Goal: Transaction & Acquisition: Purchase product/service

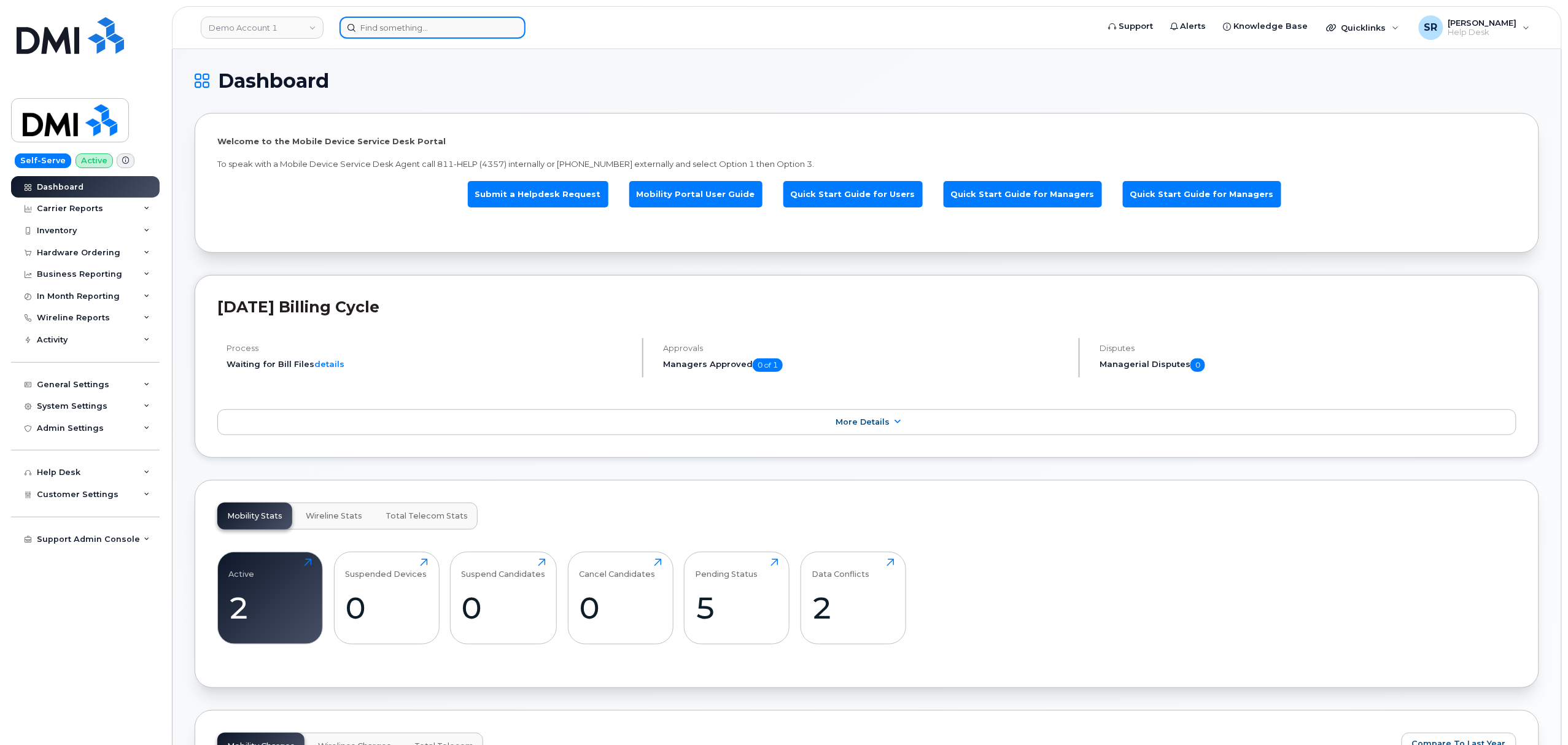
click at [418, 22] on input at bounding box center [433, 27] width 186 height 22
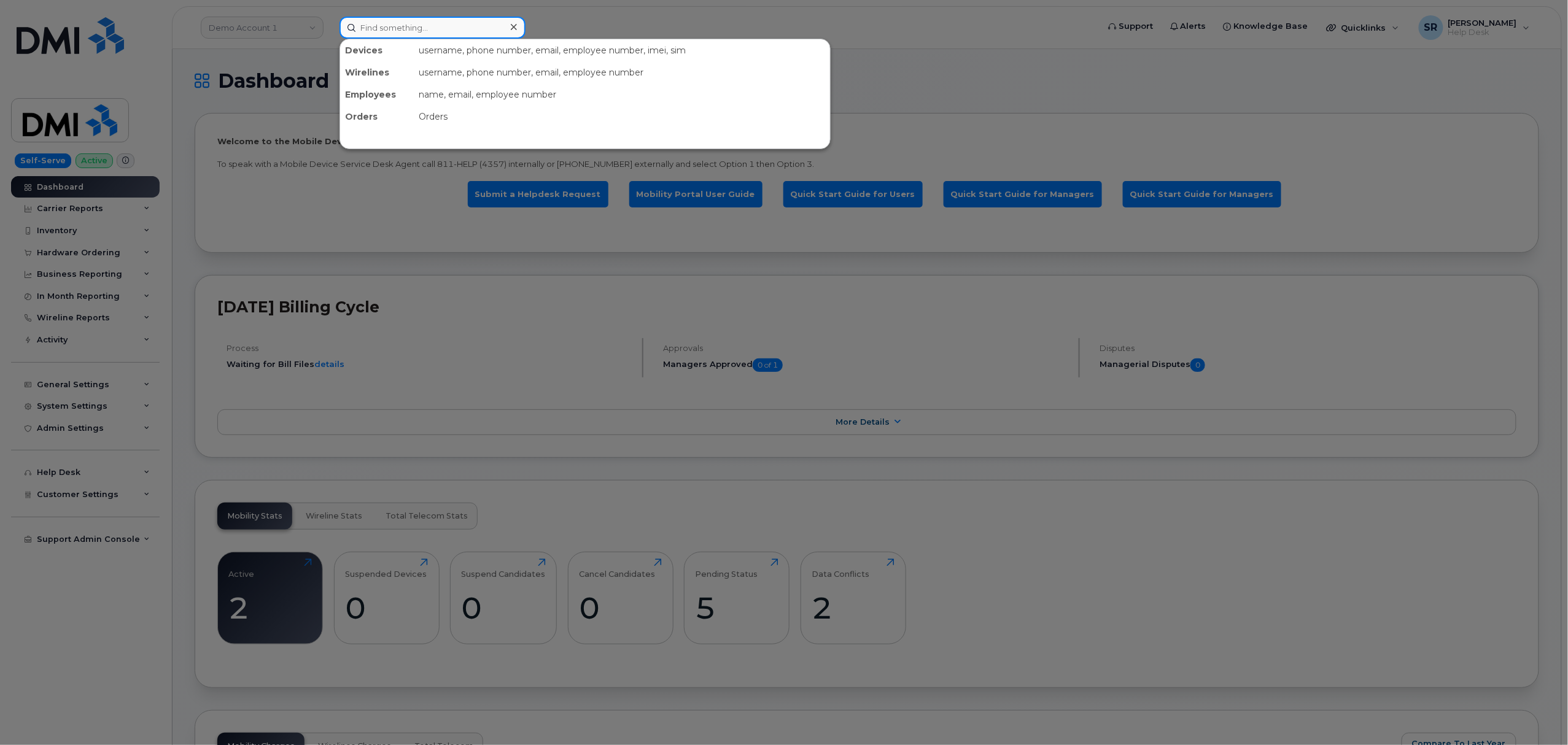
paste input "Diana Alaniz"
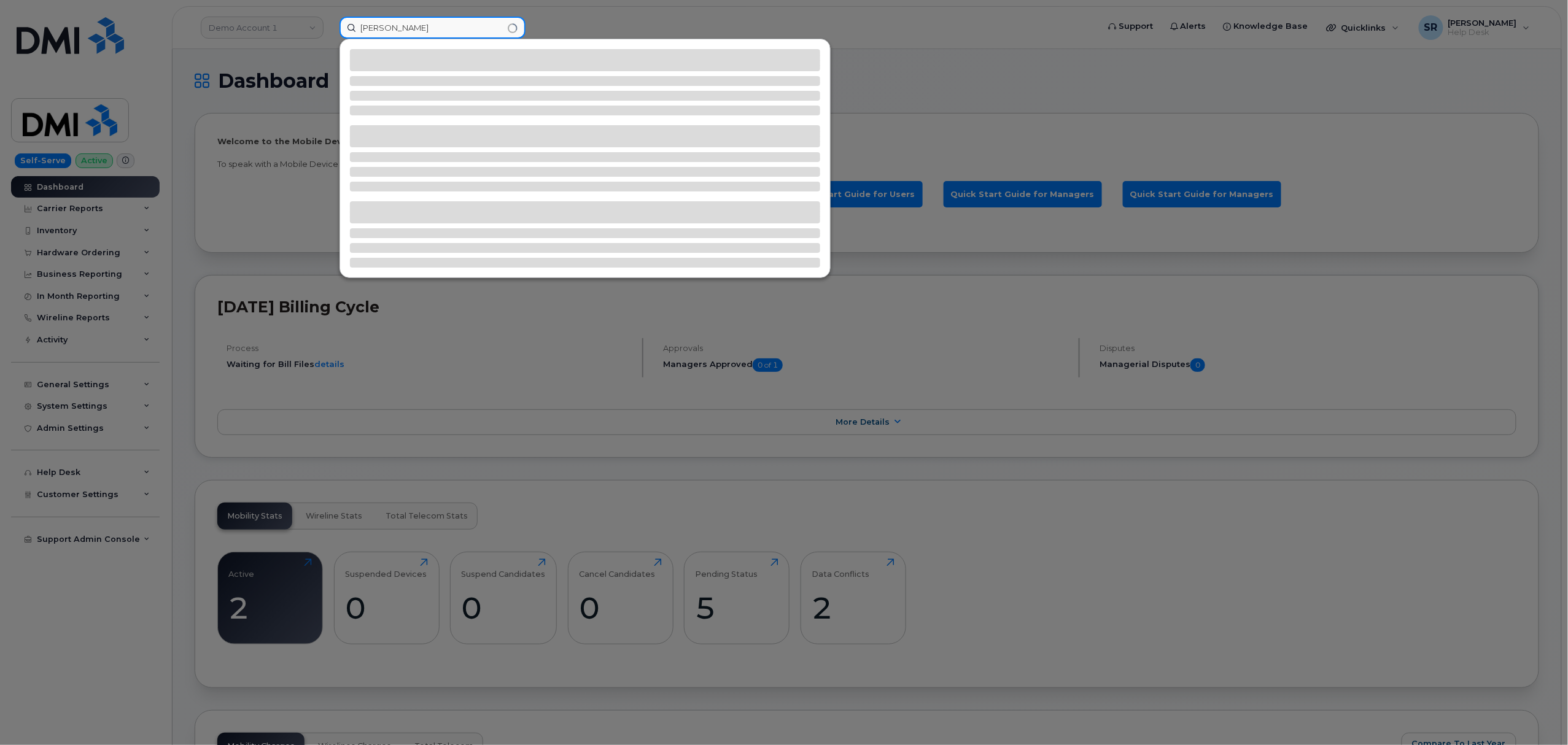
type input "Diana Alaniz"
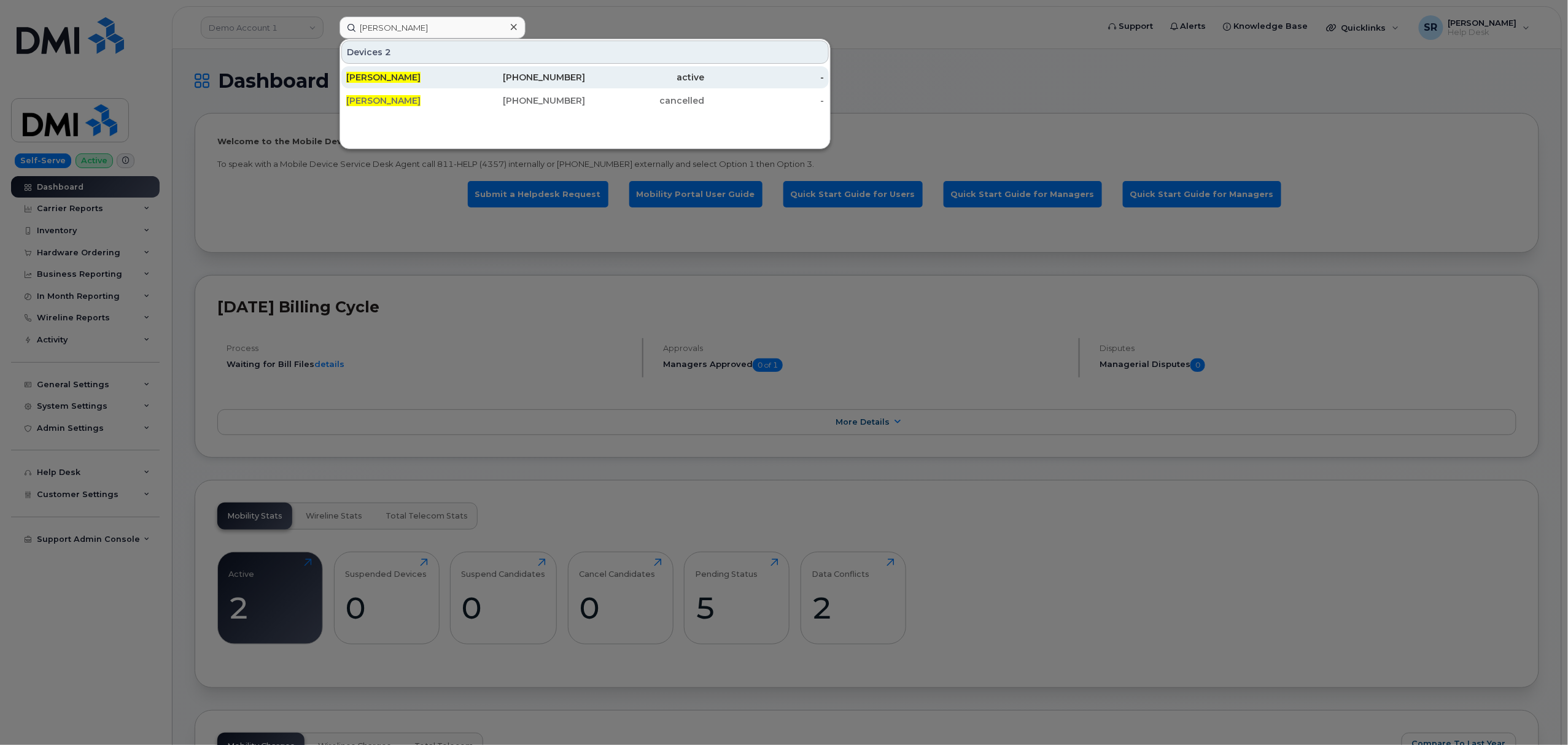
click at [431, 80] on div "DIANA ALANIZ" at bounding box center [406, 77] width 120 height 12
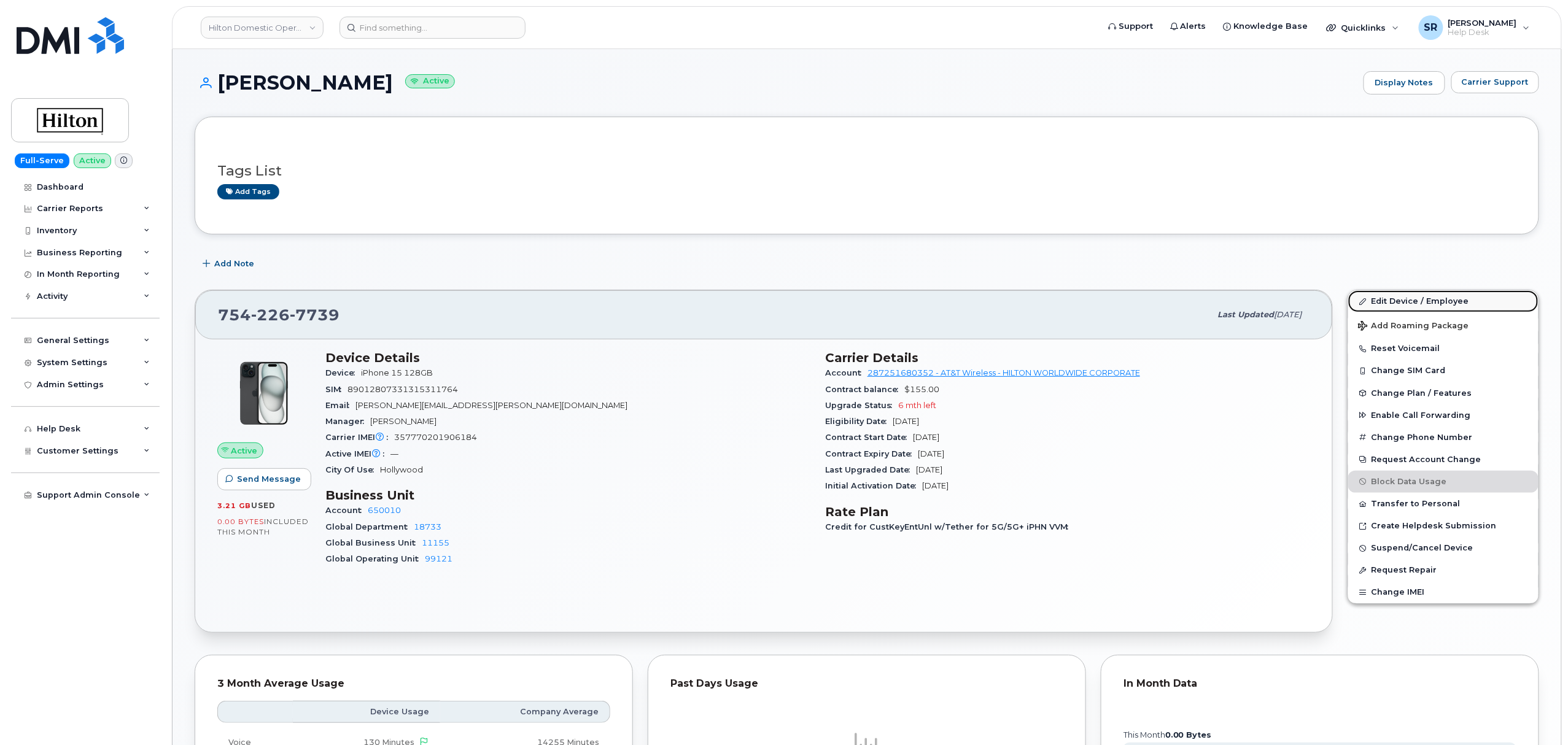
click at [1430, 303] on link "Edit Device / Employee" at bounding box center [1443, 301] width 190 height 22
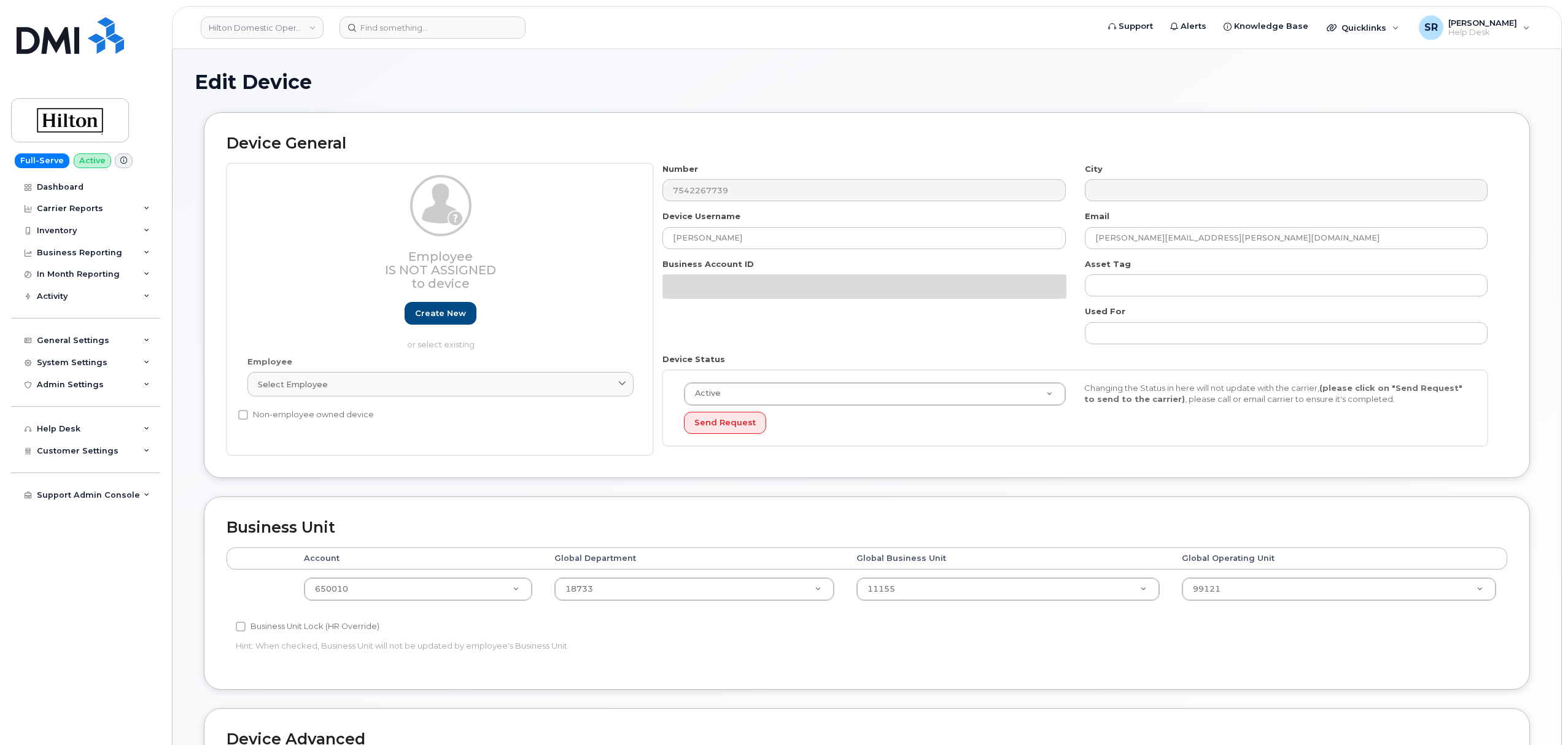
select select "34080332"
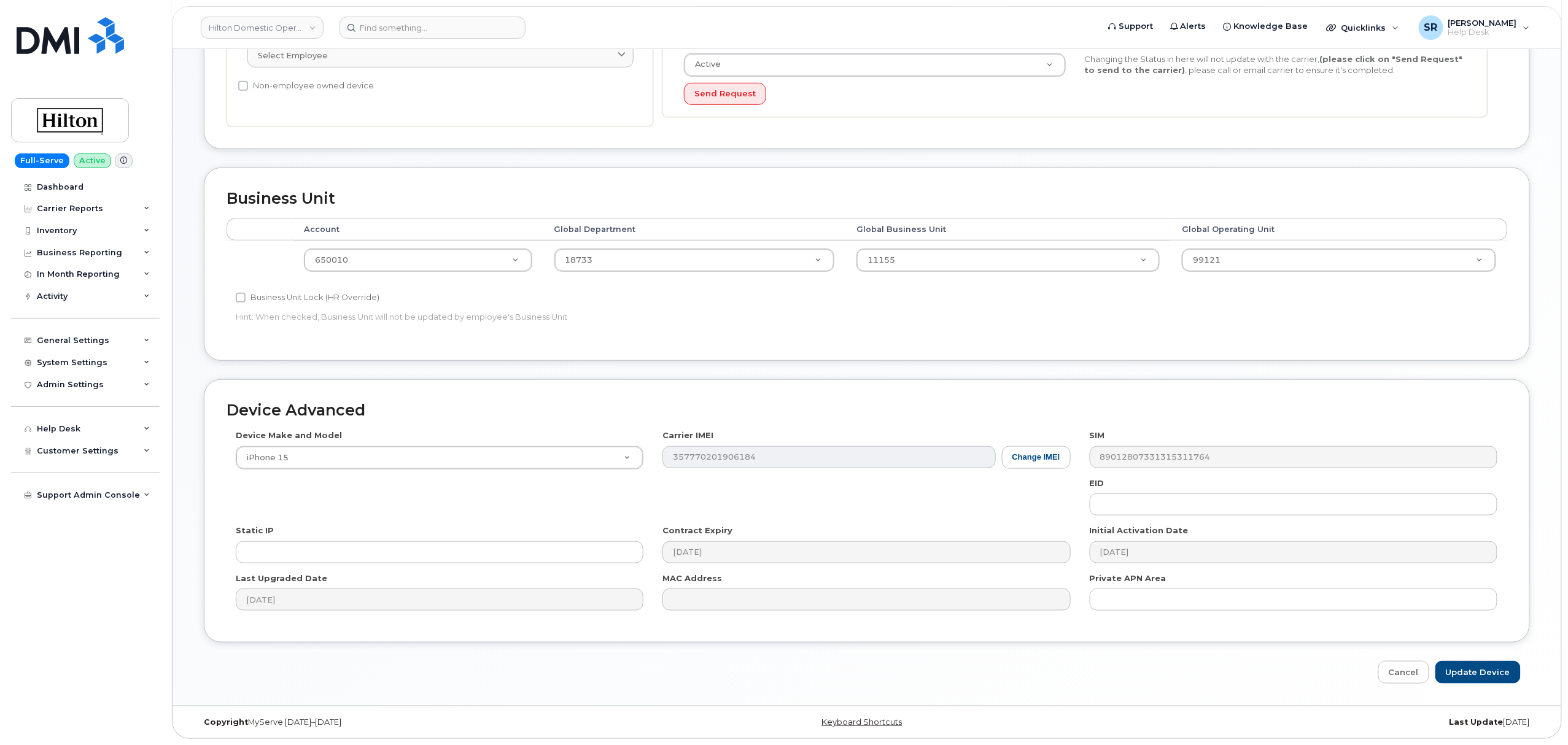
scroll to position [333, 0]
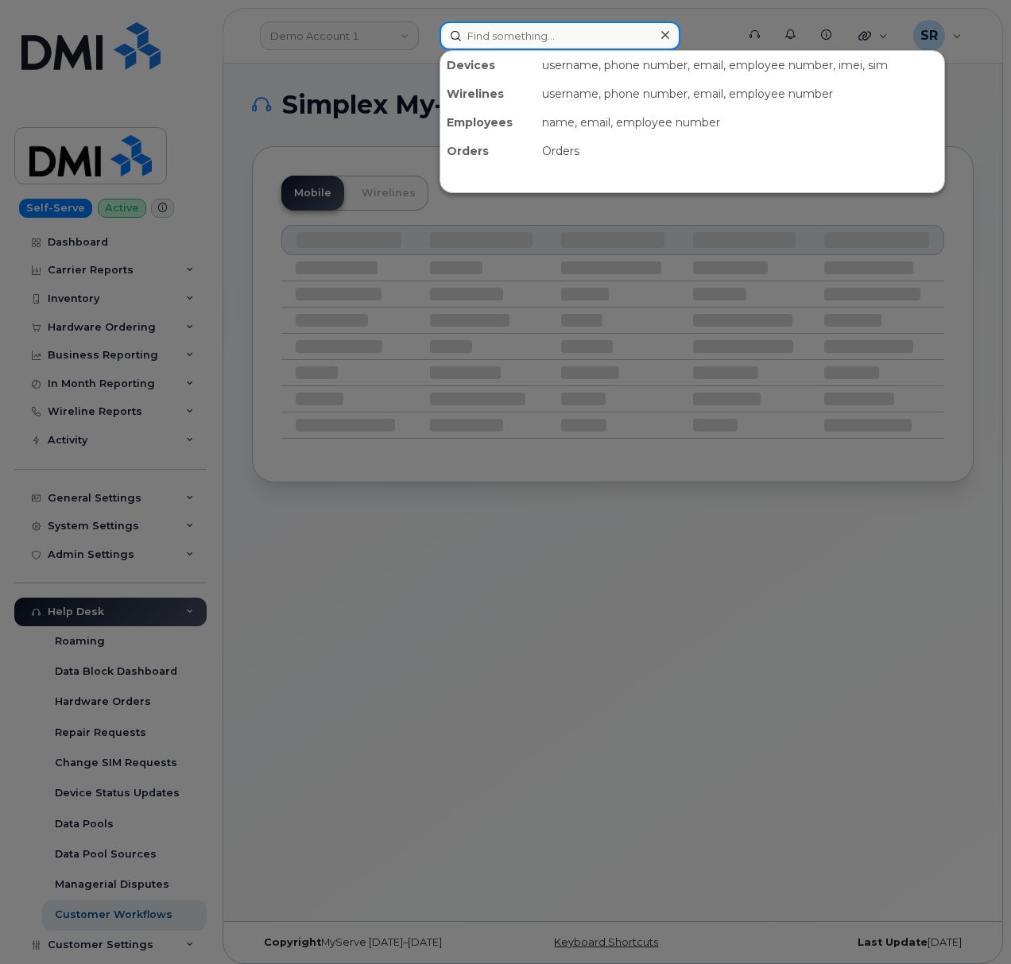
click at [614, 22] on input at bounding box center [560, 35] width 241 height 29
paste input "681-214-8180"
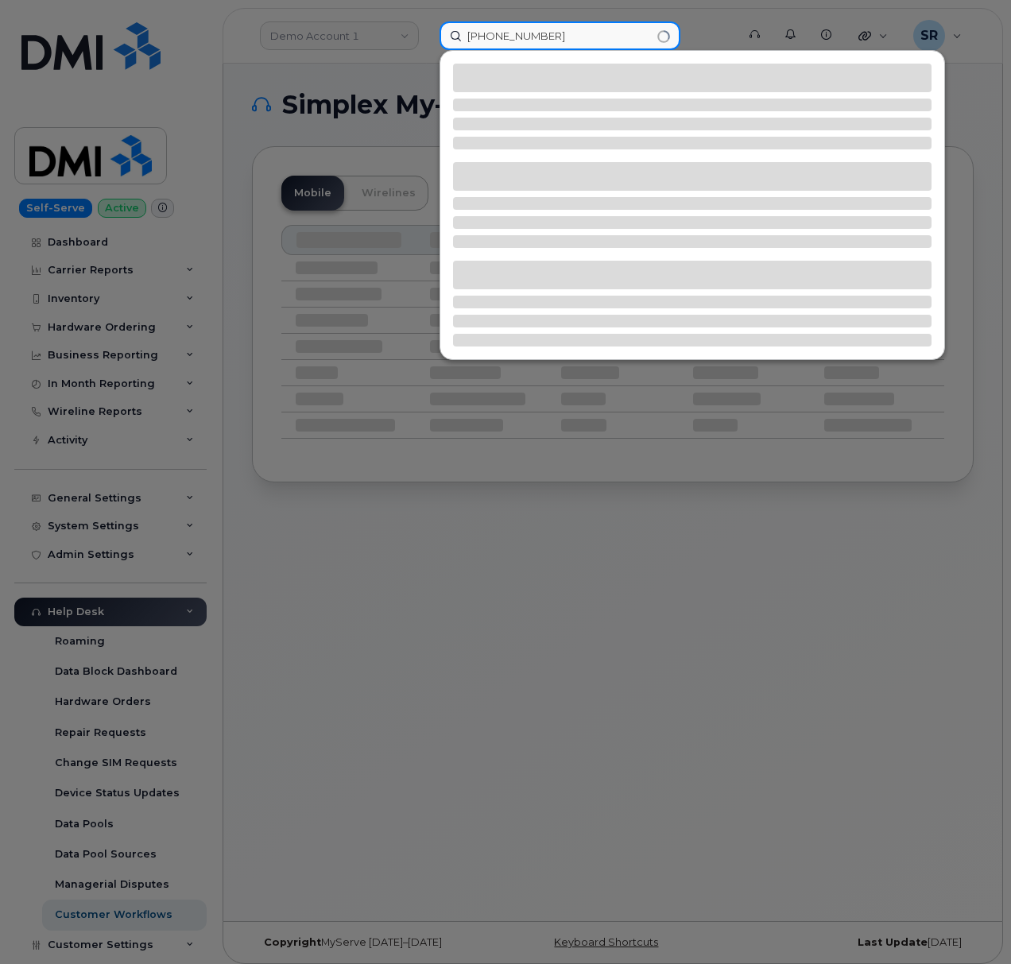
type input "681-214-8180"
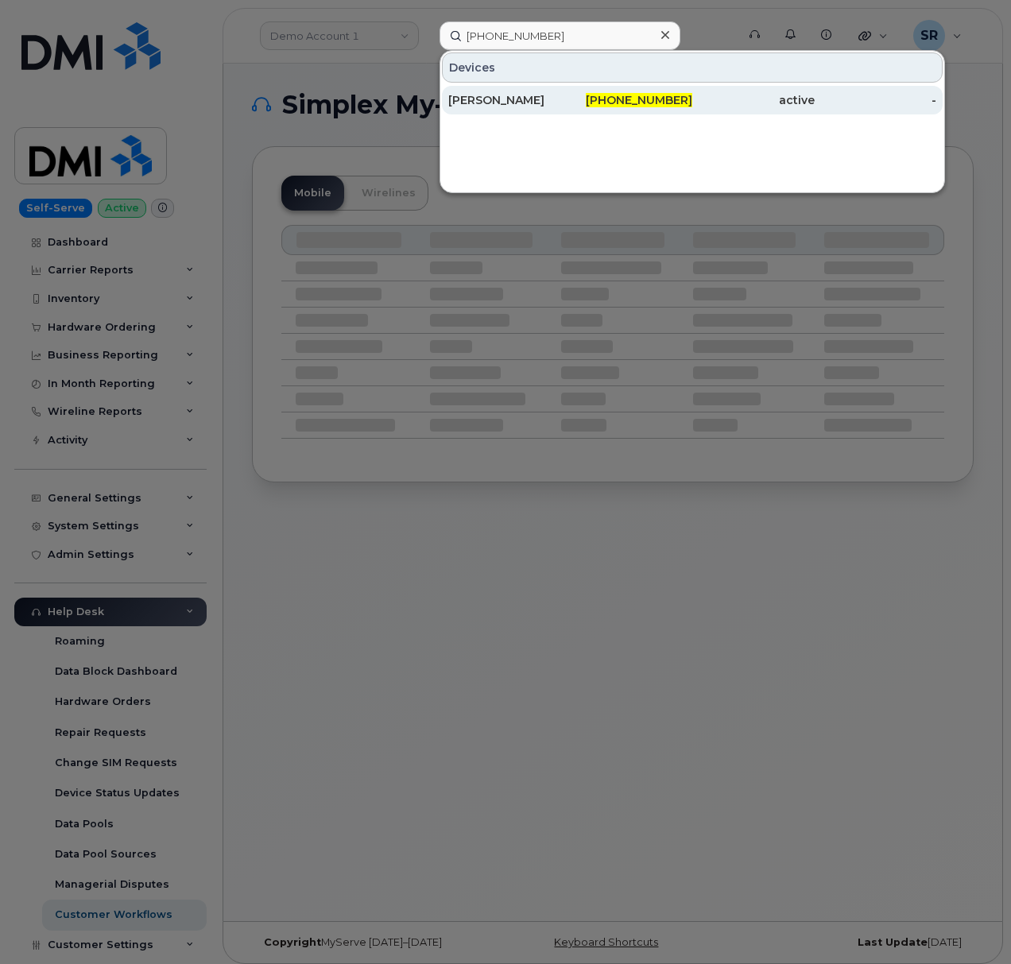
click at [544, 100] on div "JAMES Q MYERS" at bounding box center [509, 100] width 122 height 16
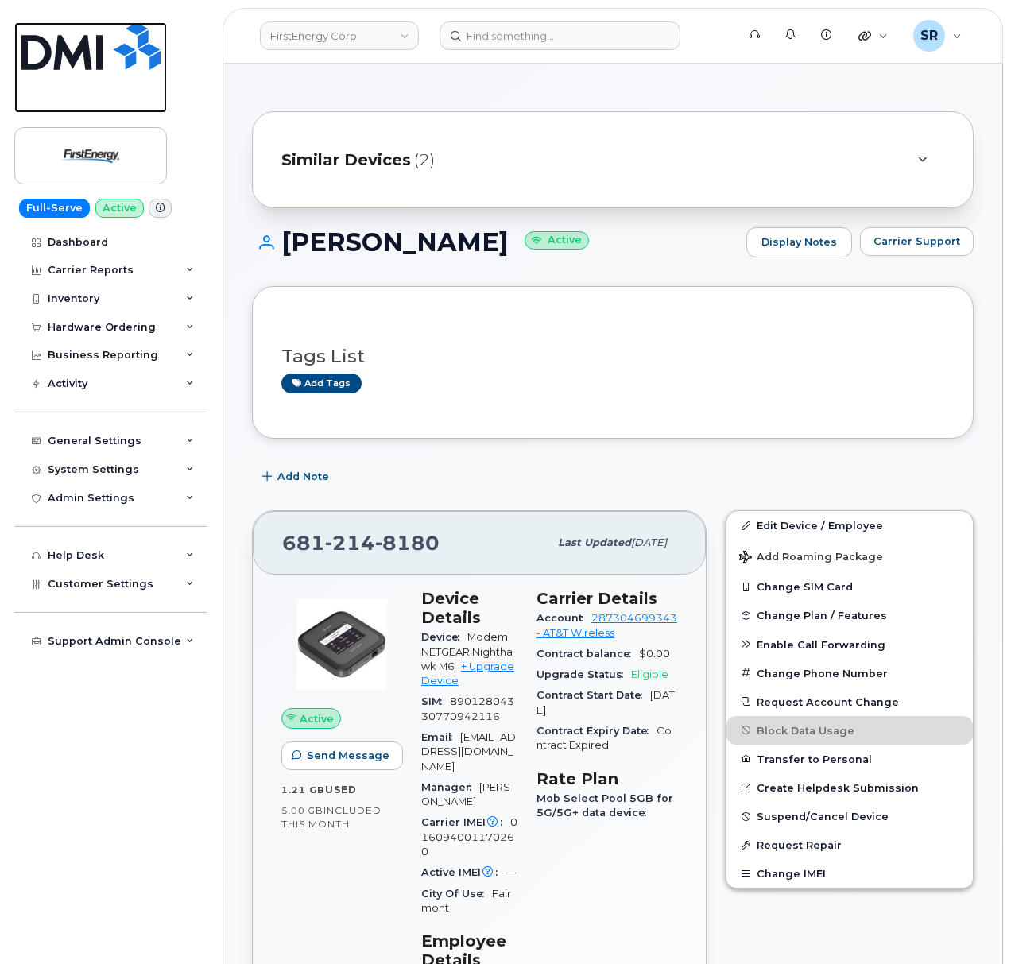
click at [56, 46] on img at bounding box center [90, 46] width 139 height 48
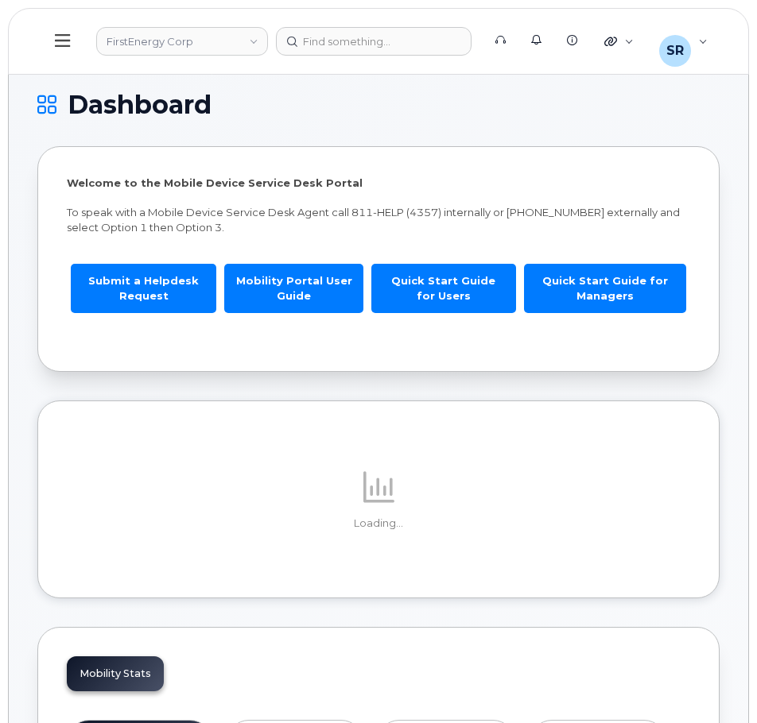
click at [59, 33] on icon at bounding box center [62, 40] width 15 height 17
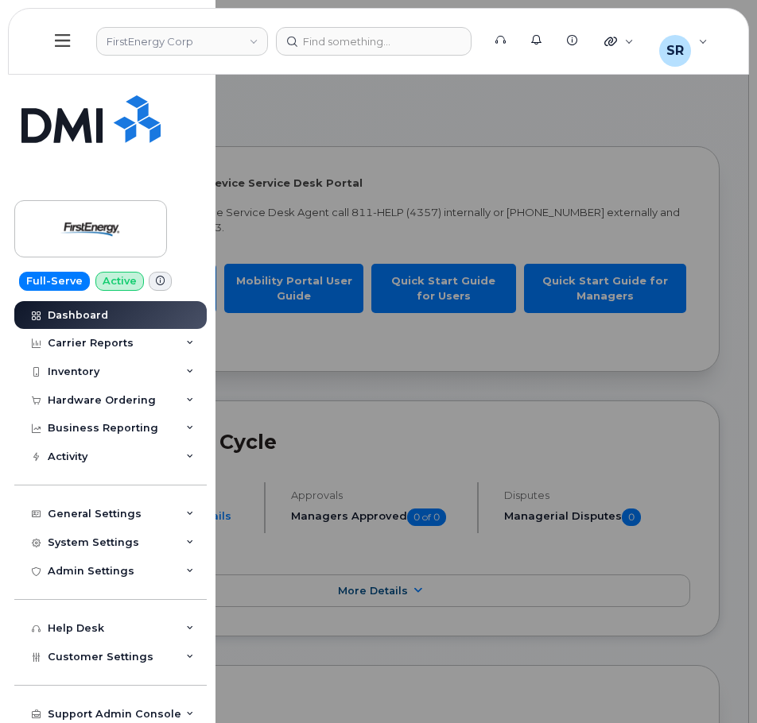
click at [367, 163] on div at bounding box center [378, 361] width 757 height 723
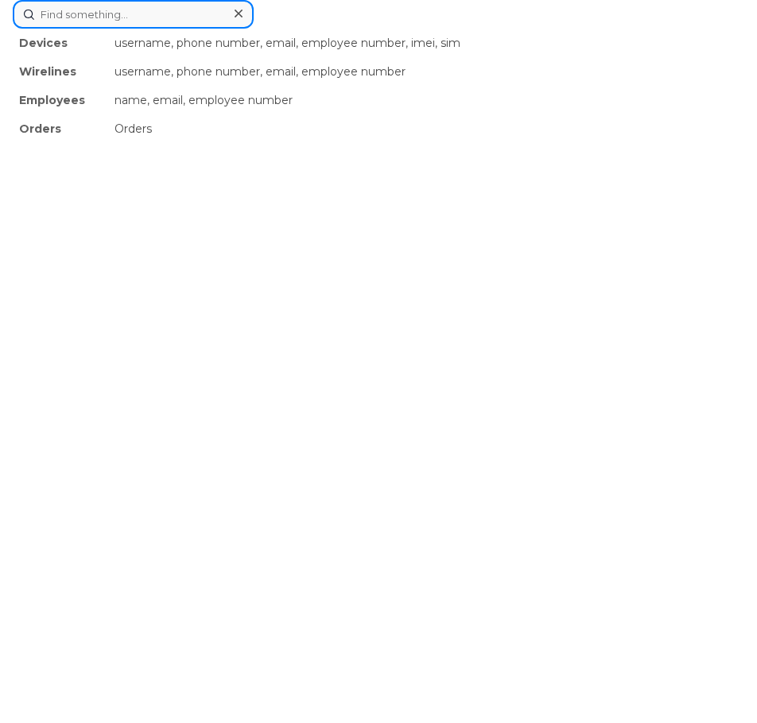
click at [370, 29] on div "Devices username, phone number, email, employee number, imei, sim Wirelines use…" at bounding box center [378, 14] width 731 height 29
click at [370, 43] on div "username, phone number, email, employee number, imei, sim" at bounding box center [426, 43] width 636 height 29
click at [177, 21] on input at bounding box center [133, 14] width 241 height 29
paste input "Eric Gutierrez"
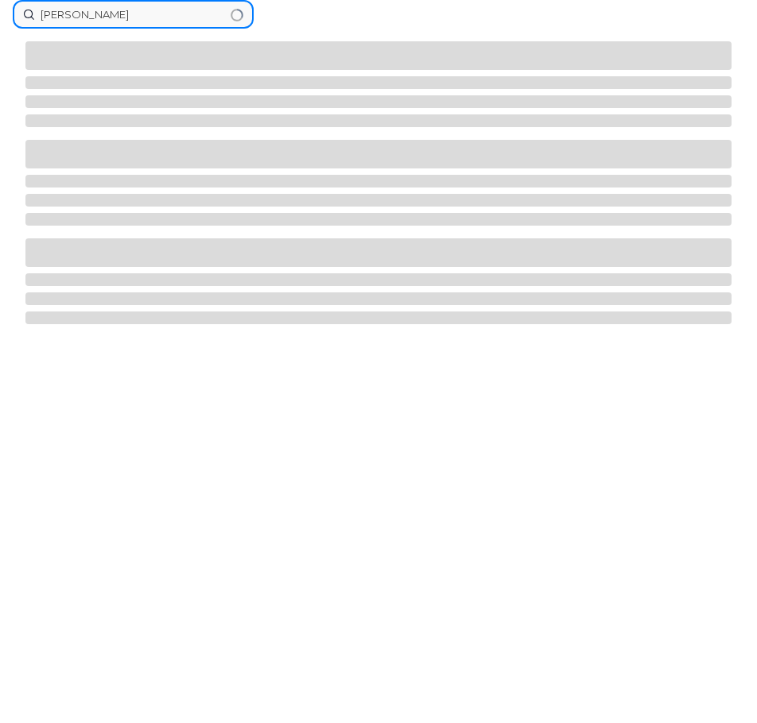
type input "Eric Gutierrez"
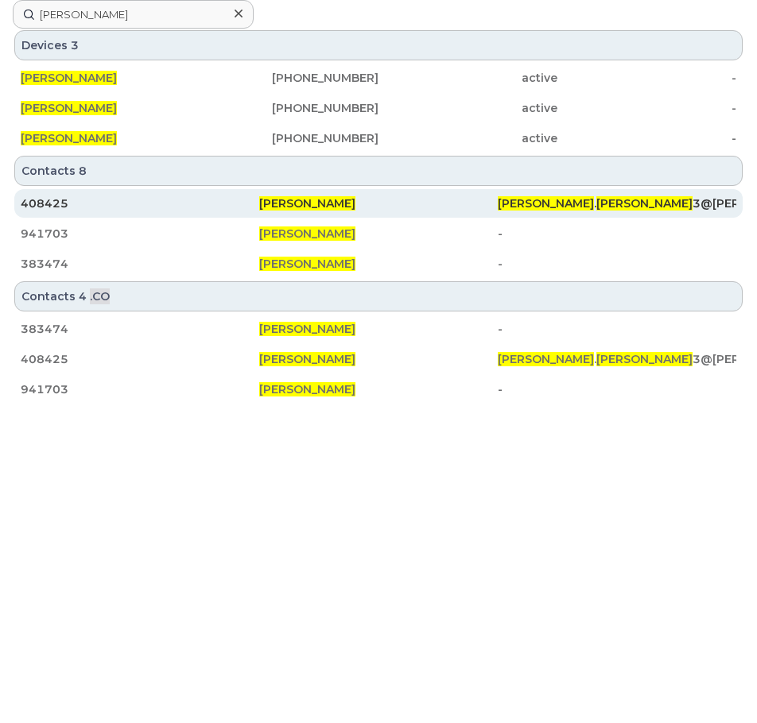
click at [492, 203] on div "Eric Gutierrez" at bounding box center [378, 204] width 238 height 16
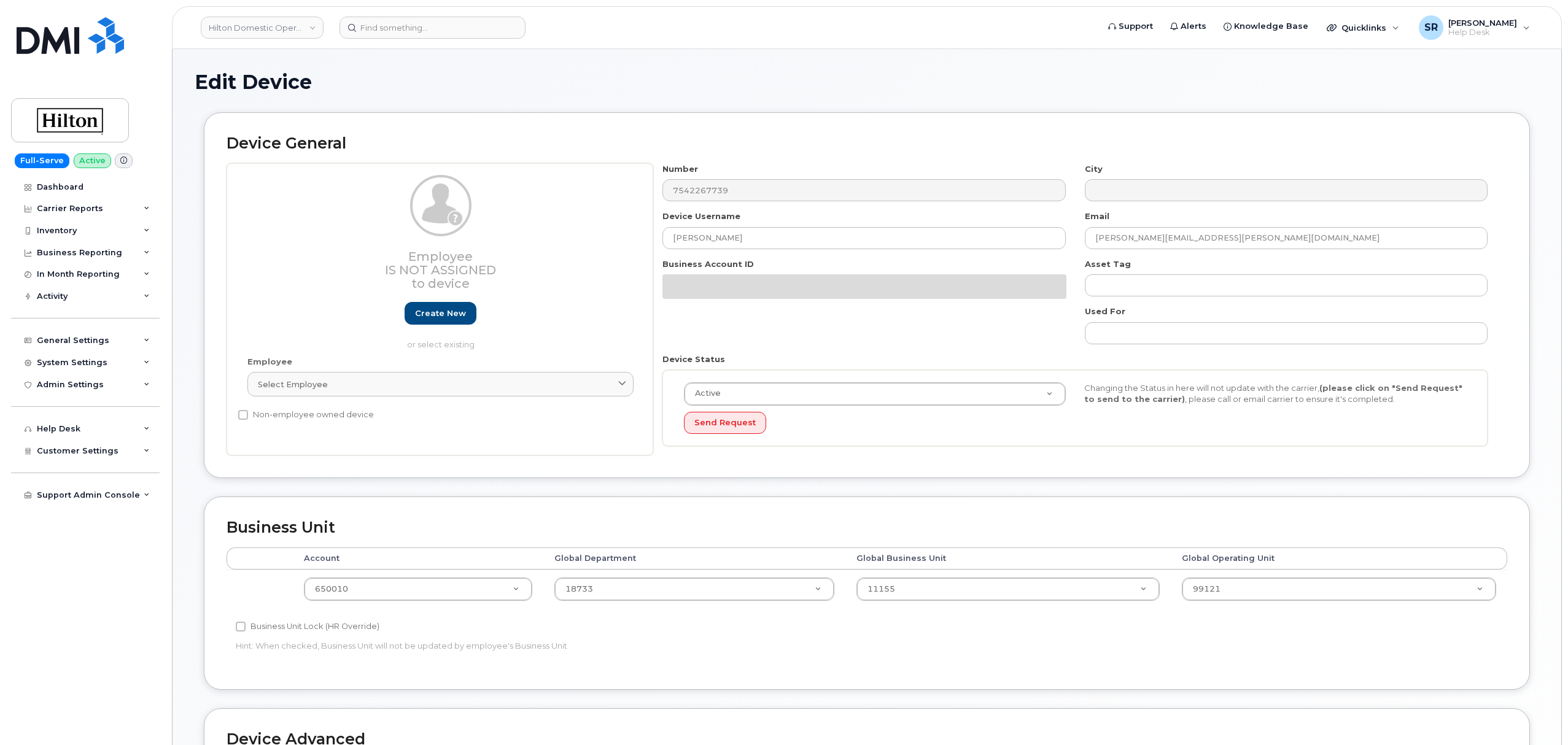
select select "34080332"
click at [106, 344] on div "General Settings" at bounding box center [85, 340] width 148 height 22
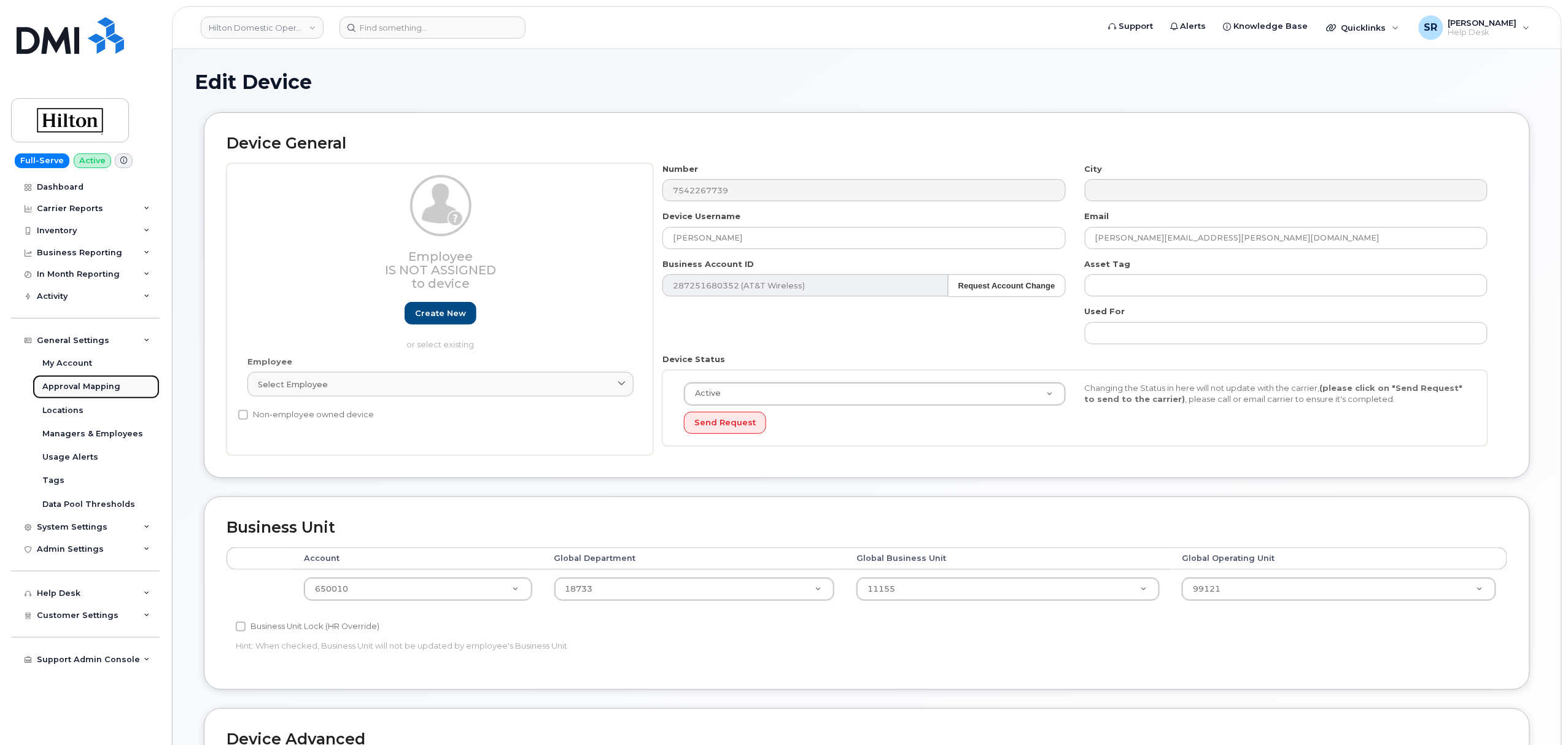
click at [92, 391] on div "Approval Mapping" at bounding box center [81, 387] width 78 height 11
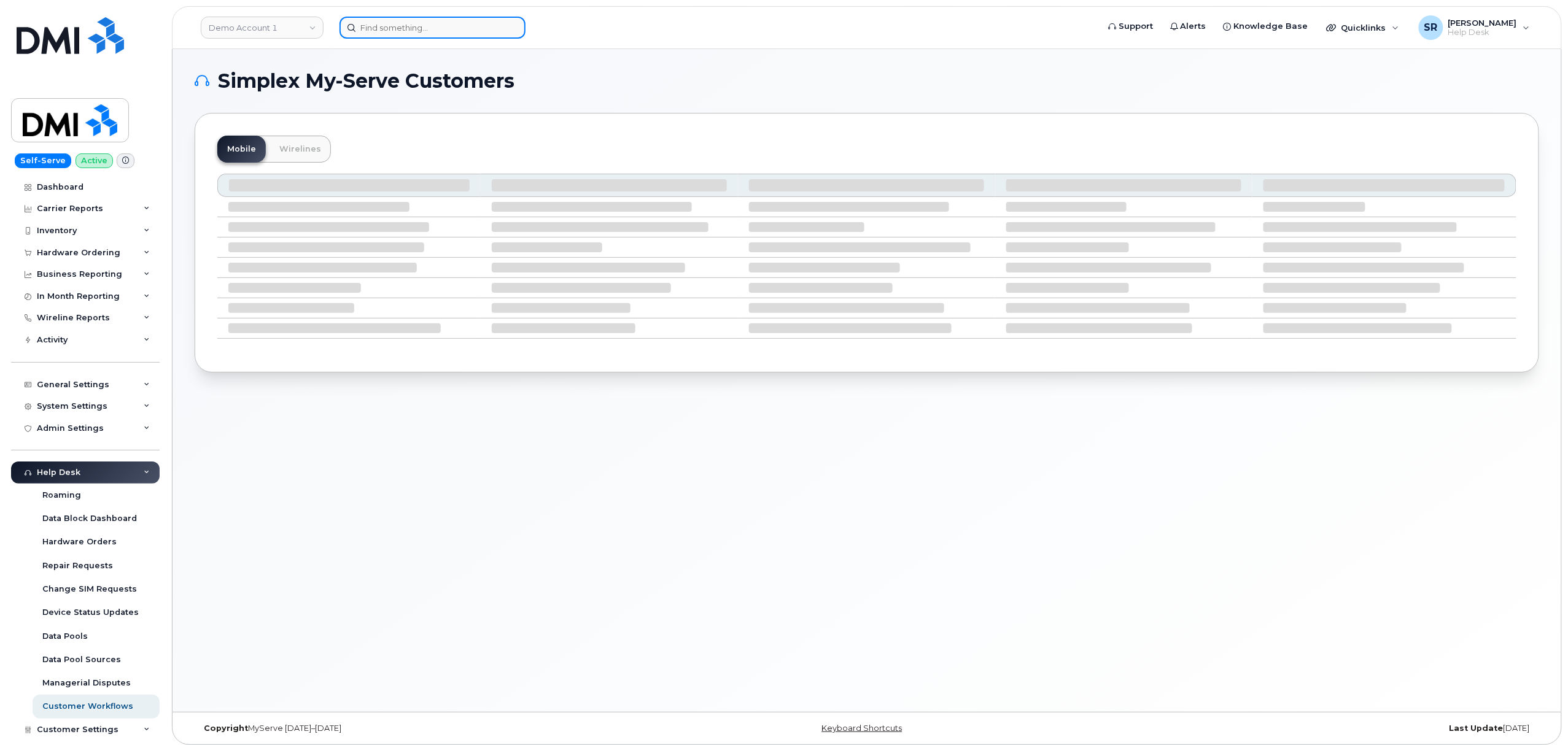
click at [487, 35] on input at bounding box center [433, 27] width 186 height 22
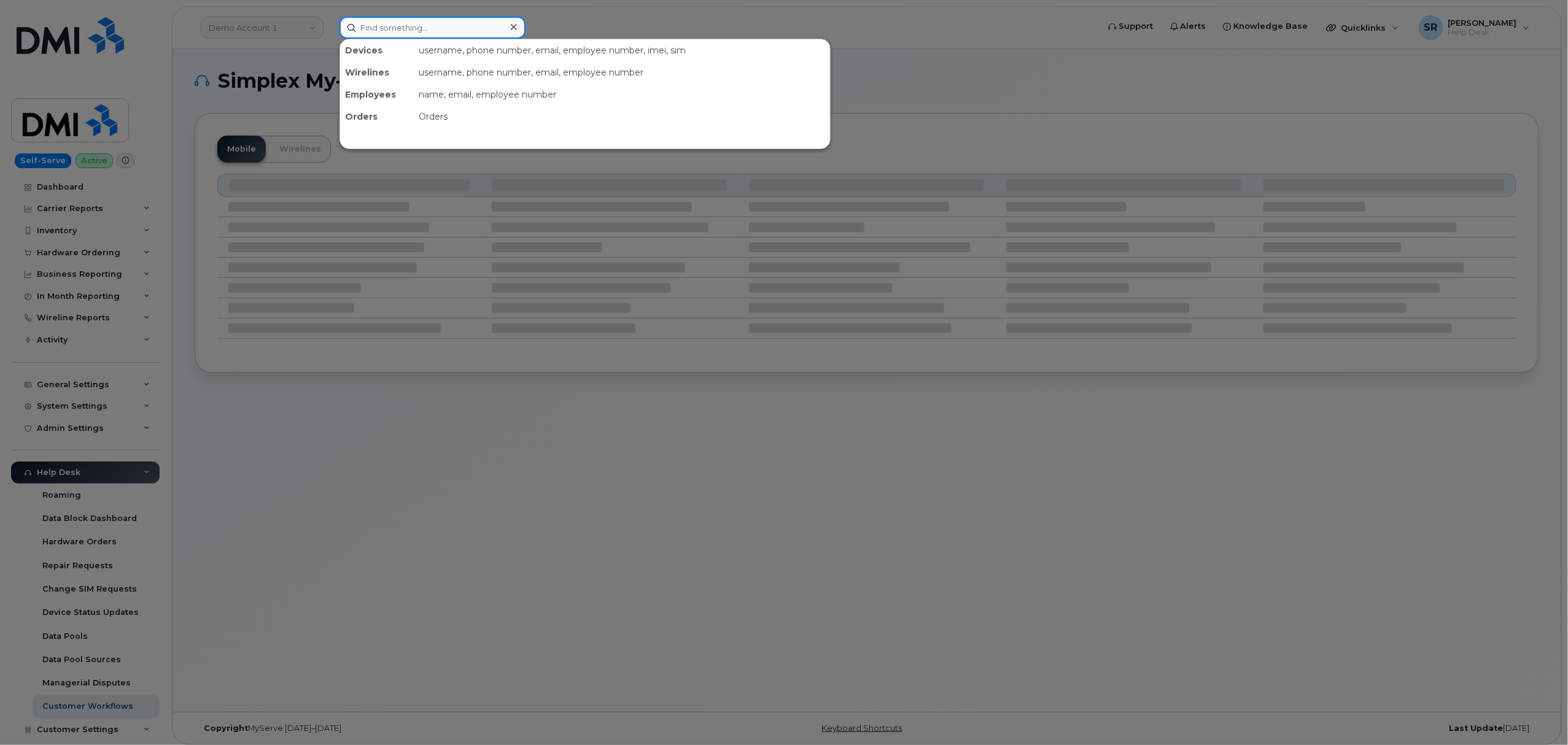
paste input "https://myserve.ca/customer/10975/business/management/approval_mappings"
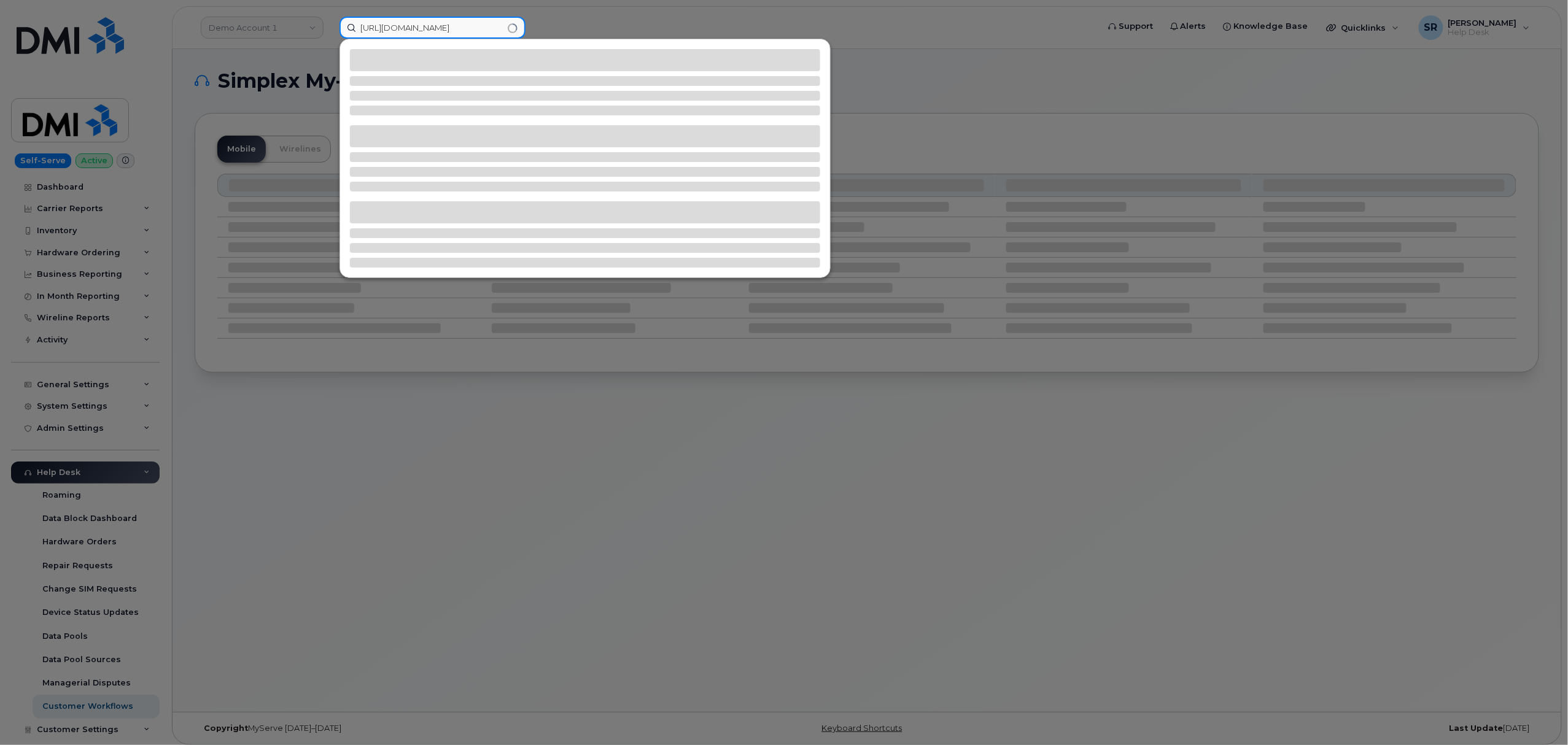
type input "https://myserve.ca/customer/10975/business/management/approval_mappings"
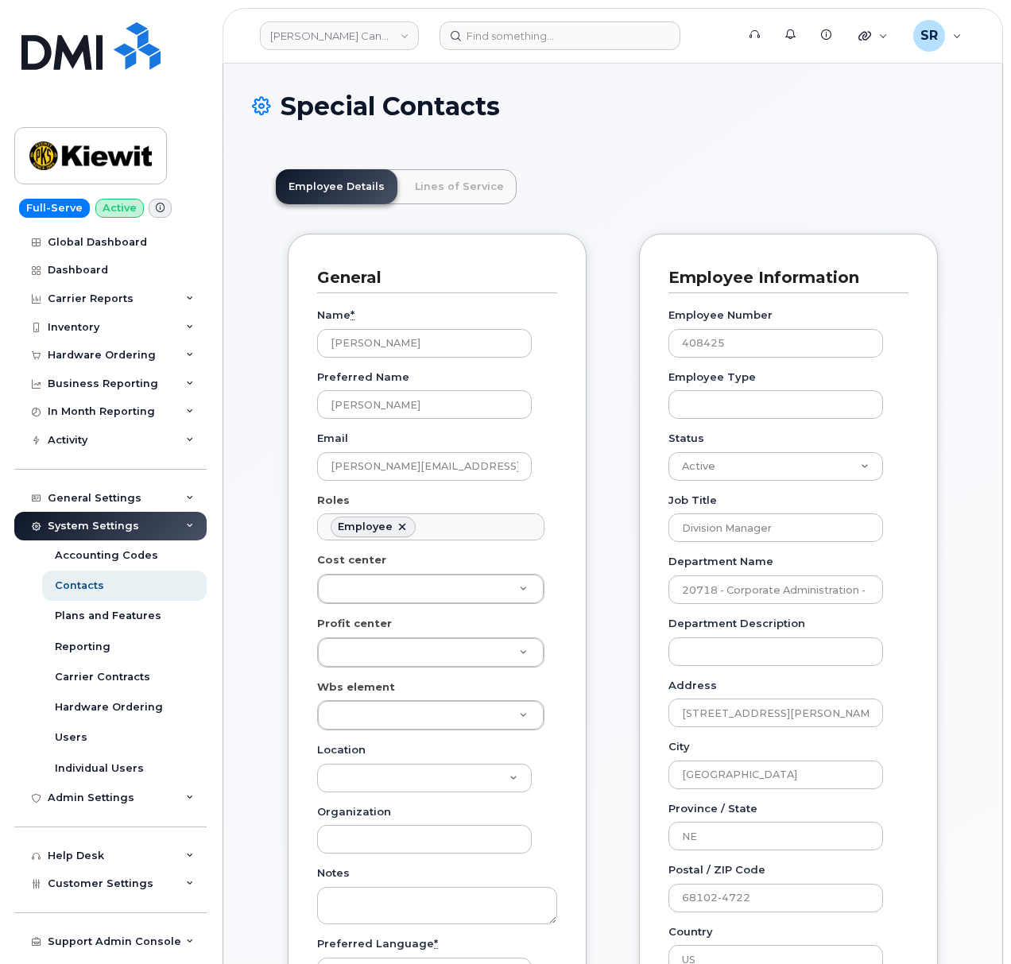
scroll to position [46, 0]
click at [474, 192] on link "Lines of Service" at bounding box center [459, 186] width 114 height 35
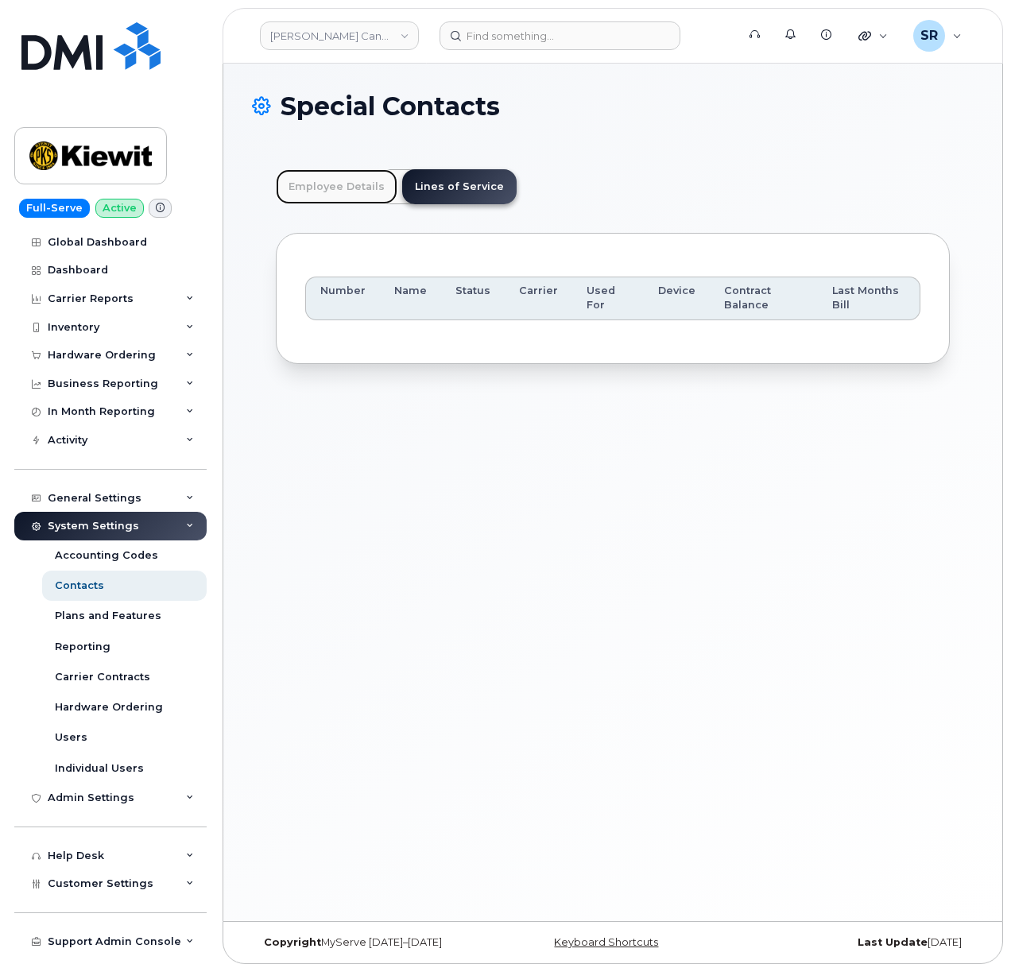
click at [328, 192] on link "Employee Details" at bounding box center [337, 186] width 122 height 35
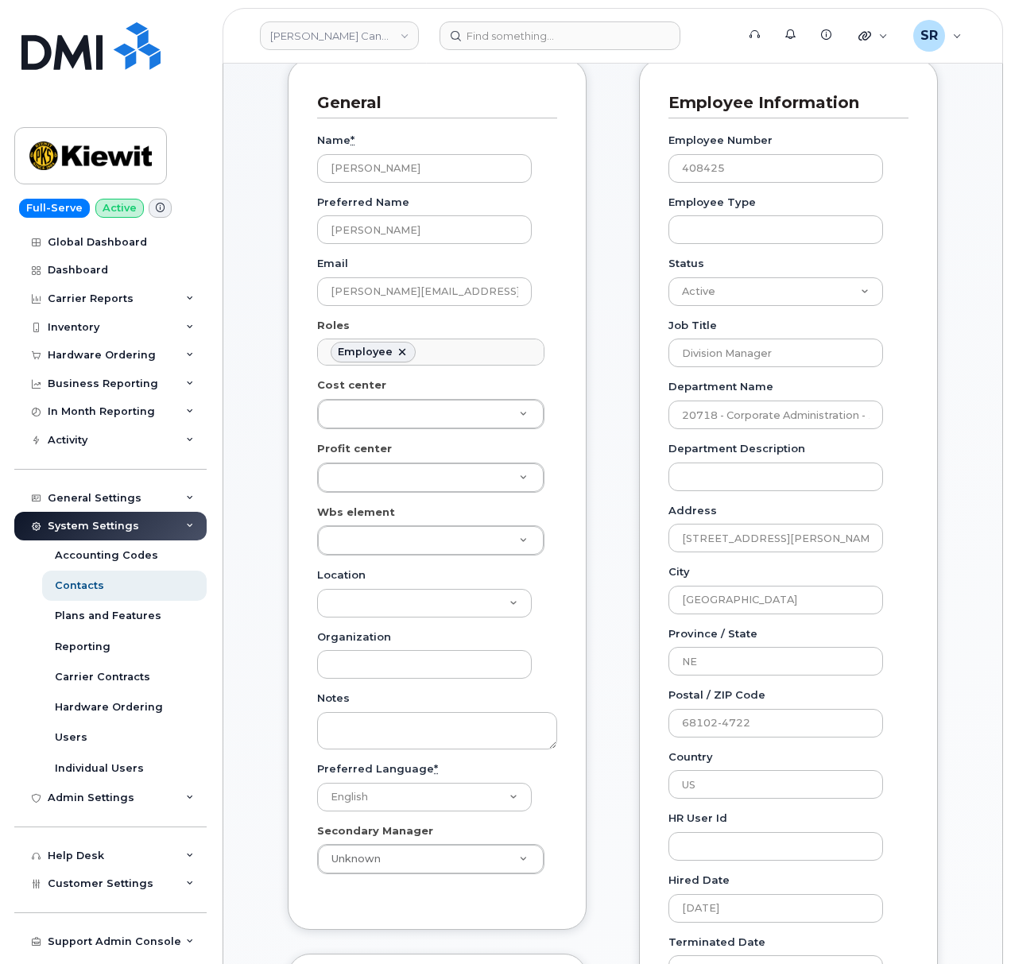
scroll to position [211, 0]
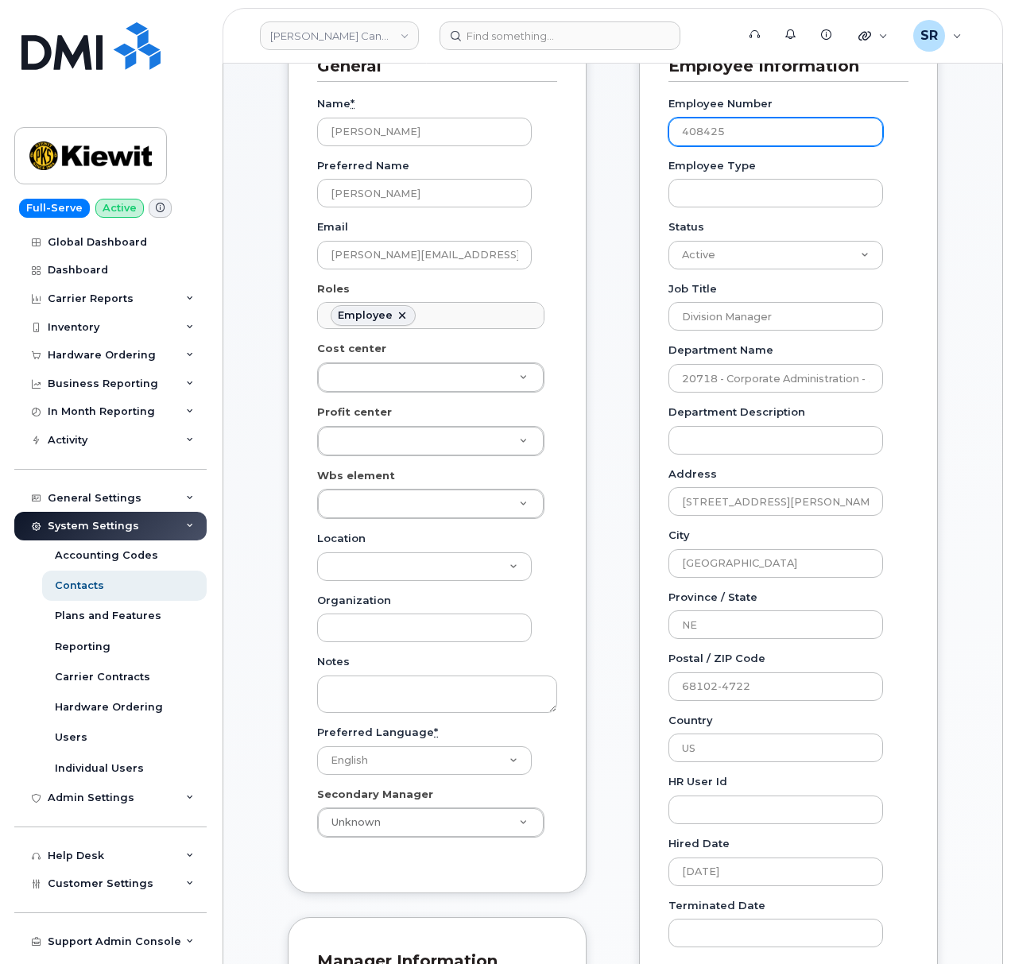
drag, startPoint x: 760, startPoint y: 130, endPoint x: 649, endPoint y: 138, distance: 110.7
click at [649, 138] on div "Employee Information Employee Number 408425 Employee Type Status Active On-Leav…" at bounding box center [788, 512] width 299 height 981
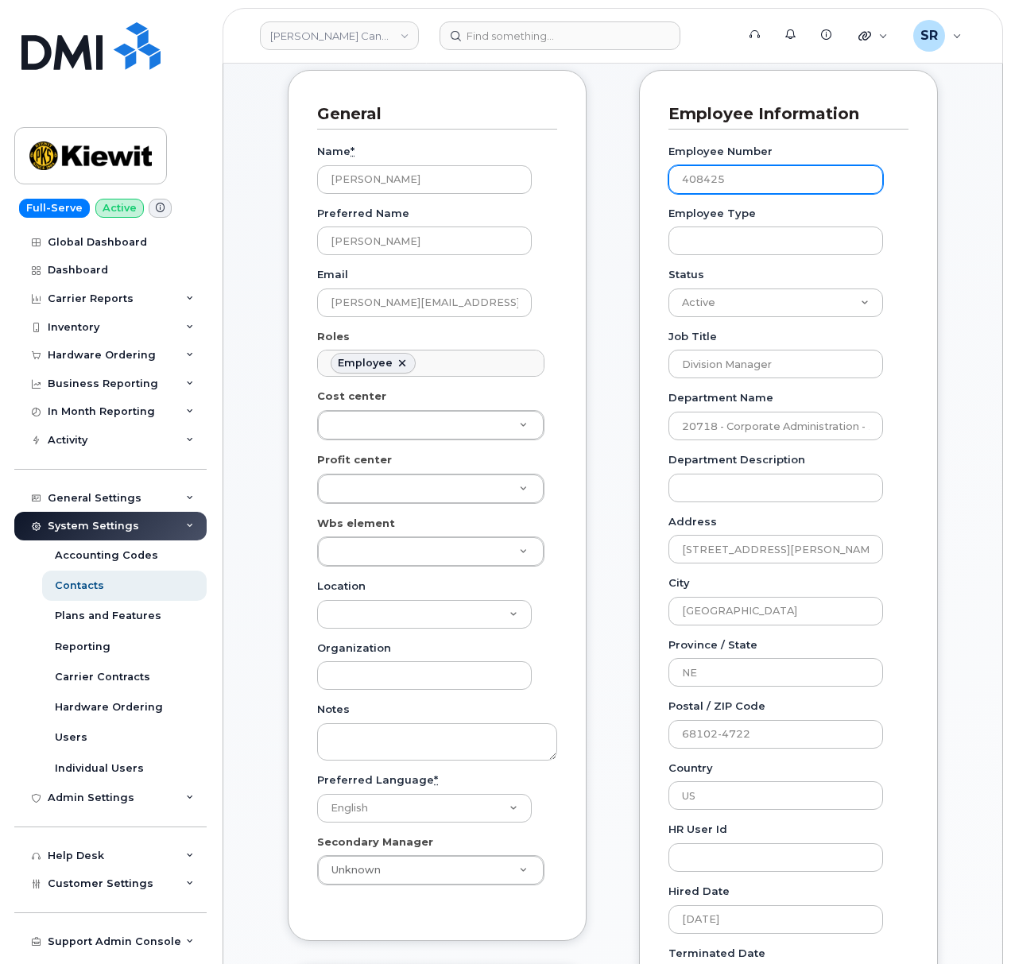
scroll to position [0, 0]
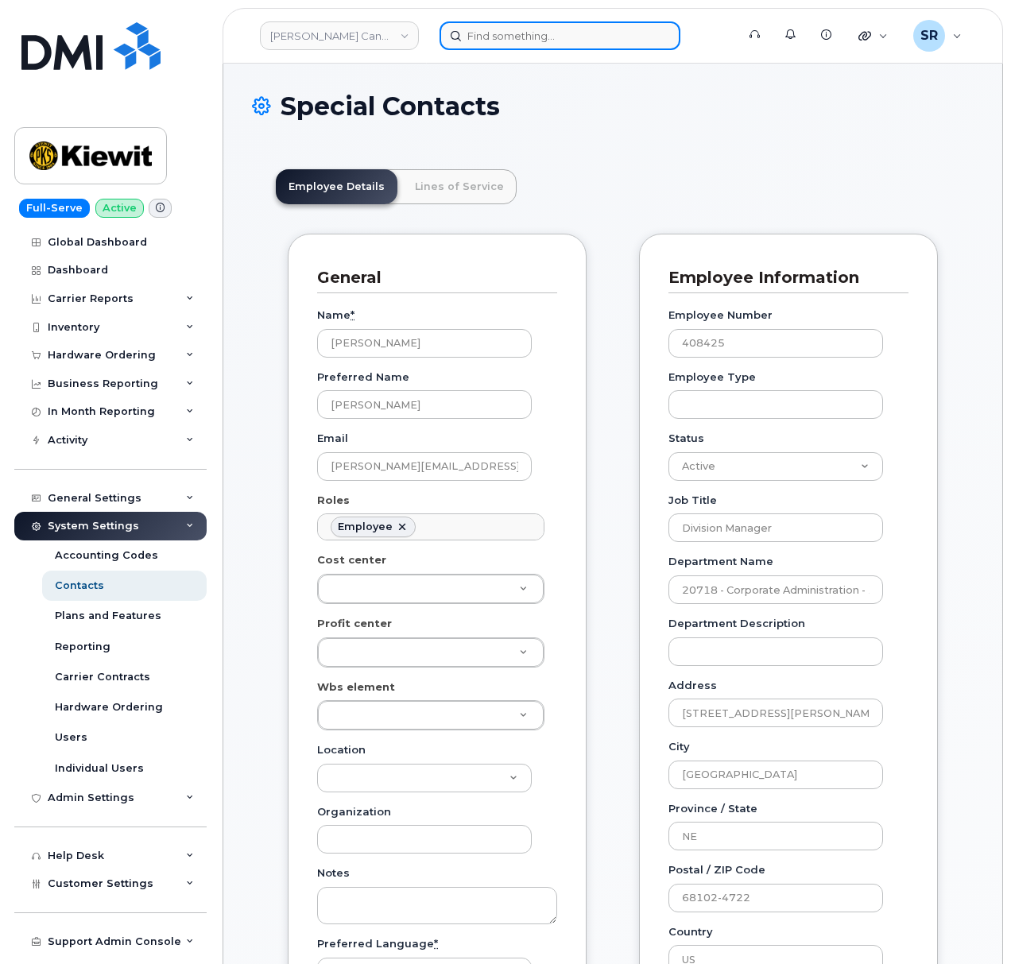
click at [550, 45] on input at bounding box center [560, 35] width 241 height 29
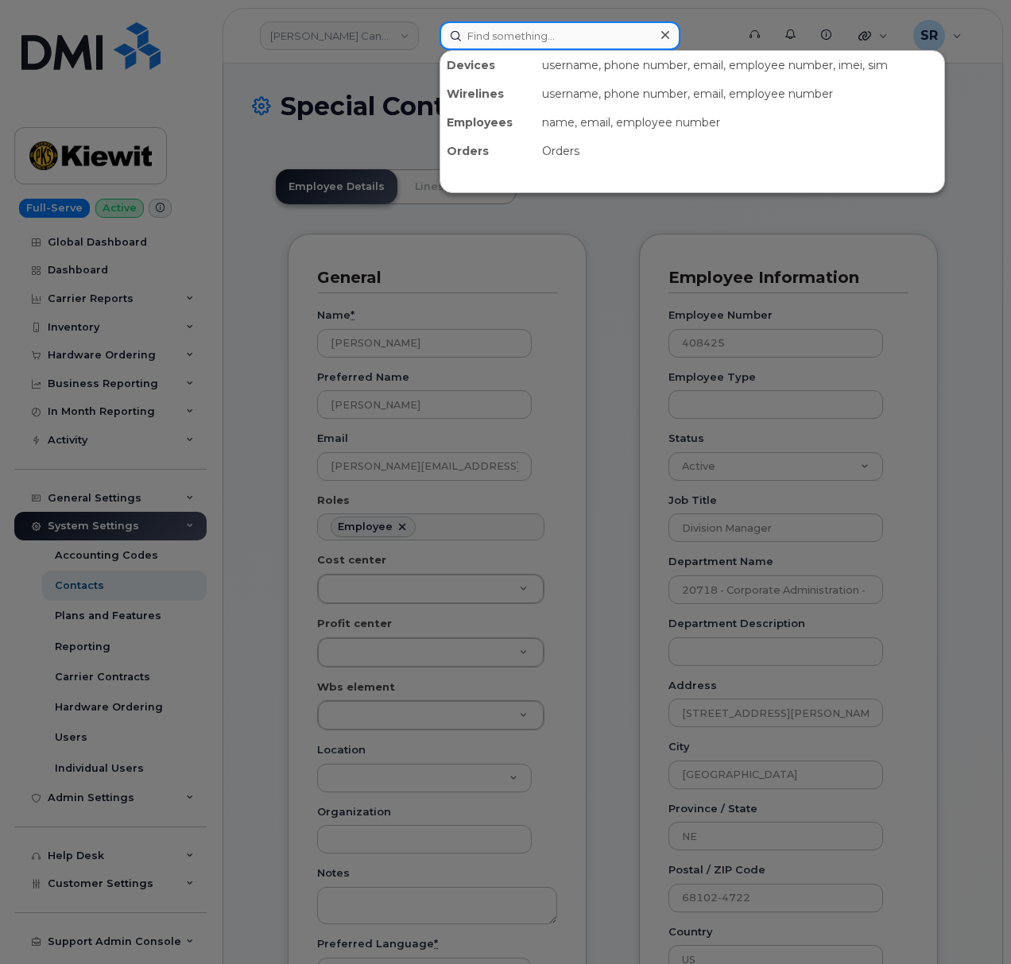
paste input "408425"
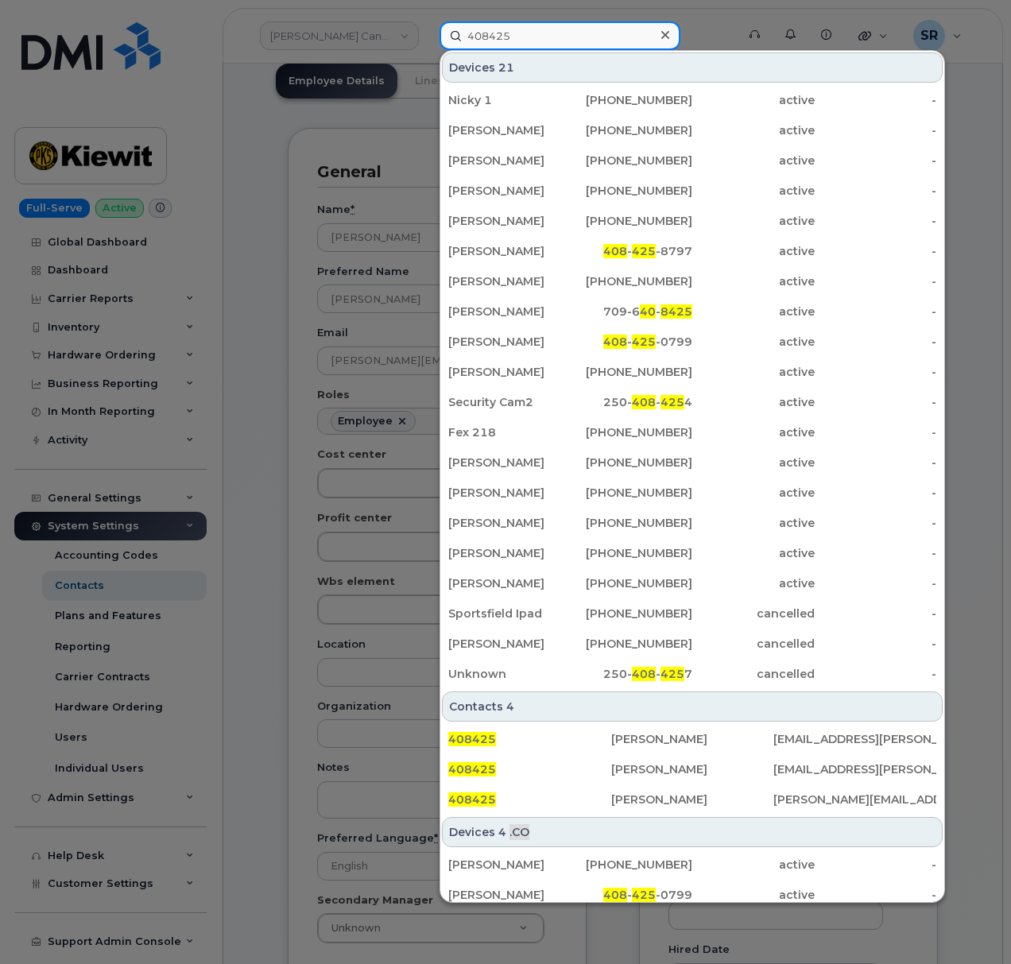
type input "408425"
click at [665, 35] on icon at bounding box center [665, 35] width 8 height 8
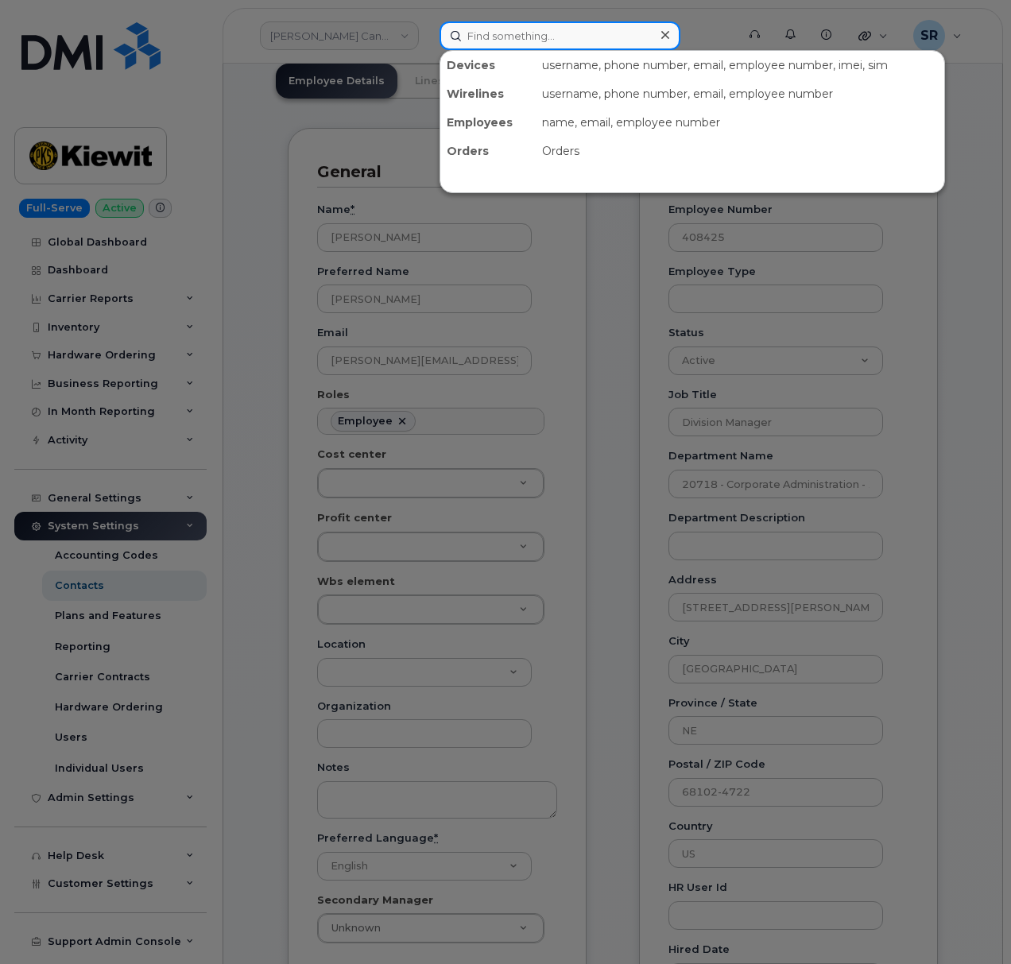
click at [583, 46] on input at bounding box center [560, 35] width 241 height 29
paste input "[PERSON_NAME]"
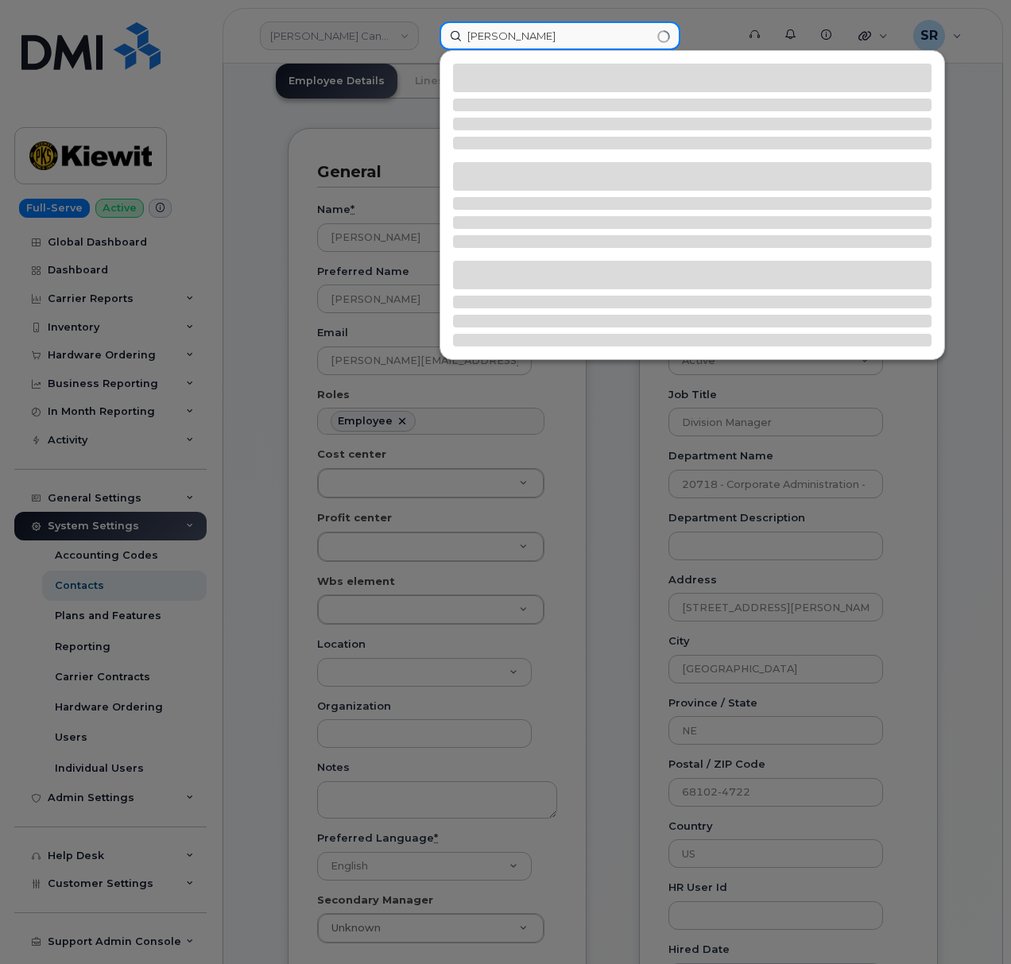
type input "[PERSON_NAME]"
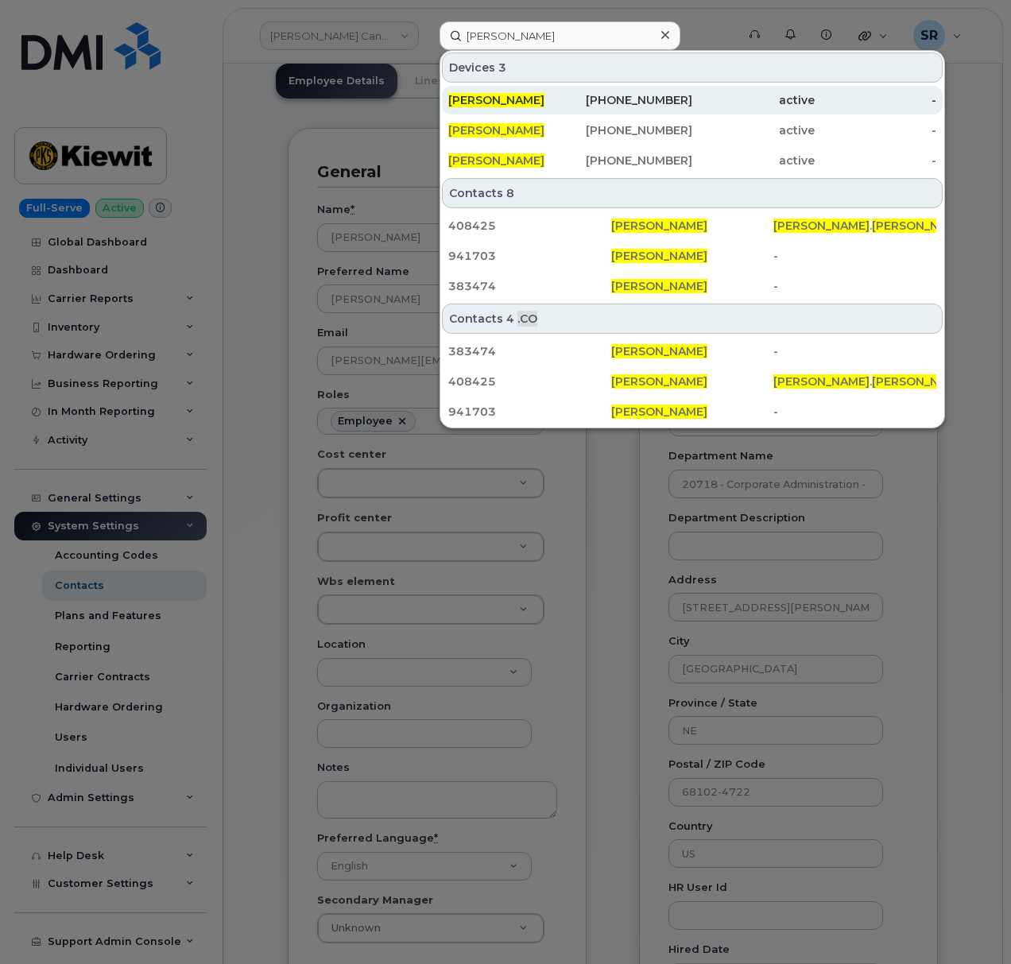
click at [574, 103] on div "402-769-8098" at bounding box center [632, 100] width 122 height 16
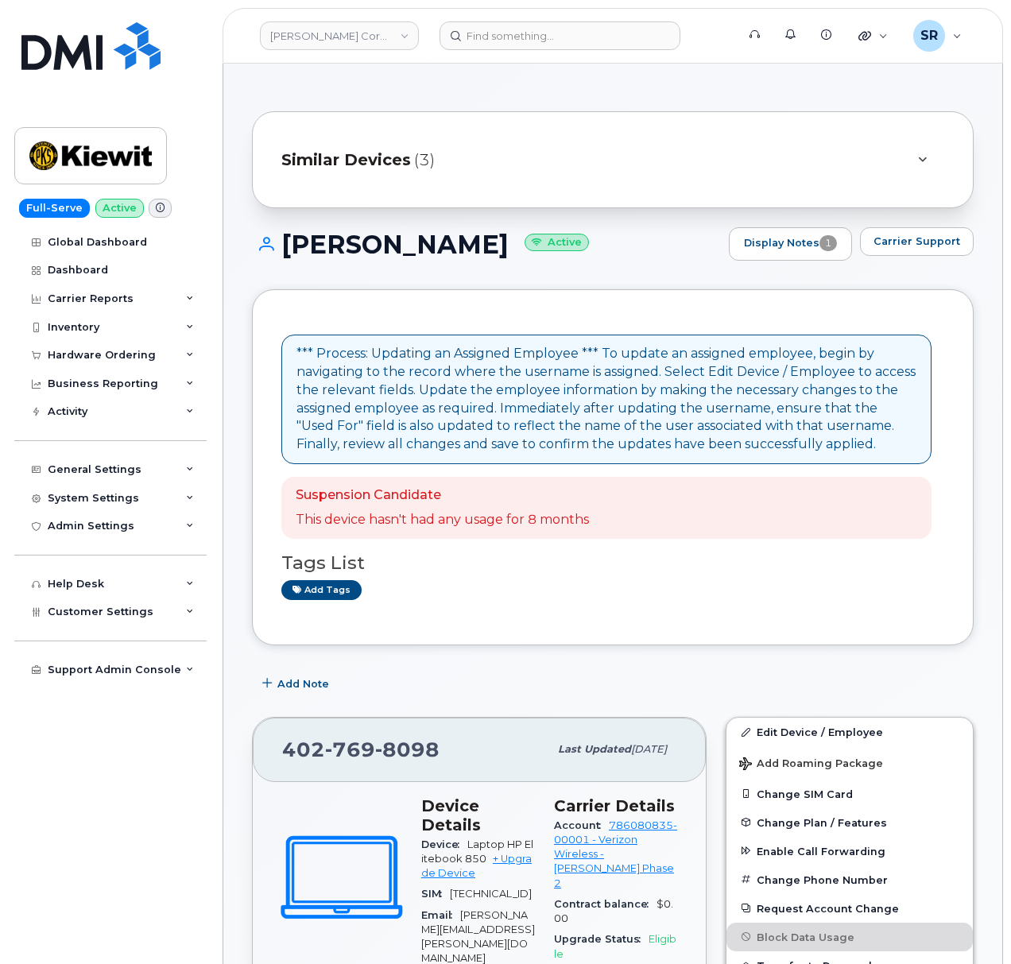
click at [909, 147] on div at bounding box center [922, 160] width 45 height 38
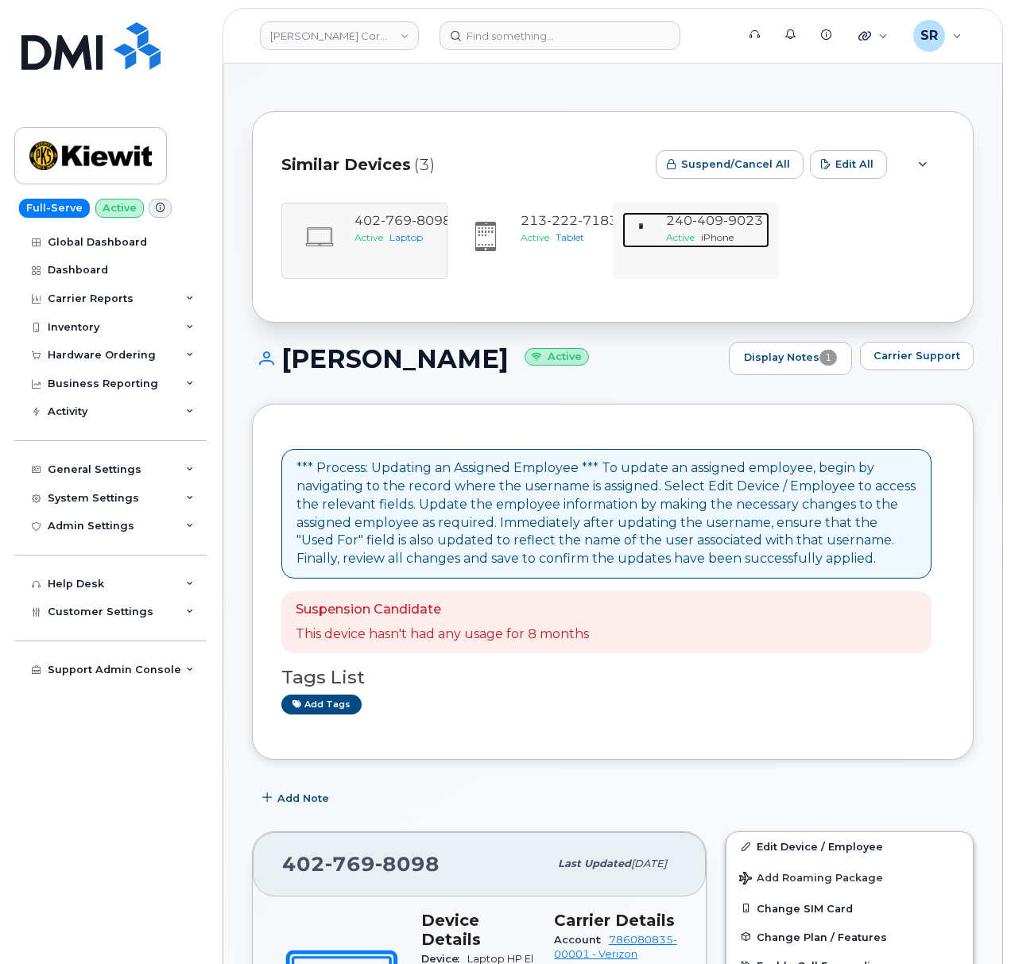
click at [684, 237] on span "Active" at bounding box center [680, 237] width 29 height 12
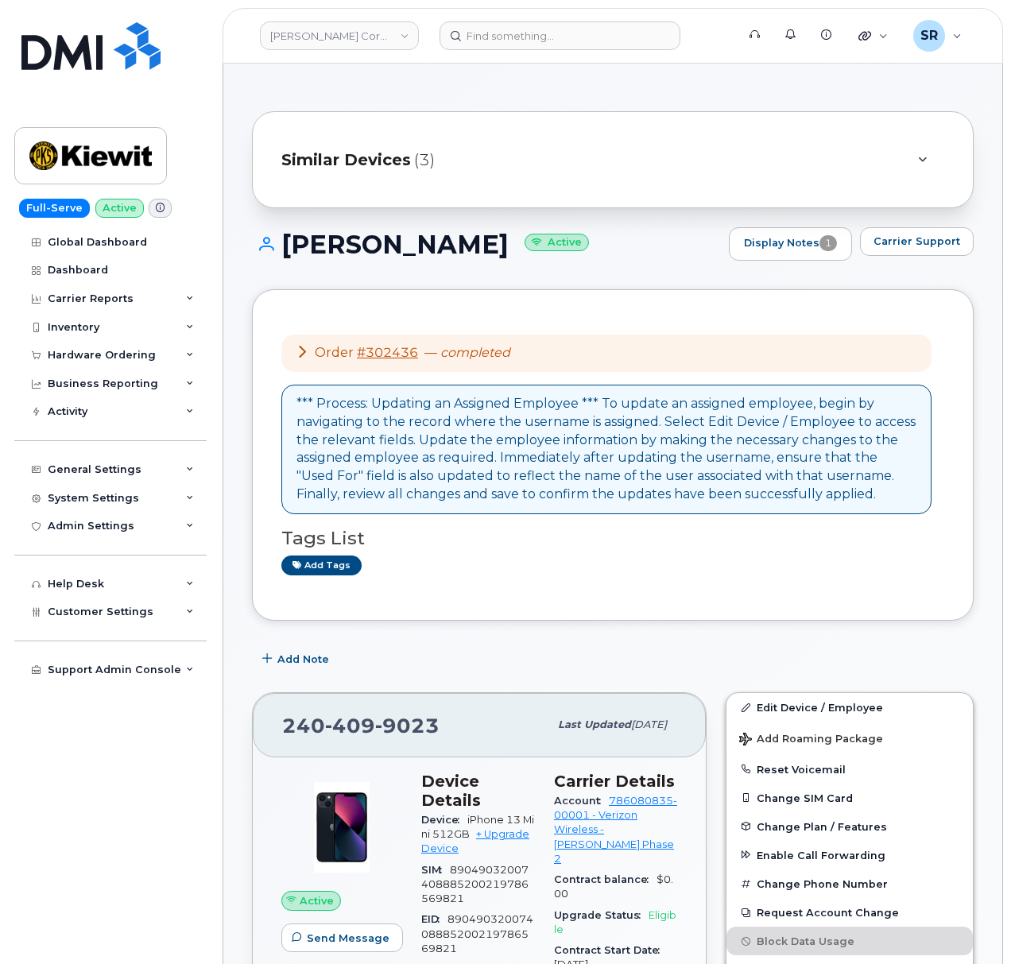
click at [296, 357] on icon at bounding box center [302, 351] width 13 height 13
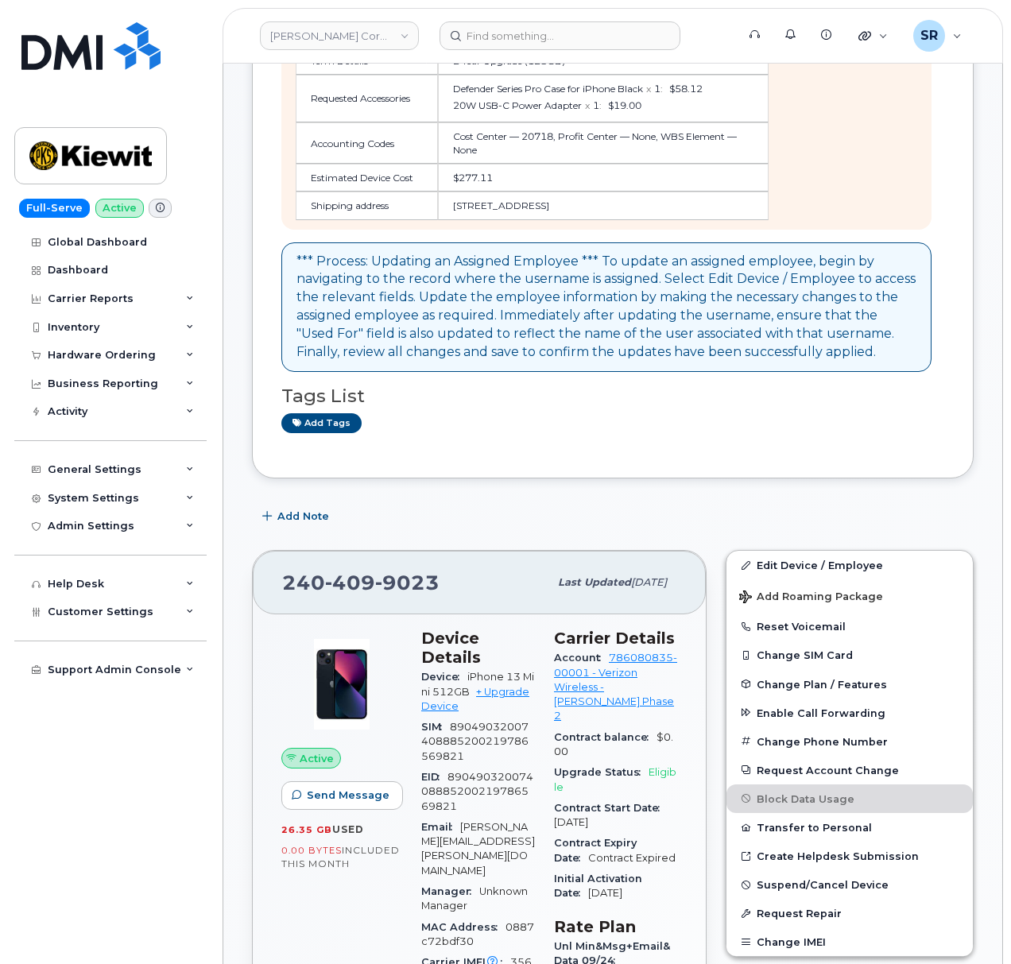
scroll to position [529, 0]
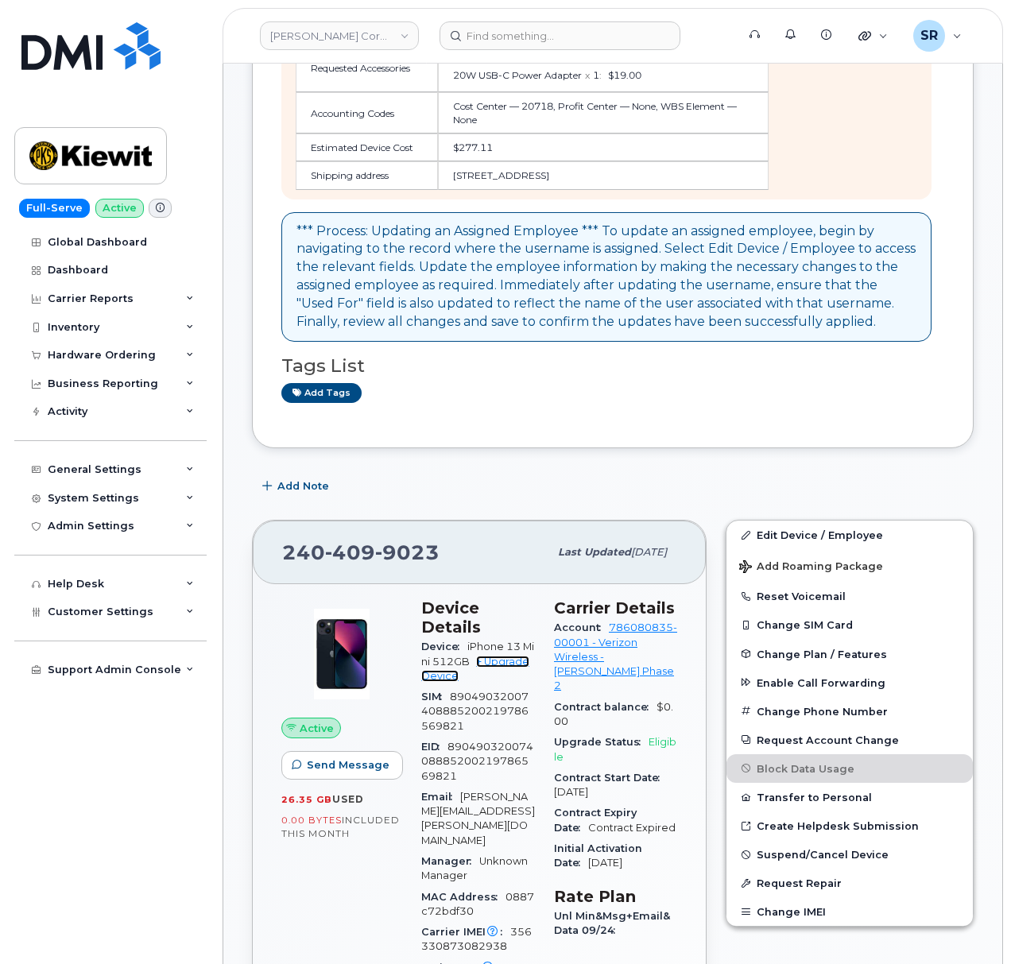
click at [499, 668] on link "+ Upgrade Device" at bounding box center [475, 669] width 108 height 26
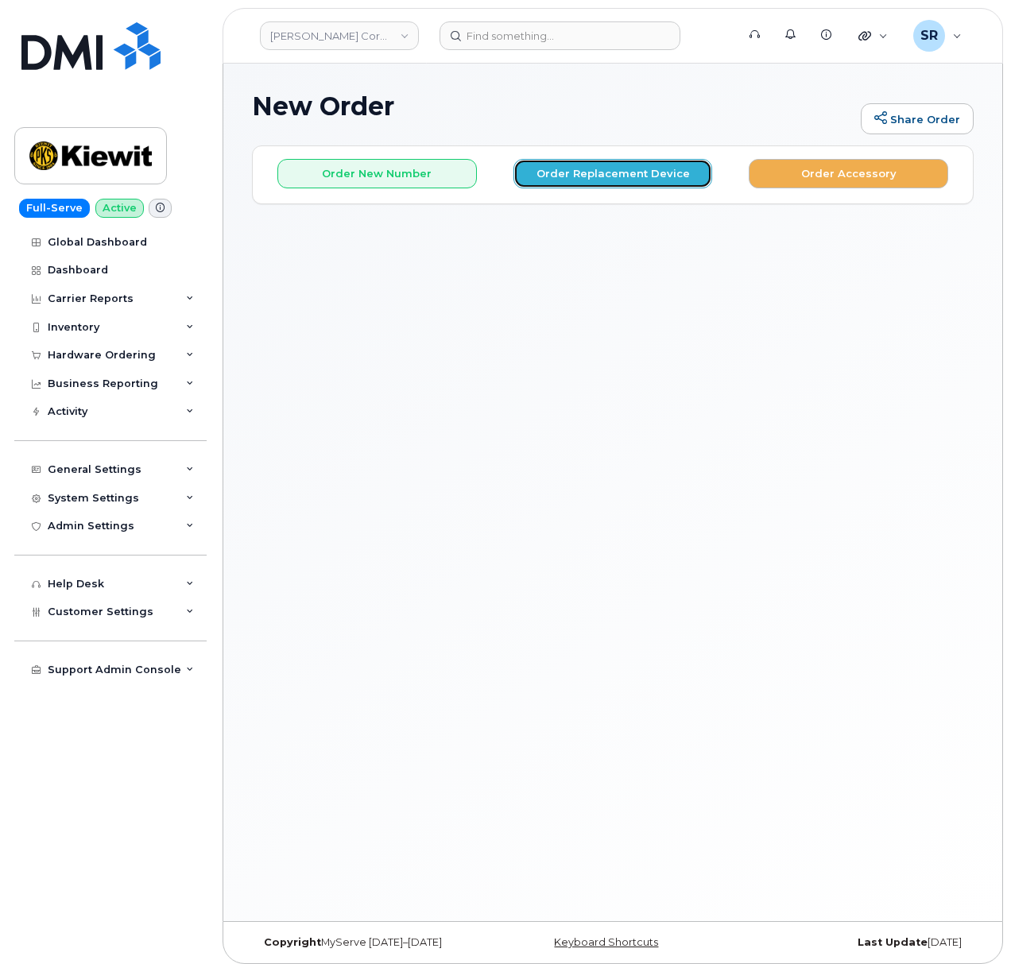
click at [592, 162] on button "Order Replacement Device" at bounding box center [613, 173] width 200 height 29
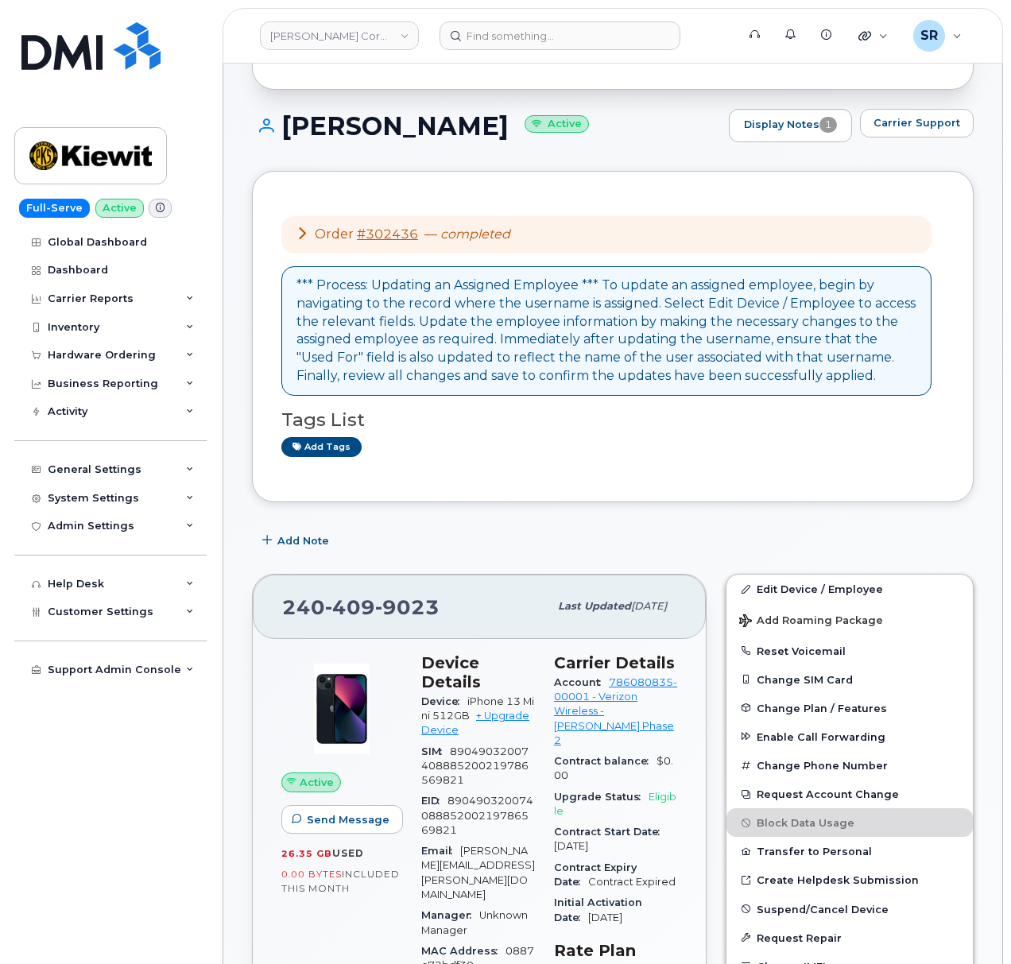
scroll to position [211, 0]
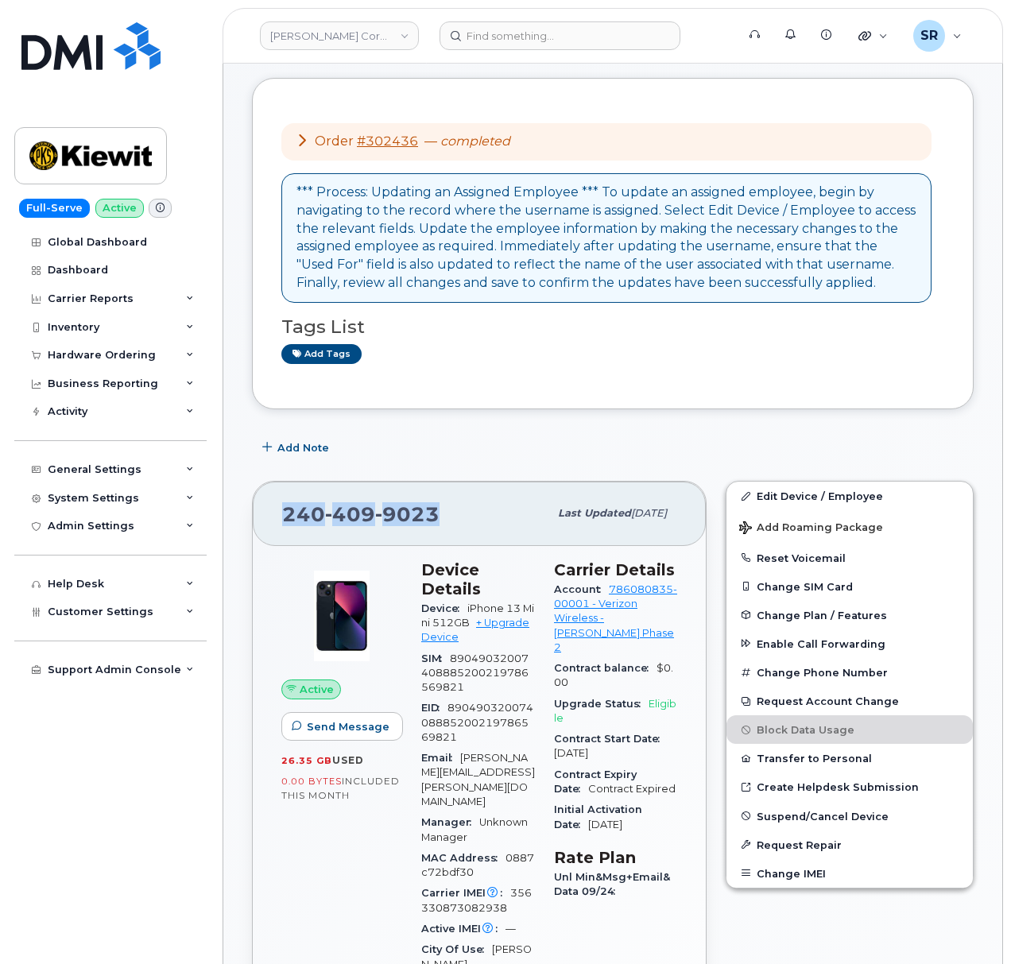
drag, startPoint x: 410, startPoint y: 517, endPoint x: 248, endPoint y: 512, distance: 162.2
click at [248, 512] on div "[PHONE_NUMBER] Last updated [DATE] Active Send Message 26.35 GB  used 0.00 Byte…" at bounding box center [479, 923] width 474 height 905
copy span "[PHONE_NUMBER]"
click at [500, 628] on link "+ Upgrade Device" at bounding box center [475, 630] width 108 height 26
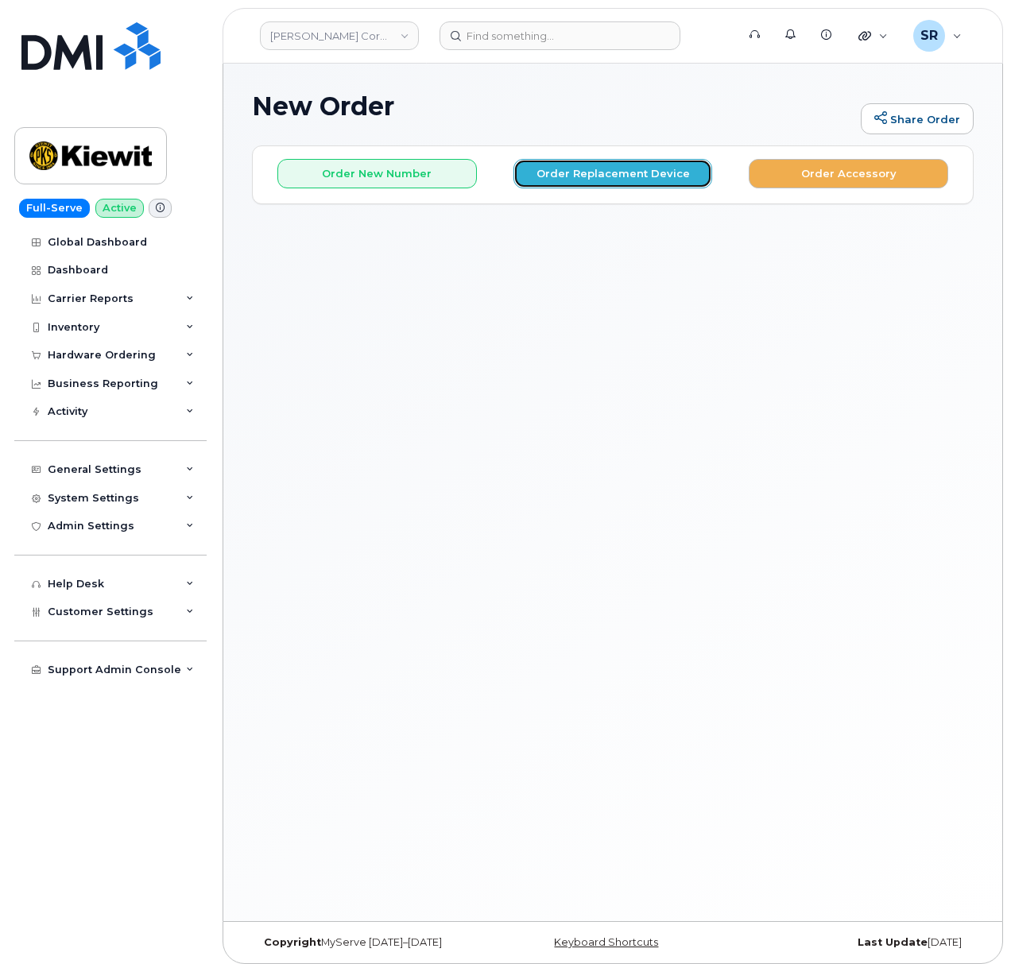
click at [633, 163] on button "Order Replacement Device" at bounding box center [613, 173] width 200 height 29
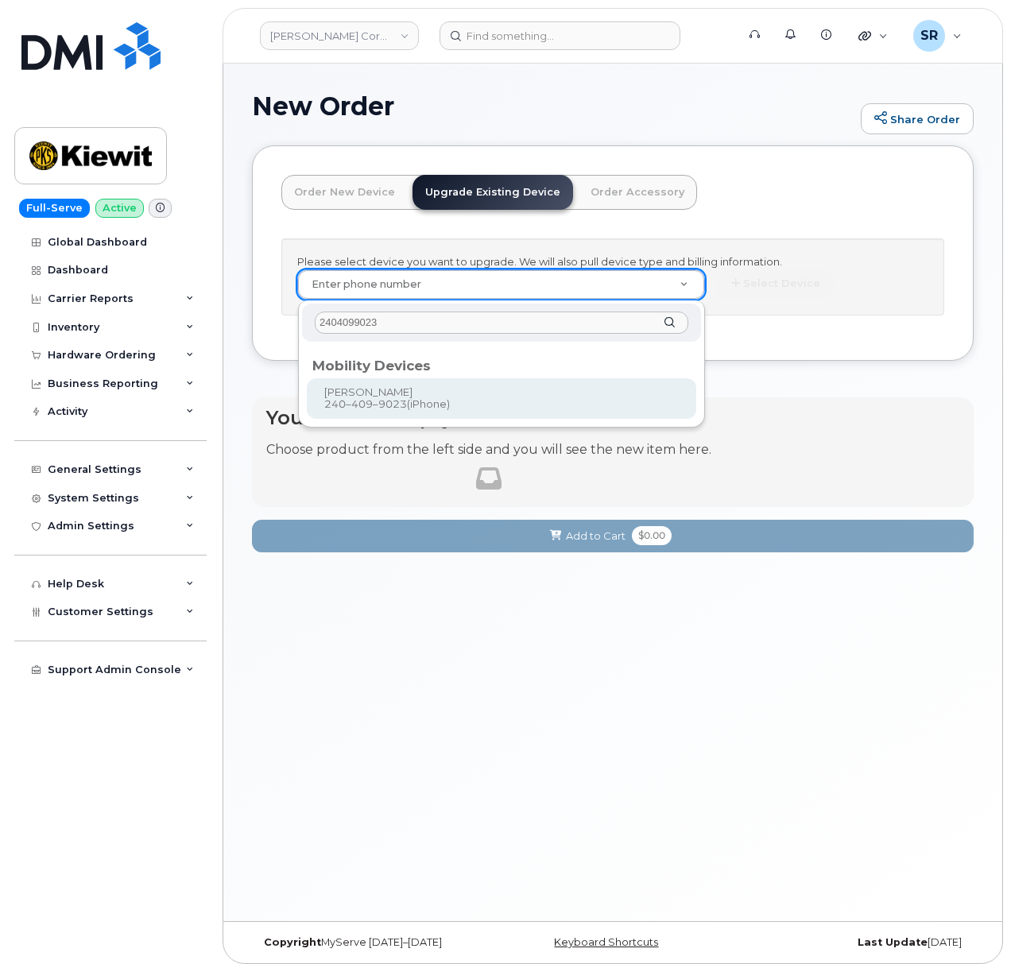
type input "2404099023"
type input "1165673"
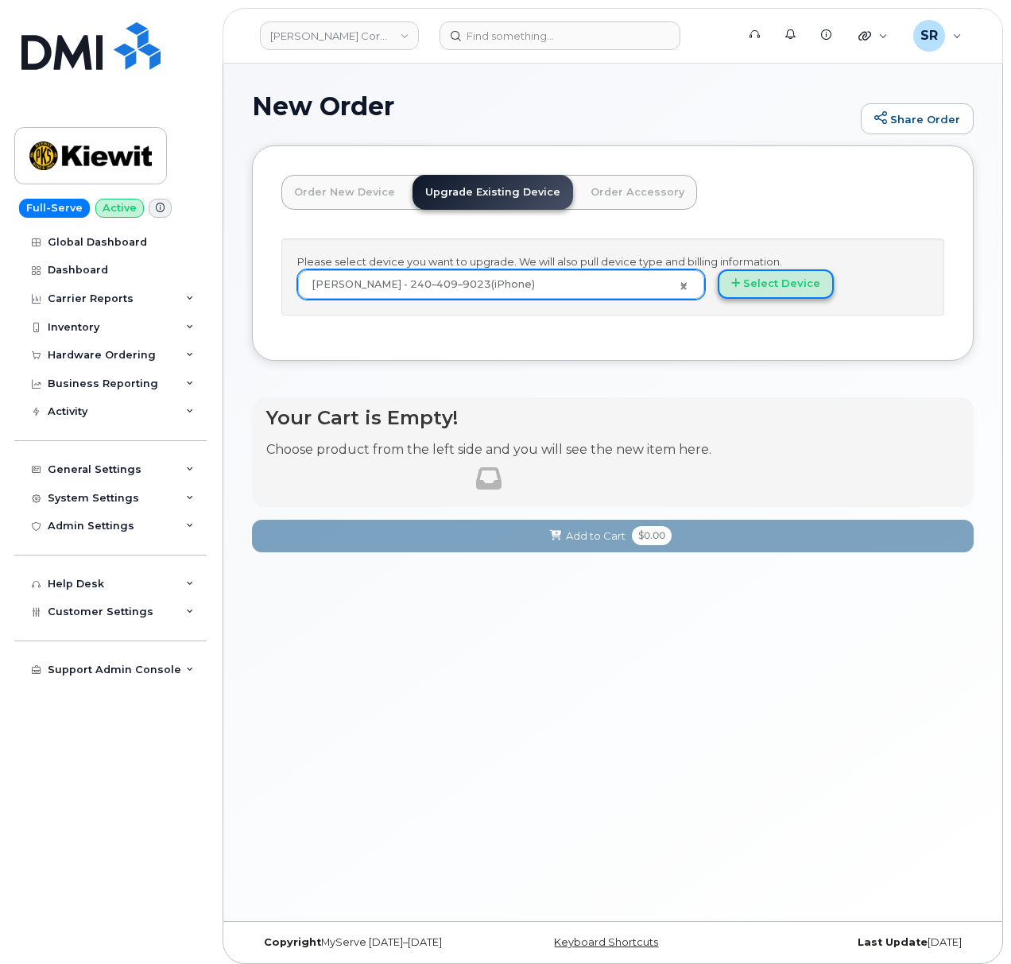
click at [801, 288] on button "Select Device" at bounding box center [776, 283] width 116 height 29
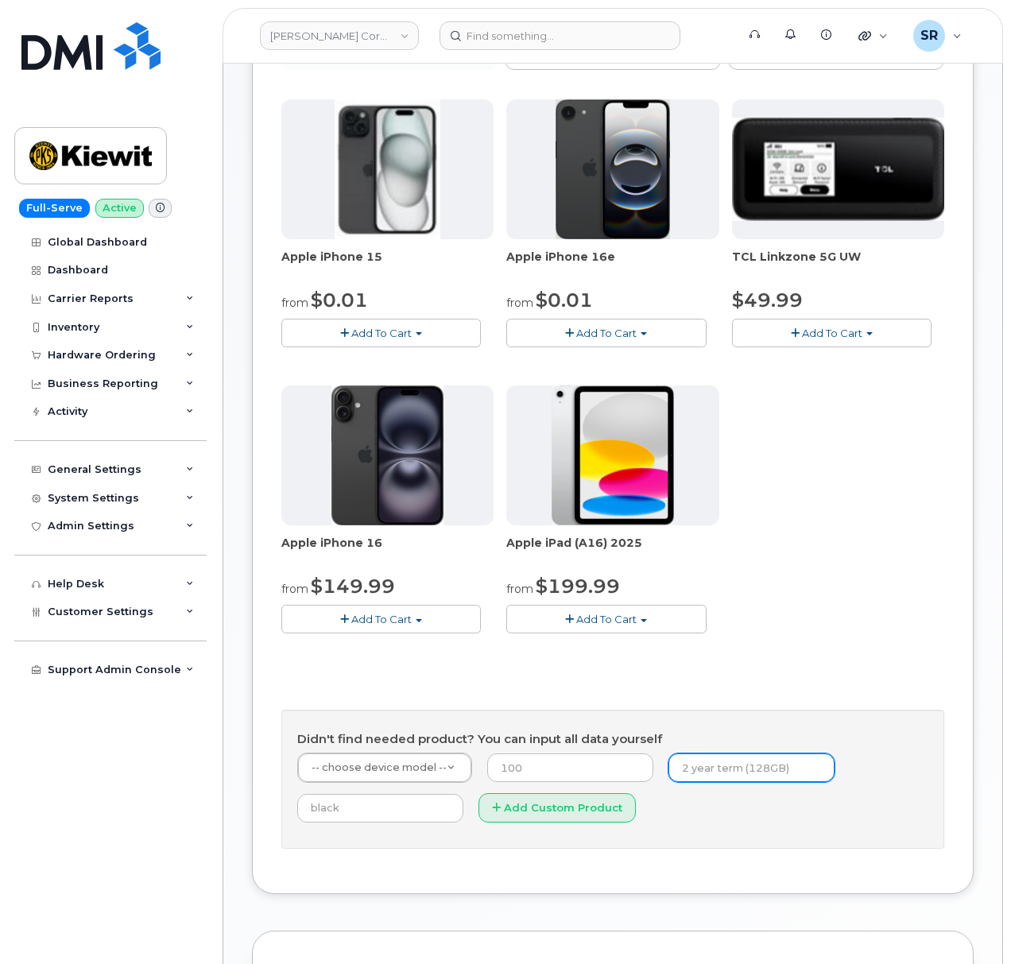
scroll to position [211, 0]
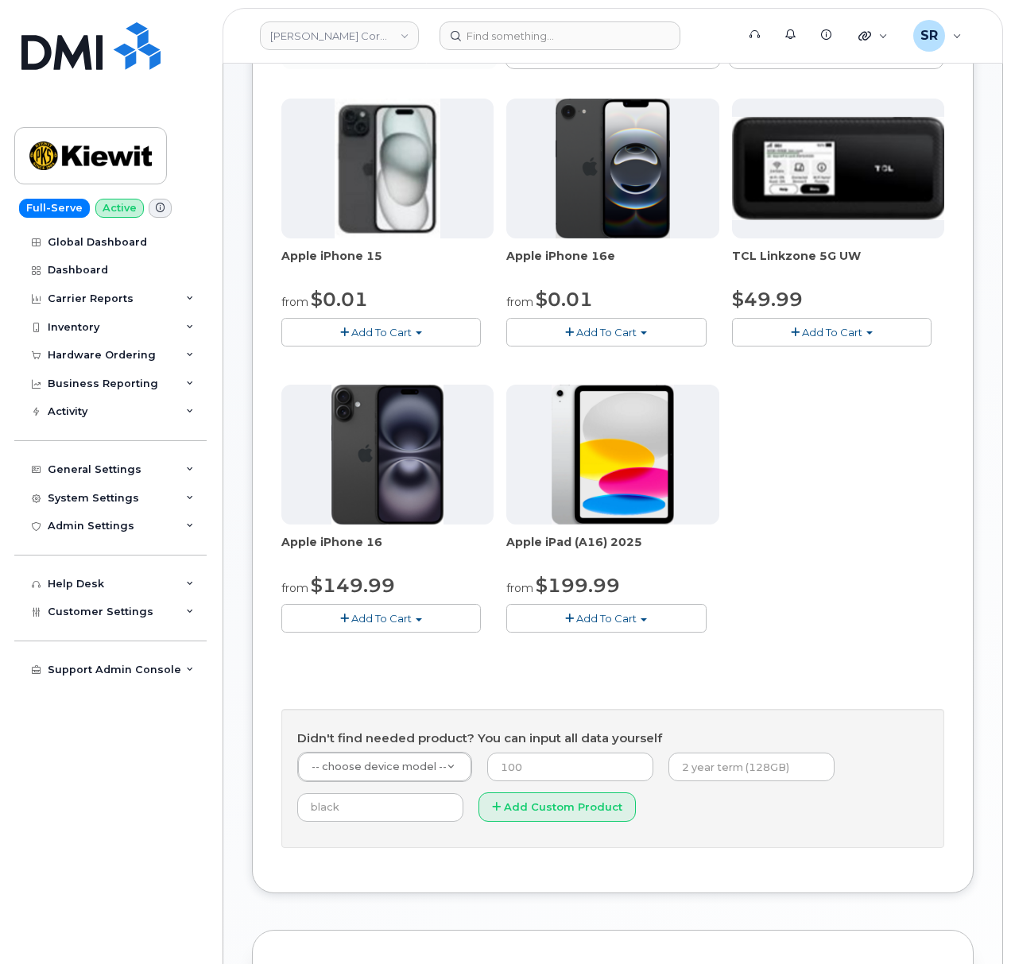
click at [385, 615] on span "Add To Cart" at bounding box center [381, 618] width 60 height 13
click at [859, 552] on div "Apple iPhone 15 from $0.01 Add To Cart $0.01 - 2 Year Upgrade (128GB) $729.99 -…" at bounding box center [612, 379] width 663 height 560
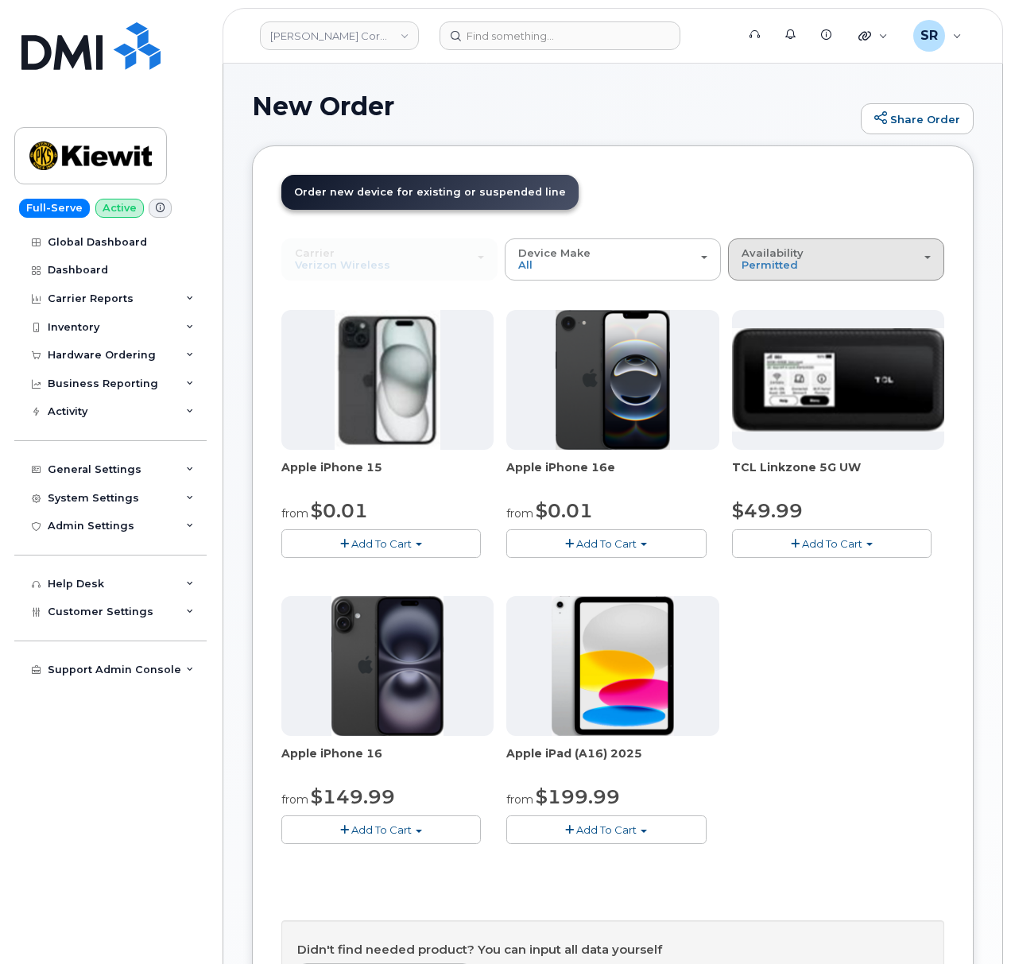
click at [783, 253] on span "Availability" at bounding box center [773, 252] width 62 height 13
click at [764, 320] on label "All" at bounding box center [748, 322] width 33 height 19
click at [0, 0] on input "All" at bounding box center [0, 0] width 0 height 0
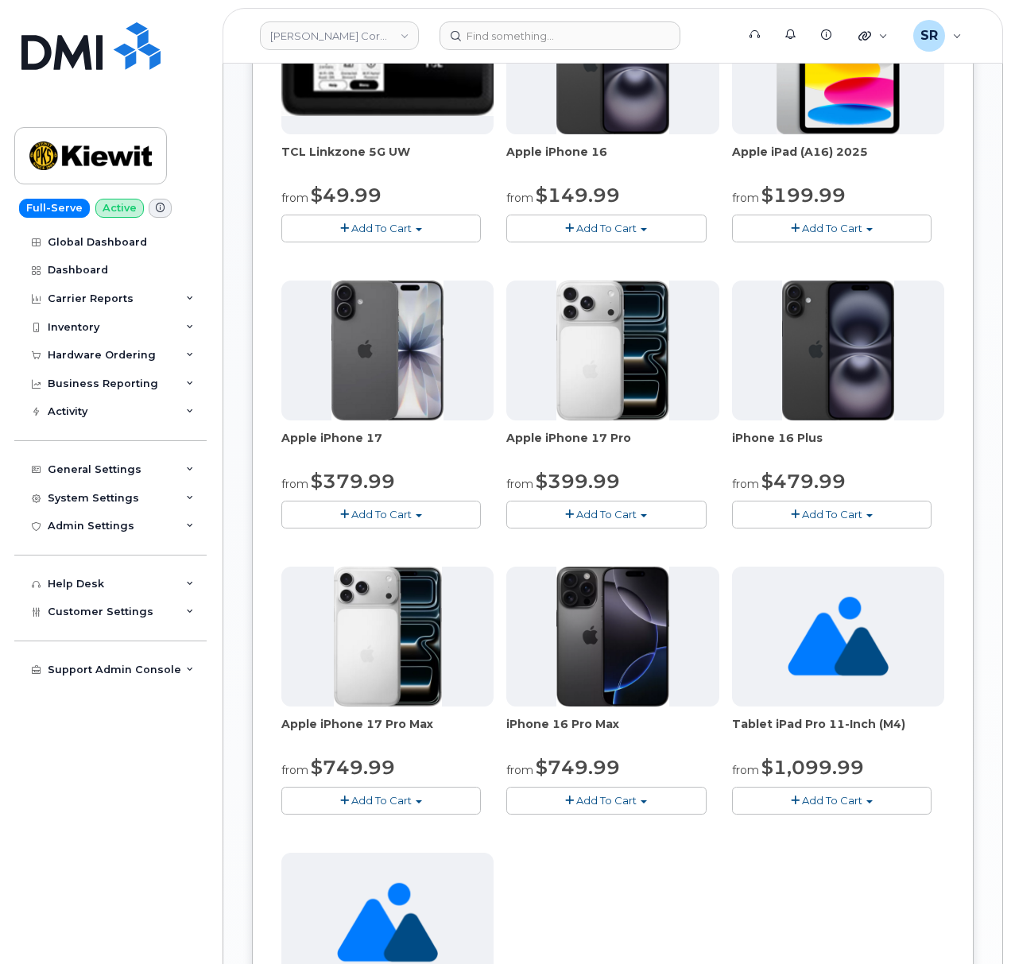
scroll to position [742, 0]
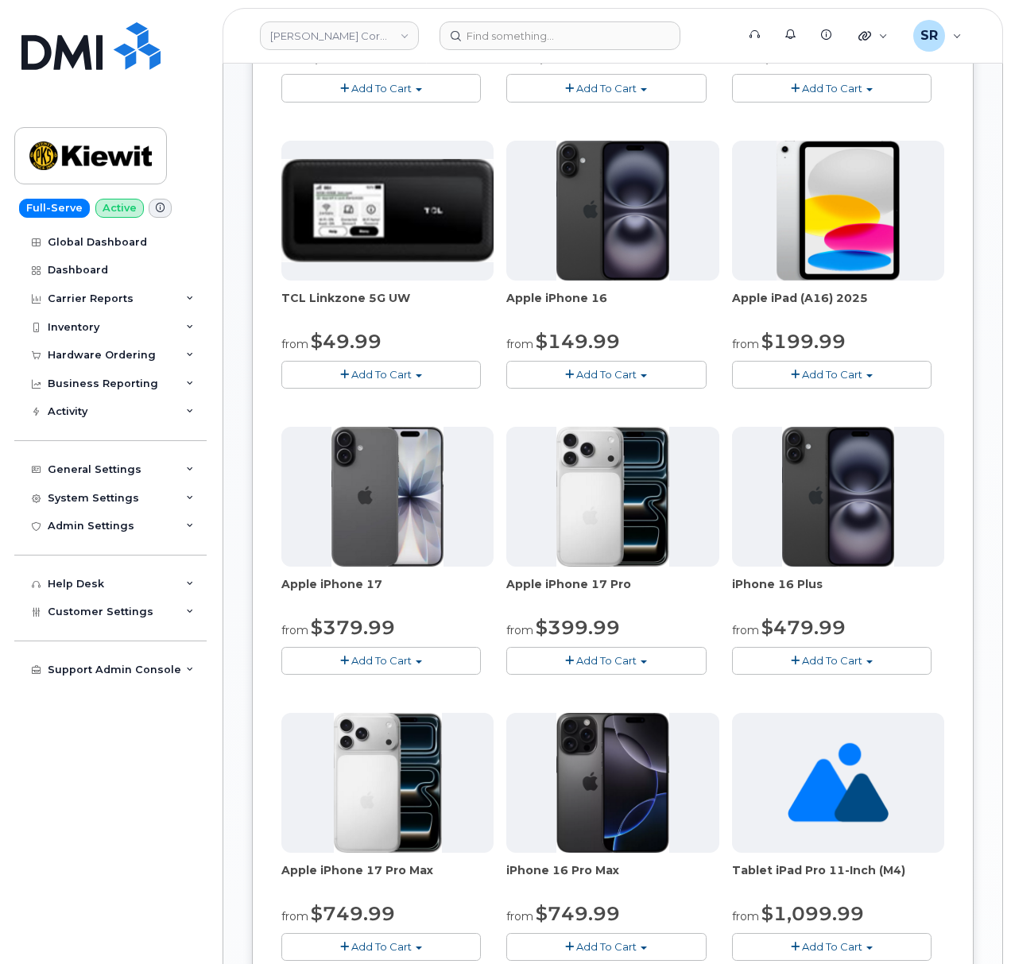
click at [856, 649] on button "Add To Cart" at bounding box center [832, 661] width 200 height 28
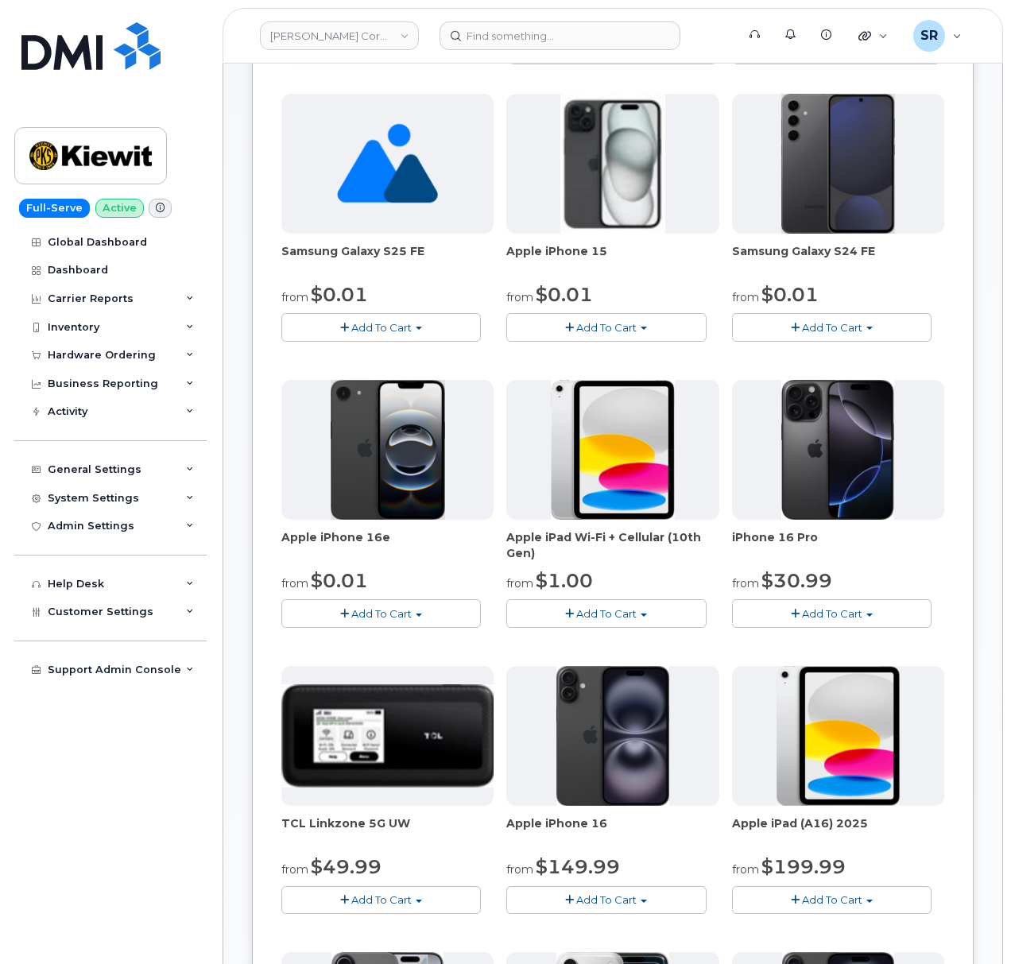
scroll to position [211, 0]
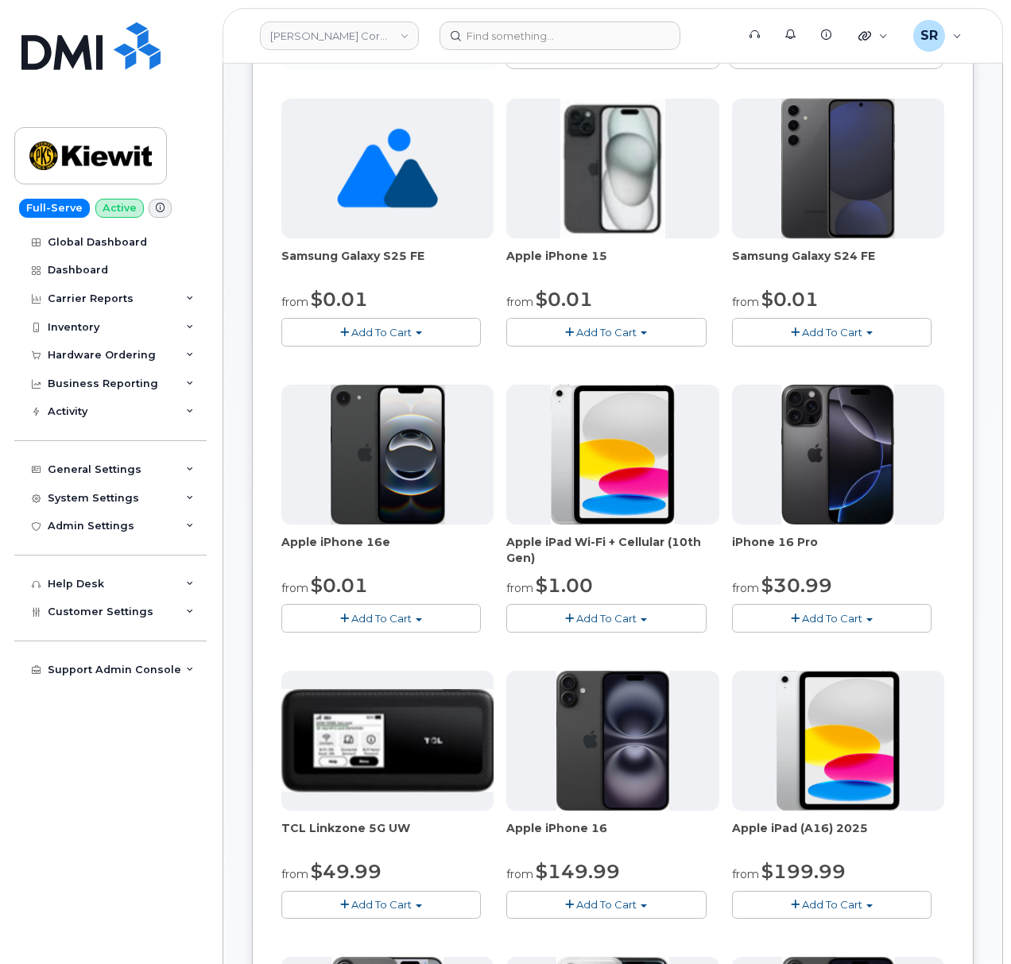
click at [856, 618] on span "Add To Cart" at bounding box center [832, 618] width 60 height 13
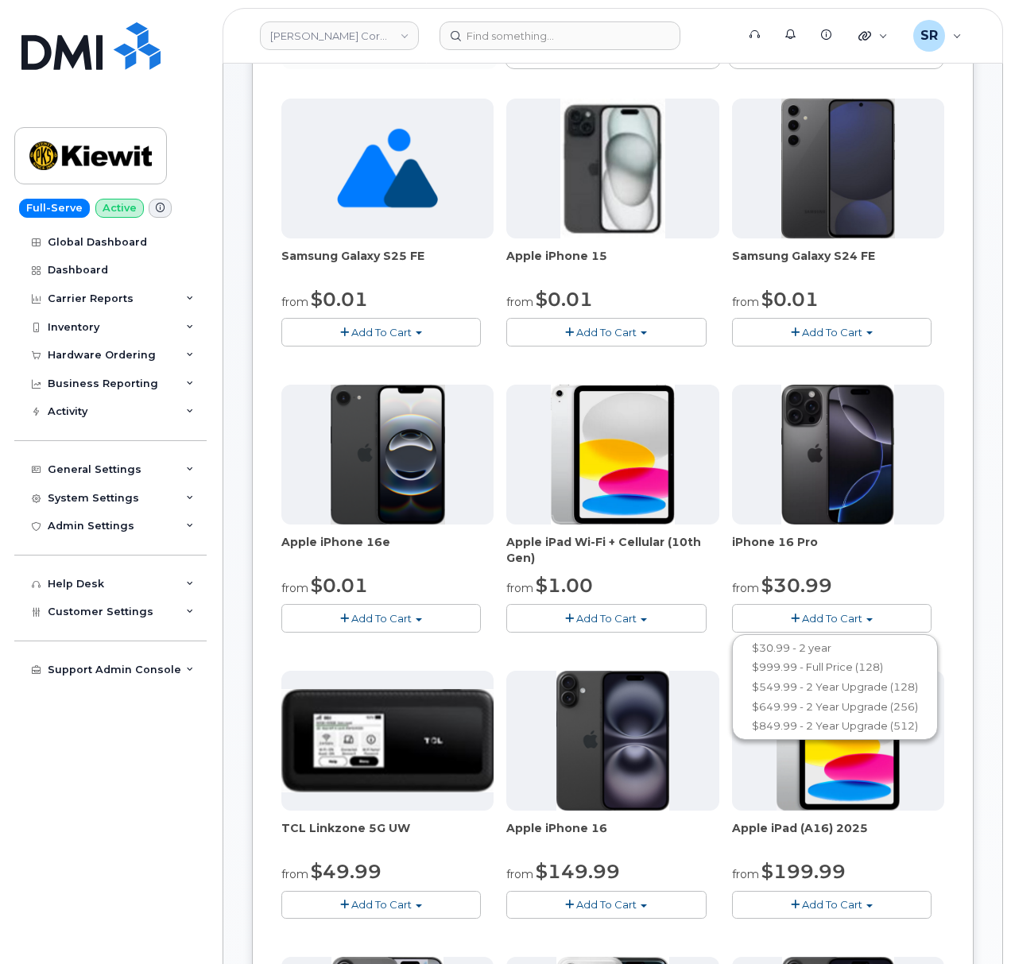
click at [856, 618] on span "Add To Cart" at bounding box center [832, 618] width 60 height 13
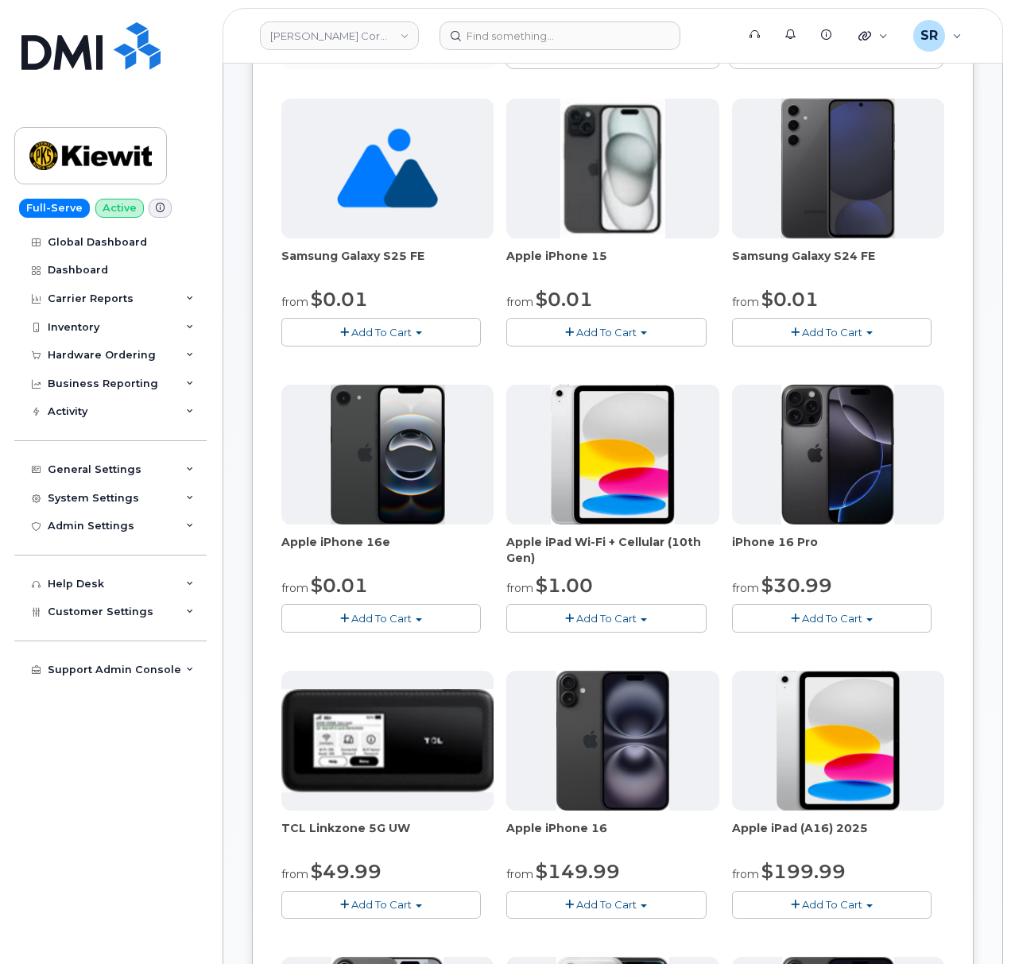
click at [396, 618] on span "Add To Cart" at bounding box center [381, 618] width 60 height 13
click at [410, 615] on span "Add To Cart" at bounding box center [381, 618] width 60 height 13
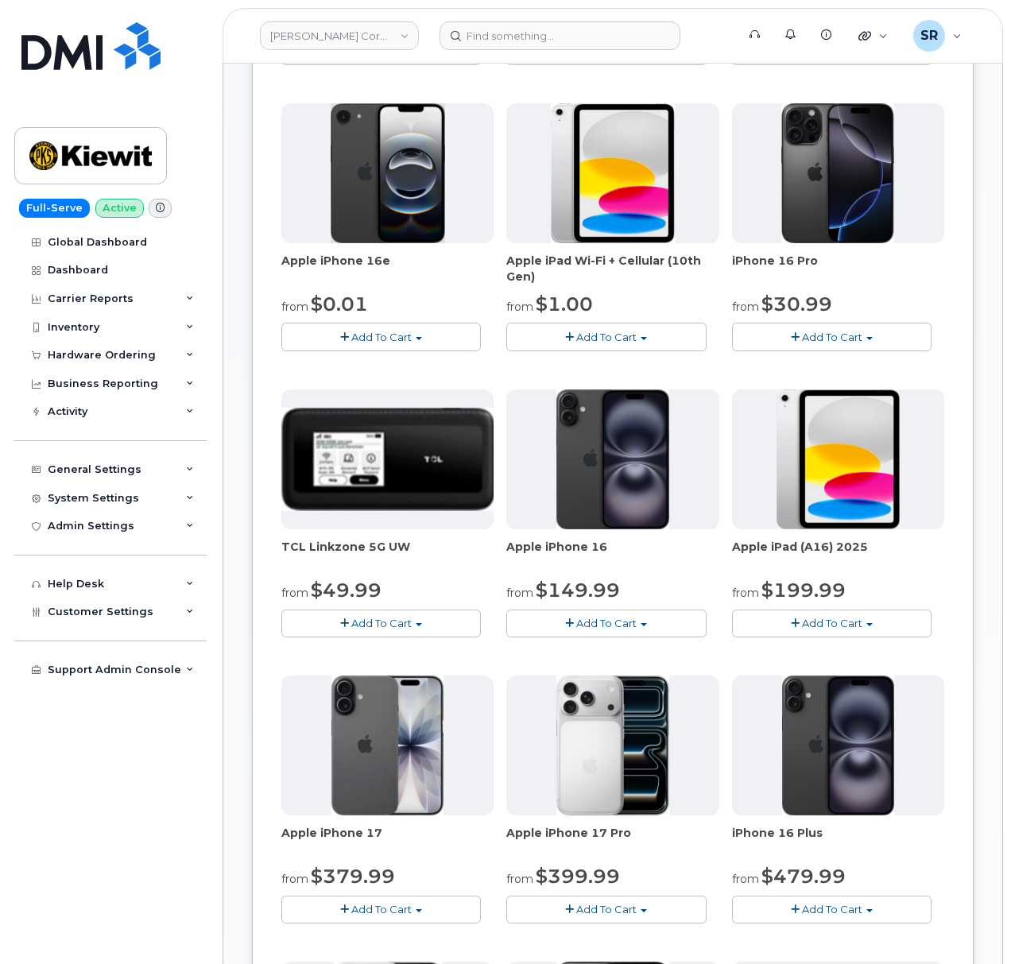
scroll to position [529, 0]
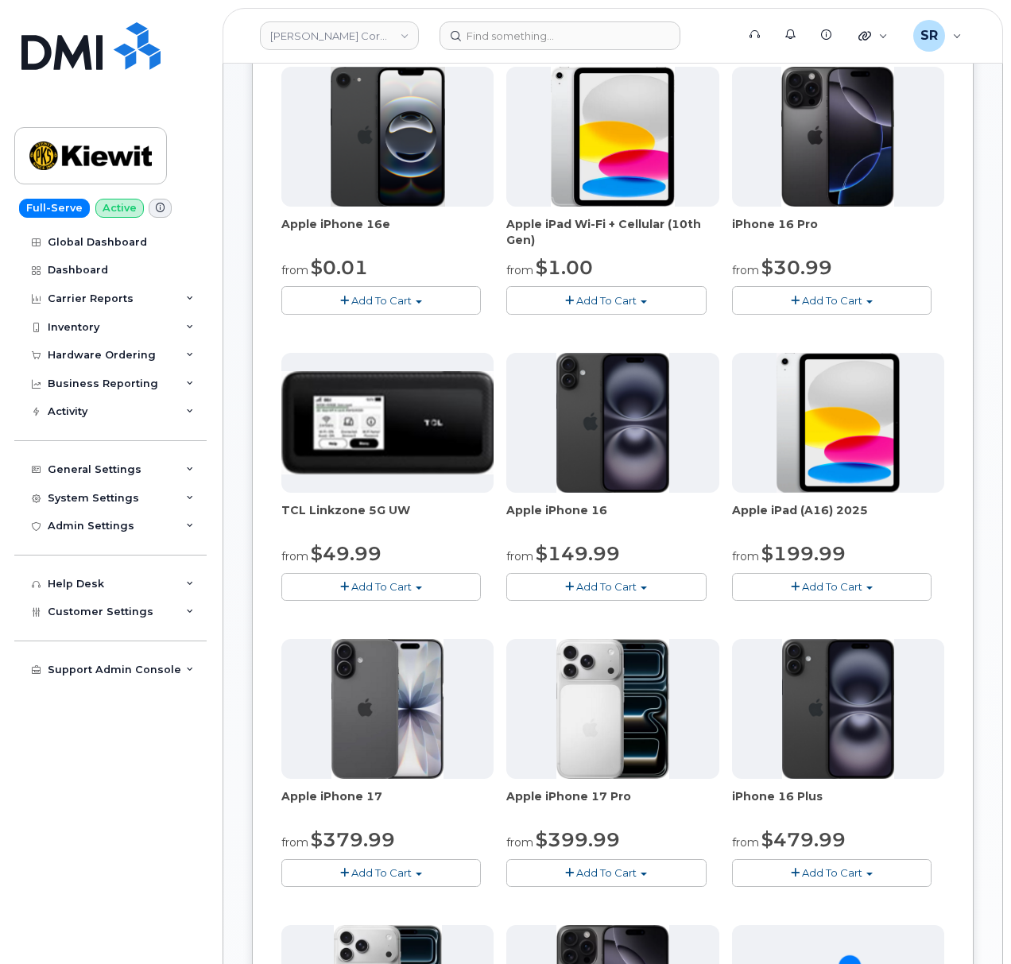
click at [631, 586] on span "Add To Cart" at bounding box center [606, 586] width 60 height 13
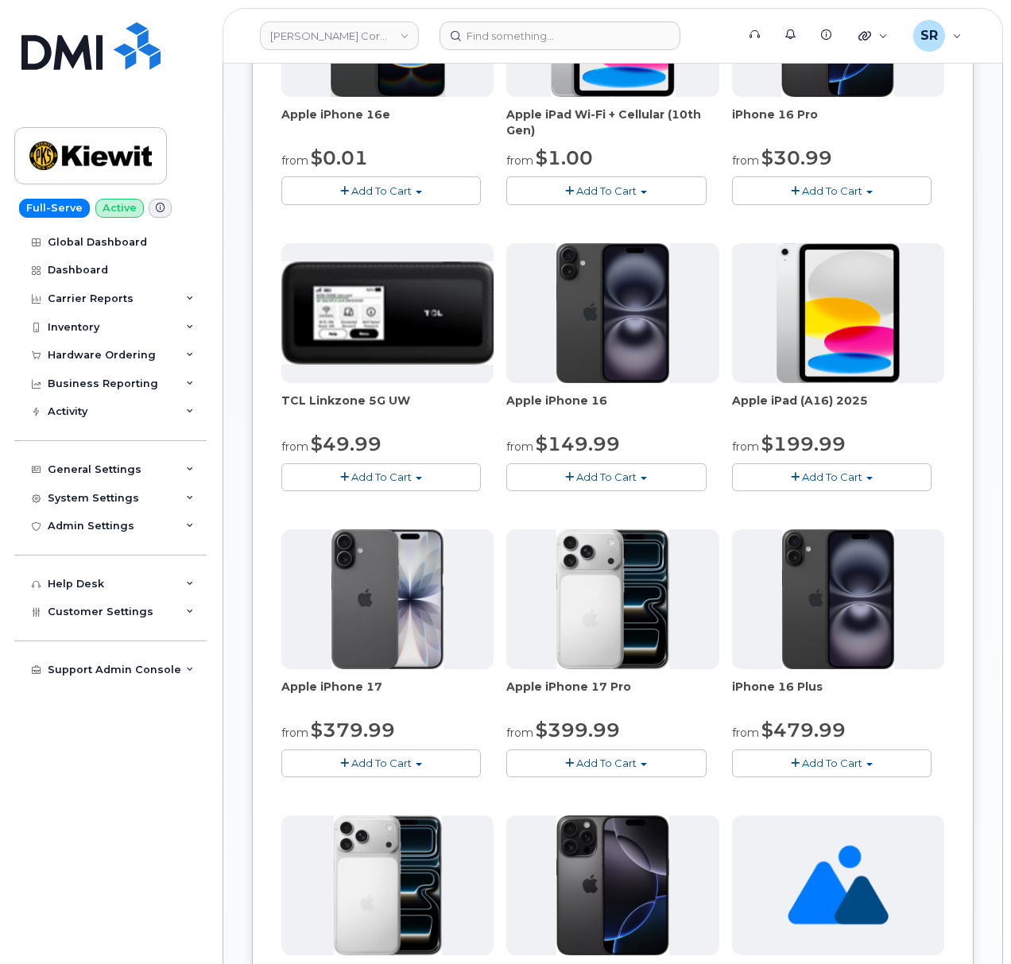
scroll to position [742, 0]
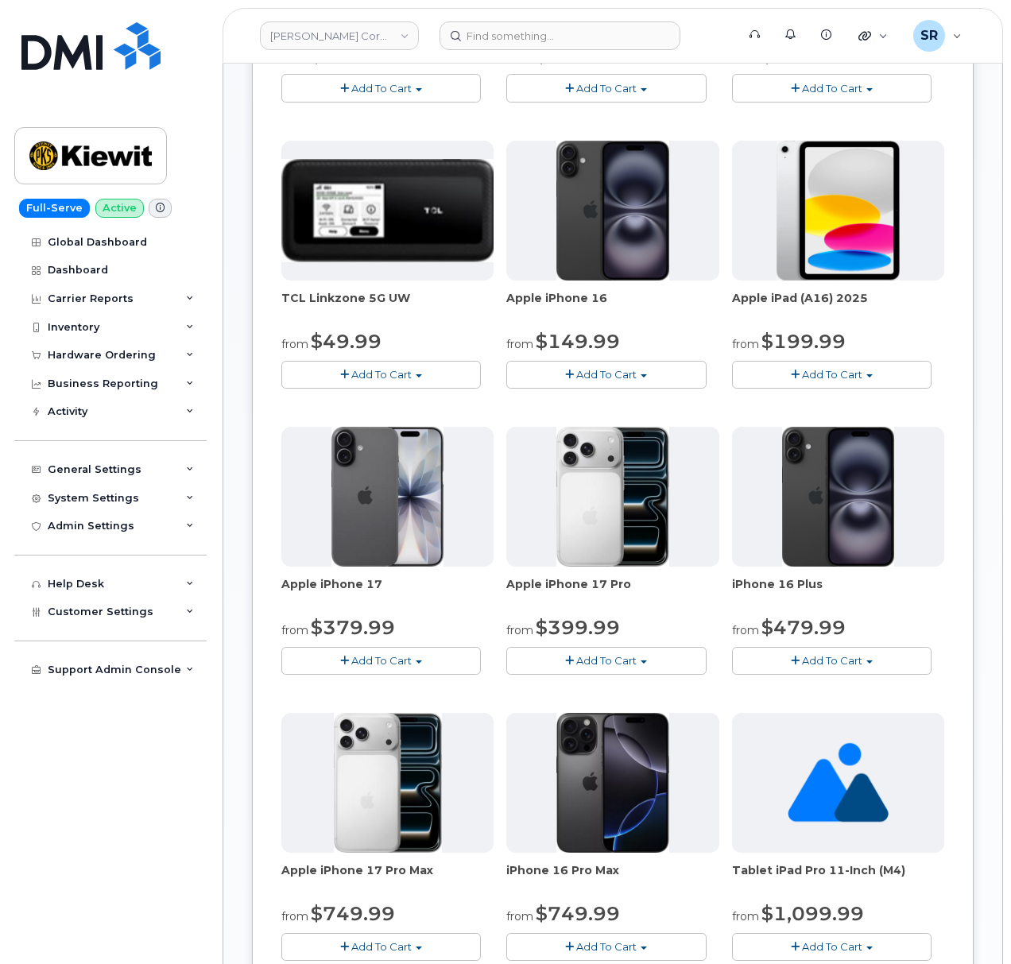
click at [398, 660] on span "Add To Cart" at bounding box center [381, 660] width 60 height 13
click at [814, 655] on button "Add To Cart" at bounding box center [832, 661] width 200 height 28
click at [812, 657] on span "Add To Cart" at bounding box center [832, 660] width 60 height 13
click at [359, 660] on span "Add To Cart" at bounding box center [381, 660] width 60 height 13
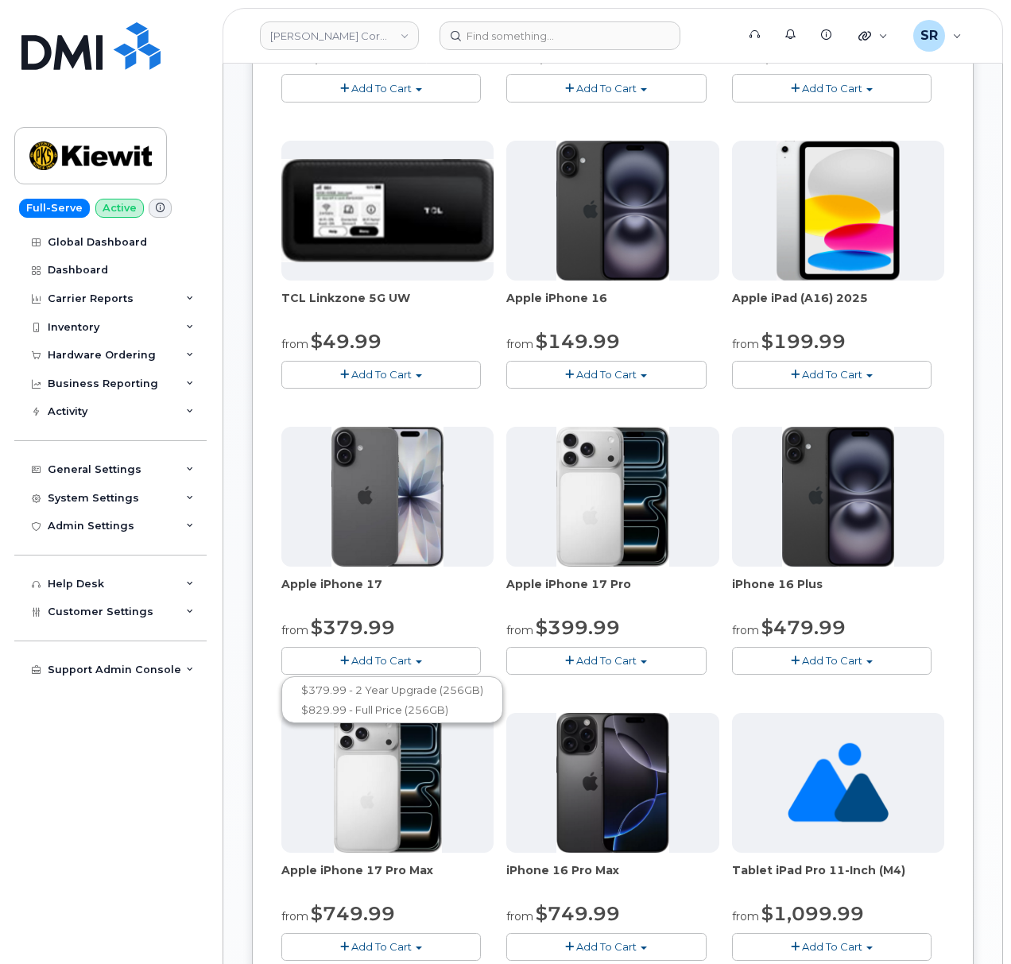
click at [360, 660] on span "Add To Cart" at bounding box center [381, 660] width 60 height 13
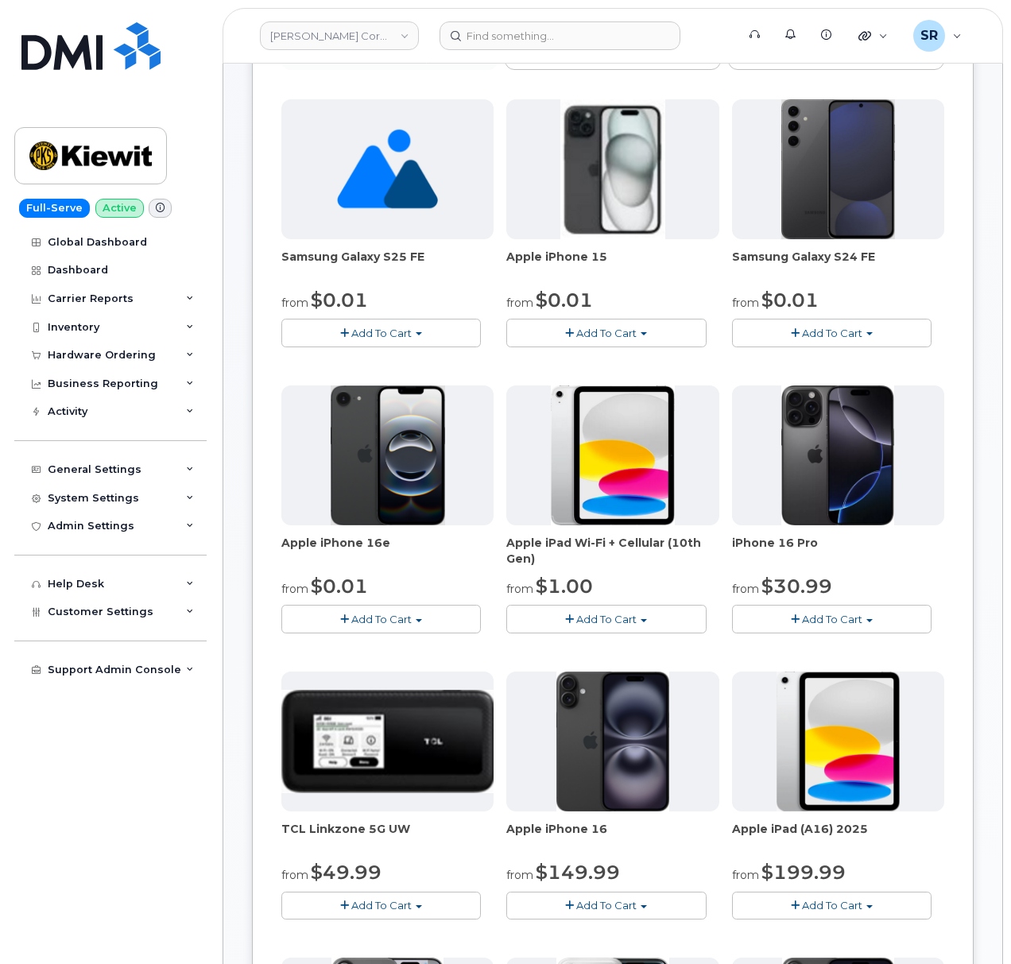
scroll to position [211, 0]
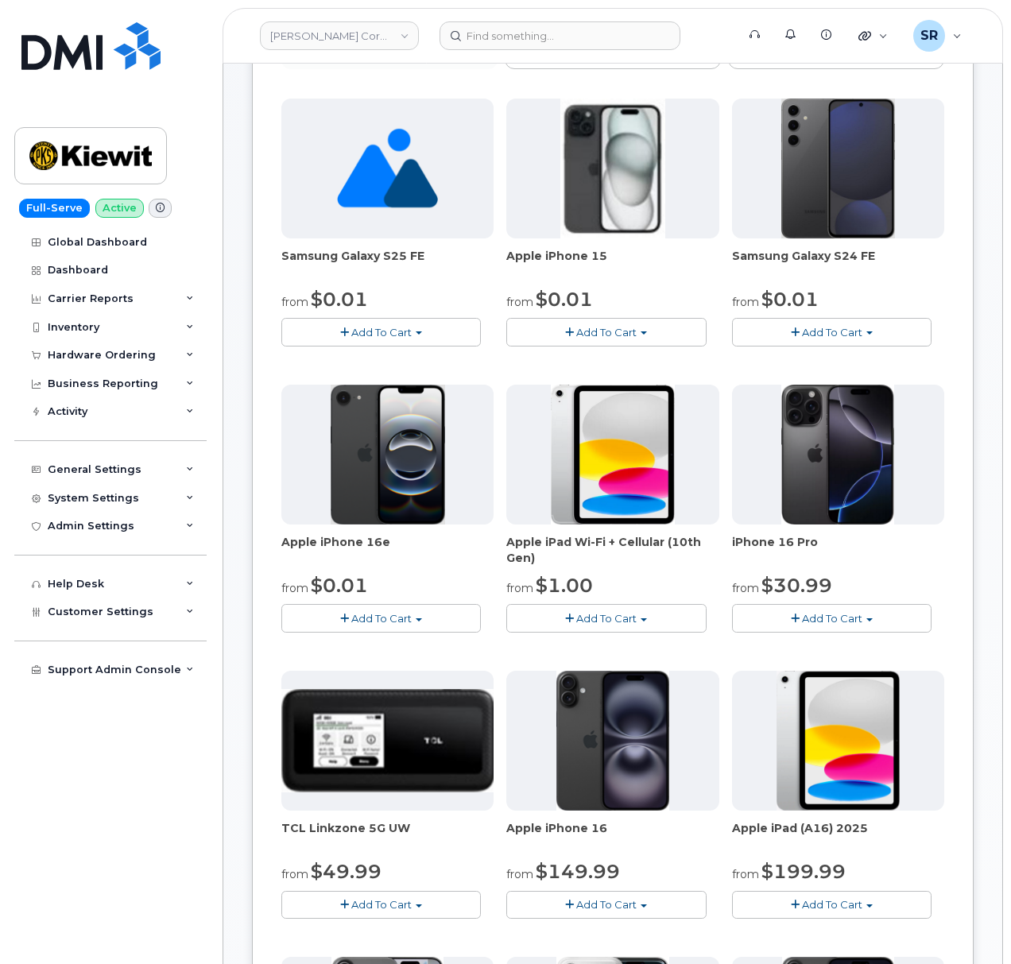
click at [812, 620] on span "Add To Cart" at bounding box center [832, 618] width 60 height 13
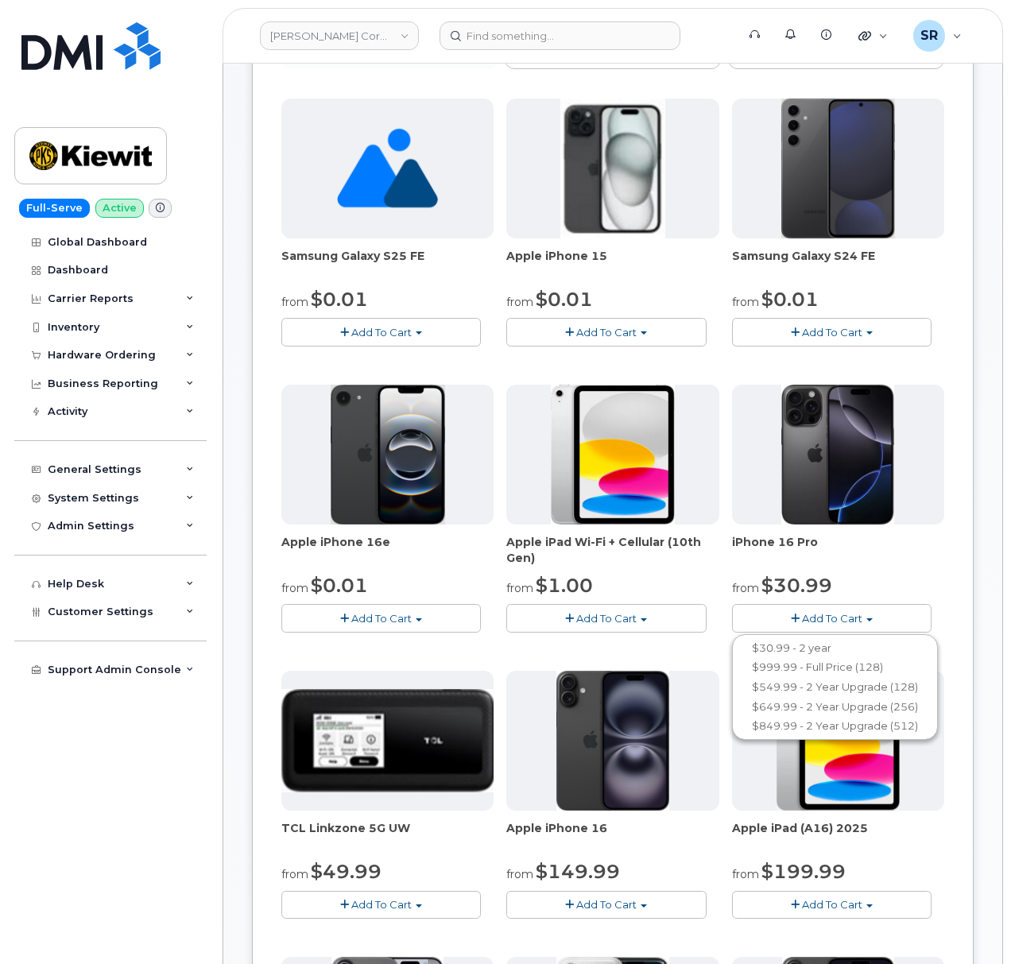
click at [814, 620] on span "Add To Cart" at bounding box center [832, 618] width 60 height 13
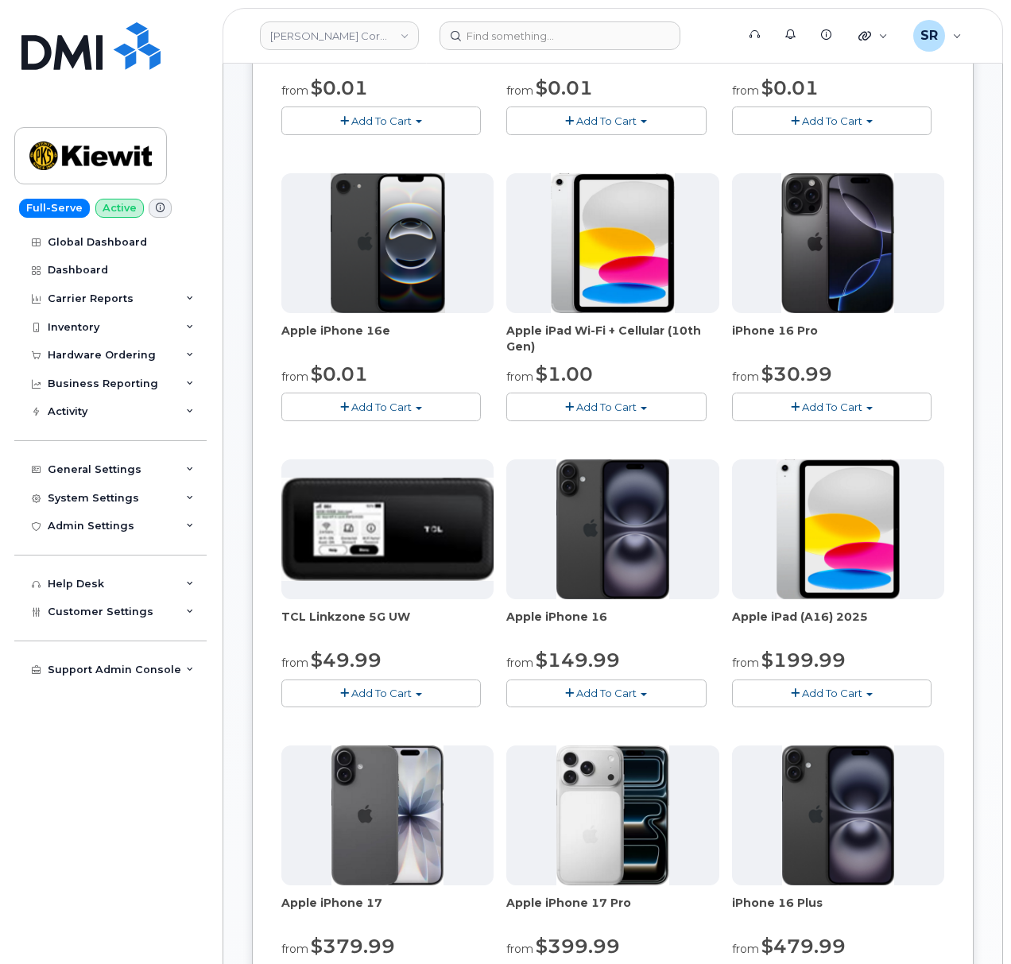
scroll to position [424, 0]
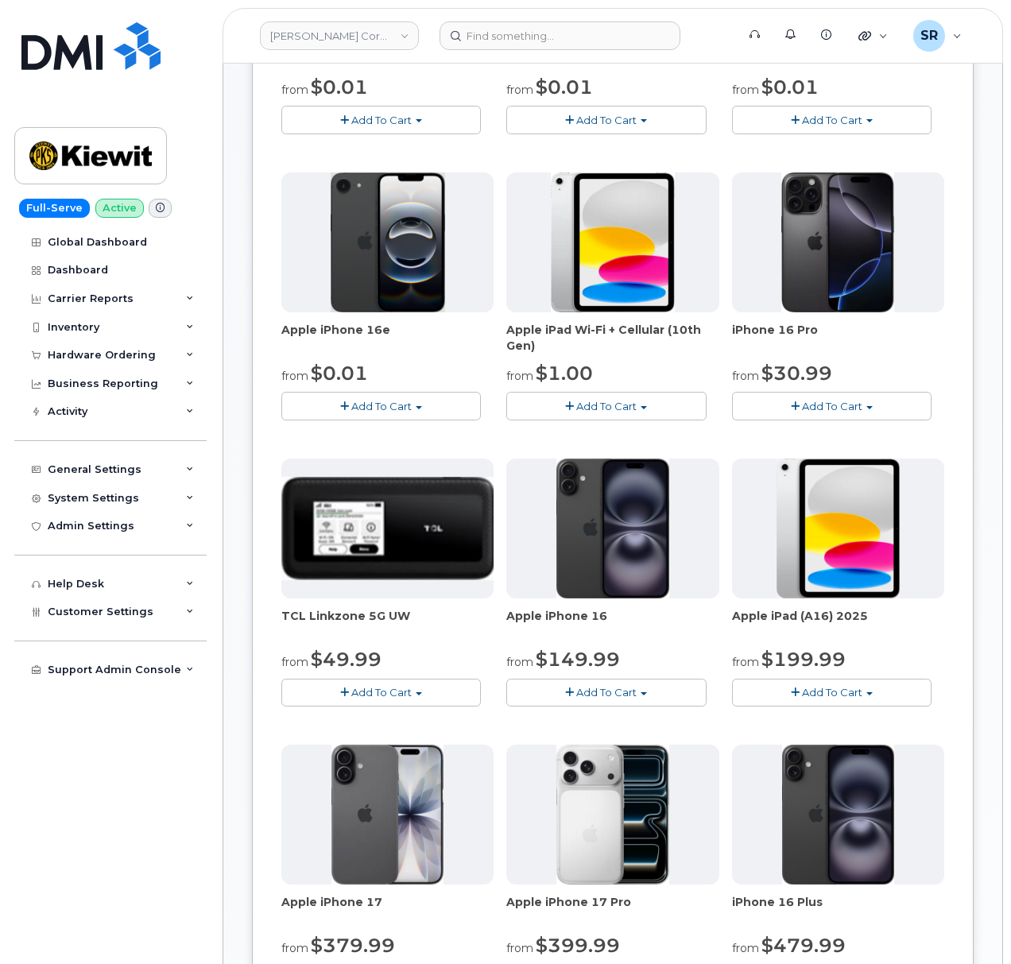
click at [803, 410] on span "Add To Cart" at bounding box center [832, 406] width 60 height 13
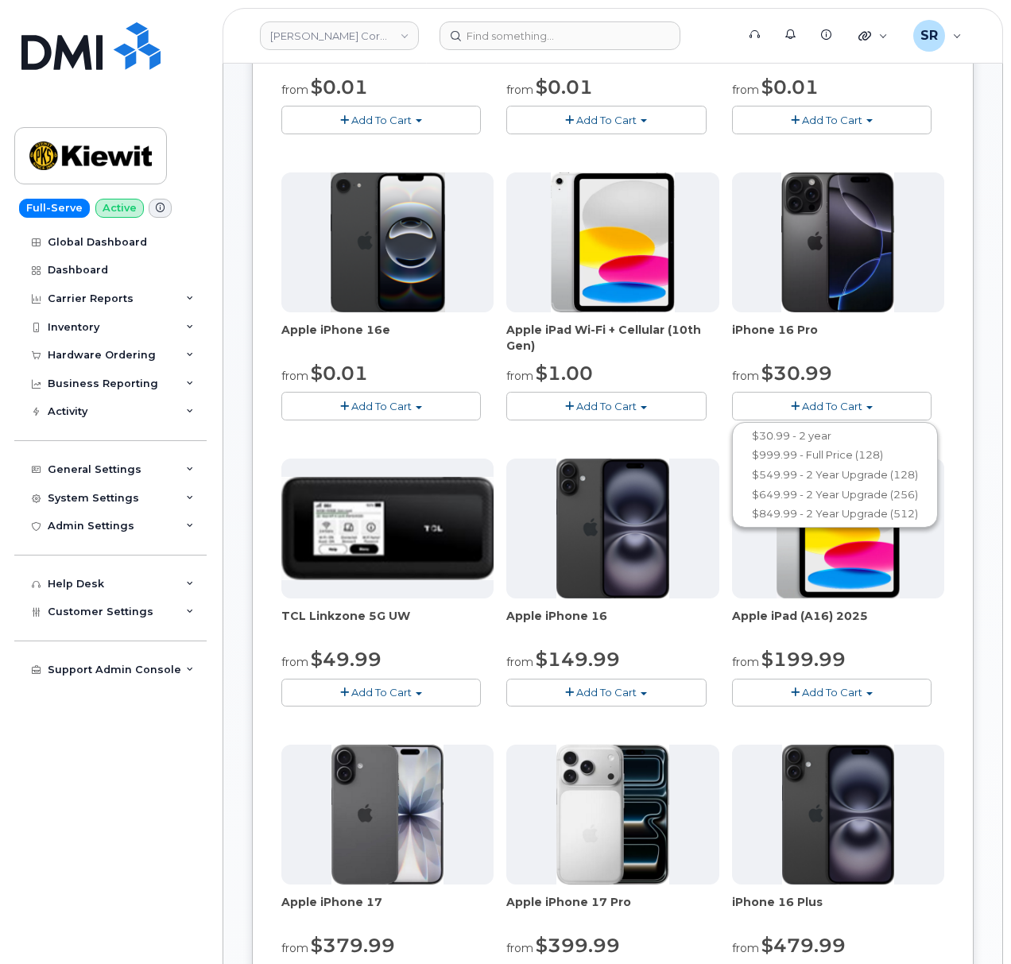
click at [889, 399] on button "Add To Cart" at bounding box center [832, 406] width 200 height 28
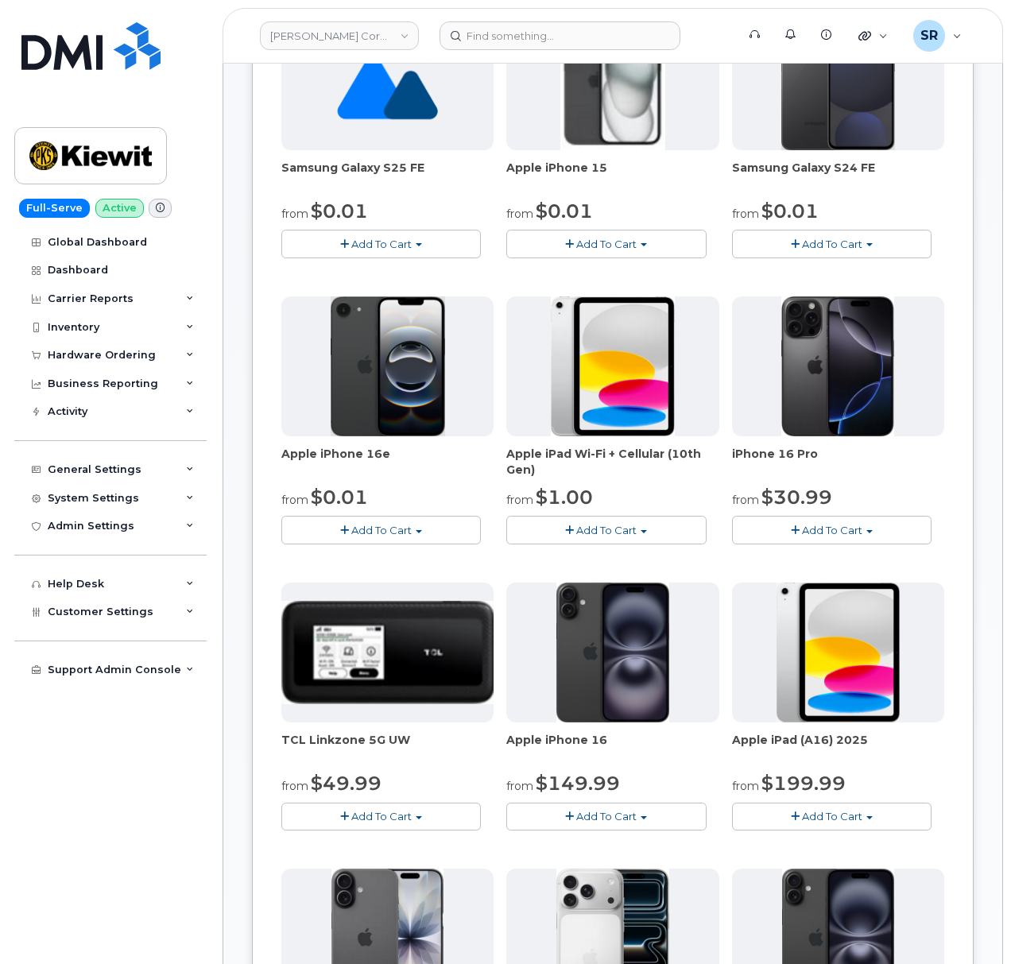
scroll to position [318, 0]
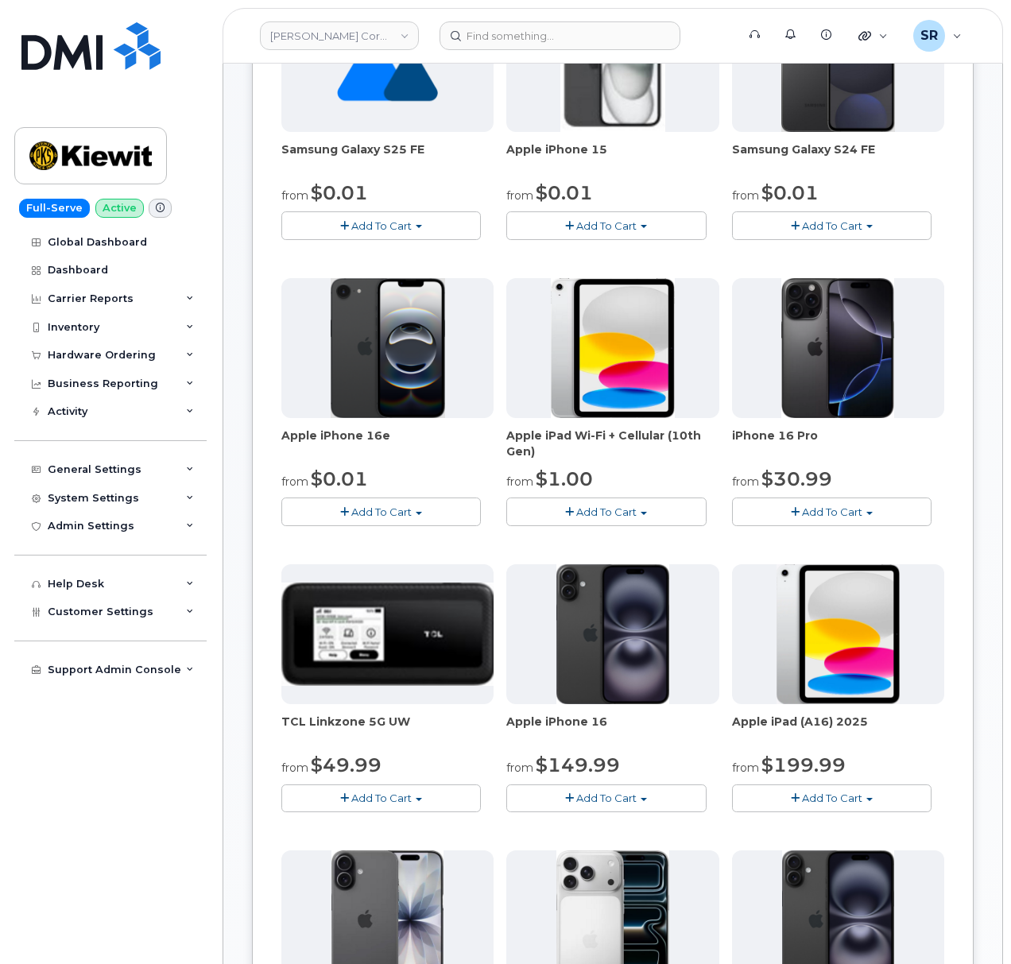
click at [837, 513] on span "Add To Cart" at bounding box center [832, 512] width 60 height 13
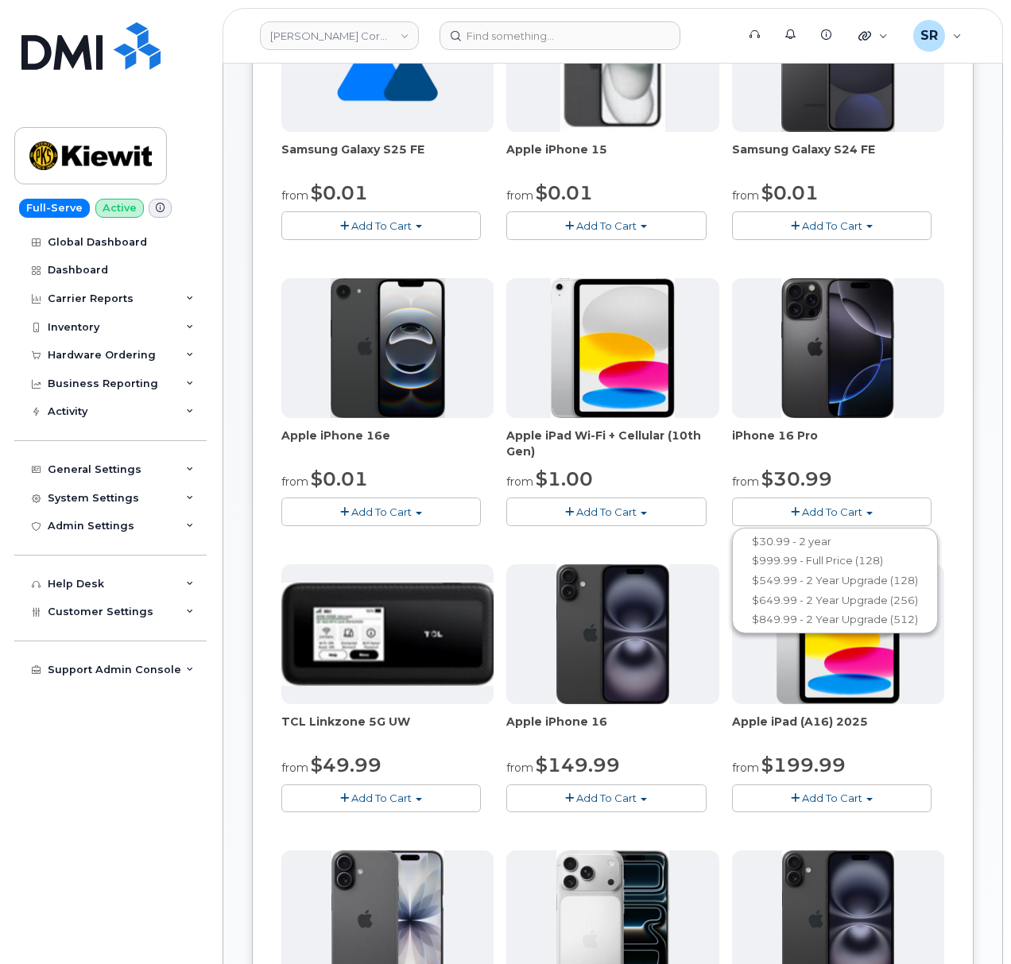
click at [839, 510] on span "Add To Cart" at bounding box center [832, 512] width 60 height 13
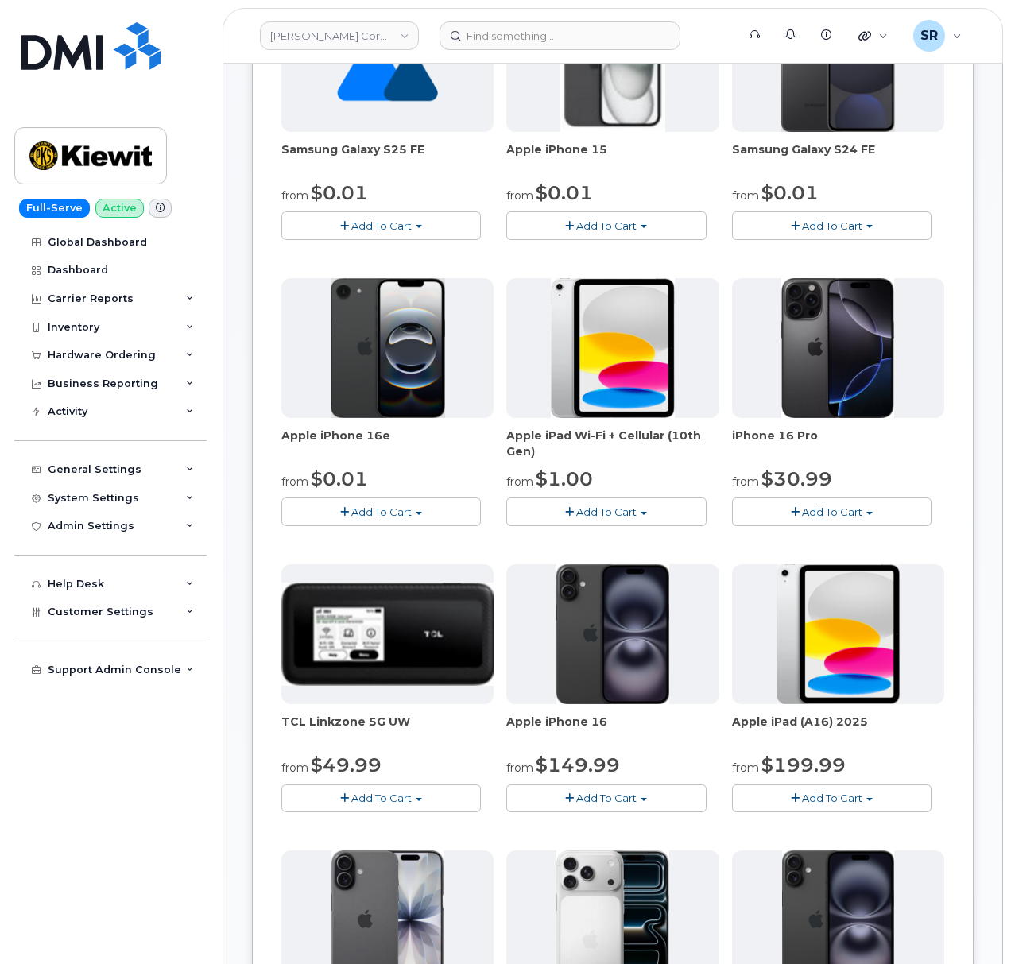
click at [840, 509] on span "Add To Cart" at bounding box center [832, 512] width 60 height 13
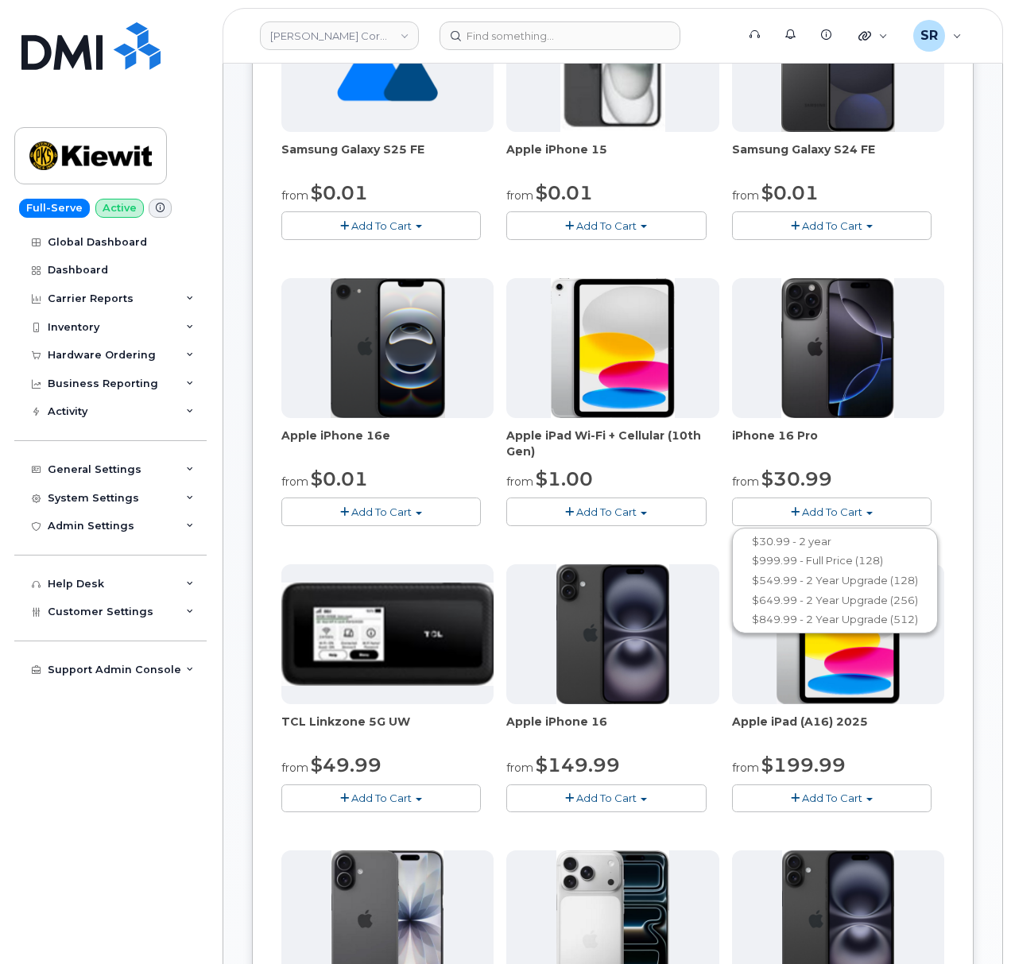
click at [840, 509] on span "Add To Cart" at bounding box center [832, 512] width 60 height 13
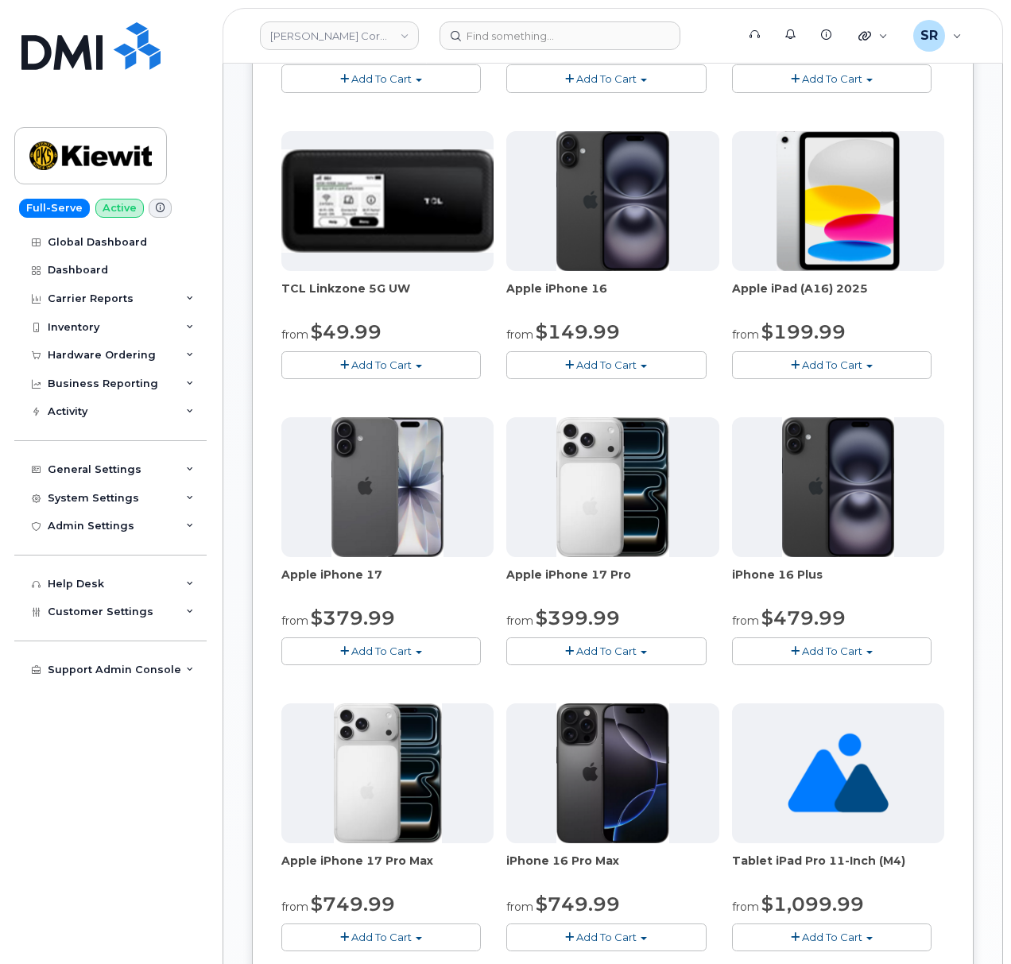
scroll to position [954, 0]
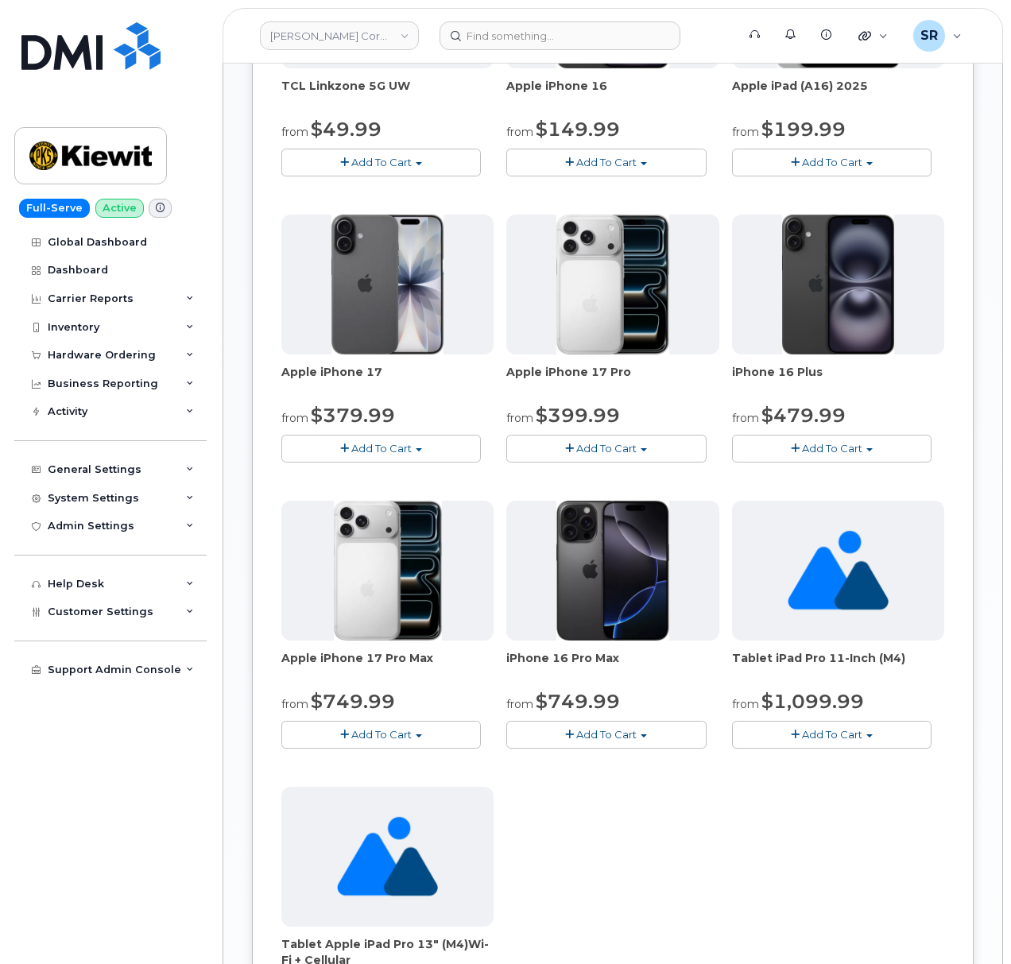
click at [382, 452] on span "Add To Cart" at bounding box center [381, 448] width 60 height 13
click at [393, 448] on span "Add To Cart" at bounding box center [381, 448] width 60 height 13
click at [418, 477] on div "Samsung Galaxy S25 FE from $0.01 Add To Cart $0.01 - 2 Year Upgrade $649.99 - F…" at bounding box center [612, 208] width 663 height 1705
click at [415, 458] on button "Add To Cart" at bounding box center [381, 449] width 200 height 28
click at [421, 447] on button "Add To Cart" at bounding box center [381, 449] width 200 height 28
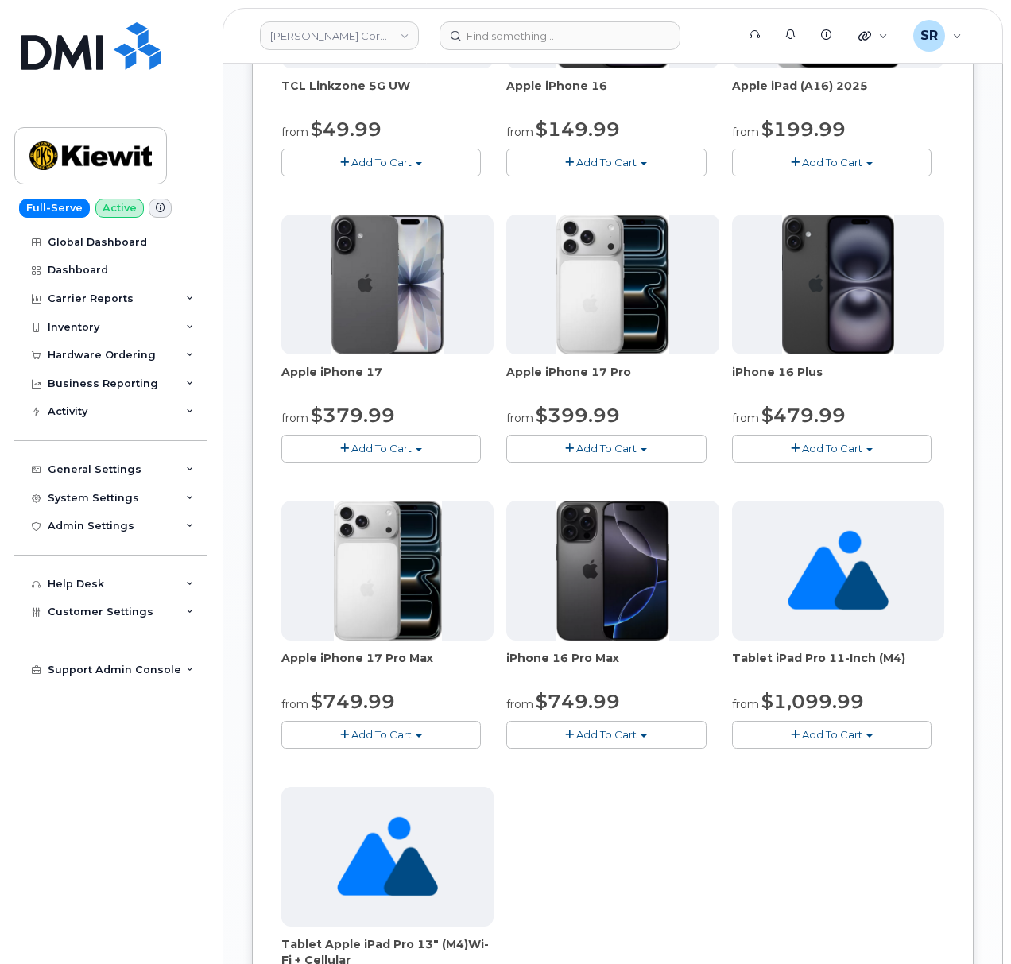
scroll to position [636, 0]
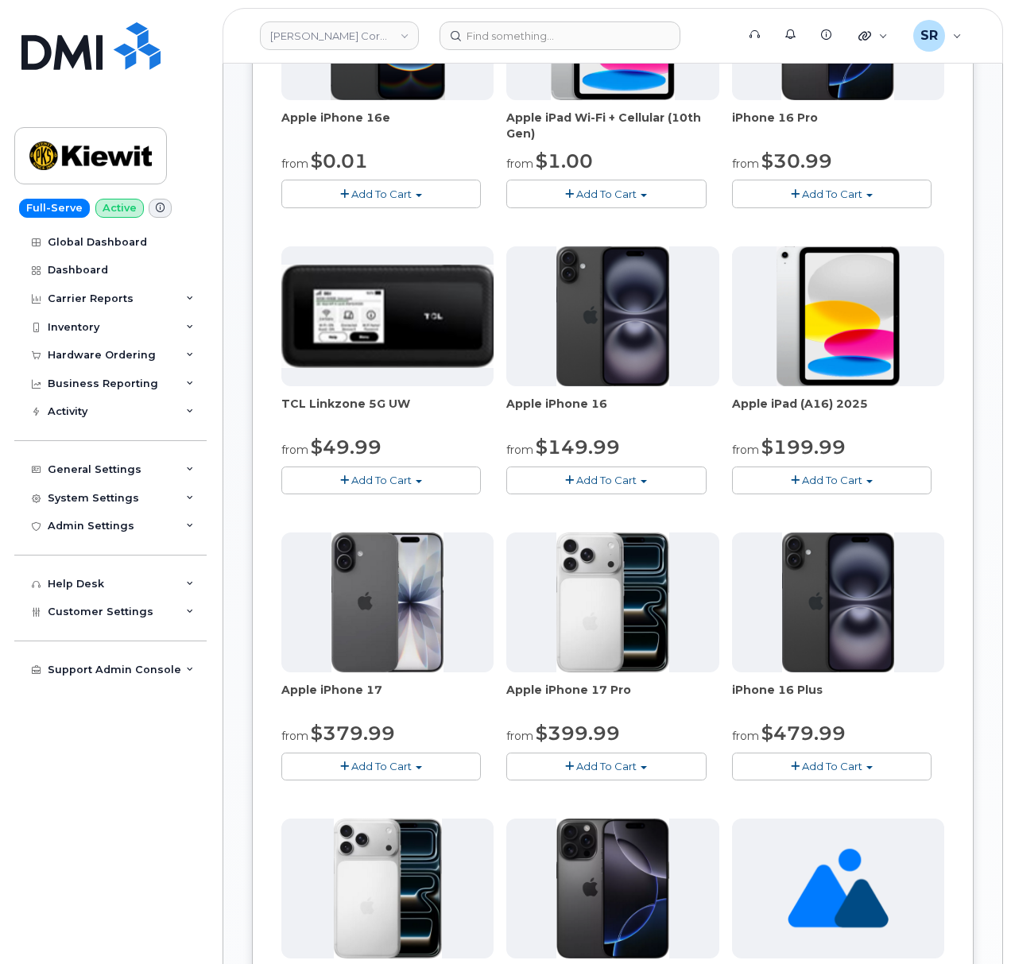
click at [828, 771] on span "Add To Cart" at bounding box center [832, 766] width 60 height 13
click at [839, 765] on span "Add To Cart" at bounding box center [832, 766] width 60 height 13
click at [609, 773] on span "Add To Cart" at bounding box center [606, 766] width 60 height 13
click at [618, 765] on span "Add To Cart" at bounding box center [606, 766] width 60 height 13
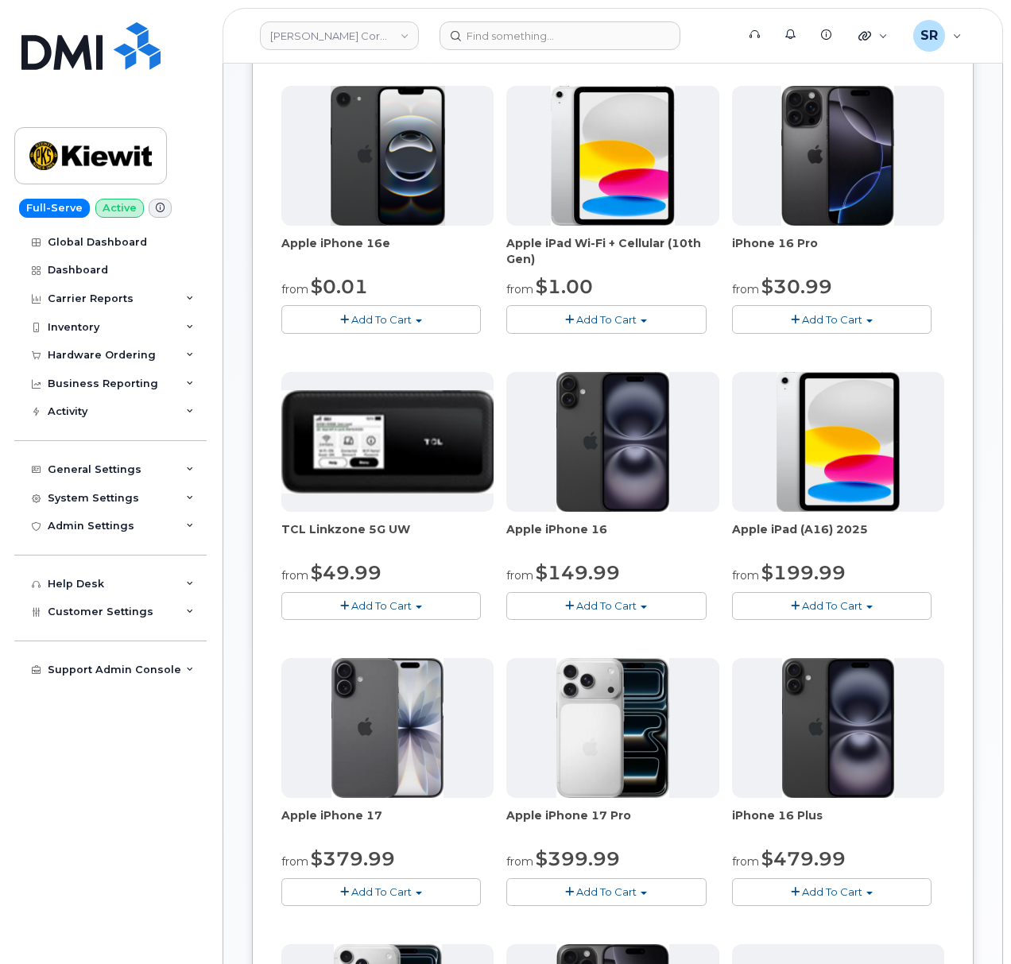
scroll to position [318, 0]
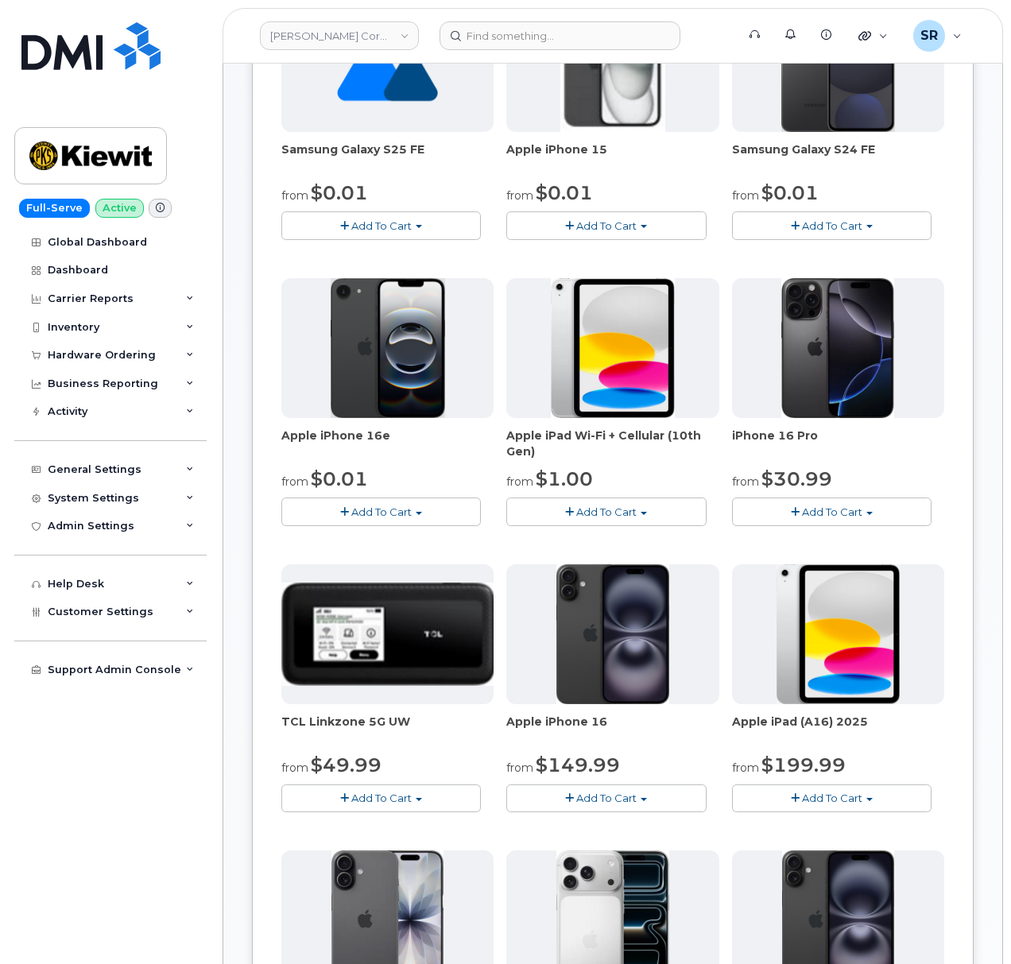
click at [843, 518] on span "Add To Cart" at bounding box center [832, 512] width 60 height 13
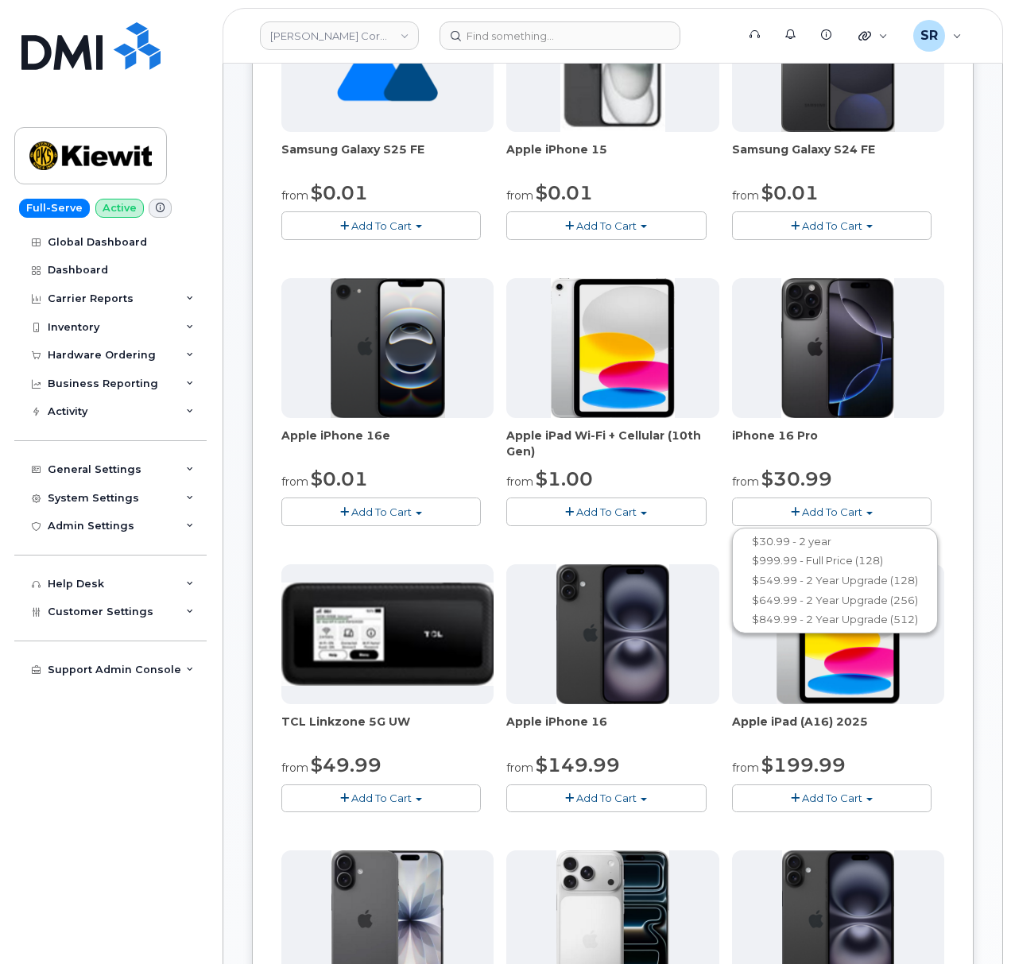
click at [440, 523] on button "Add To Cart" at bounding box center [381, 512] width 200 height 28
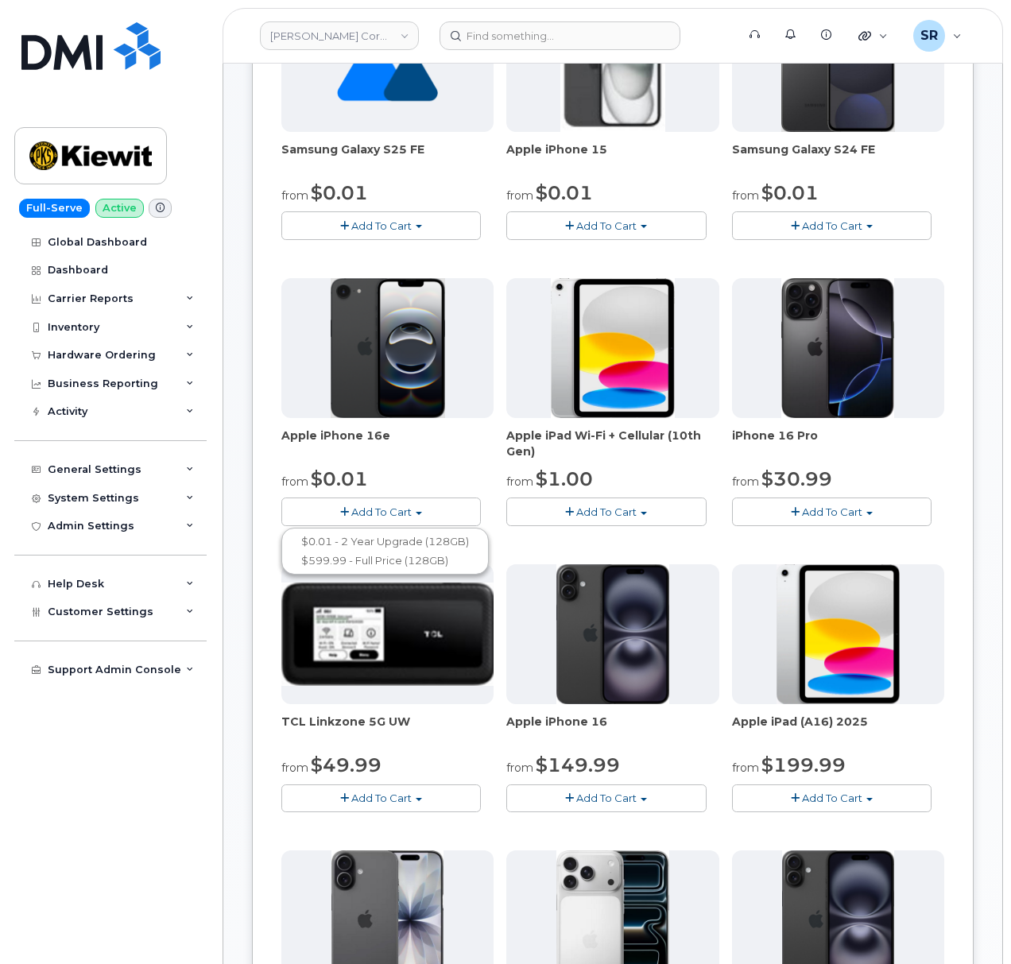
click at [443, 509] on button "Add To Cart" at bounding box center [381, 512] width 200 height 28
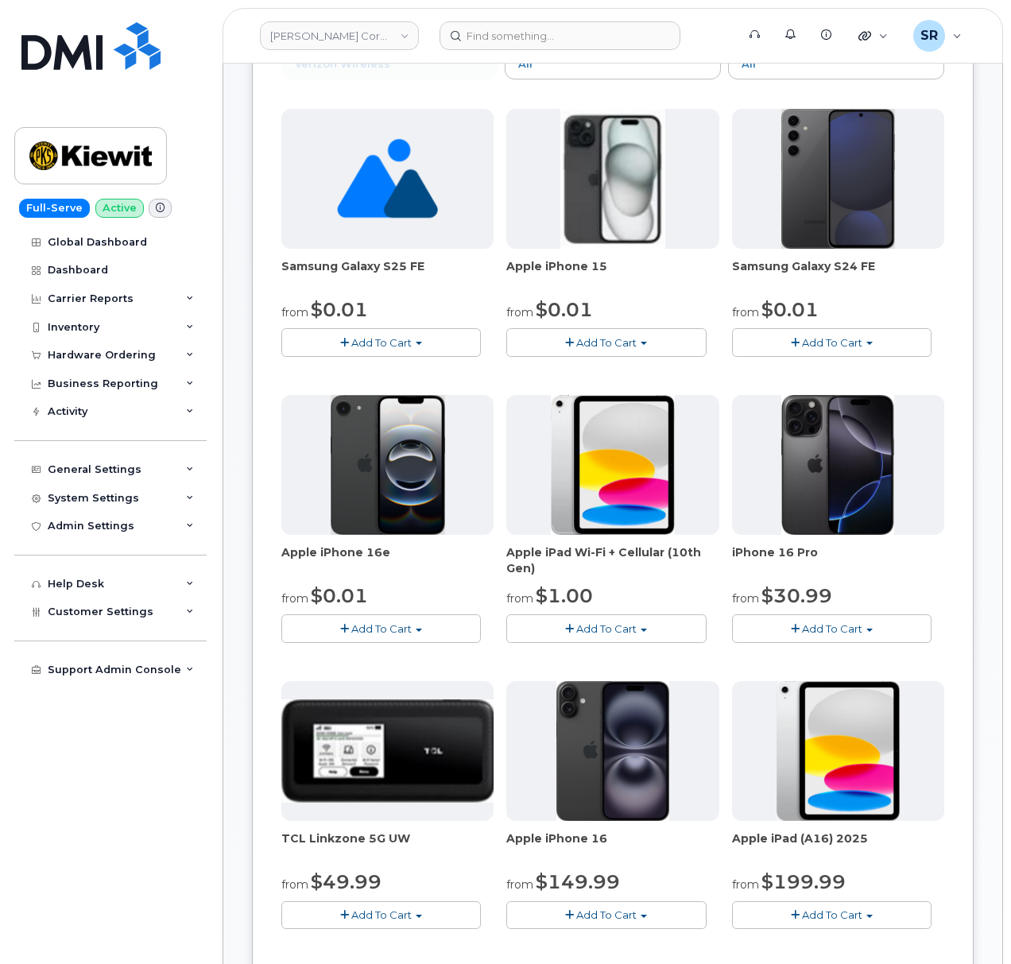
scroll to position [106, 0]
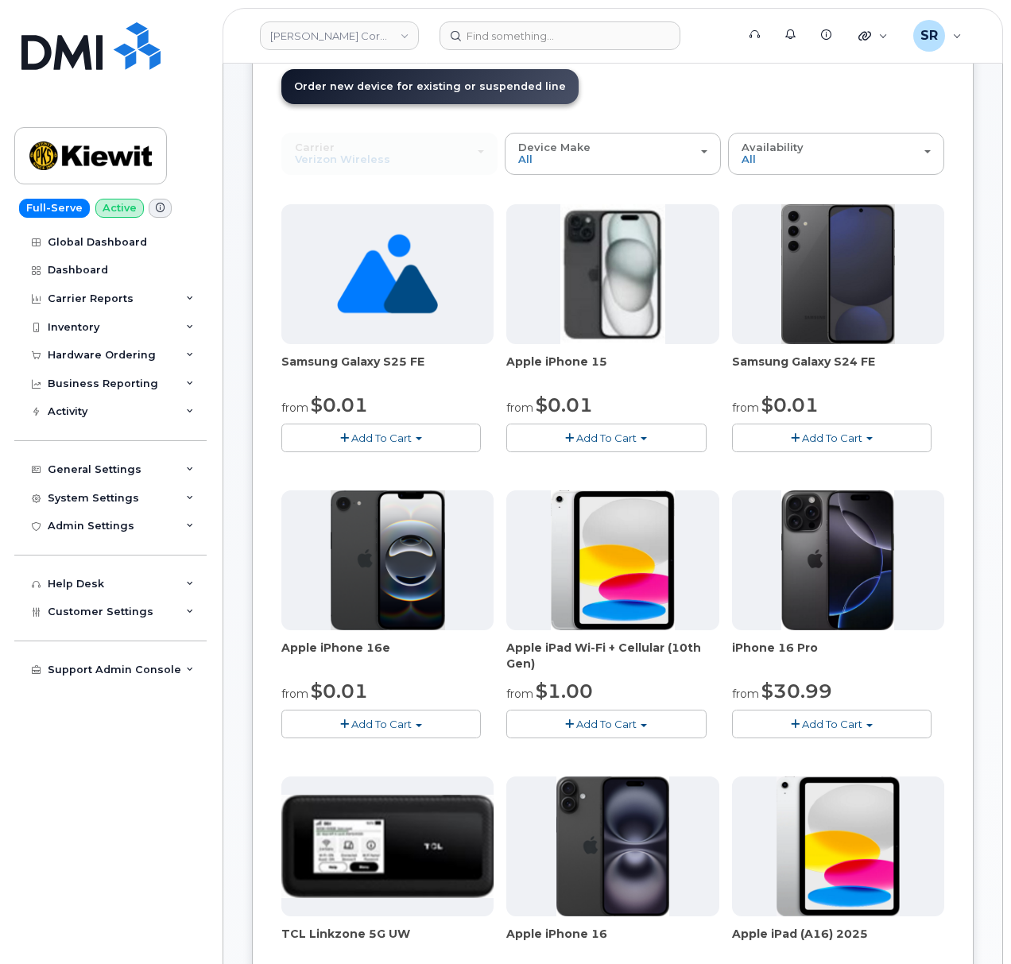
click at [627, 442] on span "Add To Cart" at bounding box center [606, 438] width 60 height 13
click at [630, 431] on button "Add To Cart" at bounding box center [606, 438] width 200 height 28
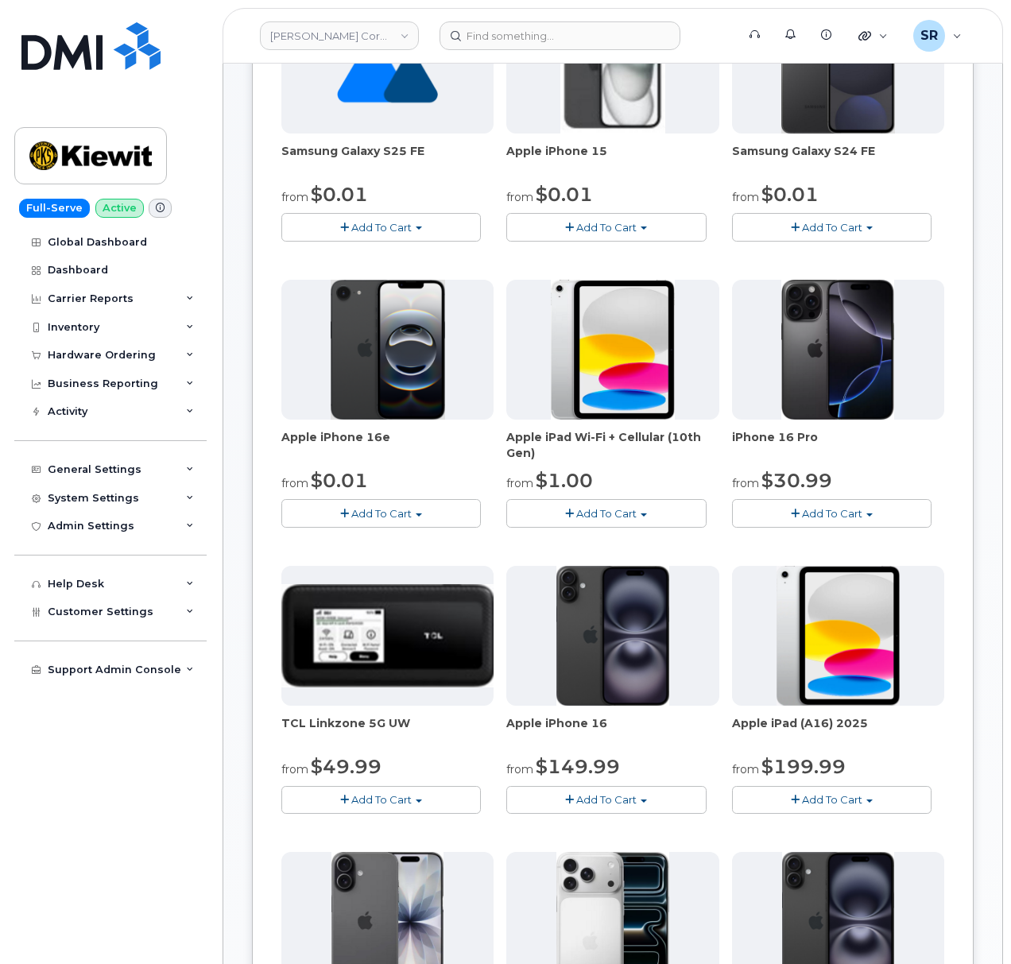
scroll to position [318, 0]
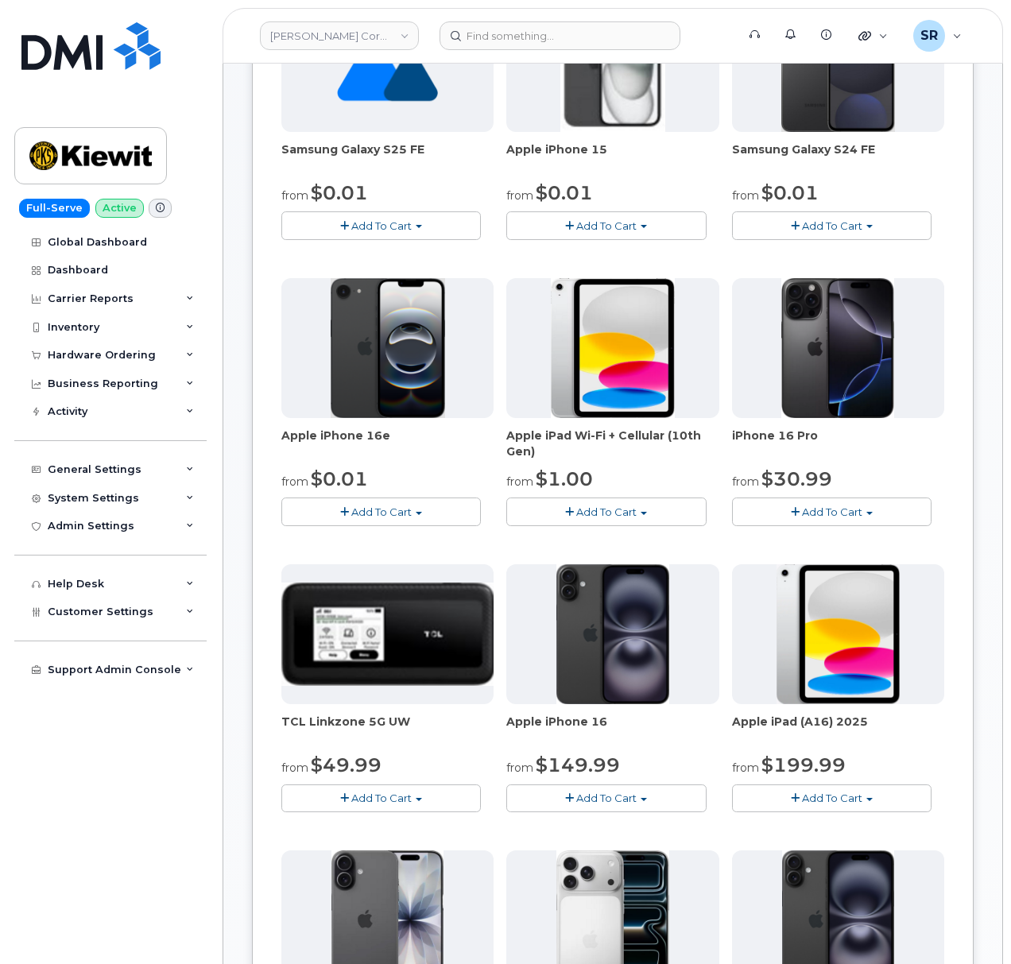
click at [776, 515] on button "Add To Cart" at bounding box center [832, 512] width 200 height 28
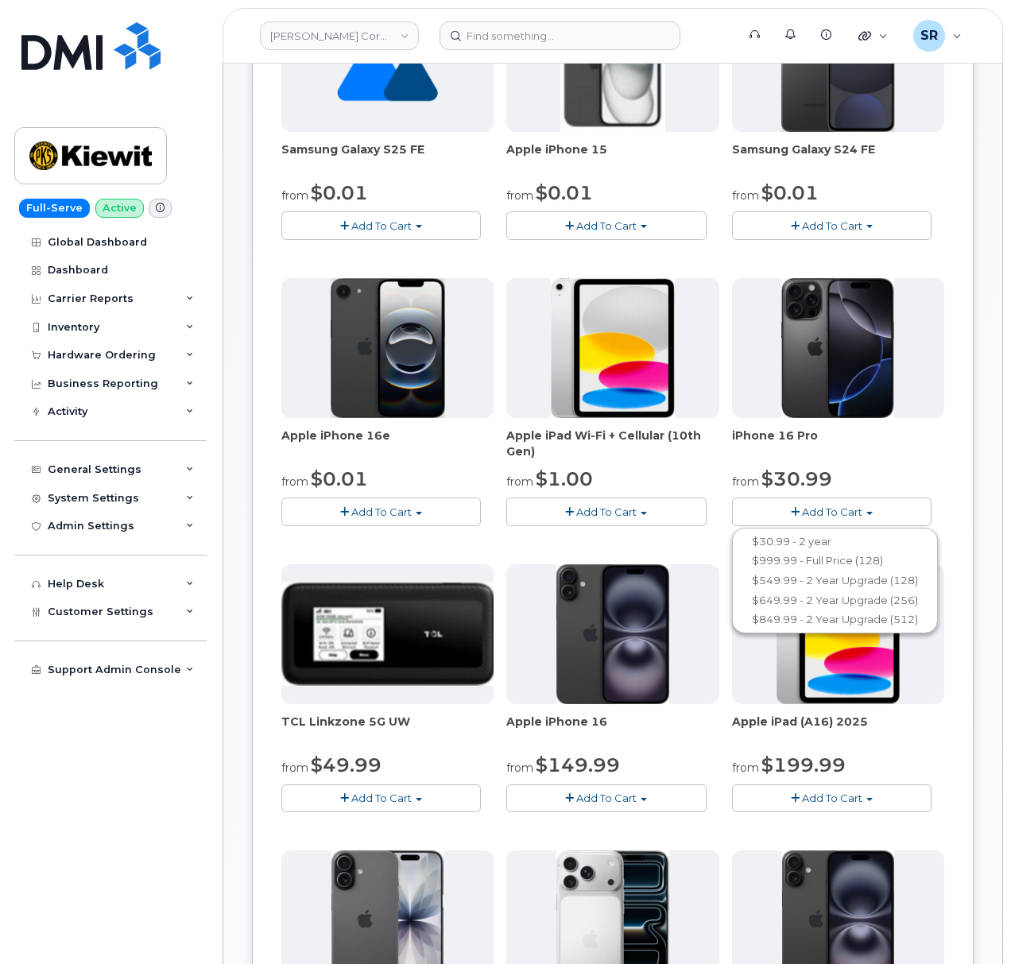
click at [776, 515] on button "Add To Cart" at bounding box center [832, 512] width 200 height 28
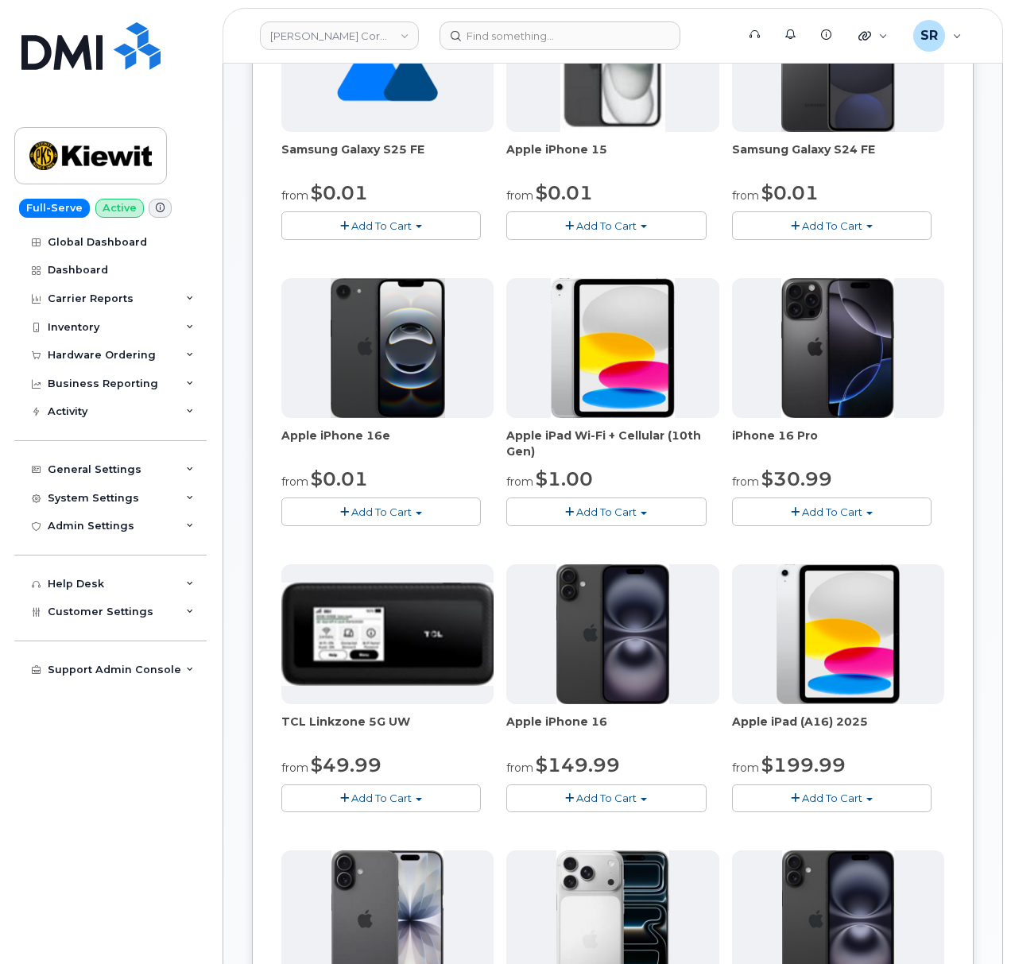
scroll to position [0, 0]
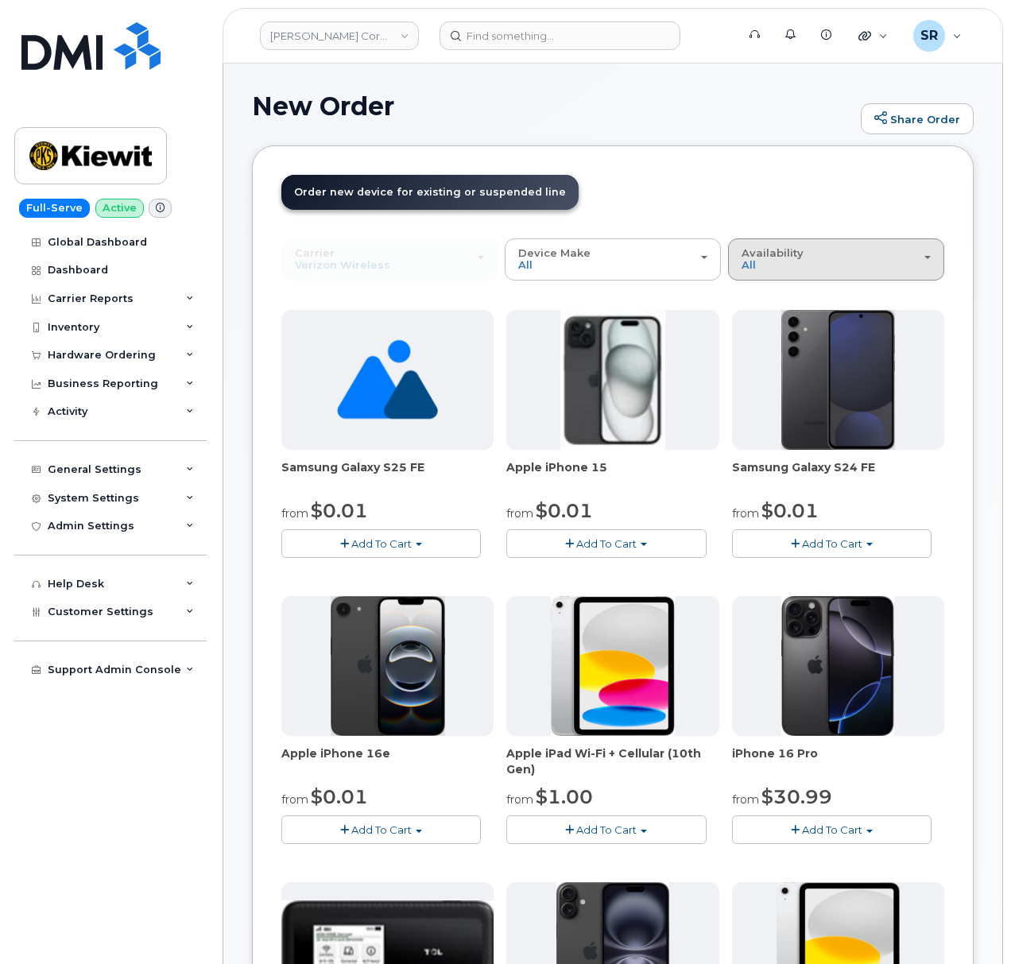
click at [860, 269] on div "Availability Permitted All" at bounding box center [836, 259] width 189 height 25
click at [777, 287] on label "Permitted" at bounding box center [769, 295] width 75 height 19
click at [0, 0] on input "Permitted" at bounding box center [0, 0] width 0 height 0
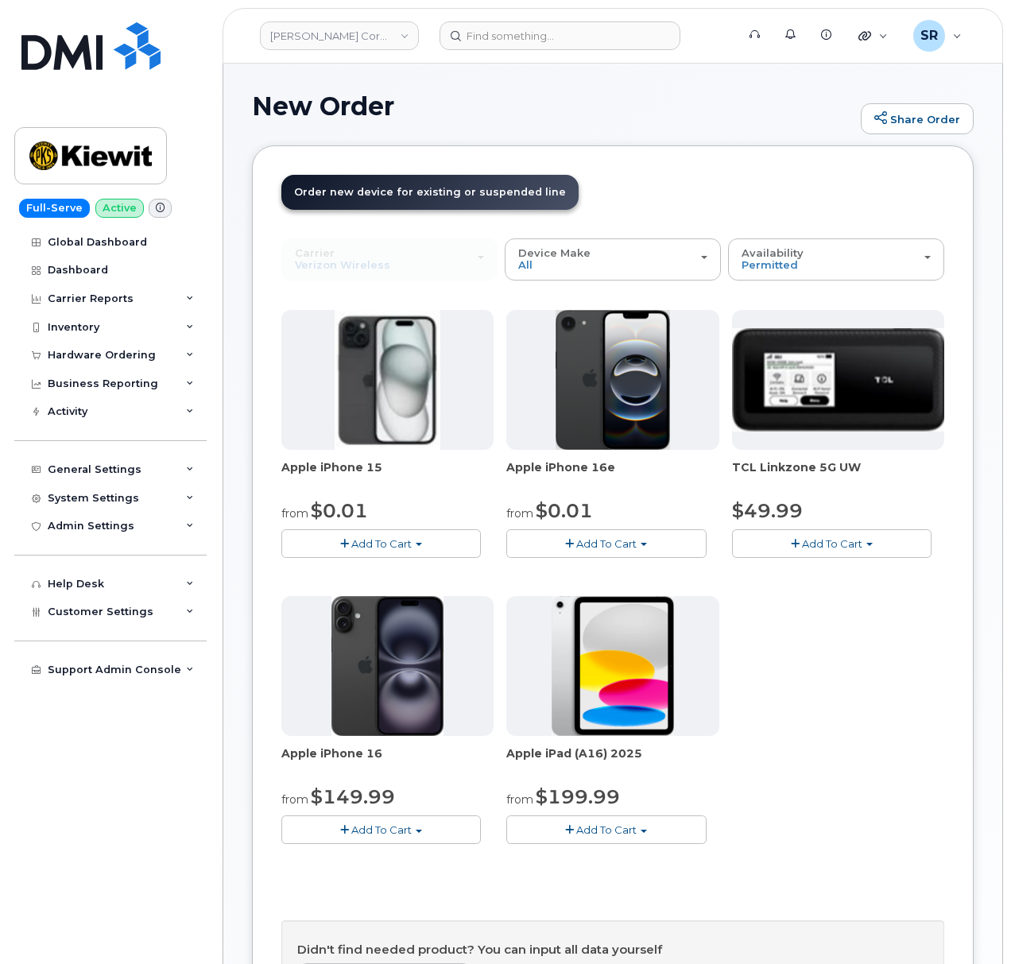
click at [388, 836] on span "Add To Cart" at bounding box center [381, 829] width 60 height 13
click at [396, 824] on button "Add To Cart" at bounding box center [381, 830] width 200 height 28
click at [376, 833] on span "Add To Cart" at bounding box center [381, 829] width 60 height 13
click at [882, 720] on div "Apple iPhone 15 from $0.01 Add To Cart $0.01 - 2 Year Upgrade (128GB) $729.99 -…" at bounding box center [612, 590] width 663 height 560
click at [809, 261] on div "Availability Permitted All" at bounding box center [836, 259] width 189 height 25
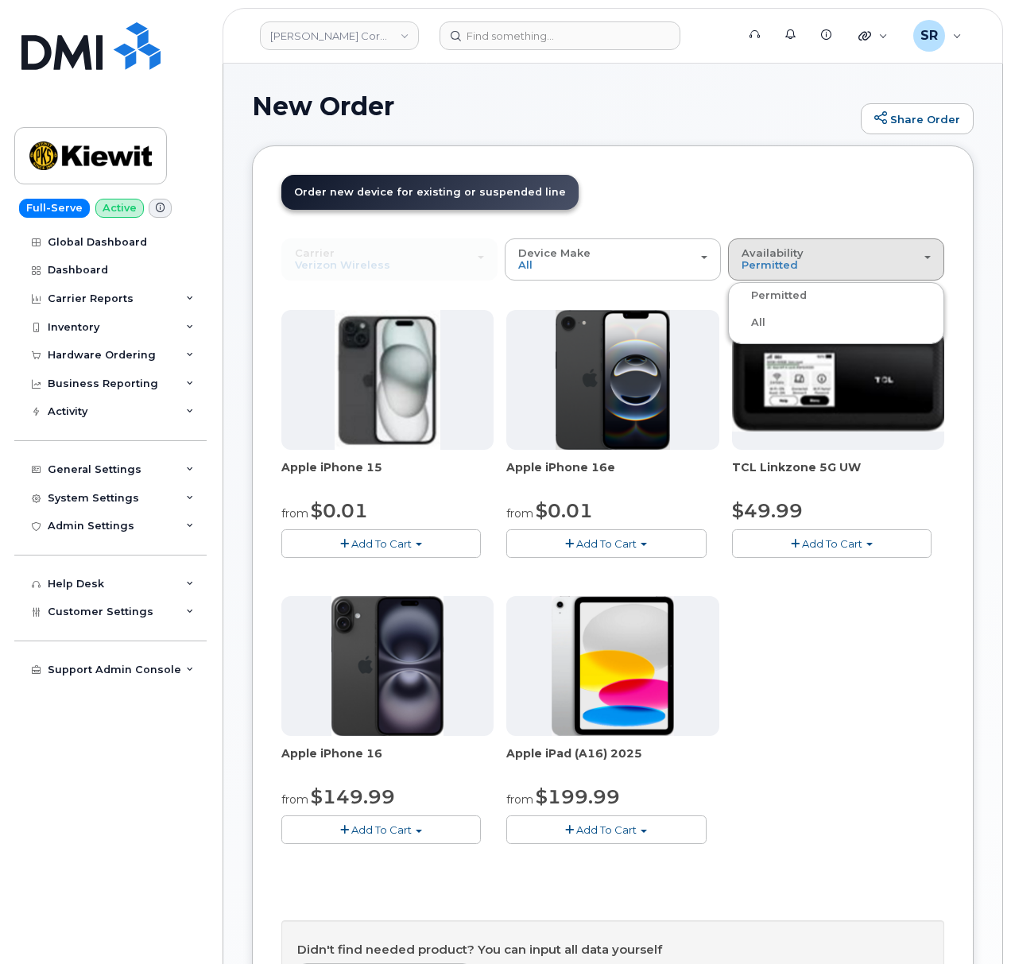
click at [755, 321] on label "All" at bounding box center [748, 322] width 33 height 19
click at [0, 0] on input "All" at bounding box center [0, 0] width 0 height 0
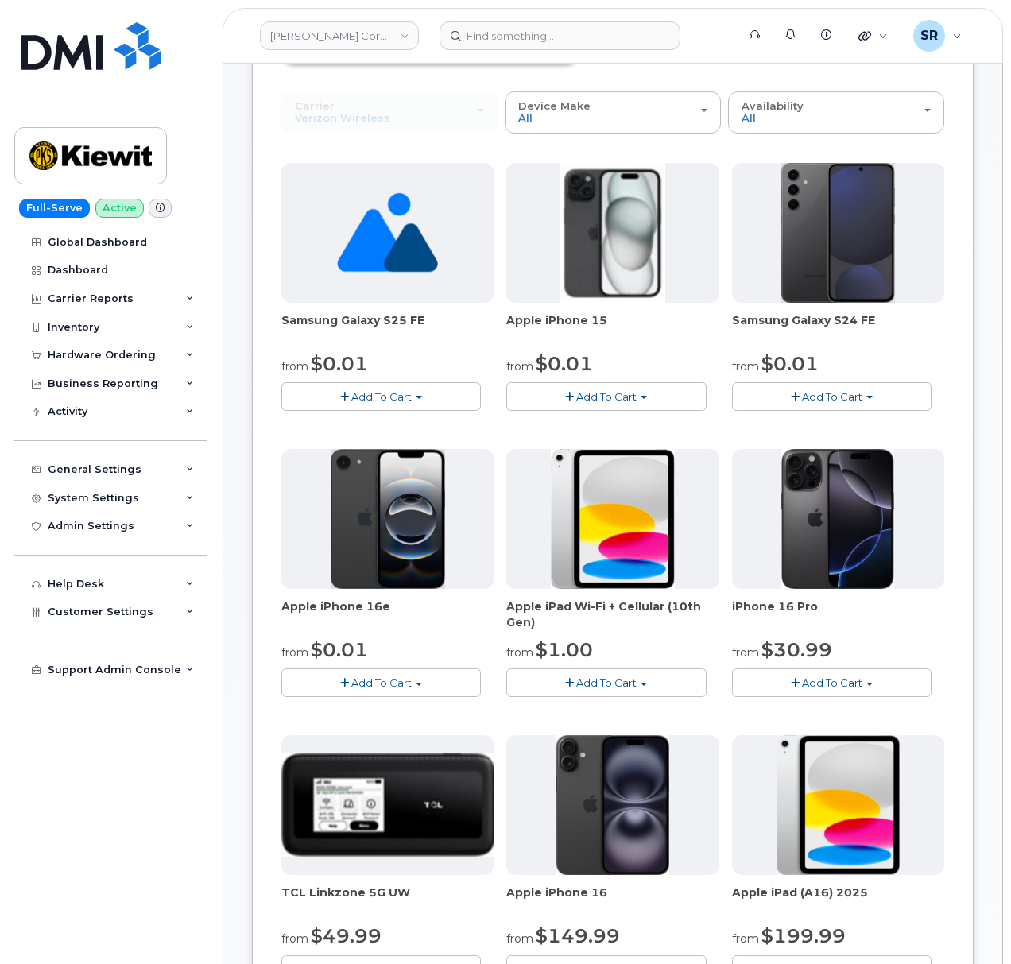
scroll to position [318, 0]
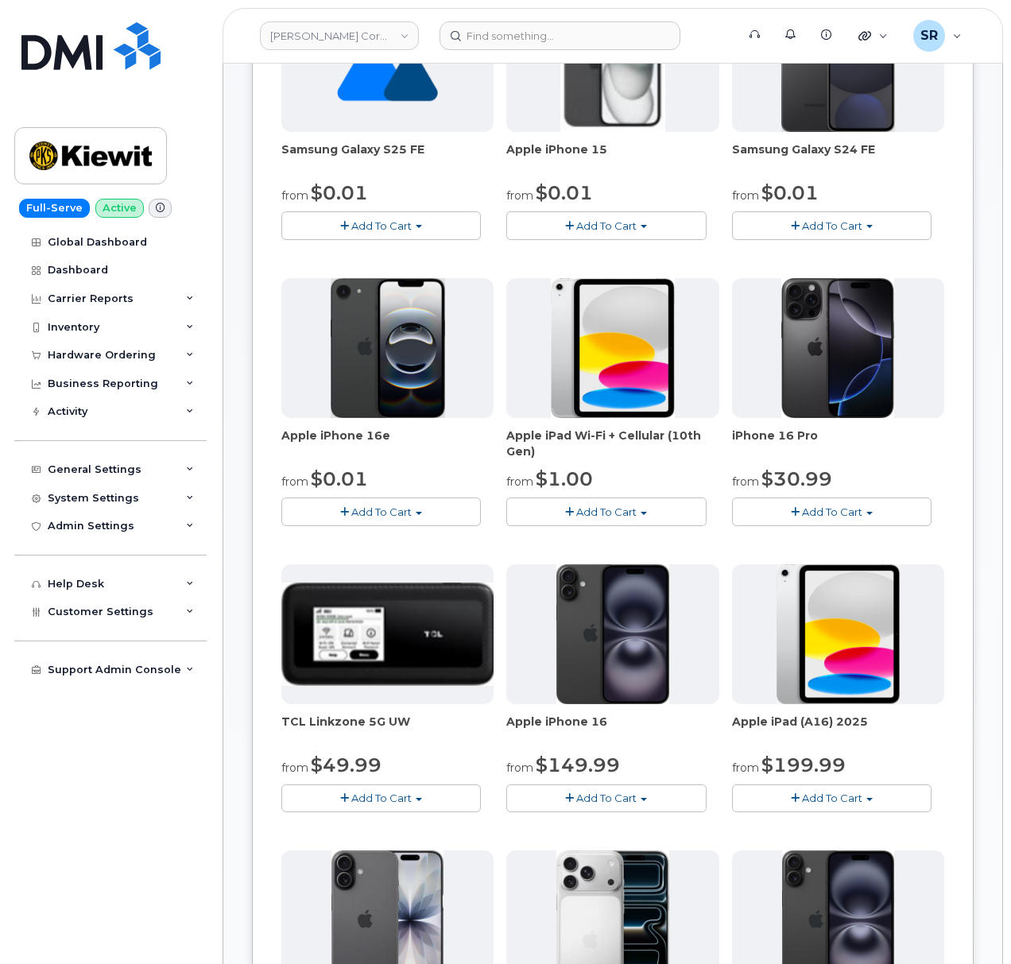
click at [821, 510] on span "Add To Cart" at bounding box center [832, 512] width 60 height 13
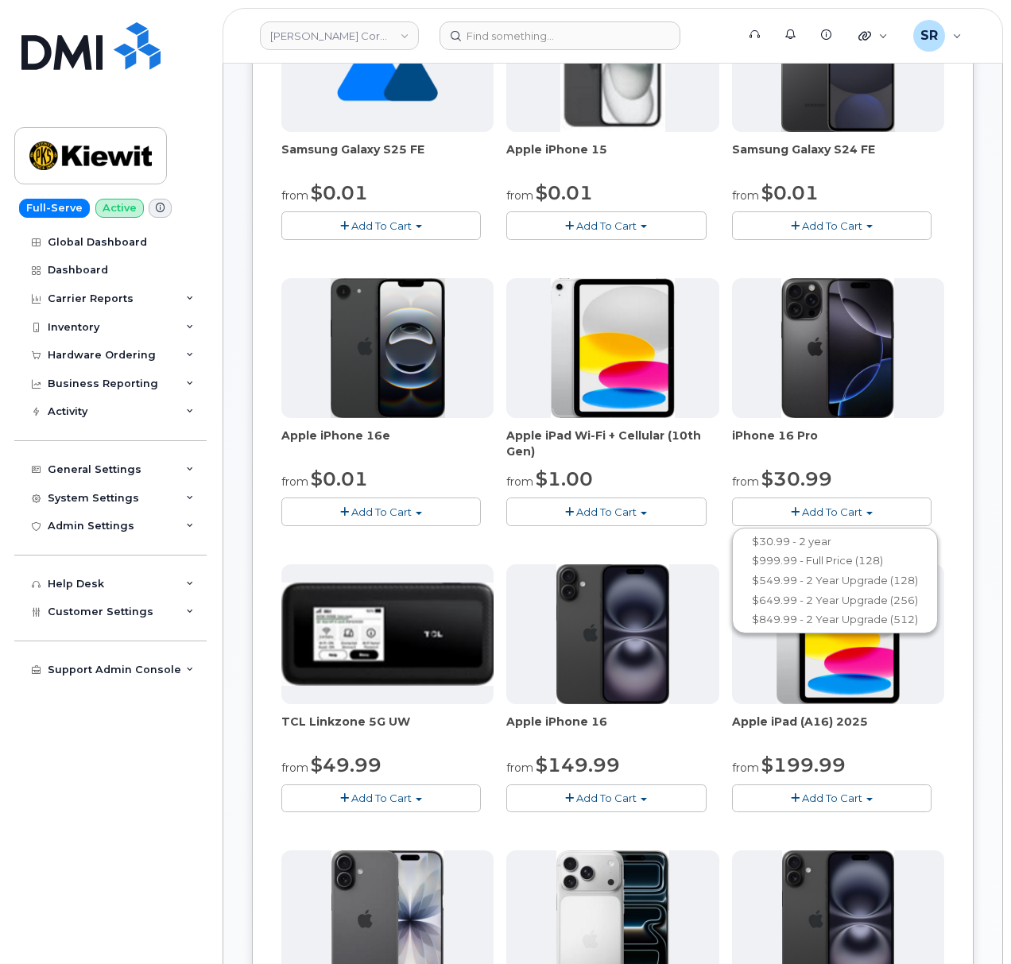
click at [843, 509] on span "Add To Cart" at bounding box center [832, 512] width 60 height 13
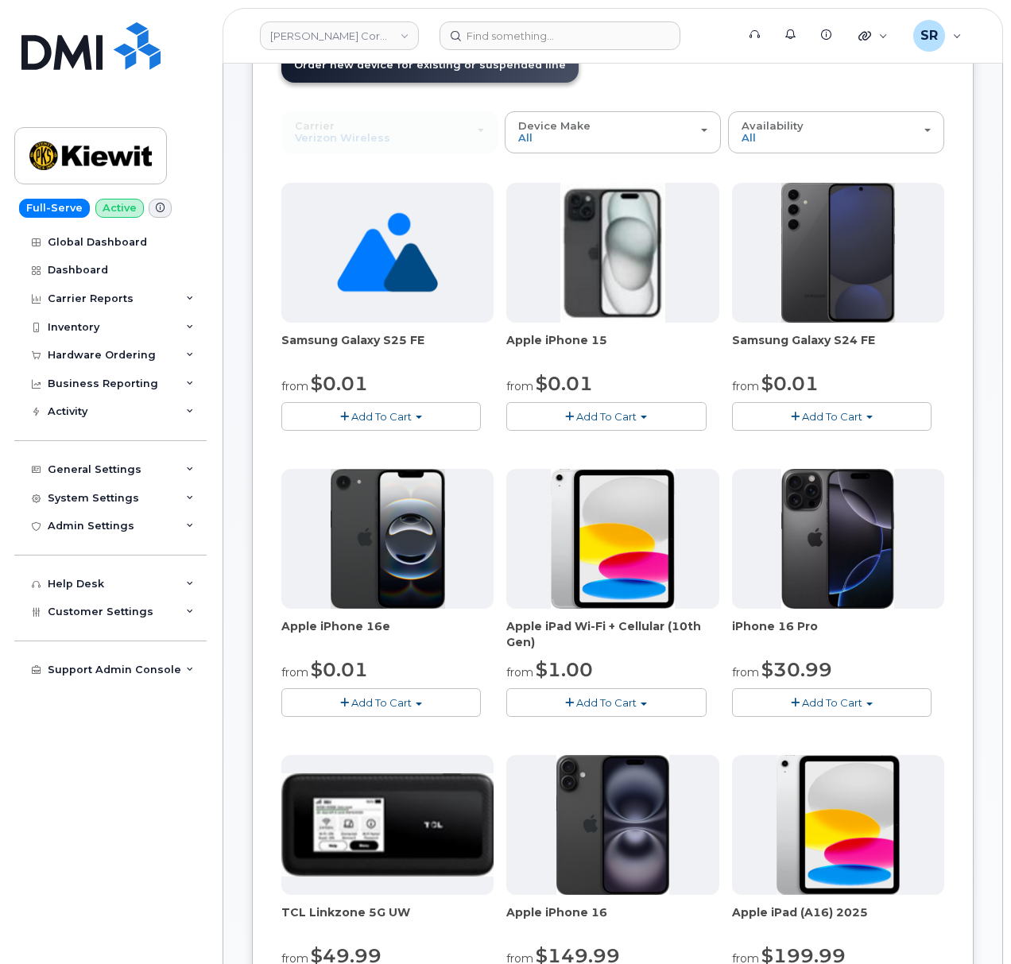
scroll to position [0, 0]
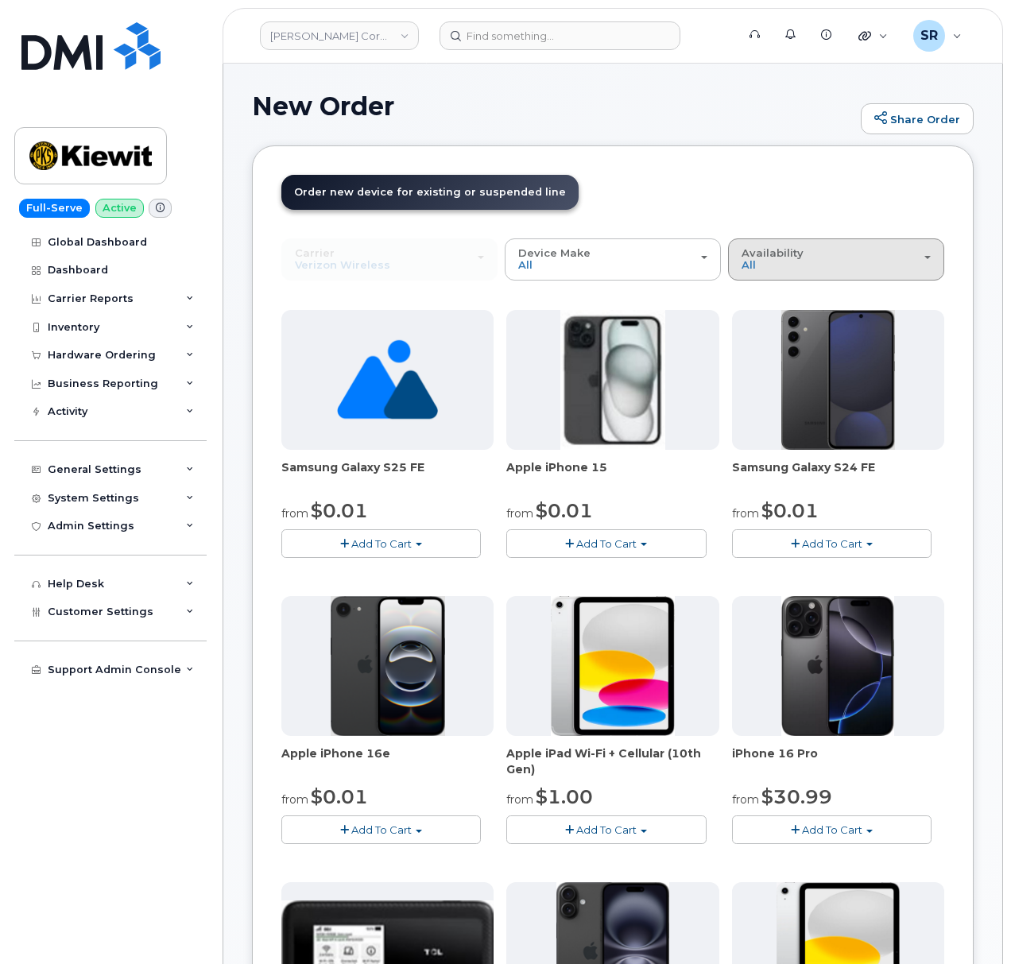
click at [787, 254] on span "Availability" at bounding box center [773, 252] width 62 height 13
click at [757, 322] on label "All" at bounding box center [748, 322] width 33 height 19
click at [0, 0] on input "All" at bounding box center [0, 0] width 0 height 0
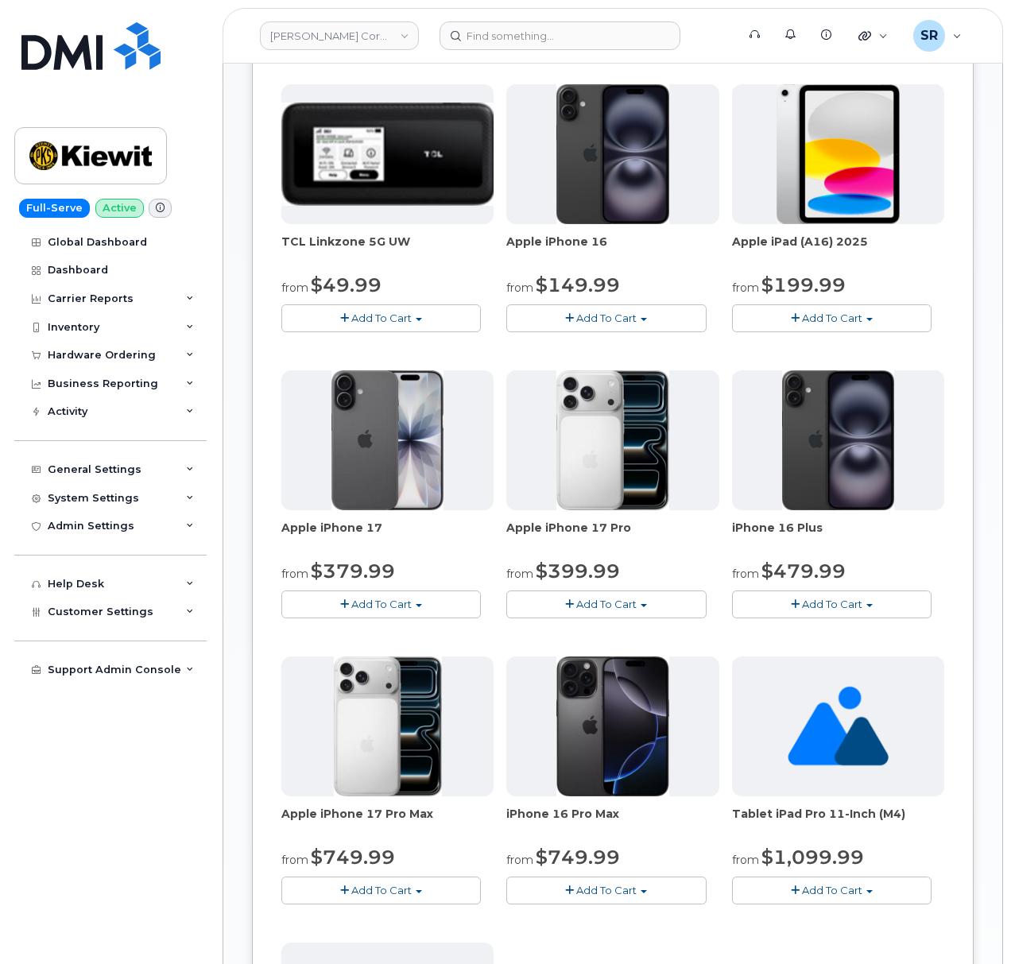
scroll to position [636, 0]
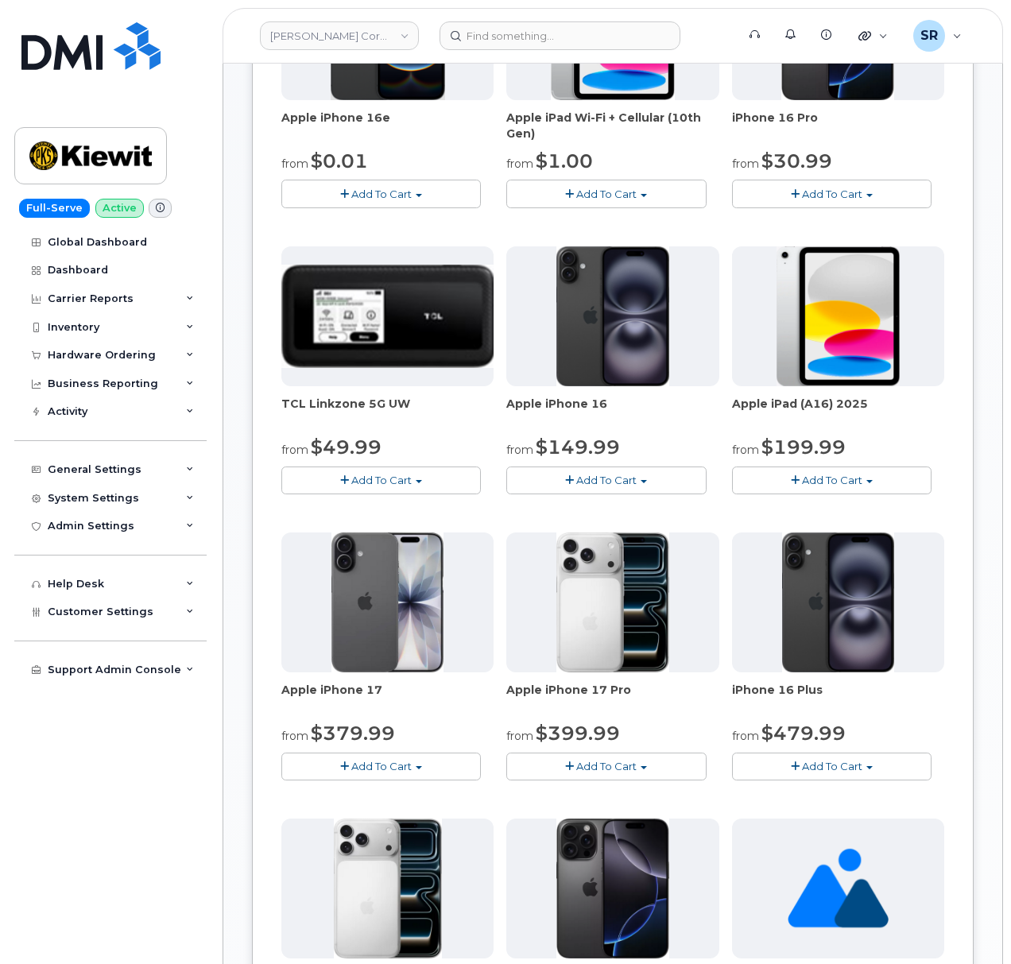
click at [871, 201] on button "Add To Cart" at bounding box center [832, 194] width 200 height 28
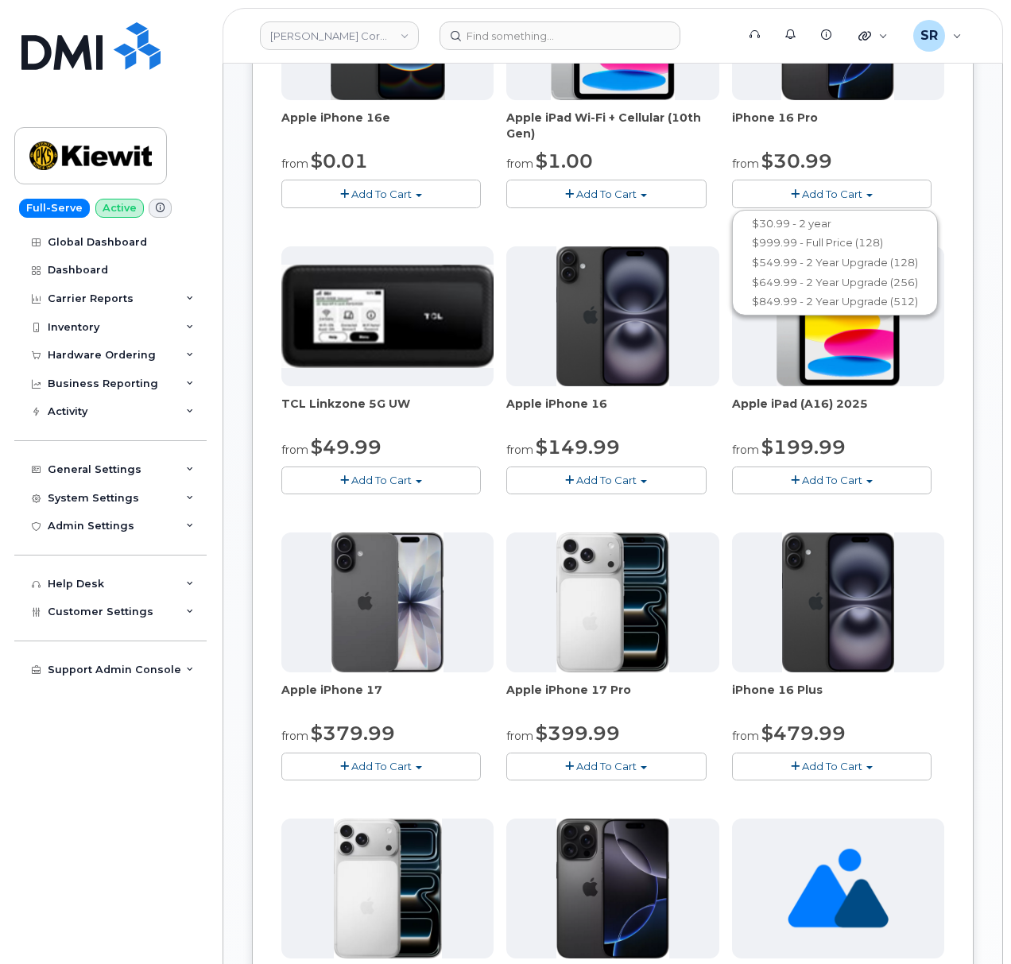
click at [391, 757] on button "Add To Cart" at bounding box center [381, 767] width 200 height 28
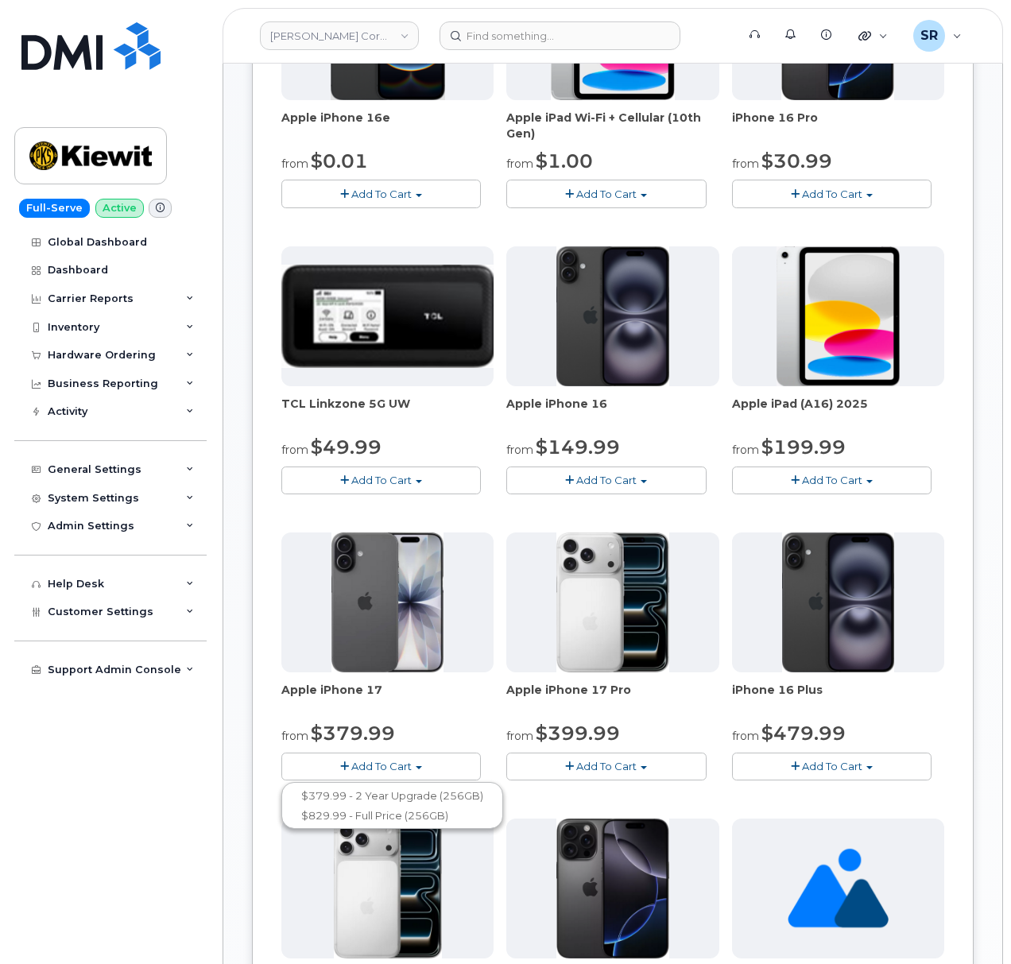
click at [391, 757] on button "Add To Cart" at bounding box center [381, 767] width 200 height 28
click at [576, 490] on button "Add To Cart" at bounding box center [606, 481] width 200 height 28
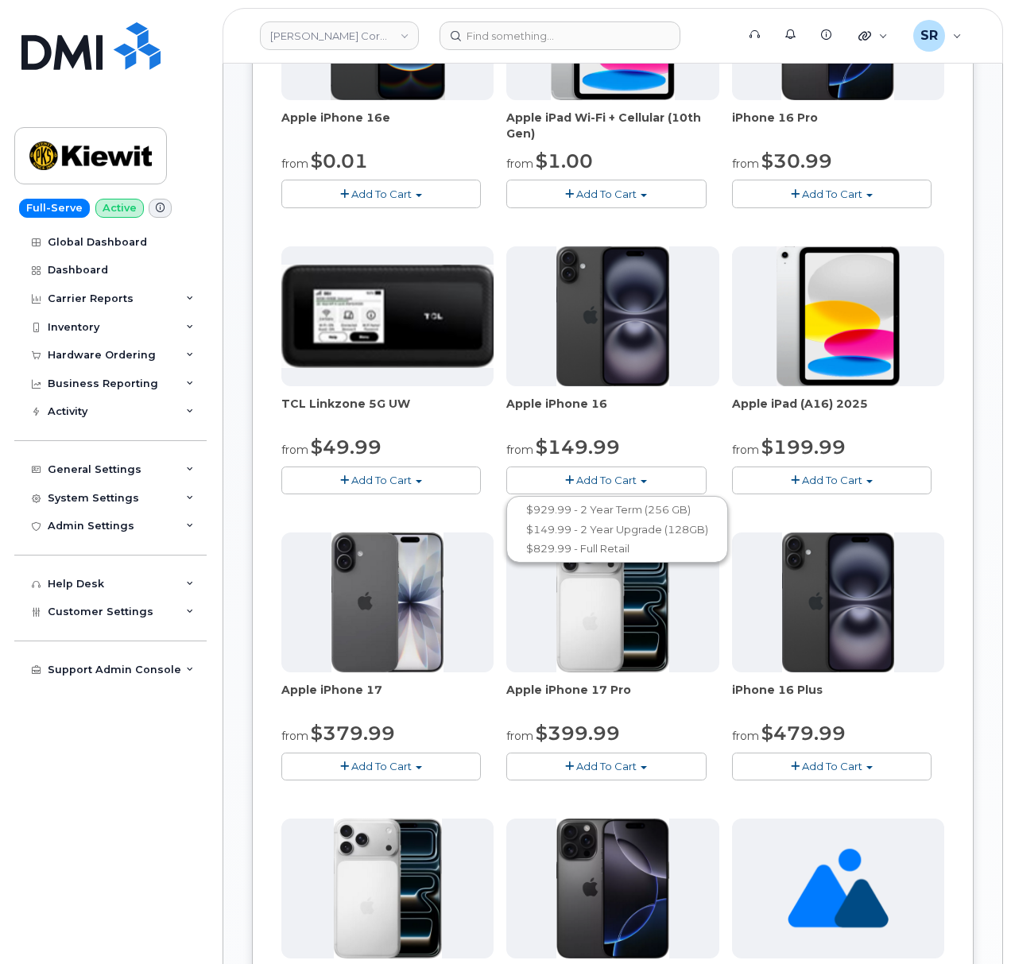
click at [576, 478] on span "Add To Cart" at bounding box center [606, 480] width 60 height 13
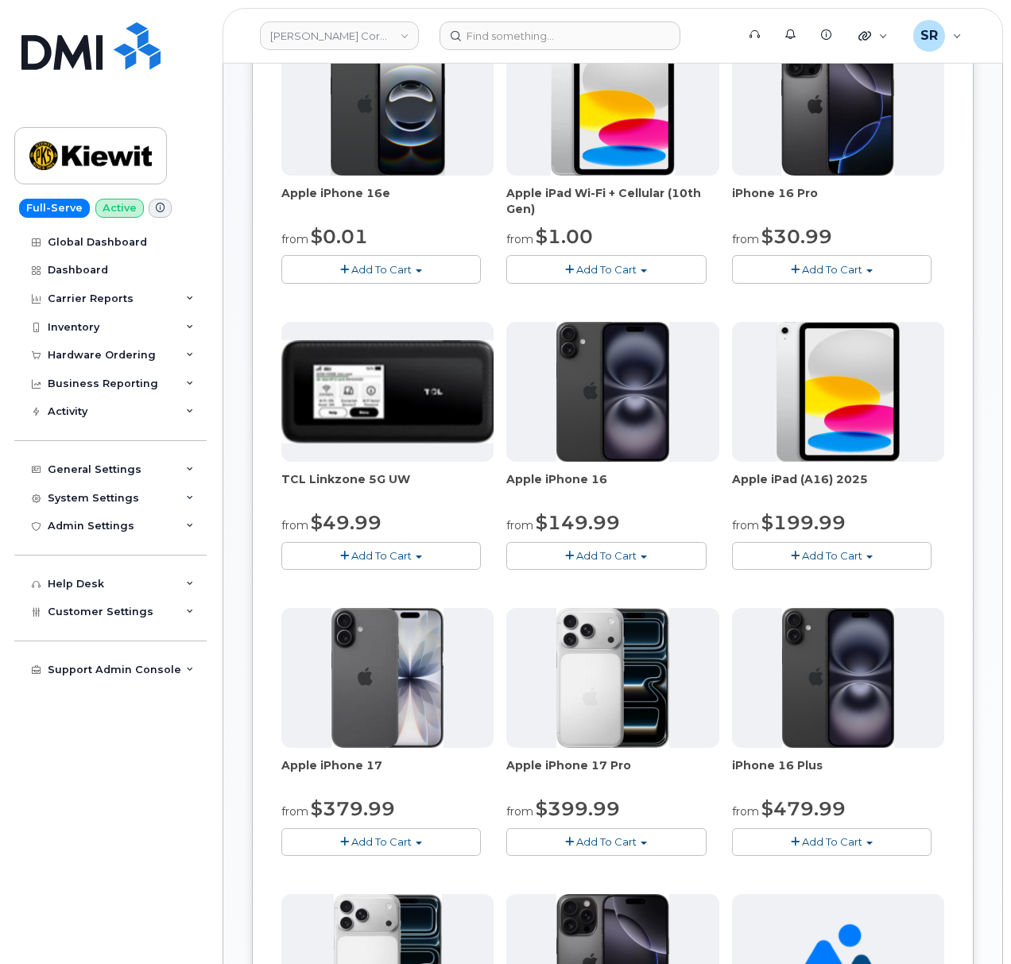
scroll to position [742, 0]
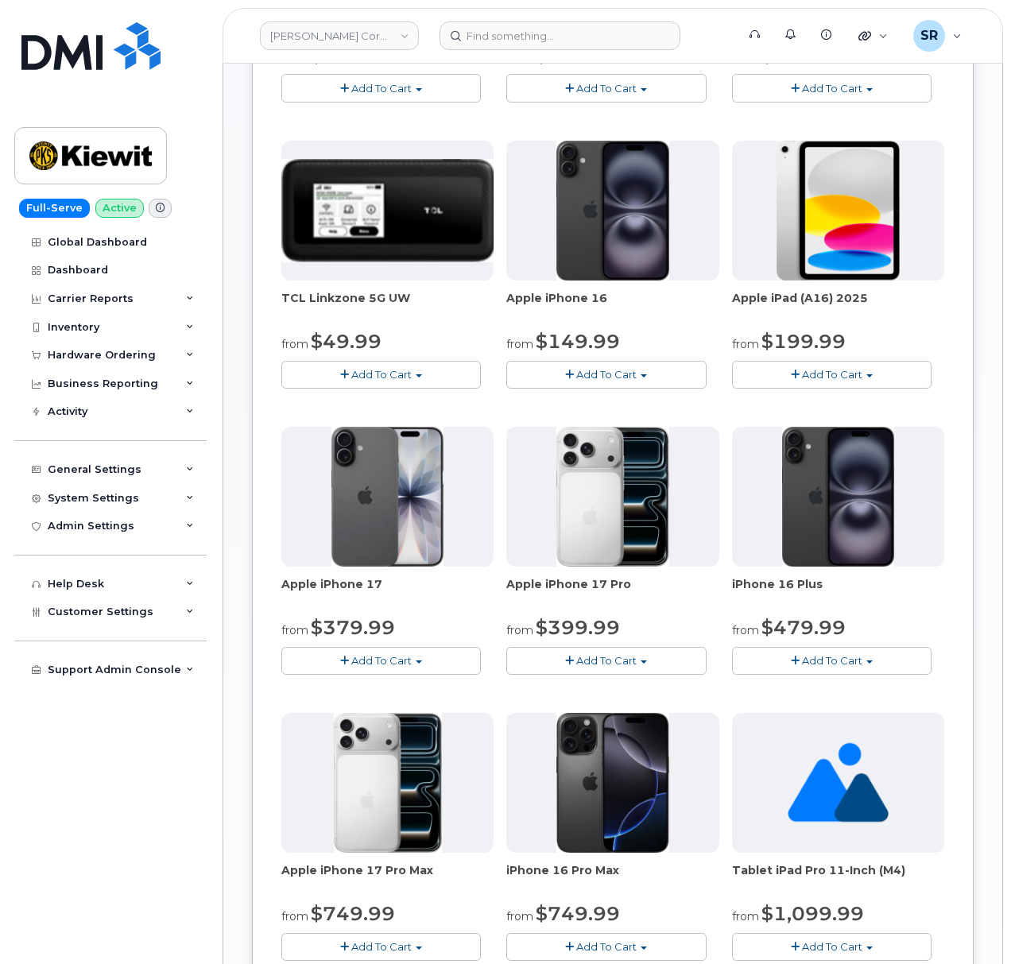
click at [835, 674] on button "Add To Cart" at bounding box center [832, 661] width 200 height 28
click at [835, 666] on span "Add To Cart" at bounding box center [832, 660] width 60 height 13
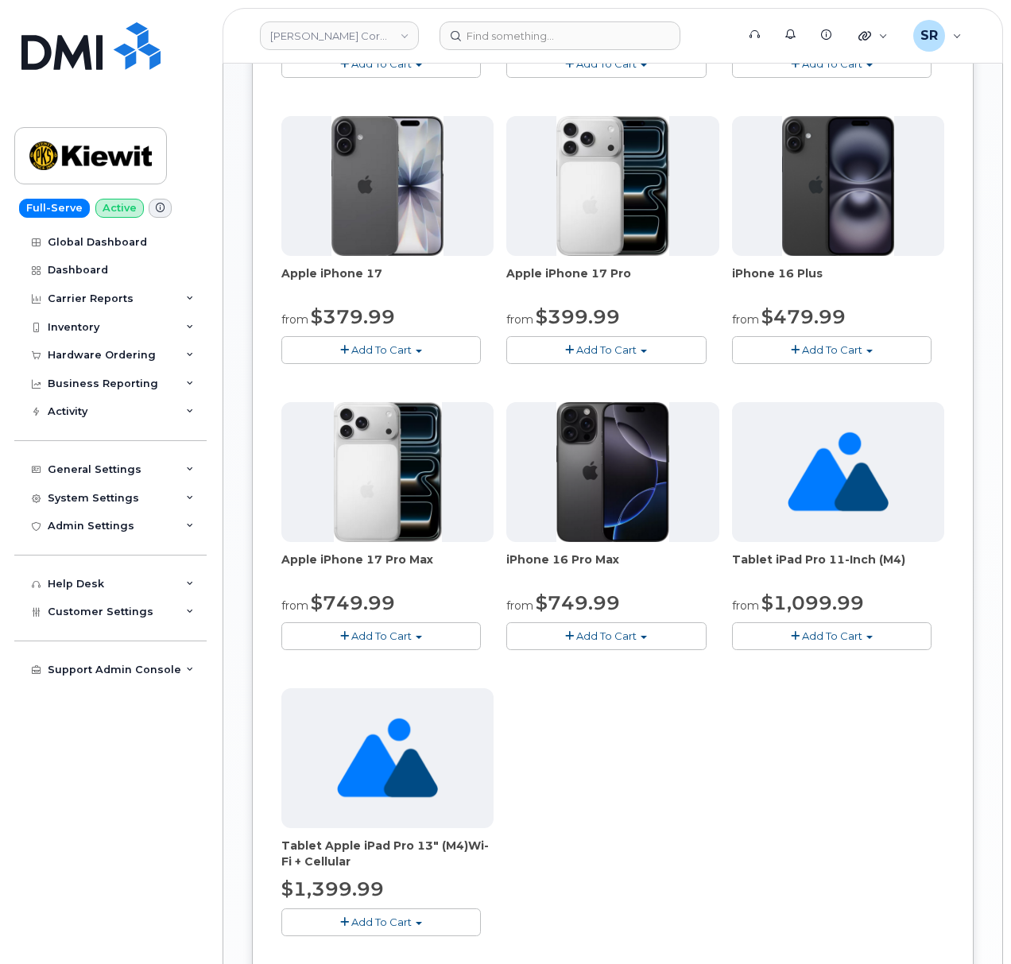
scroll to position [1165, 0]
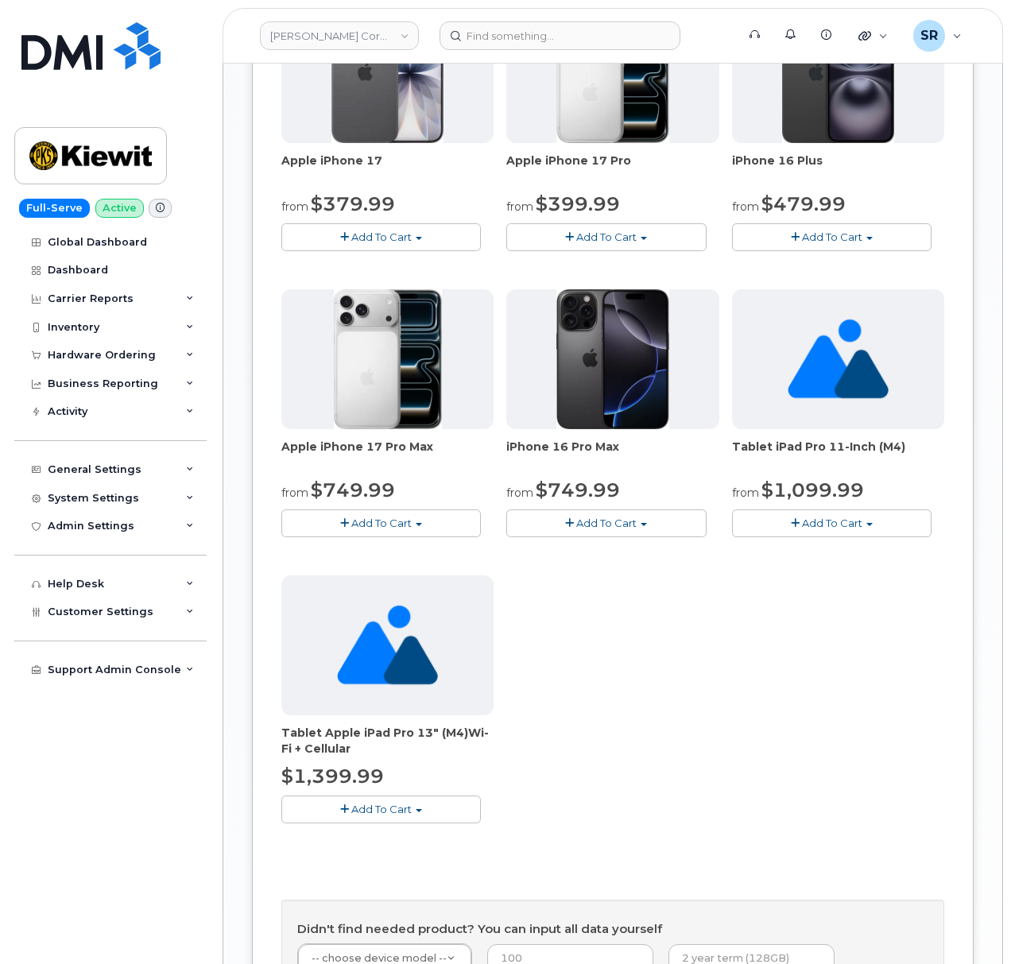
click at [623, 526] on span "Add To Cart" at bounding box center [606, 523] width 60 height 13
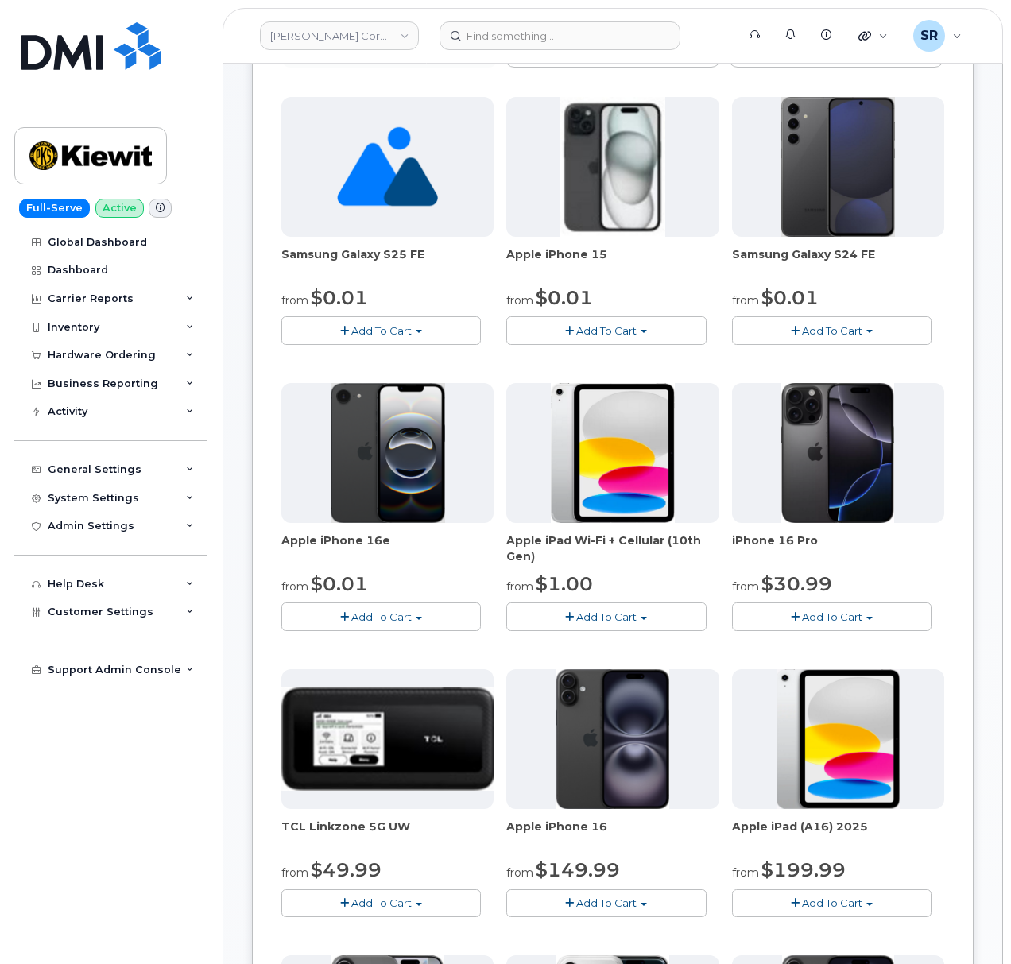
scroll to position [211, 0]
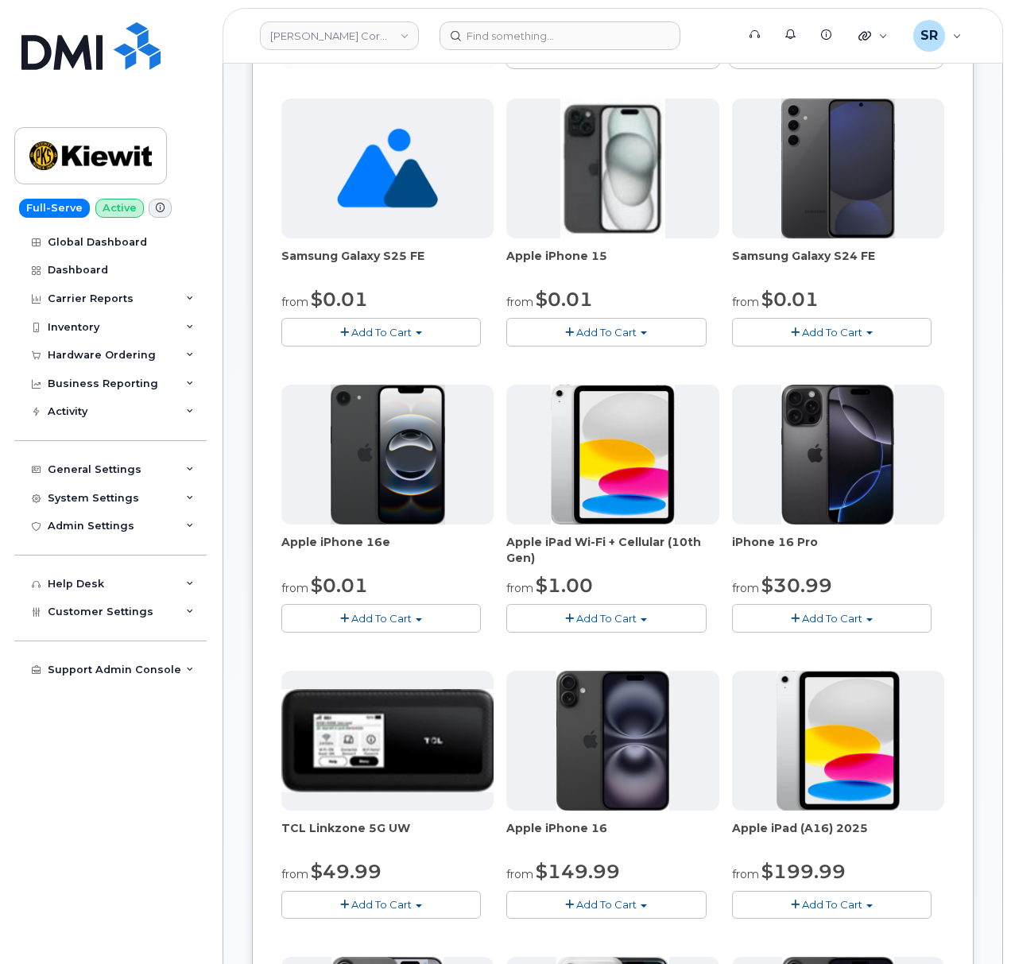
click at [650, 318] on div "Apple iPhone 15 from $0.01 Add To Cart $829.99 - 2 year term(256GB) $830.00 - 2…" at bounding box center [612, 223] width 212 height 248
click at [647, 324] on button "Add To Cart" at bounding box center [606, 332] width 200 height 28
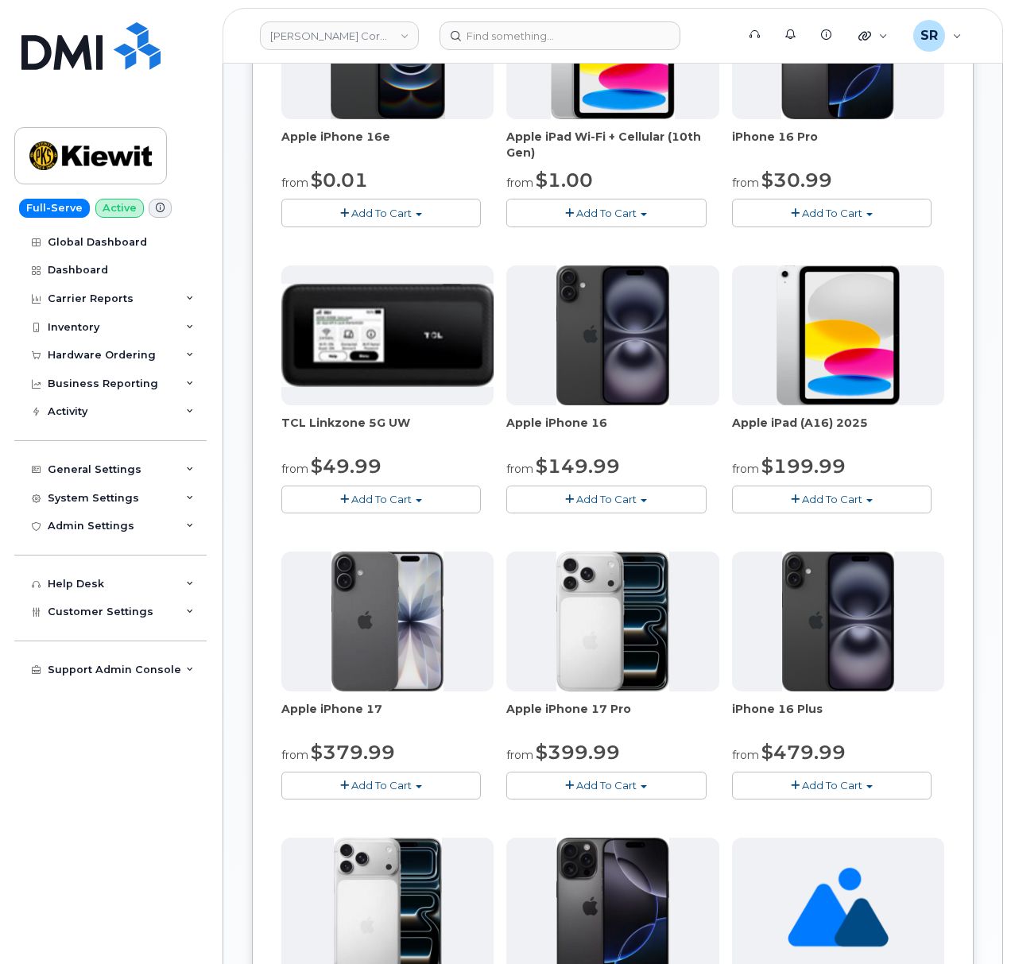
scroll to position [636, 0]
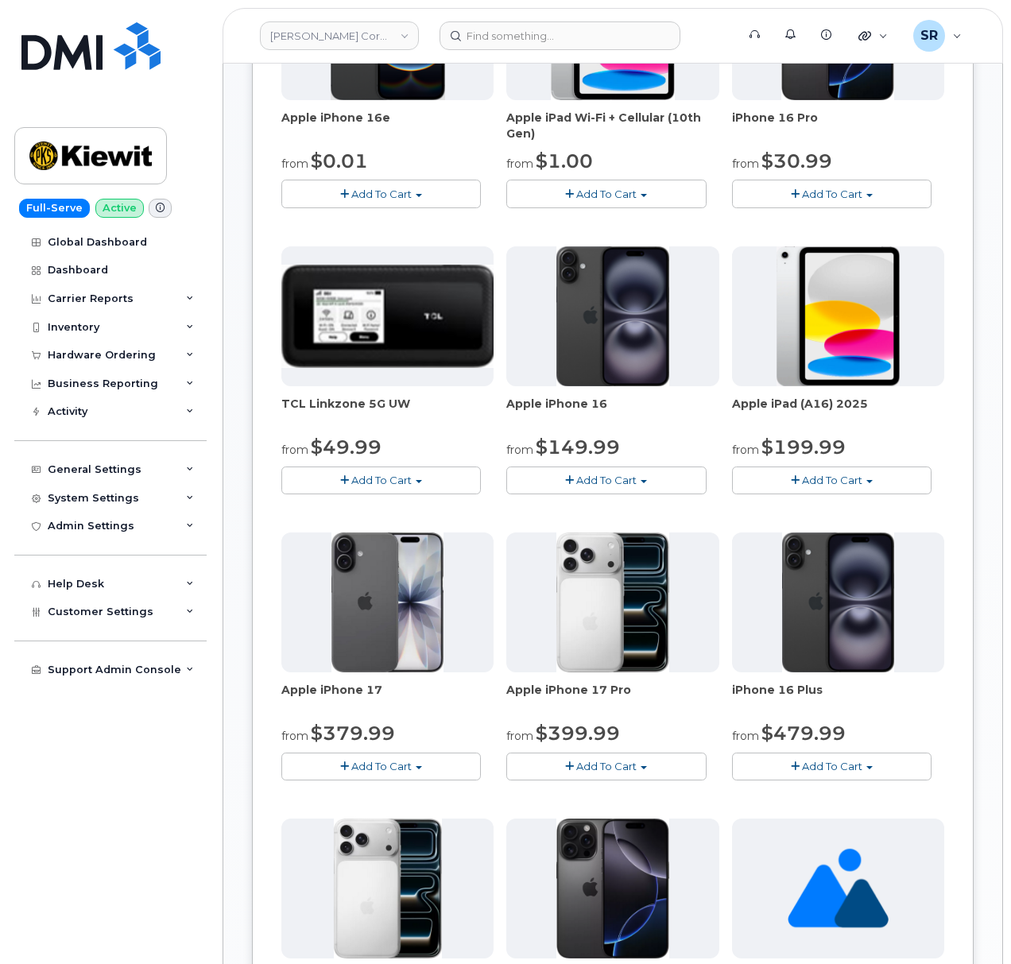
click at [812, 195] on span "Add To Cart" at bounding box center [832, 194] width 60 height 13
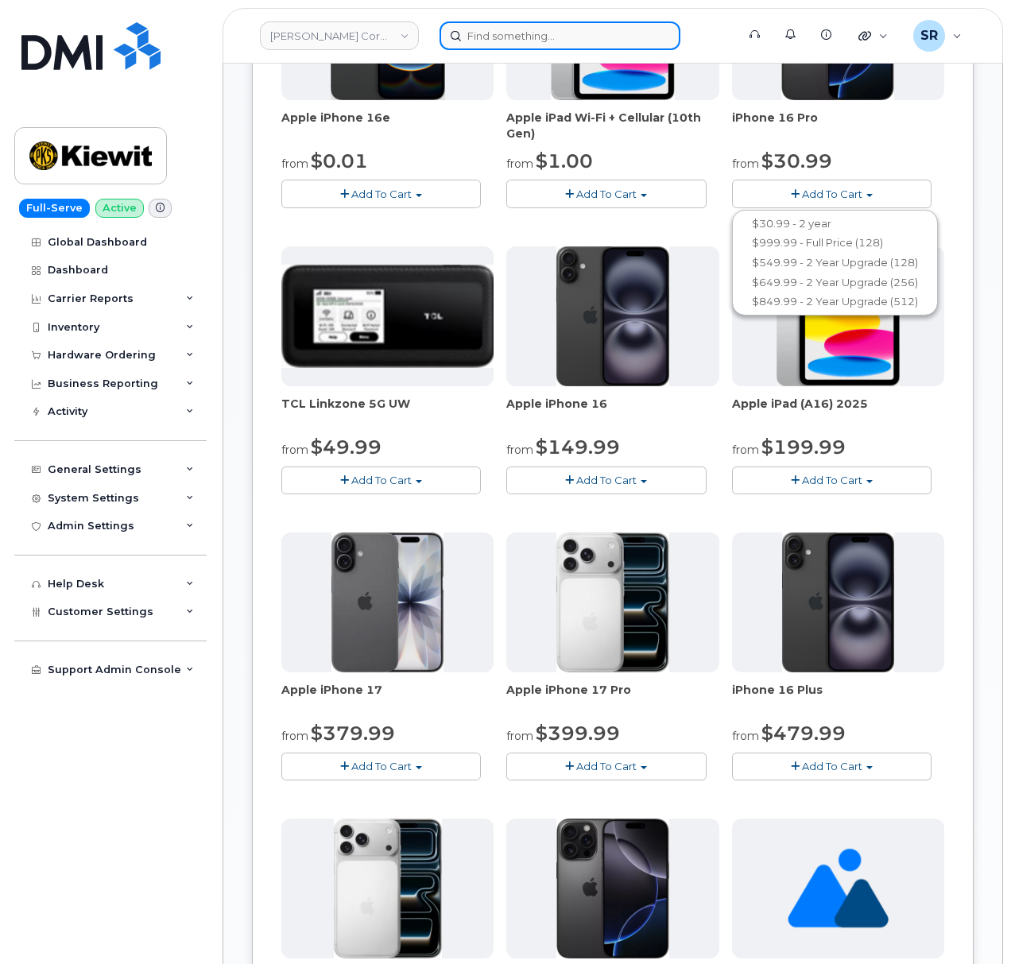
click at [586, 26] on input at bounding box center [560, 35] width 241 height 29
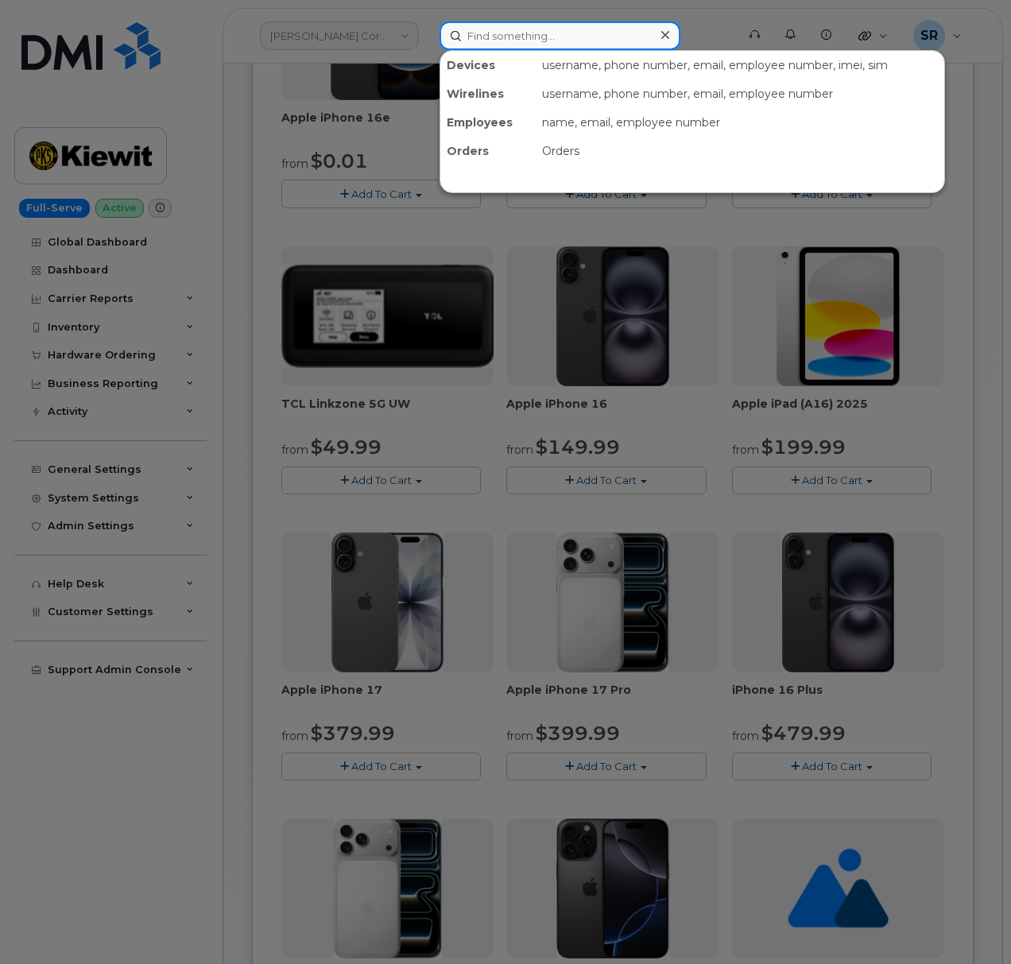
paste input "8323496037"
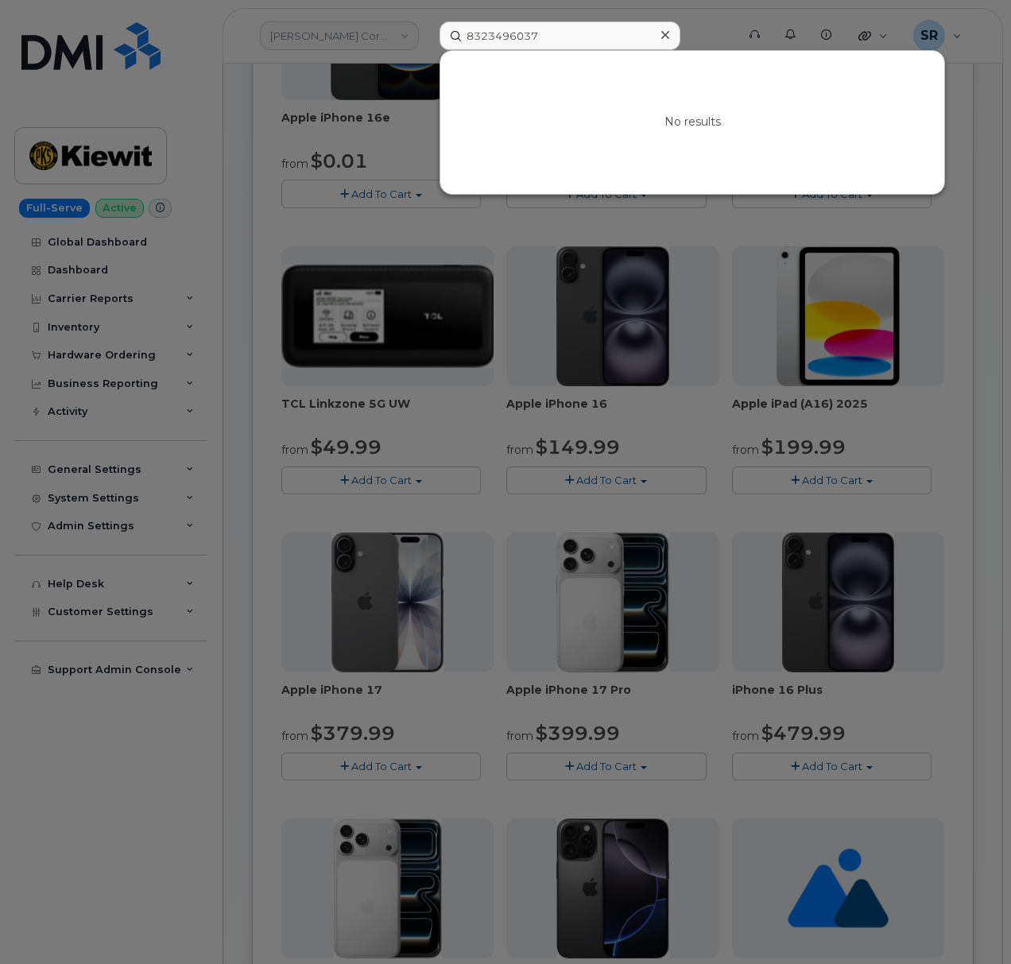
click at [955, 429] on div at bounding box center [505, 482] width 1011 height 964
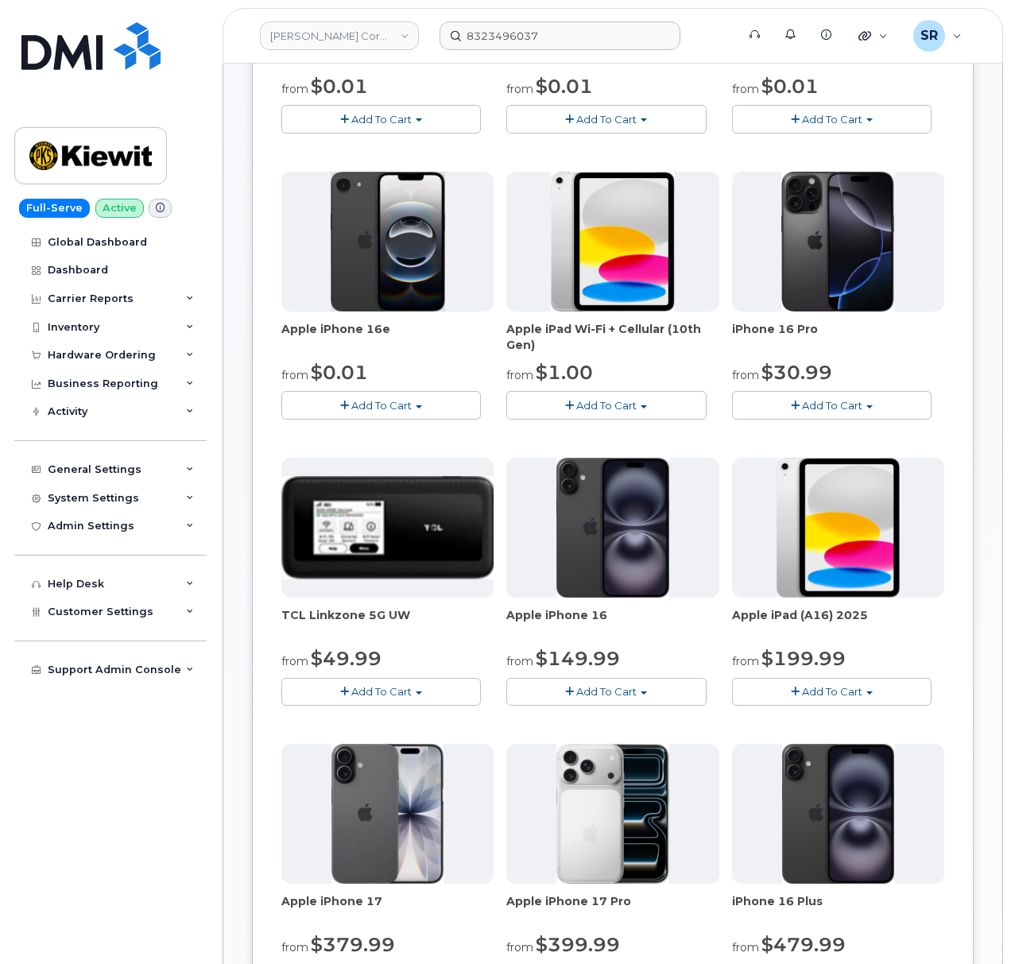
scroll to position [424, 0]
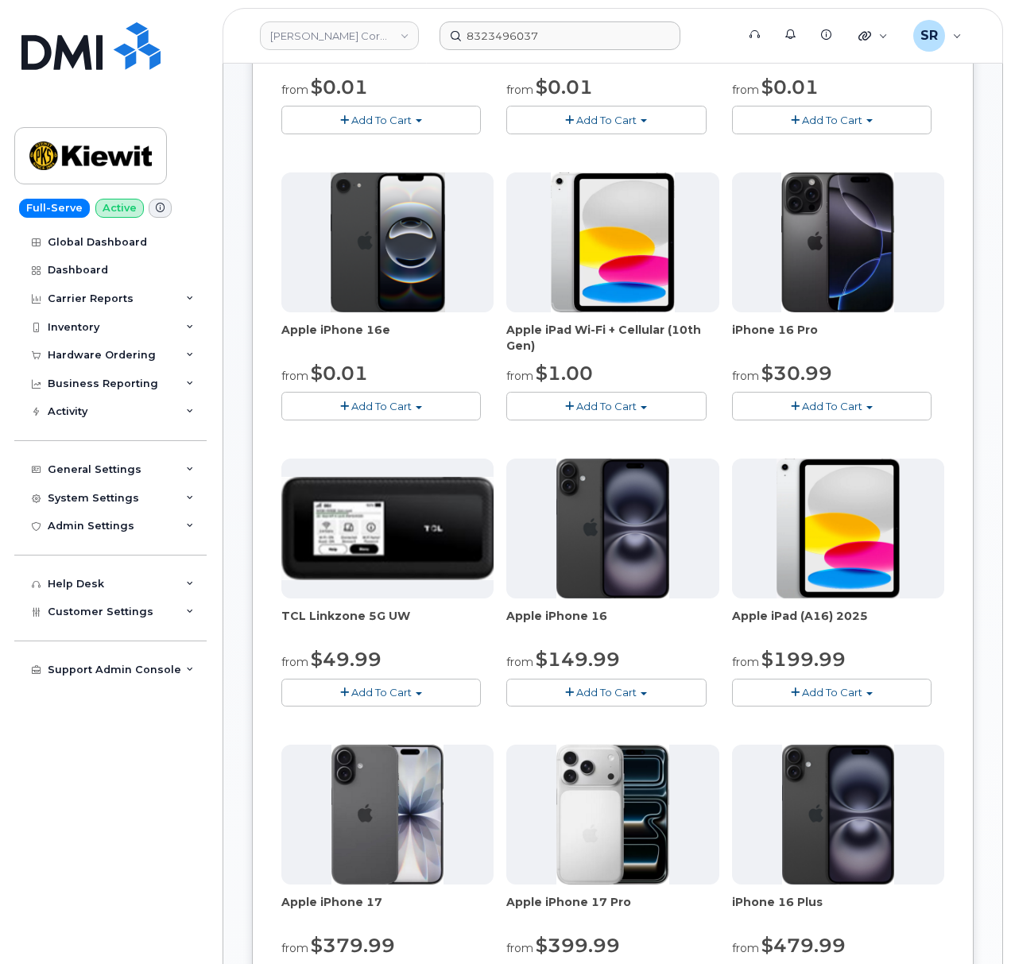
click at [831, 405] on span "Add To Cart" at bounding box center [832, 406] width 60 height 13
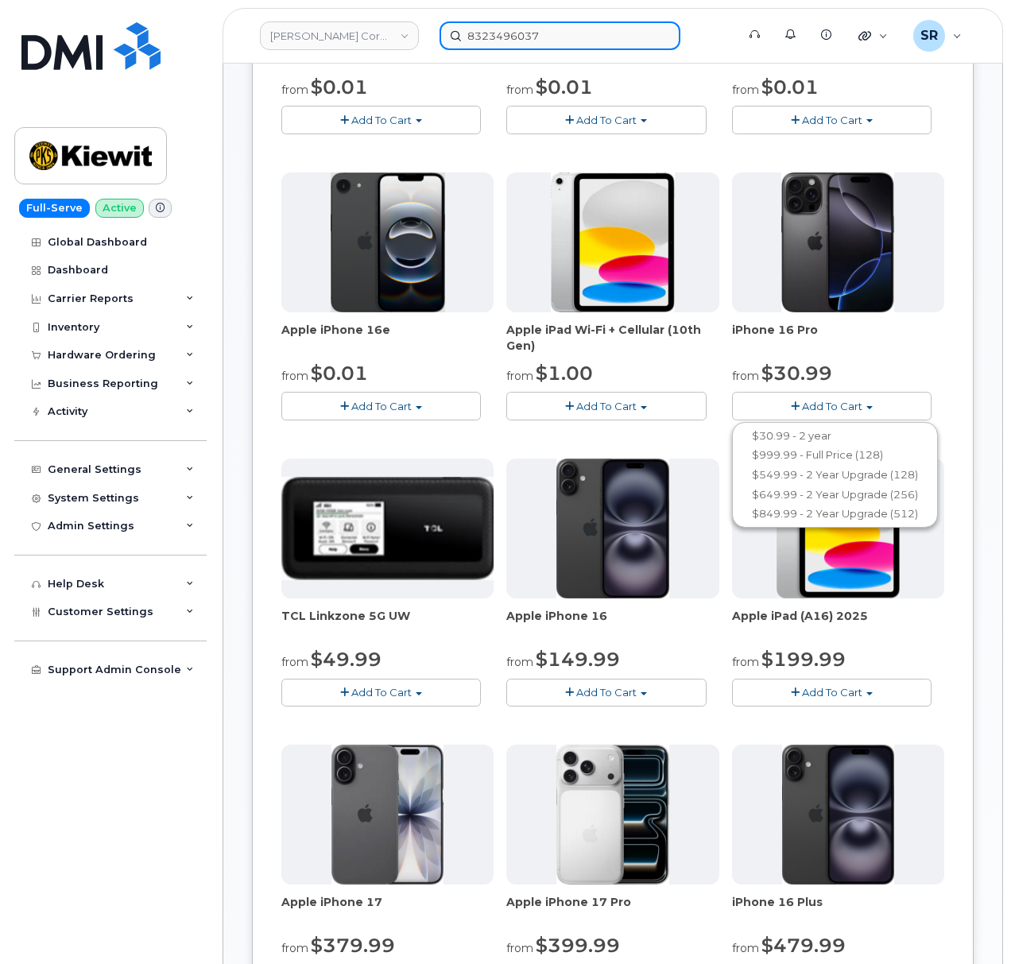
click at [536, 33] on input "8323496037" at bounding box center [560, 35] width 241 height 29
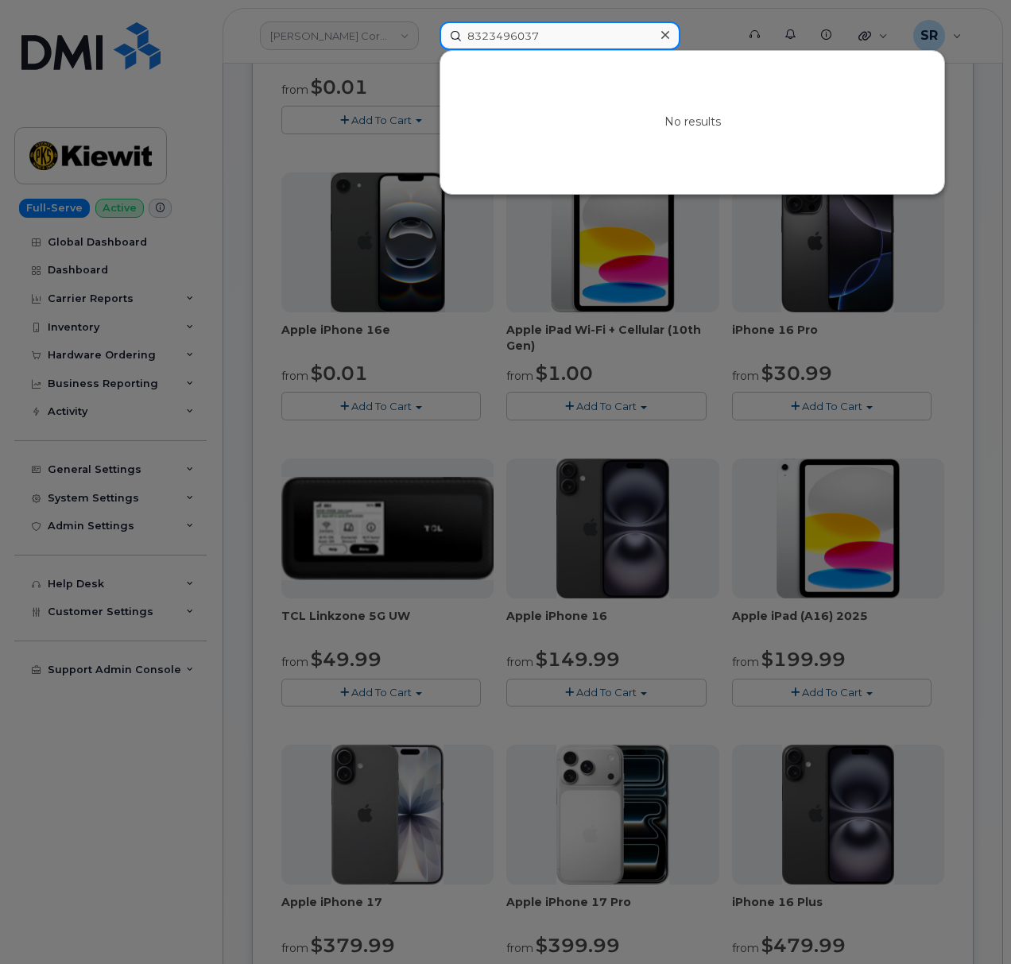
click at [536, 33] on input "8323496037" at bounding box center [560, 35] width 241 height 29
paste input "[PERSON_NAME]"
type input "[PERSON_NAME]"
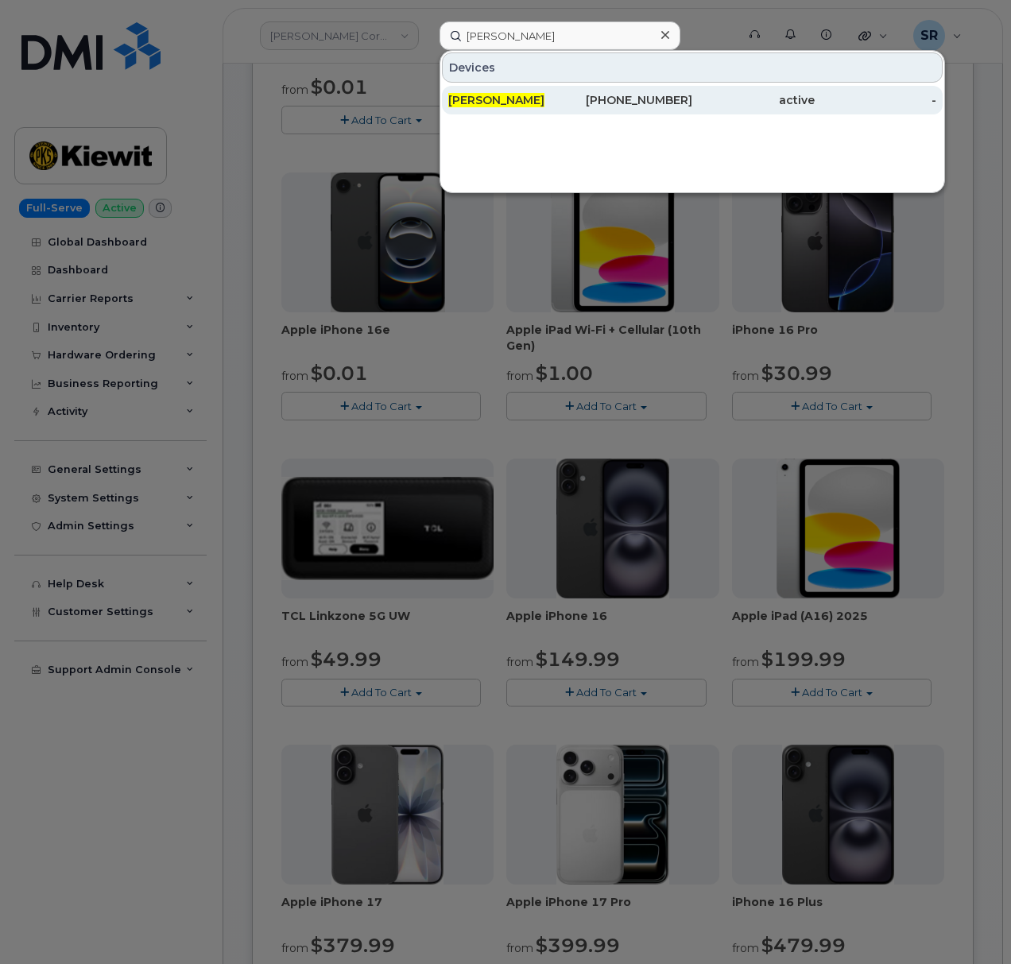
click at [588, 111] on div "437-324-9237" at bounding box center [632, 100] width 122 height 29
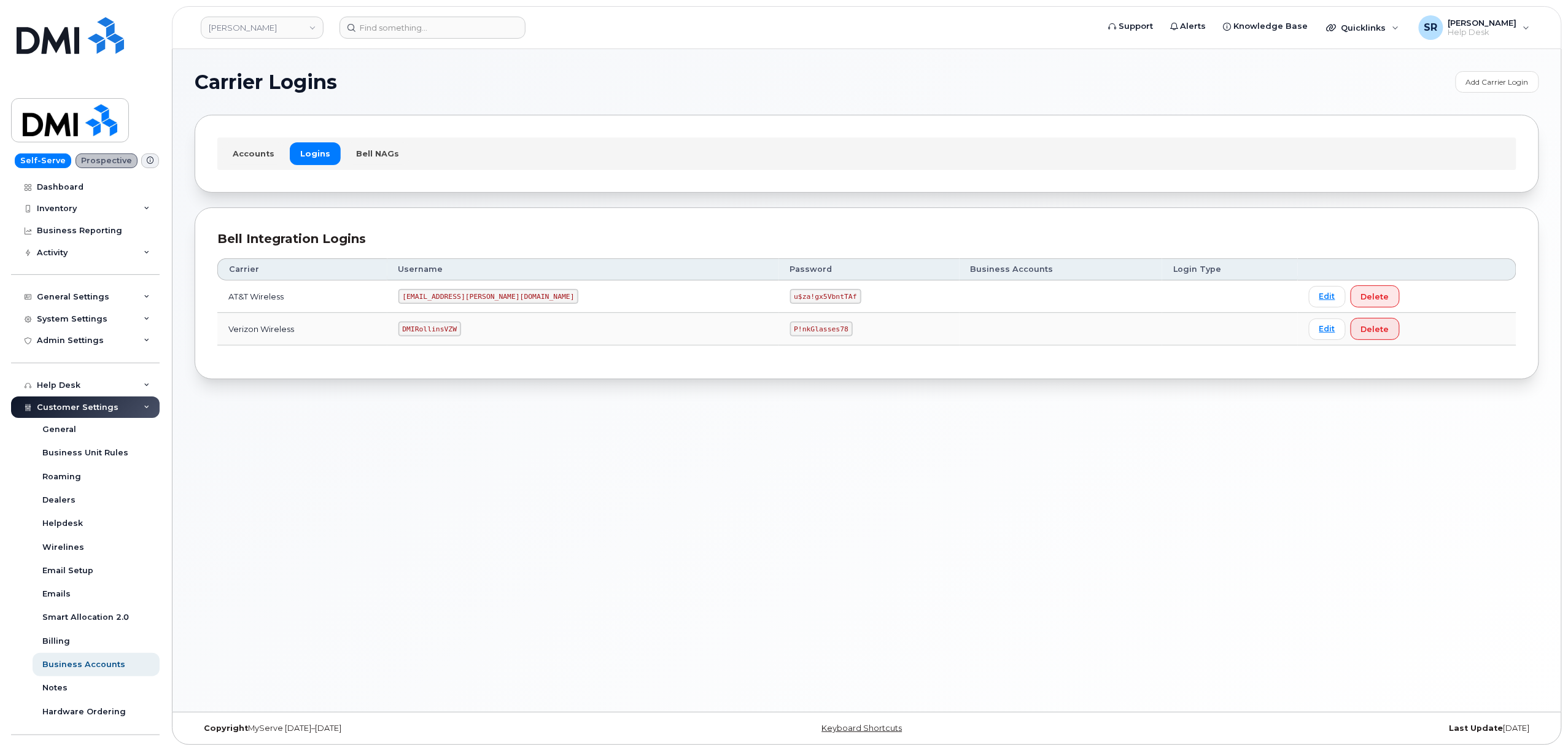
click at [461, 325] on code "DMIRollinsVZW" at bounding box center [429, 328] width 63 height 15
click at [461, 327] on code "DMIRollinsVZW" at bounding box center [429, 328] width 63 height 15
copy code "DMIRollinsVZW"
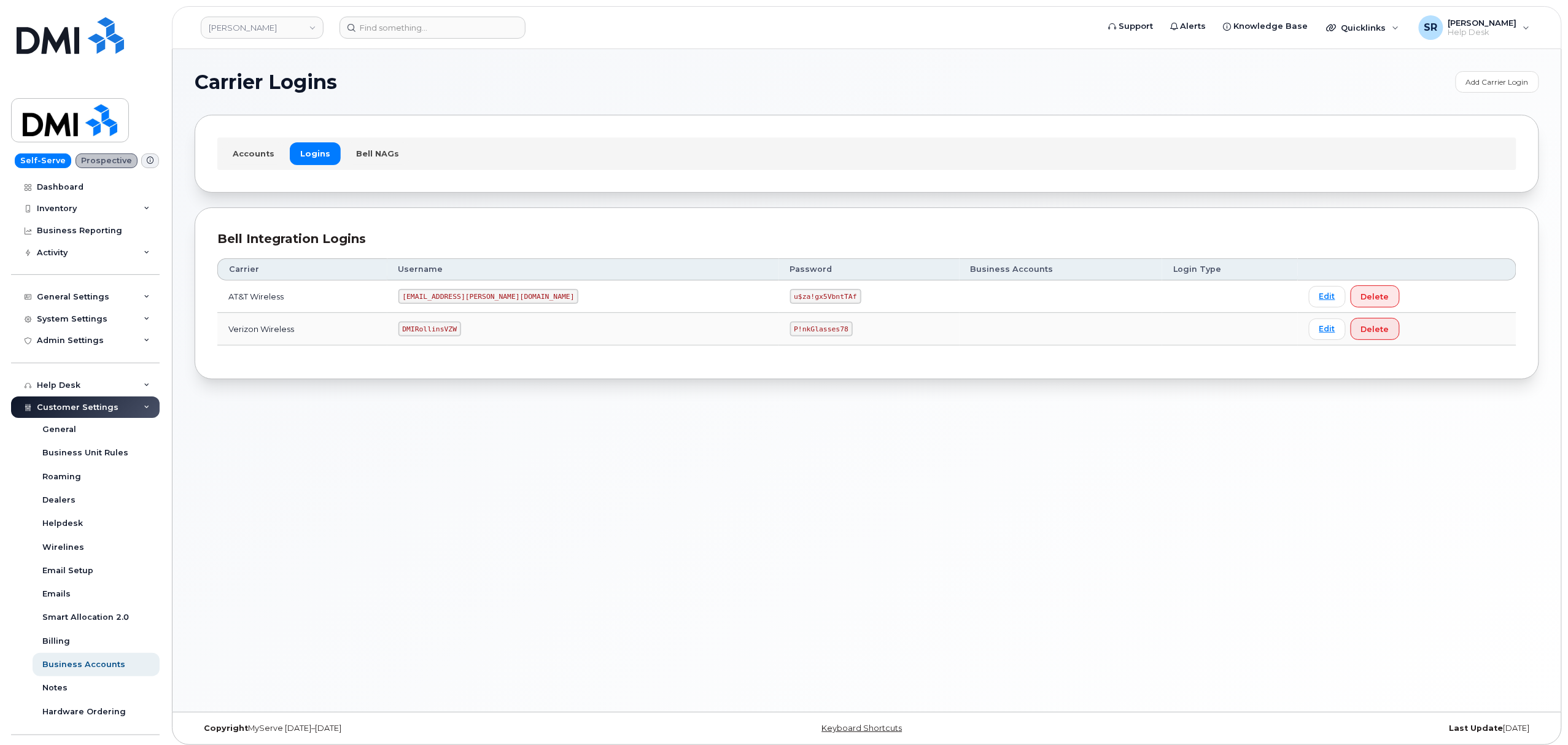
click at [790, 329] on code "P!nkGlasses78" at bounding box center [821, 328] width 63 height 15
copy code "P!nkGlasses78"
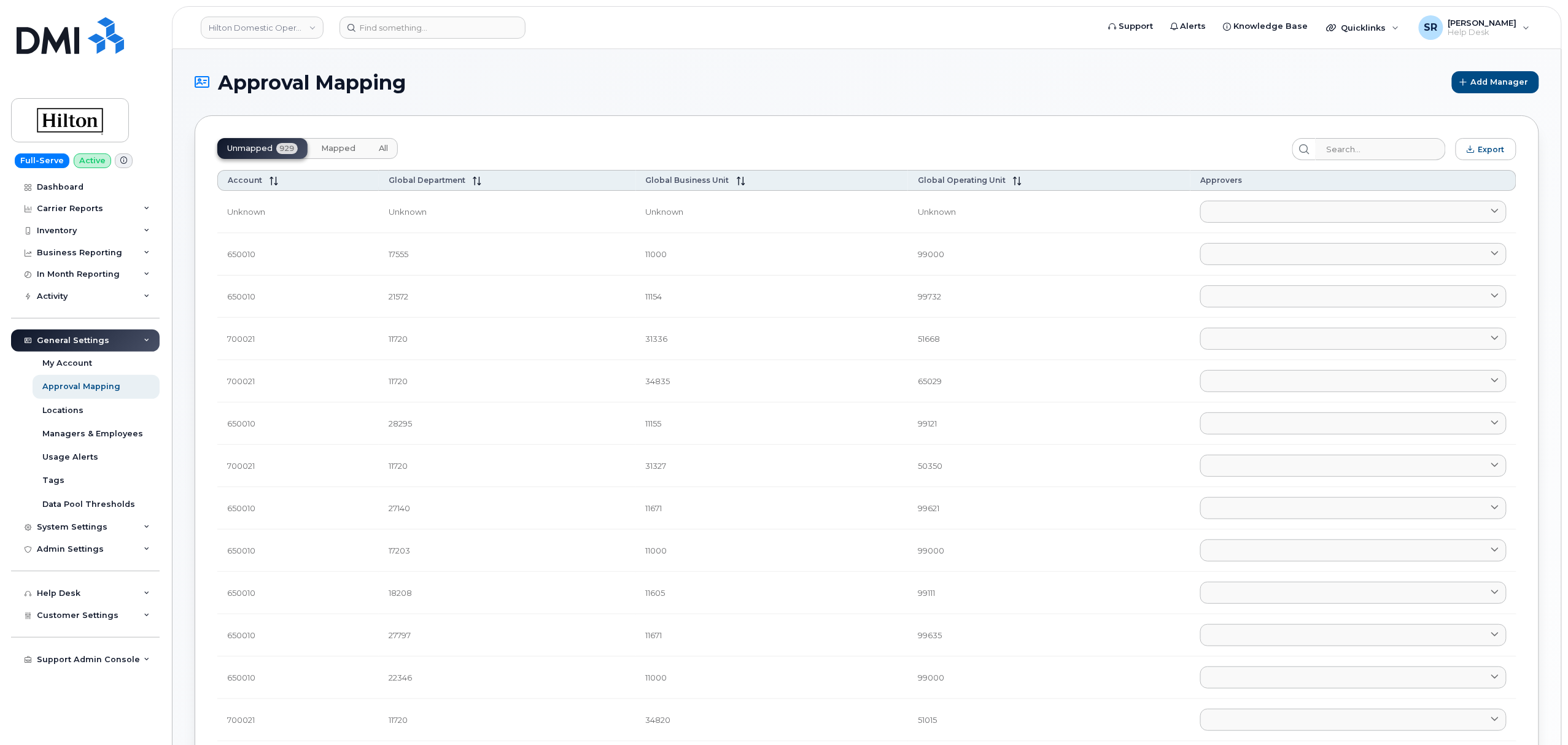
click at [334, 154] on button "Mapped" at bounding box center [338, 148] width 54 height 21
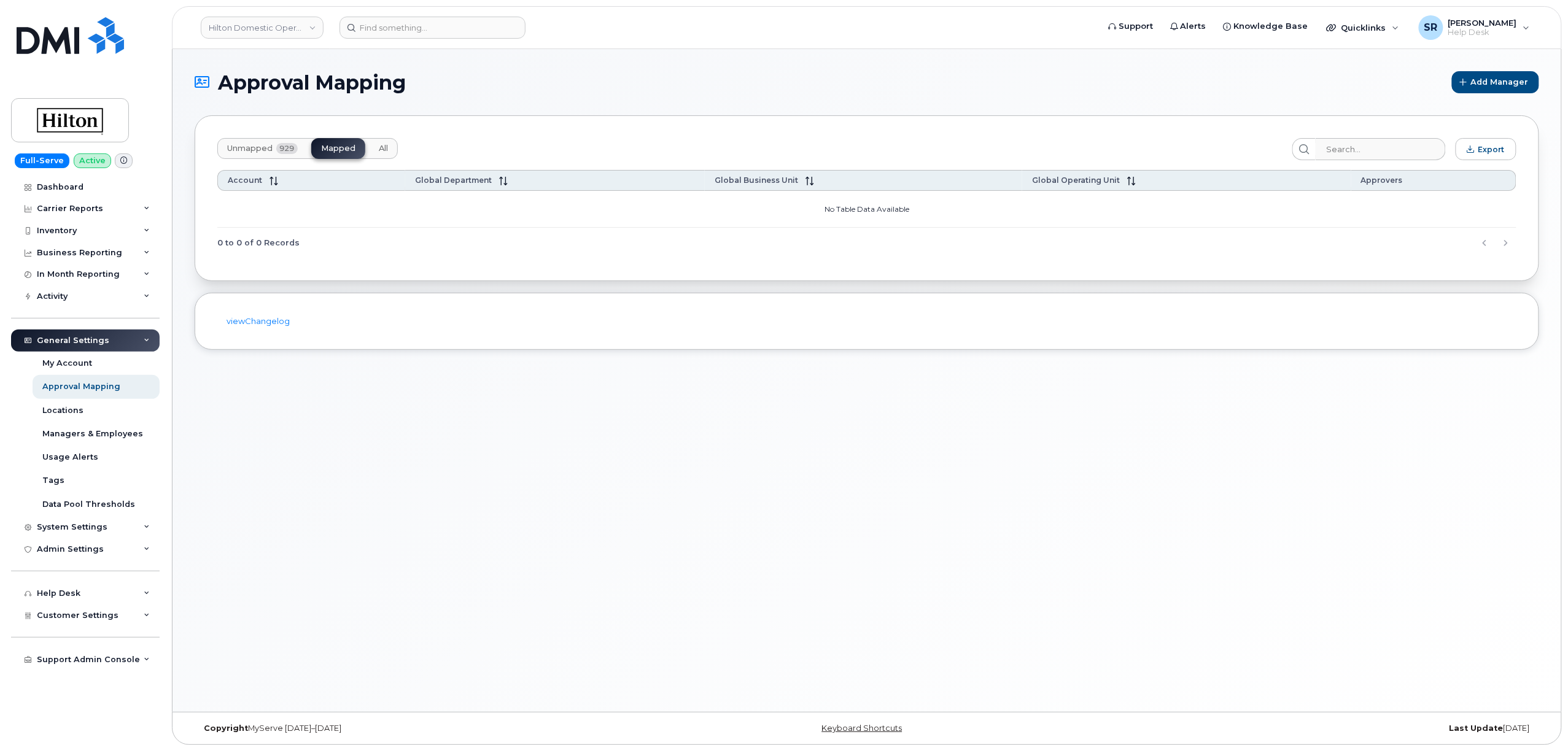
click at [259, 142] on button "Unmapped 929" at bounding box center [262, 148] width 90 height 21
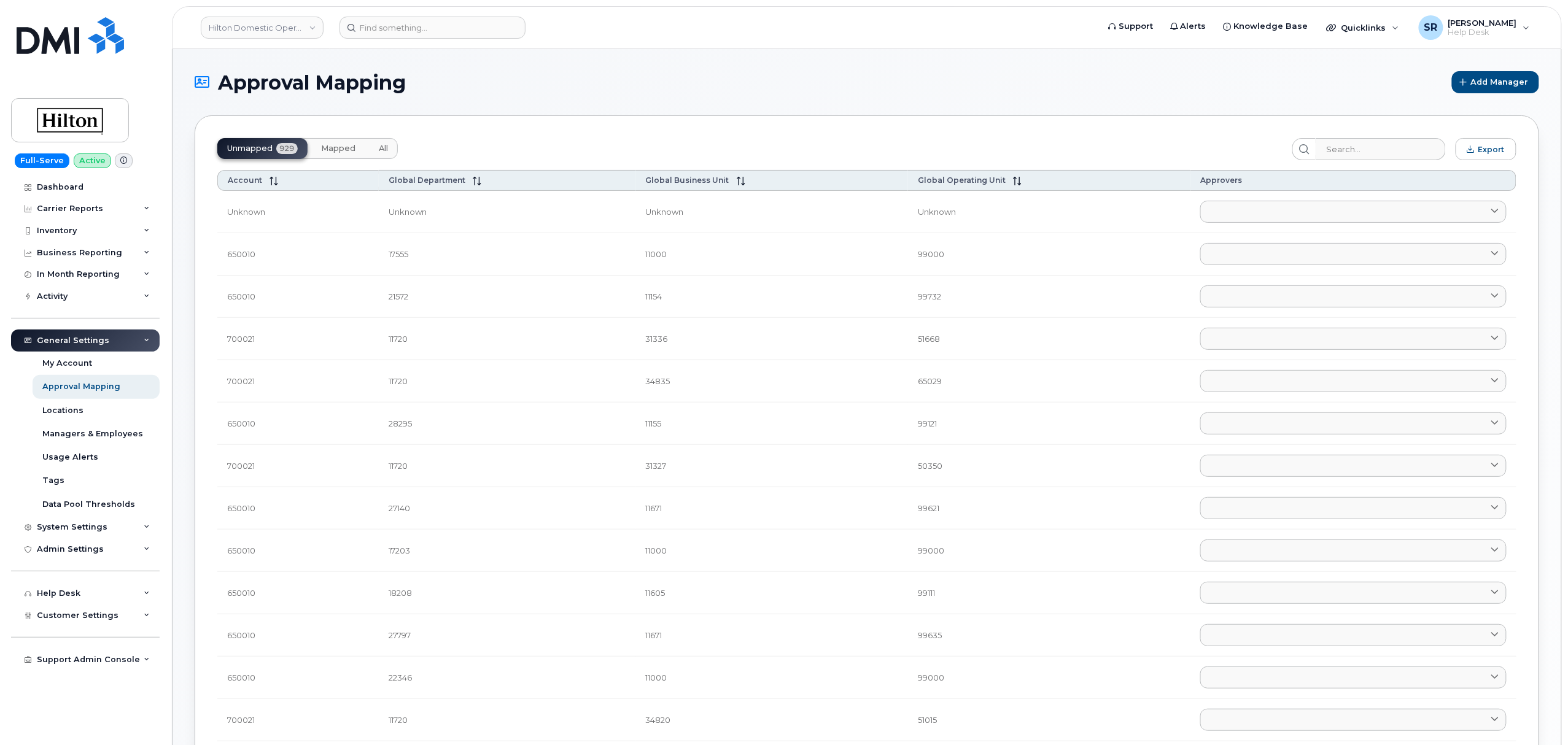
click at [277, 151] on div "Unmapped 929 Mapped All" at bounding box center [307, 148] width 181 height 21
click at [1299, 214] on link at bounding box center [1353, 212] width 307 height 22
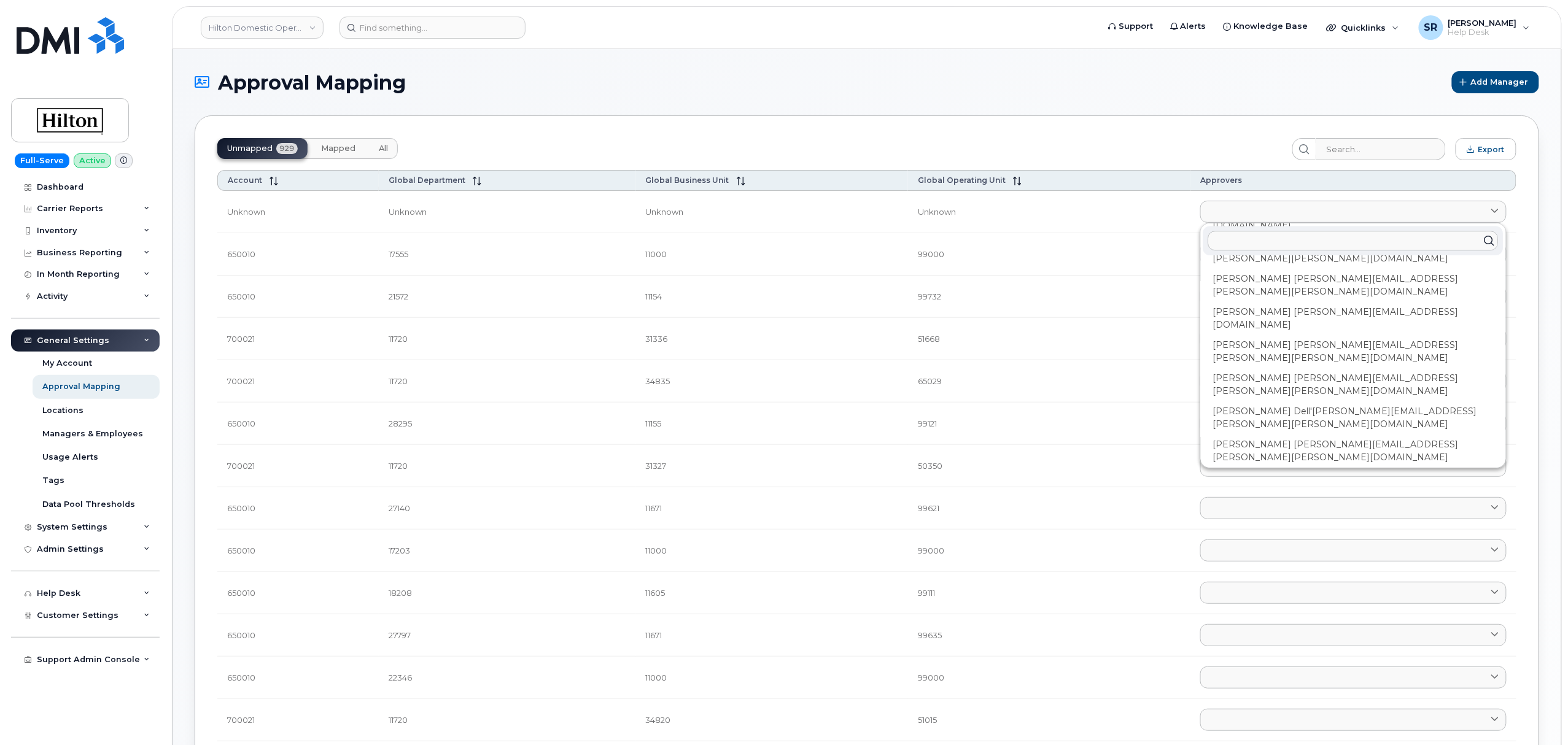
scroll to position [1881, 0]
click at [1279, 220] on link at bounding box center [1353, 212] width 307 height 22
click at [107, 410] on link "Locations" at bounding box center [96, 411] width 127 height 23
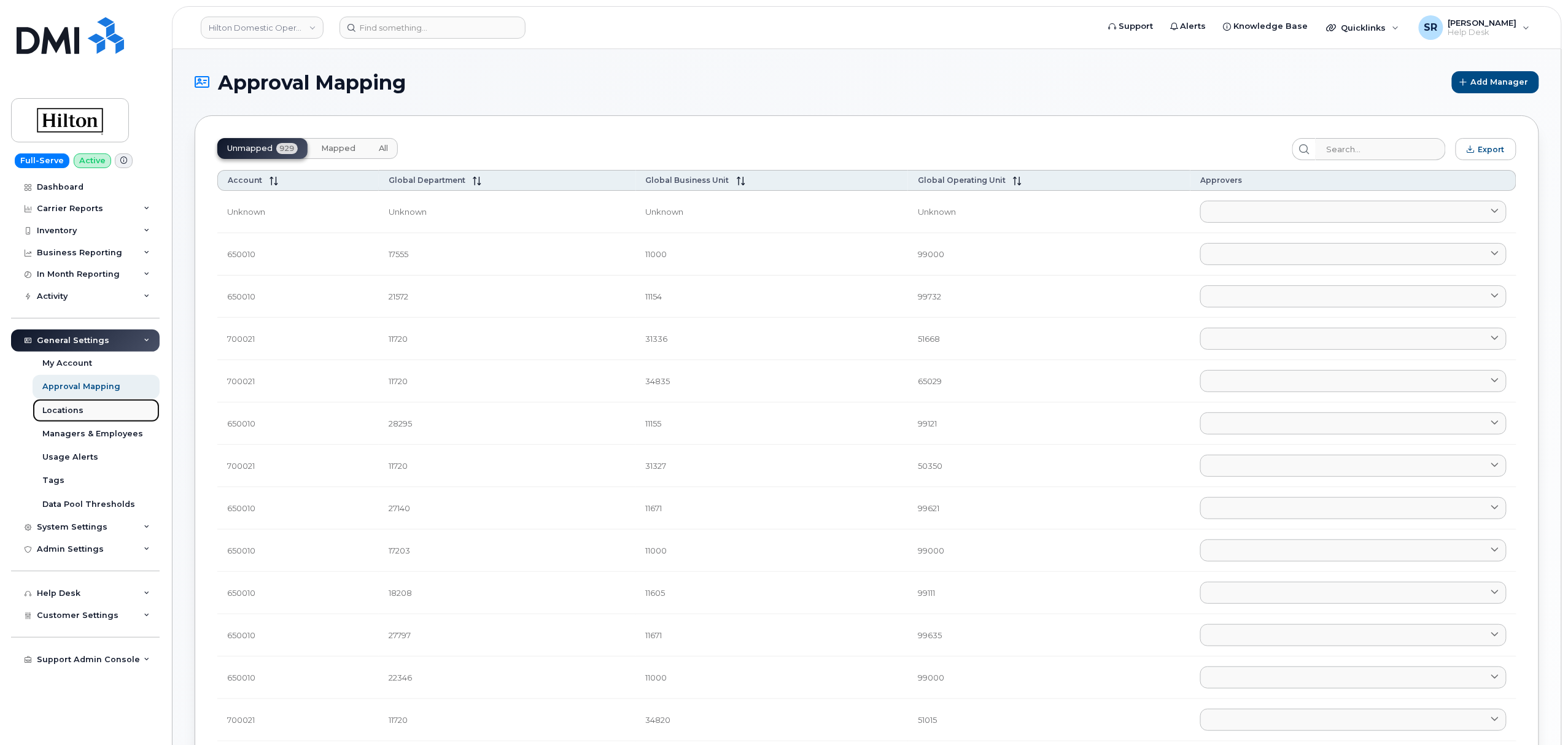
click at [56, 411] on div "Locations" at bounding box center [63, 411] width 41 height 11
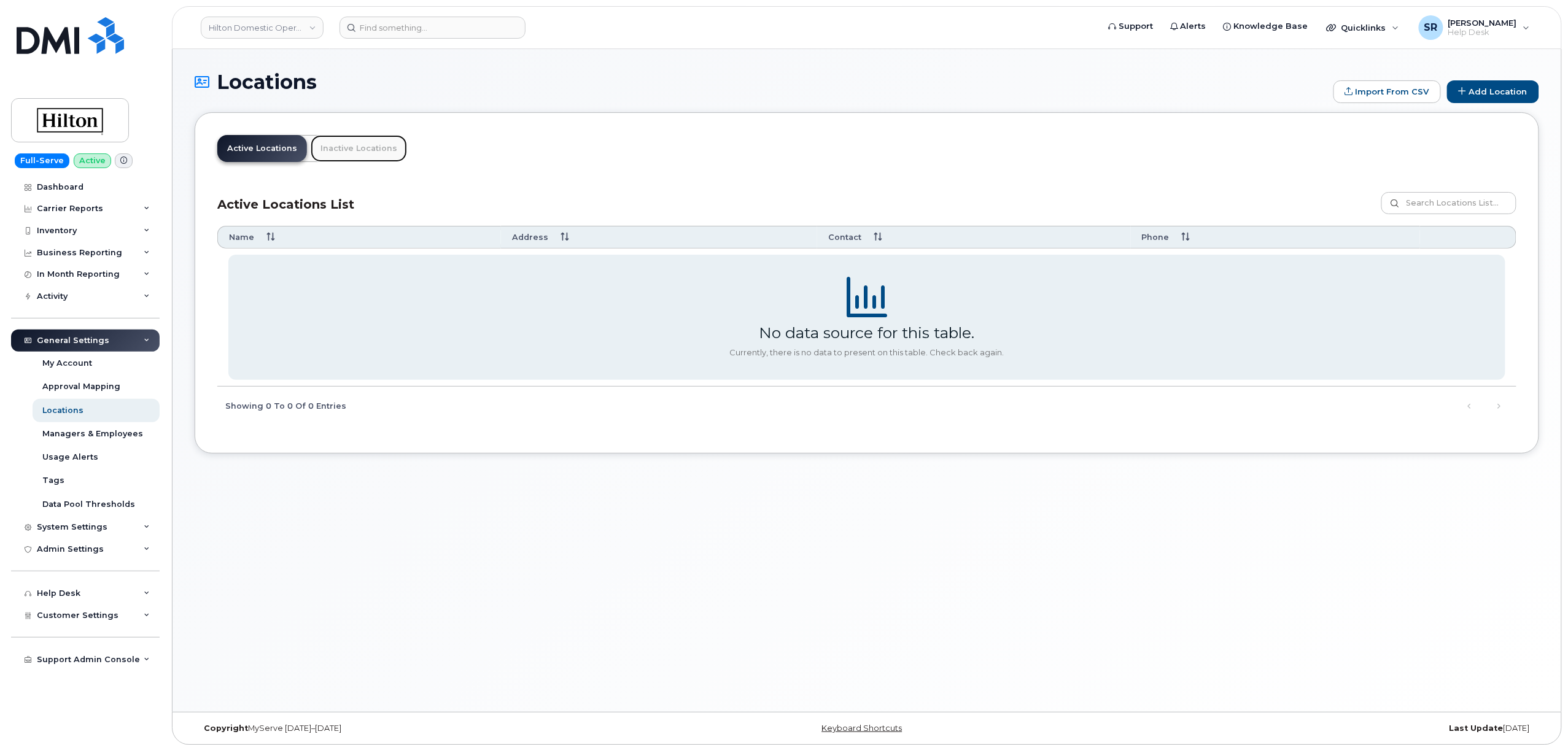
click at [325, 157] on link "Inactive Locations" at bounding box center [358, 148] width 97 height 27
click at [344, 148] on link "Inactive Locations" at bounding box center [358, 148] width 97 height 27
click at [73, 479] on link "Tags" at bounding box center [96, 480] width 127 height 23
click at [90, 442] on link "Managers & Employees" at bounding box center [96, 434] width 127 height 23
click at [87, 364] on div "My Account" at bounding box center [67, 363] width 49 height 11
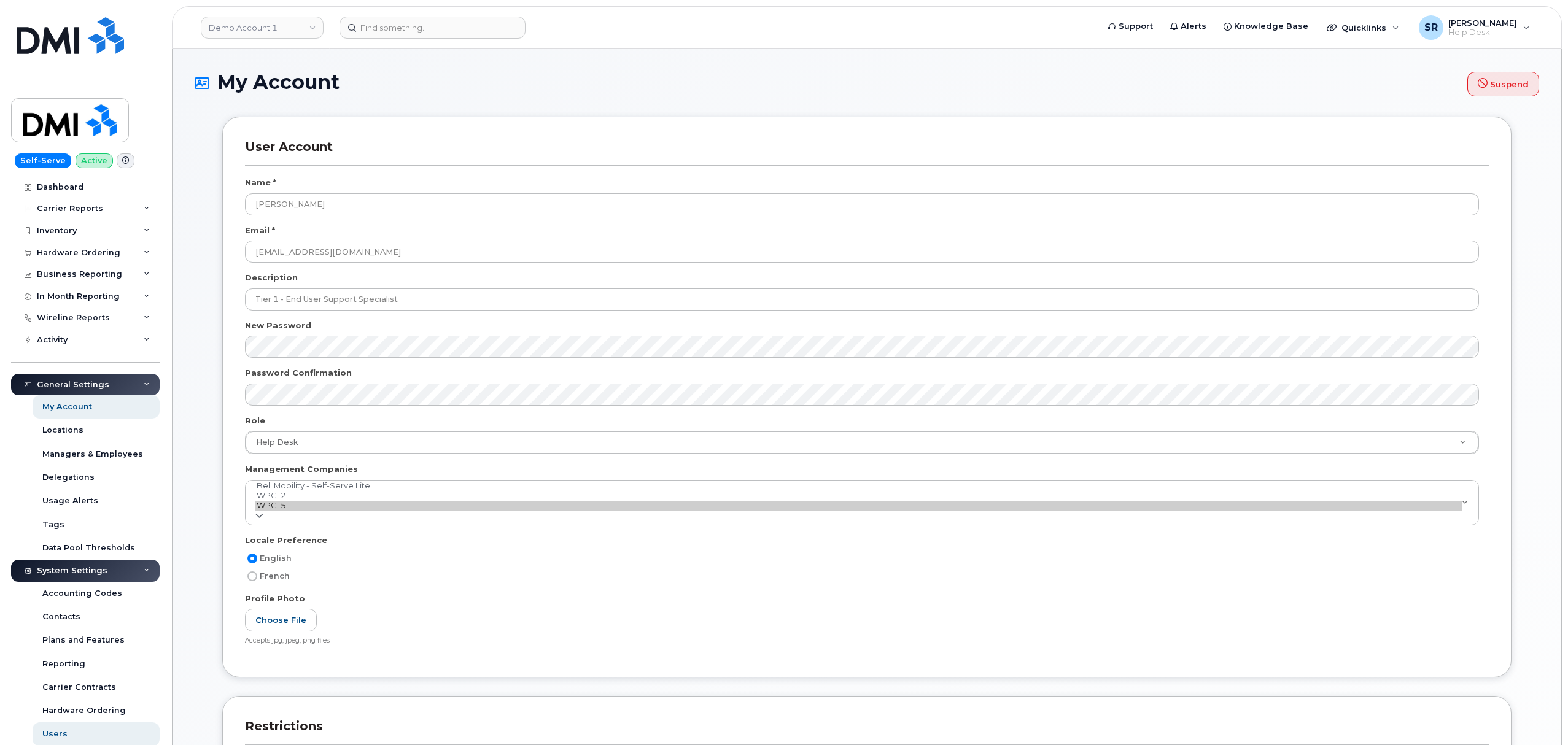
select select
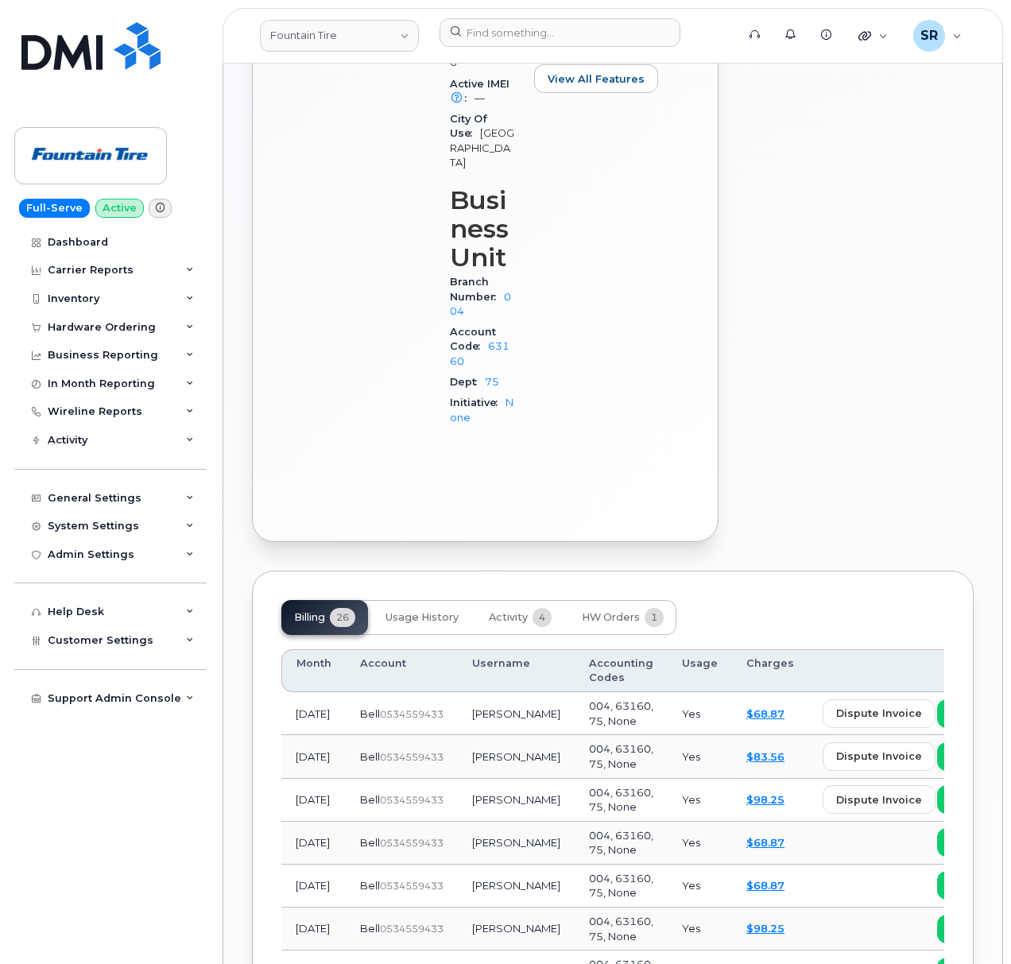
scroll to position [954, 0]
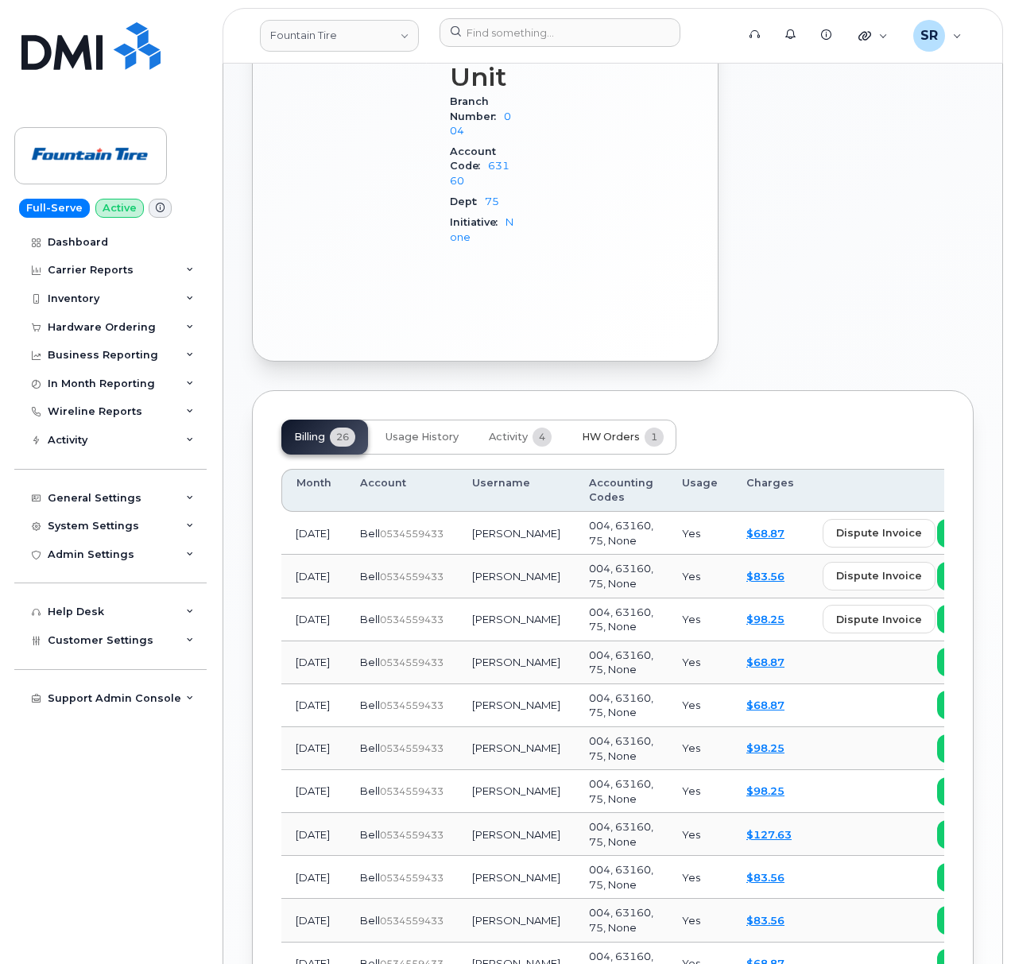
click at [640, 420] on button "HW Orders 1" at bounding box center [622, 437] width 107 height 35
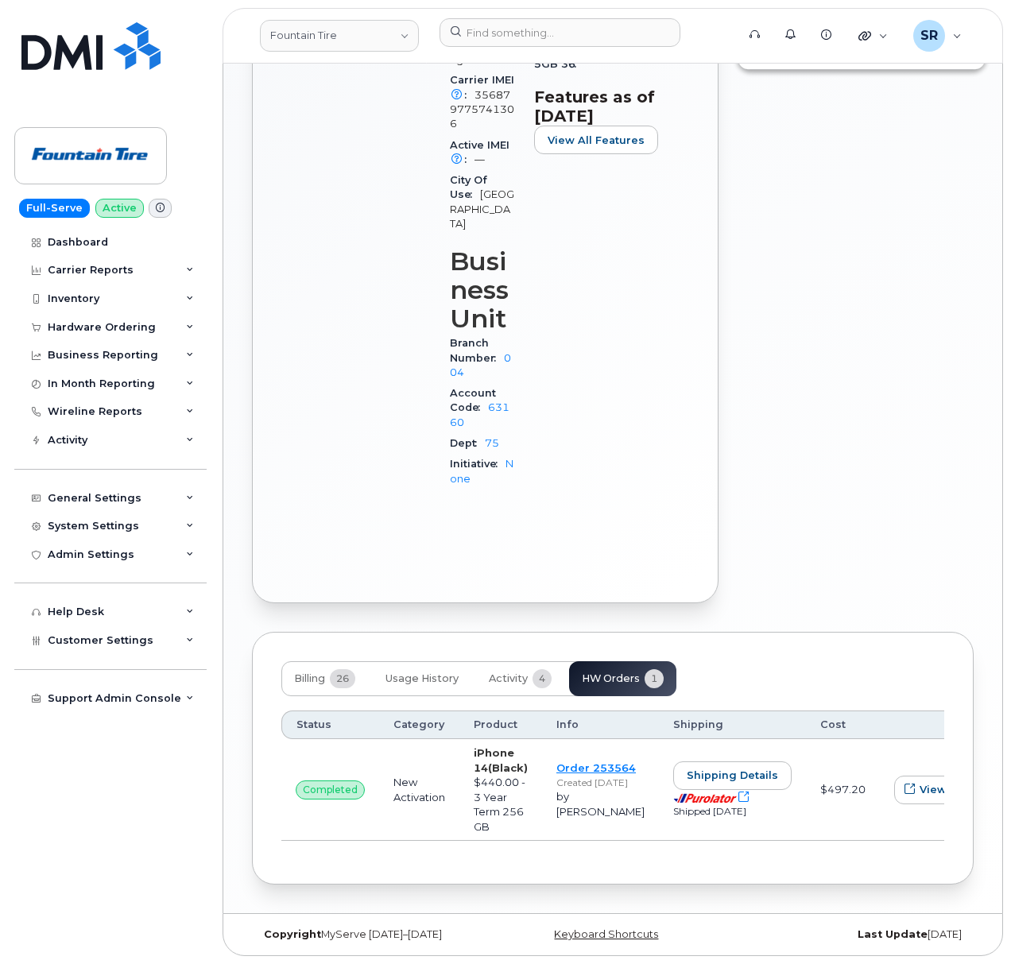
scroll to position [707, 0]
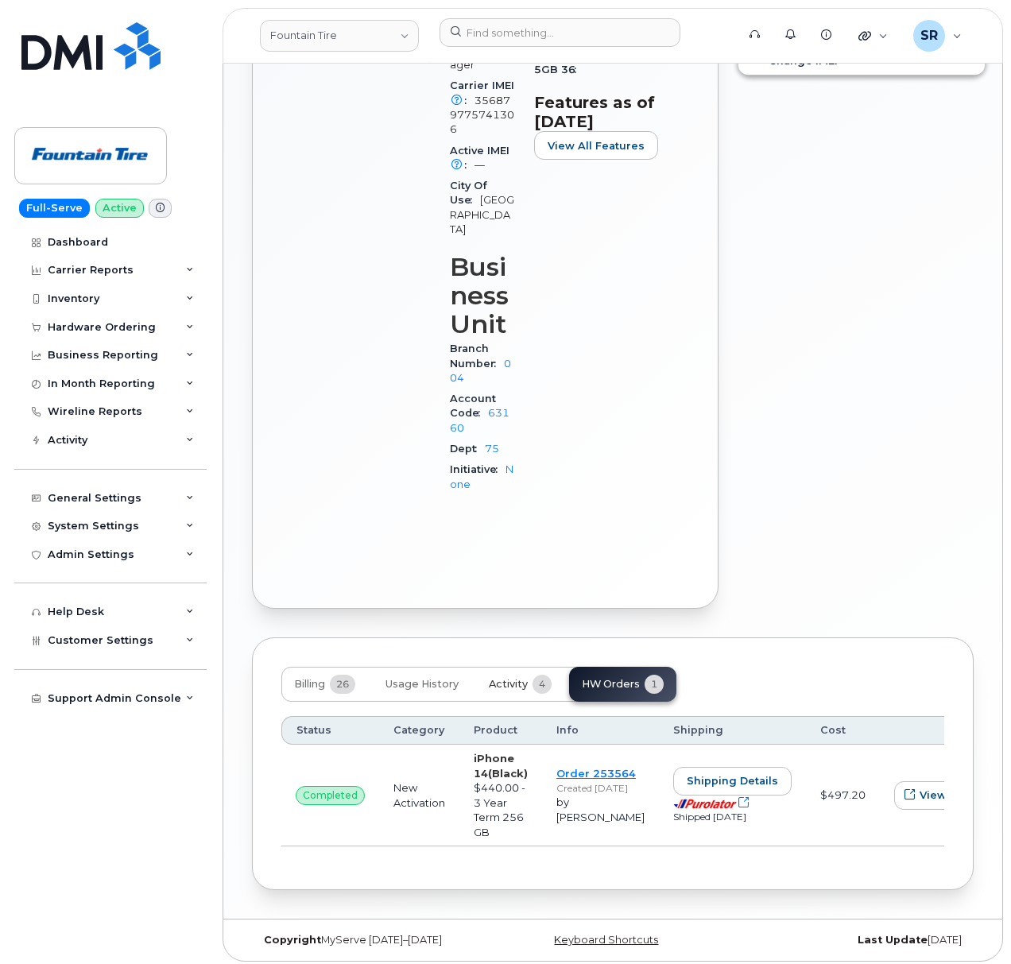
click at [496, 667] on button "Activity 4" at bounding box center [520, 684] width 88 height 35
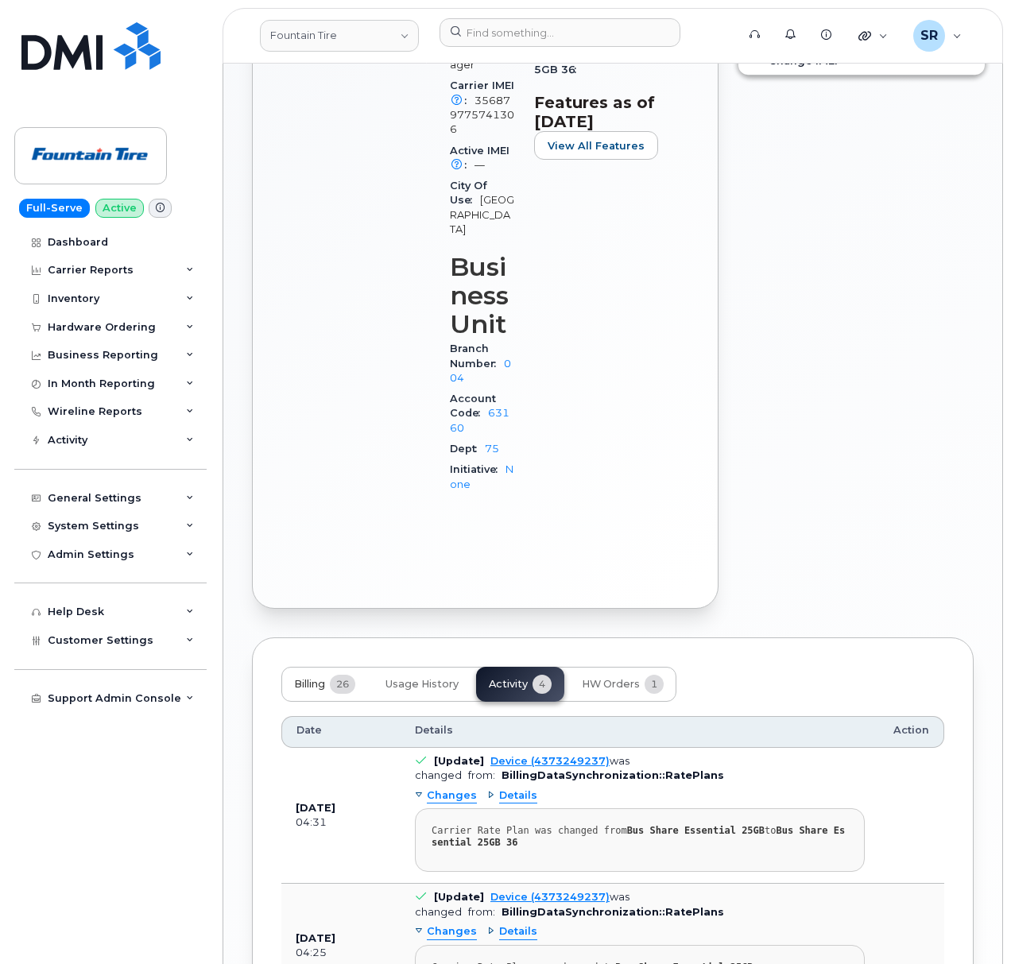
click at [335, 675] on span "26" at bounding box center [342, 684] width 25 height 19
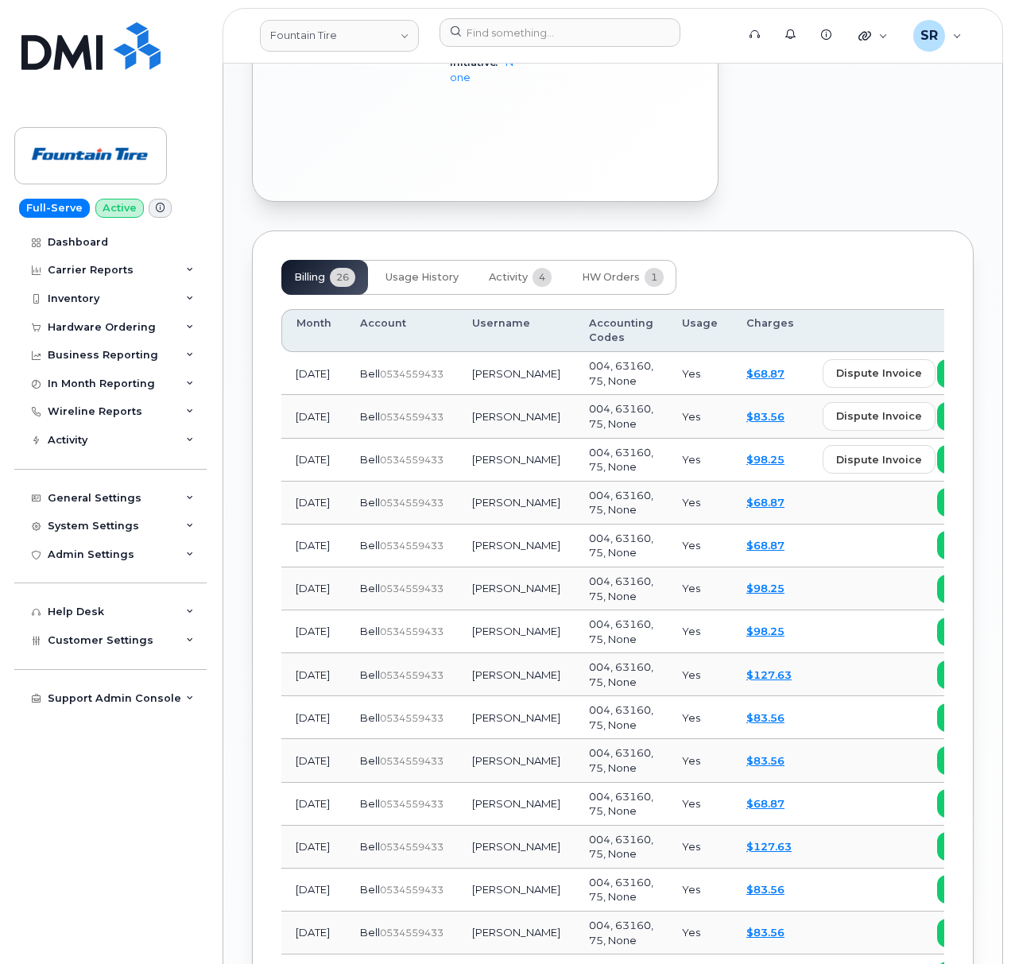
scroll to position [1165, 0]
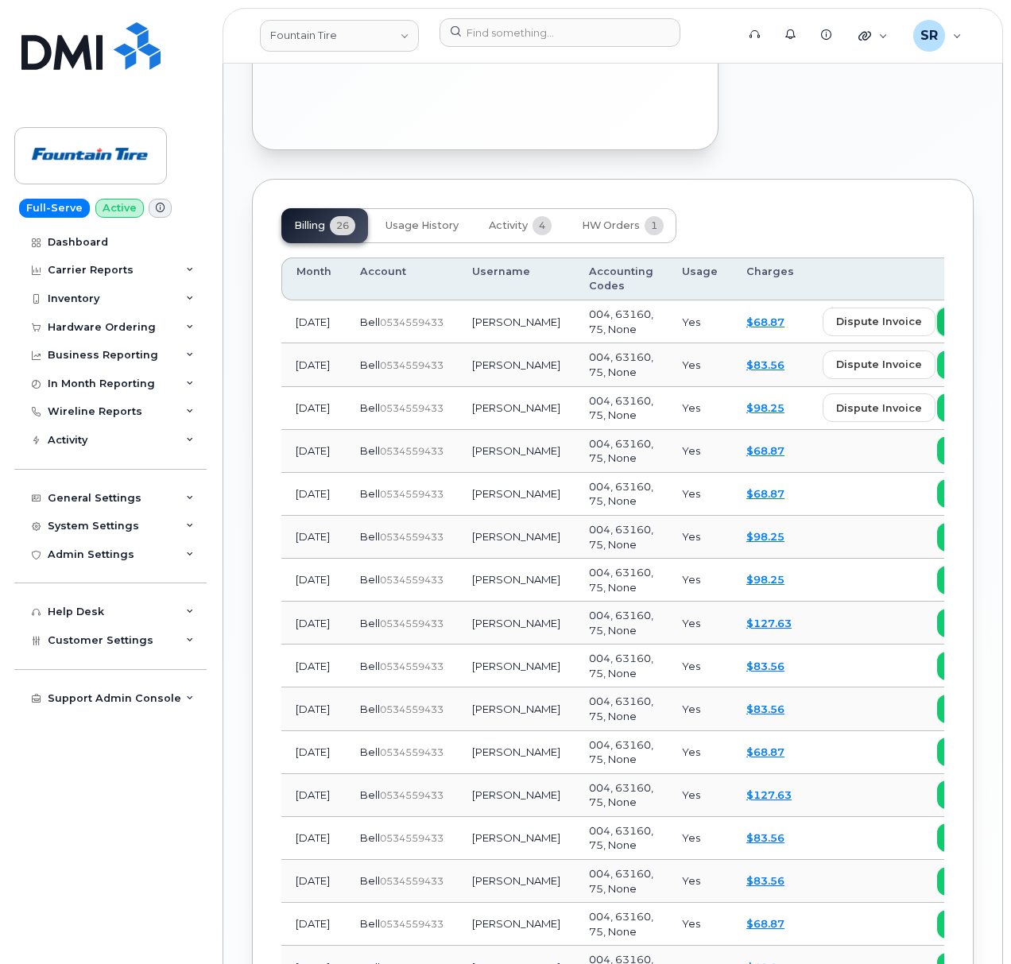
click at [937, 309] on link "view" at bounding box center [968, 322] width 62 height 29
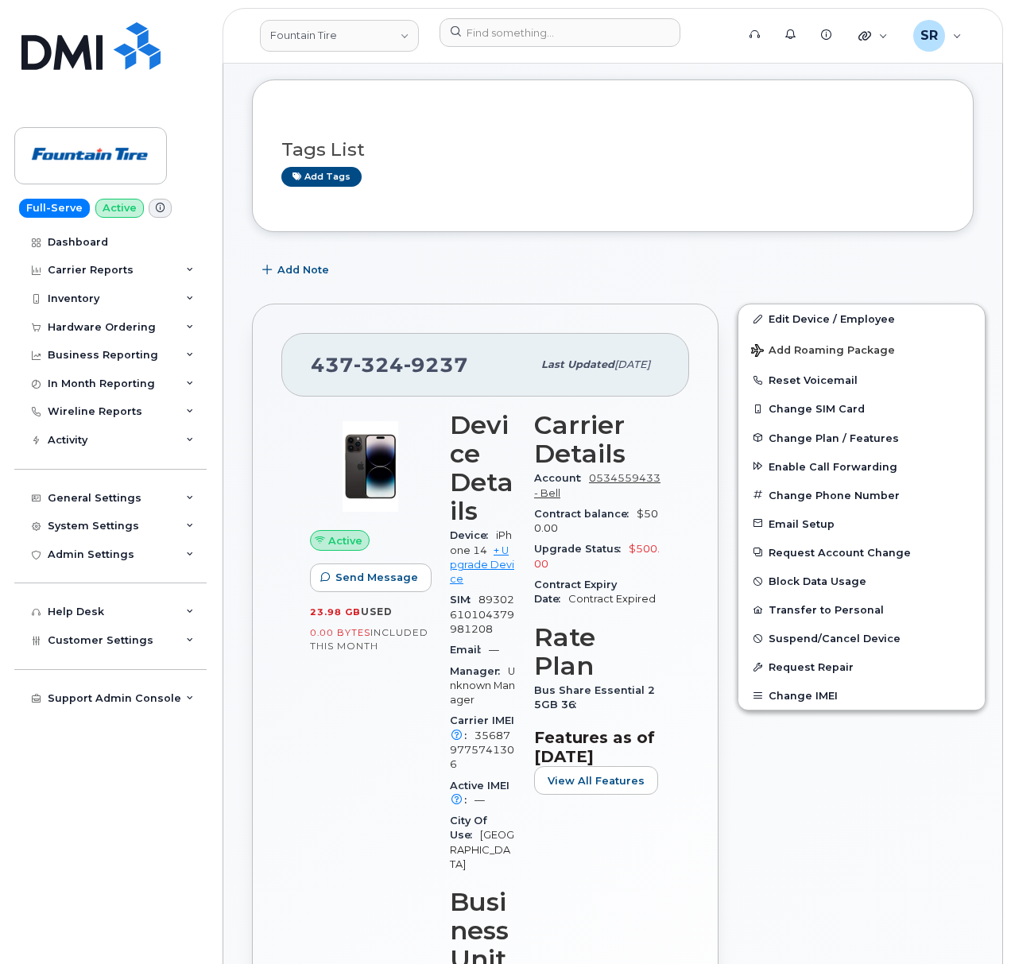
scroll to position [0, 0]
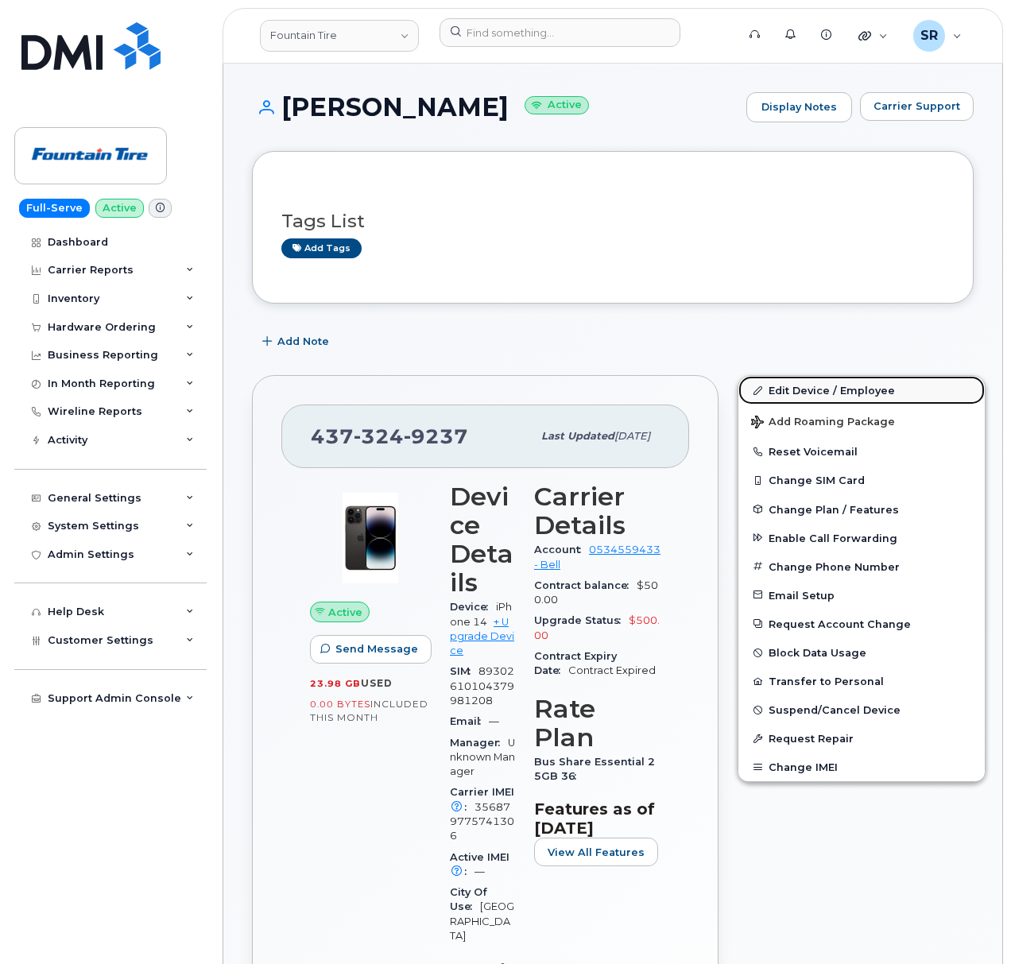
click at [769, 385] on link "Edit Device / Employee" at bounding box center [861, 390] width 246 height 29
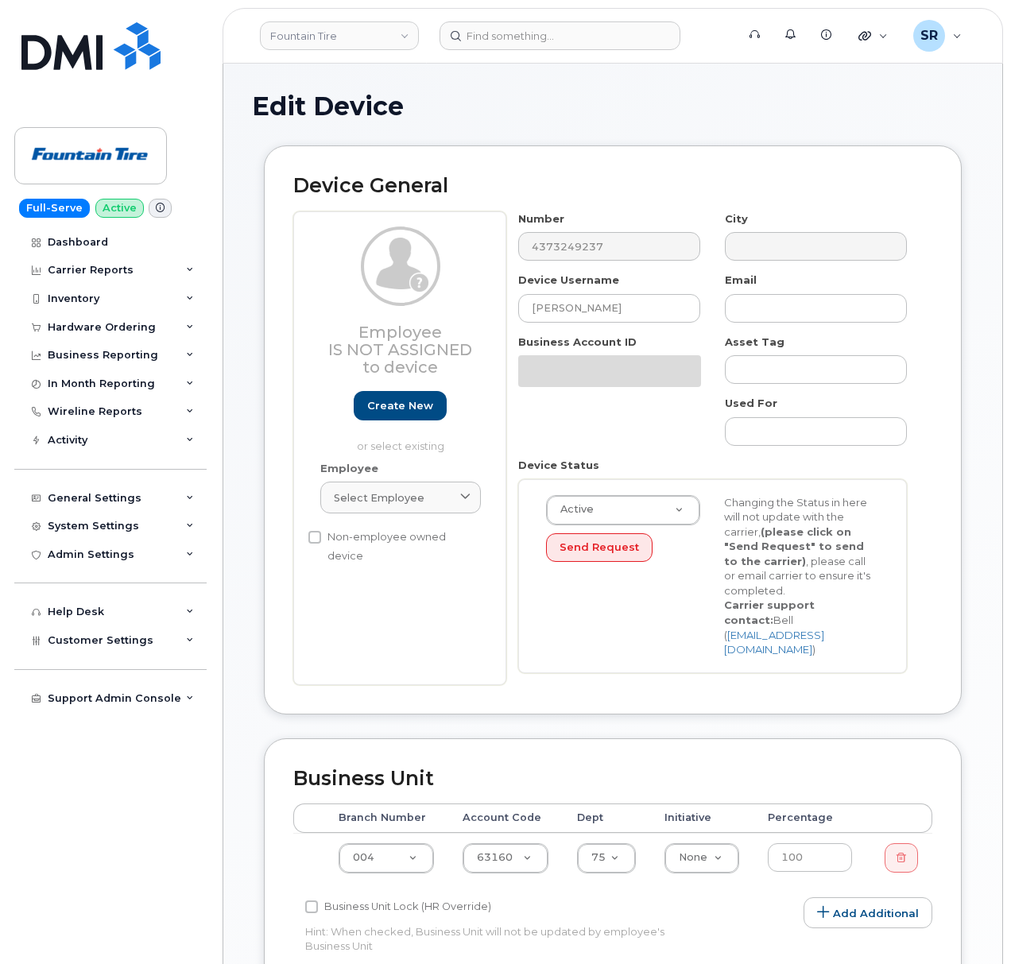
select select "1351"
select select "599"
select select "1363"
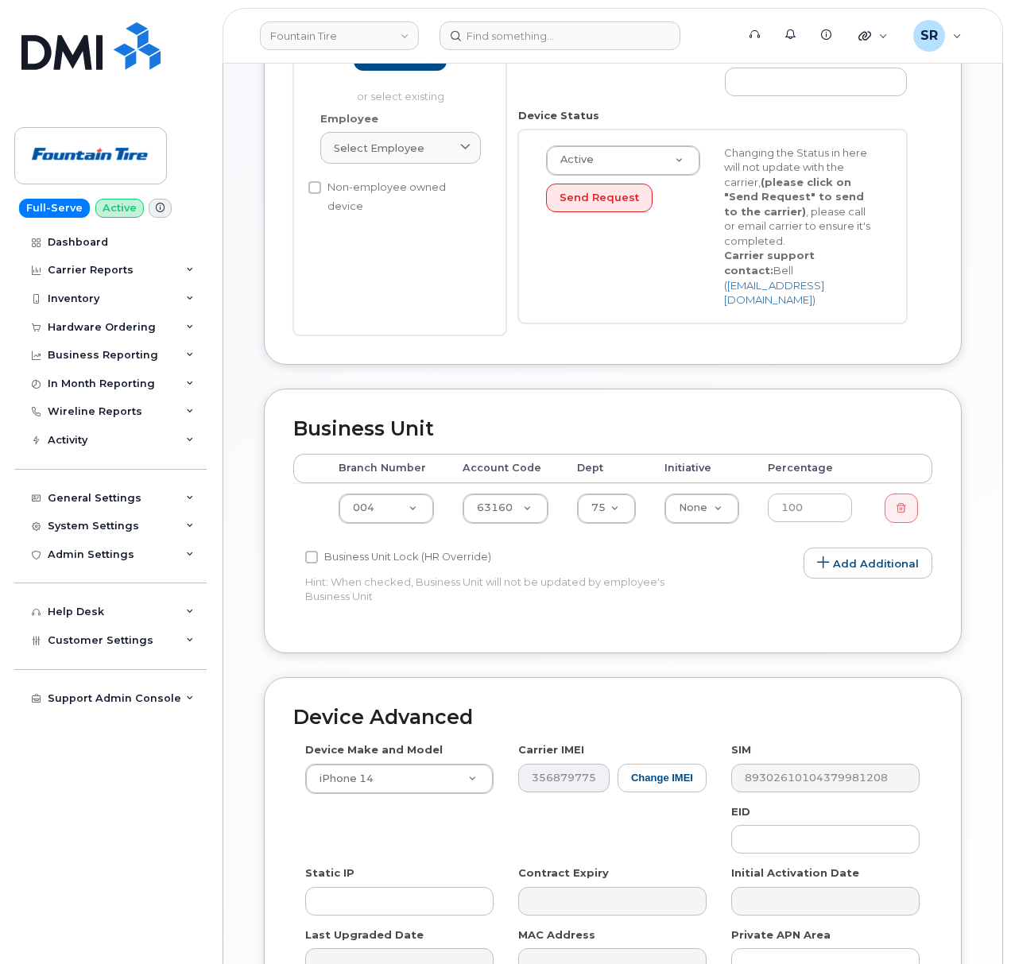
scroll to position [510, 0]
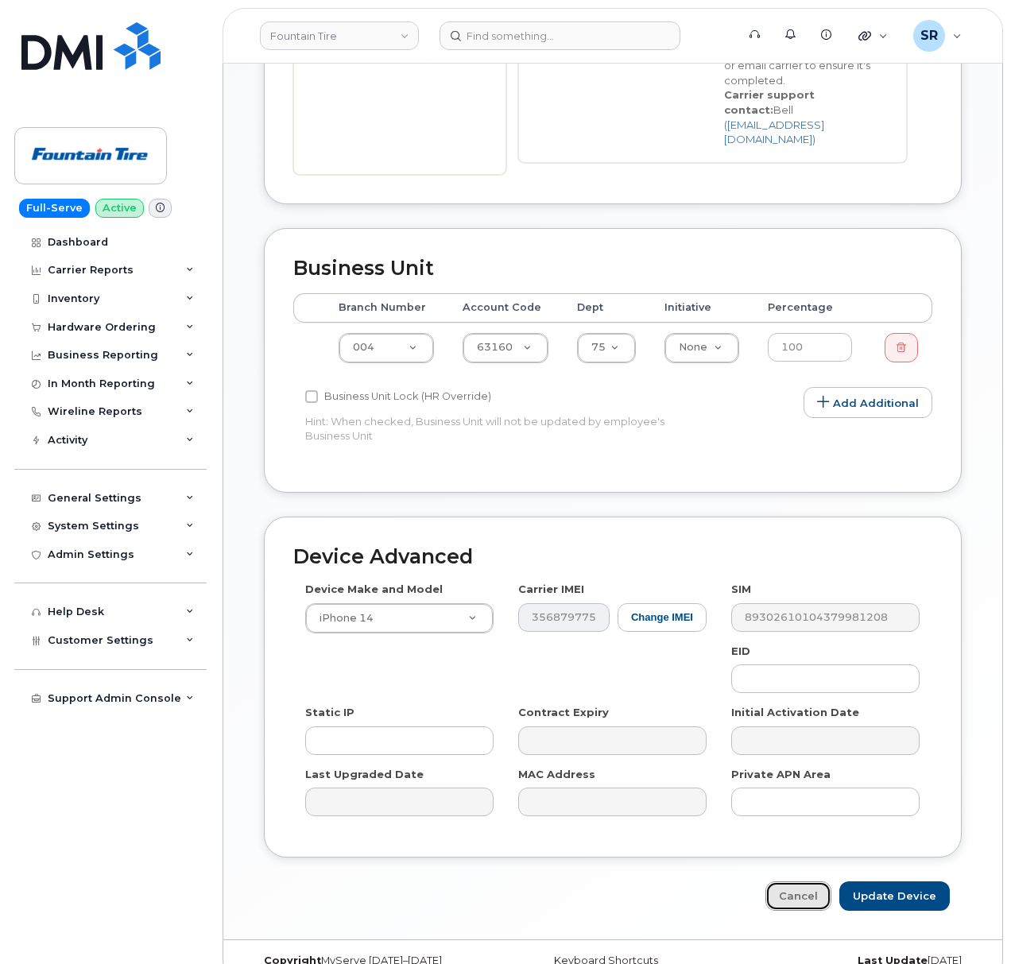
click at [798, 881] on link "Cancel" at bounding box center [798, 895] width 66 height 29
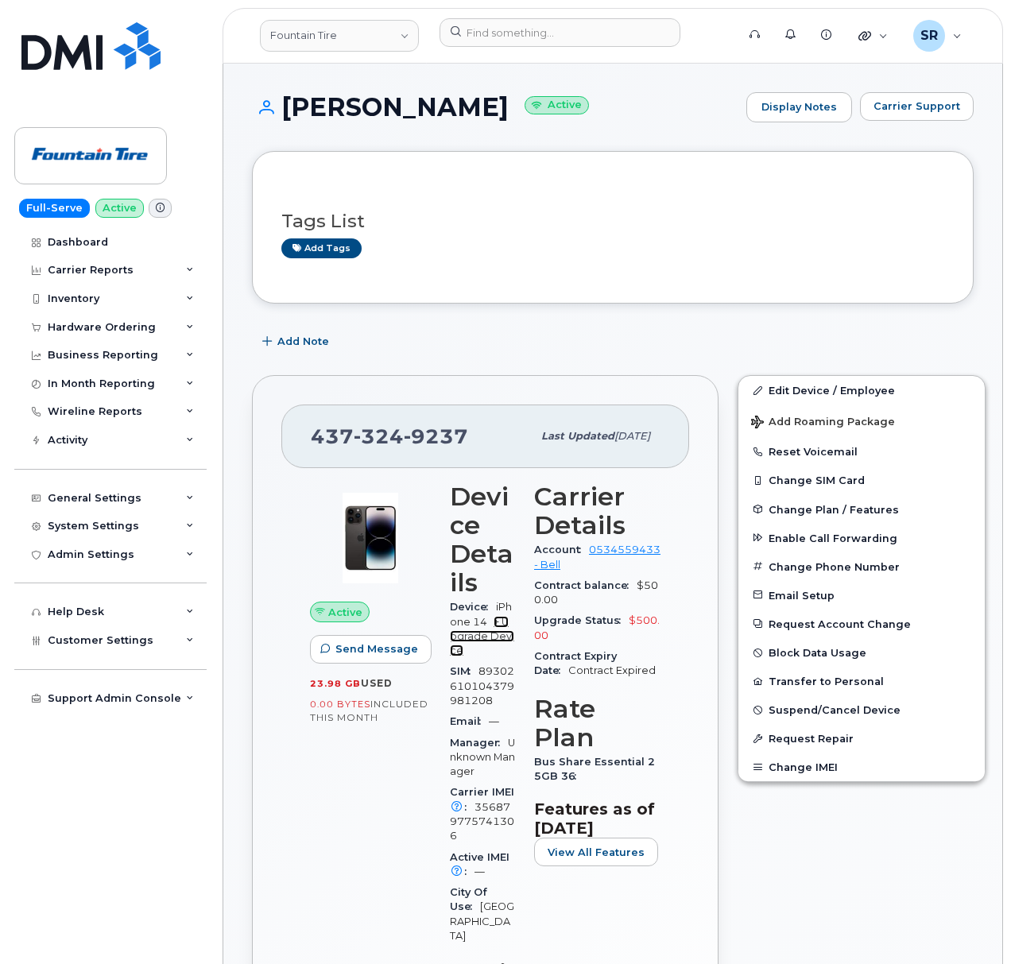
click at [465, 644] on link "+ Upgrade Device" at bounding box center [482, 636] width 64 height 41
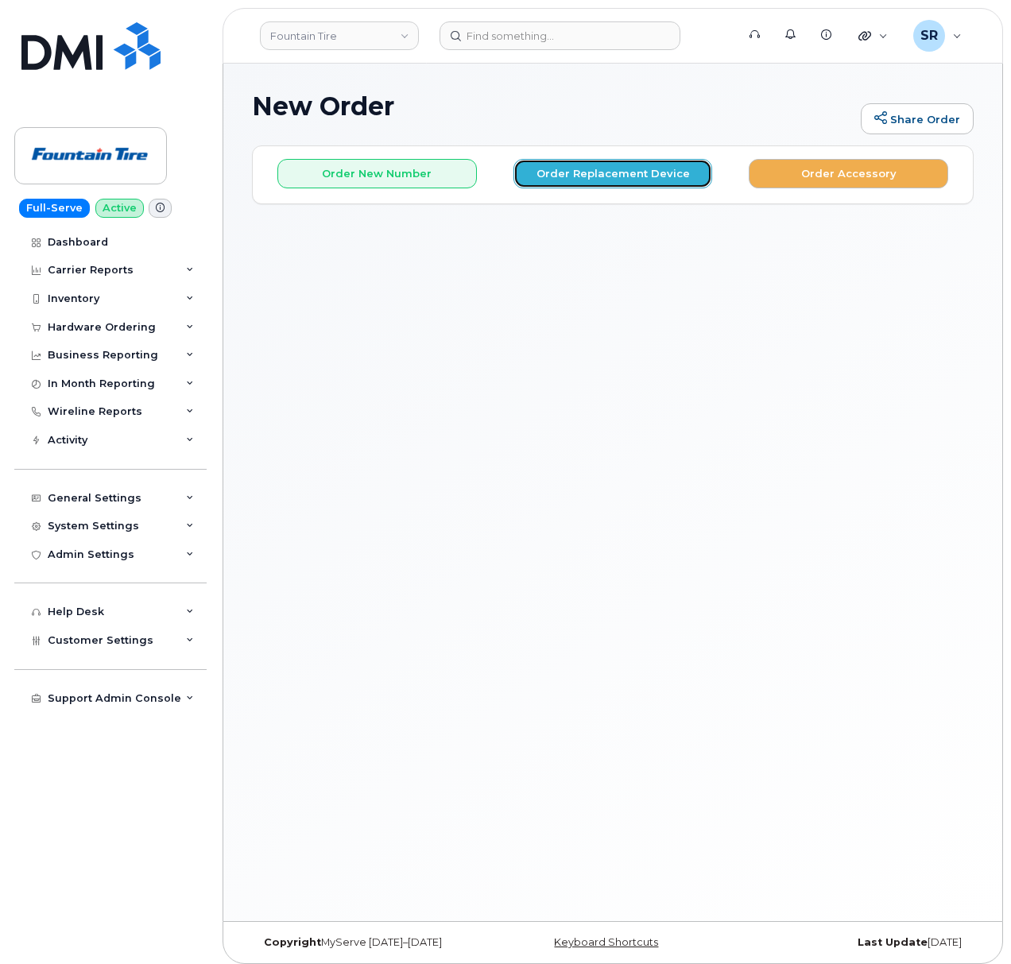
click at [609, 176] on button "Order Replacement Device" at bounding box center [613, 173] width 200 height 29
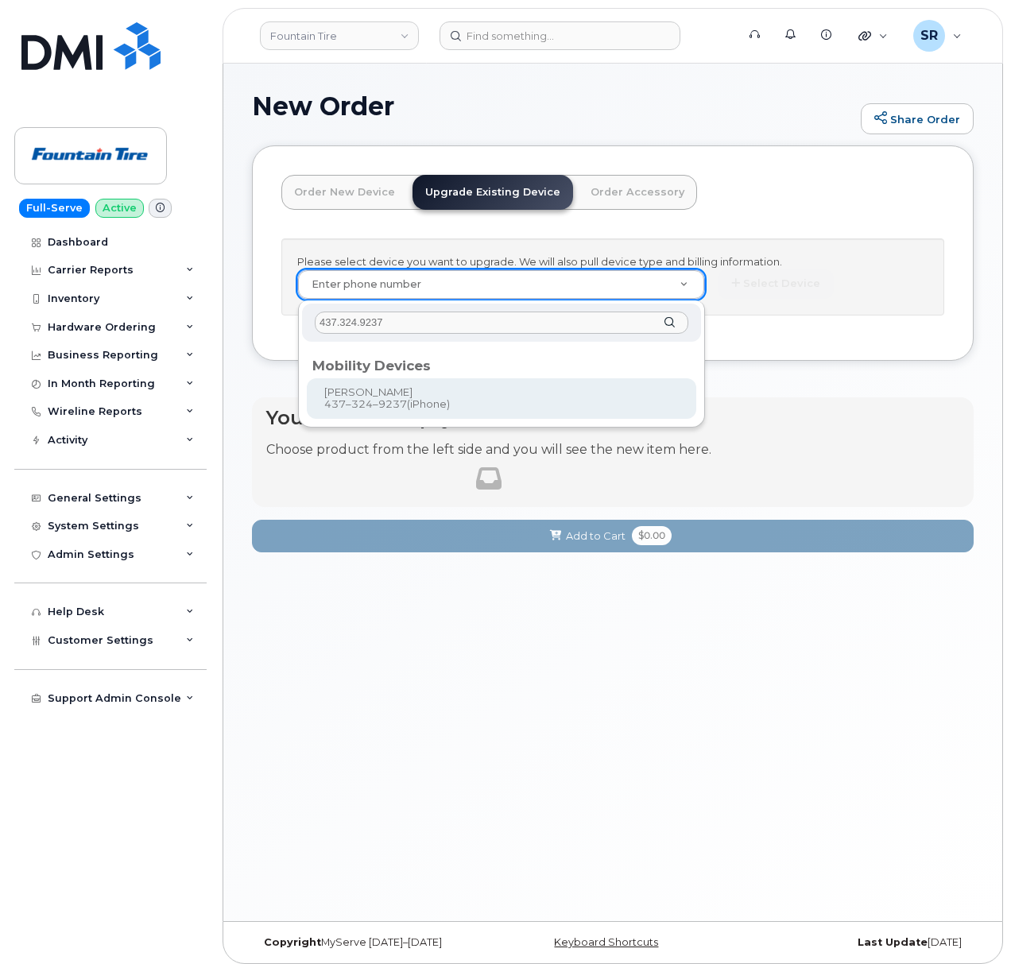
type input "437.324.9237"
type input "893023"
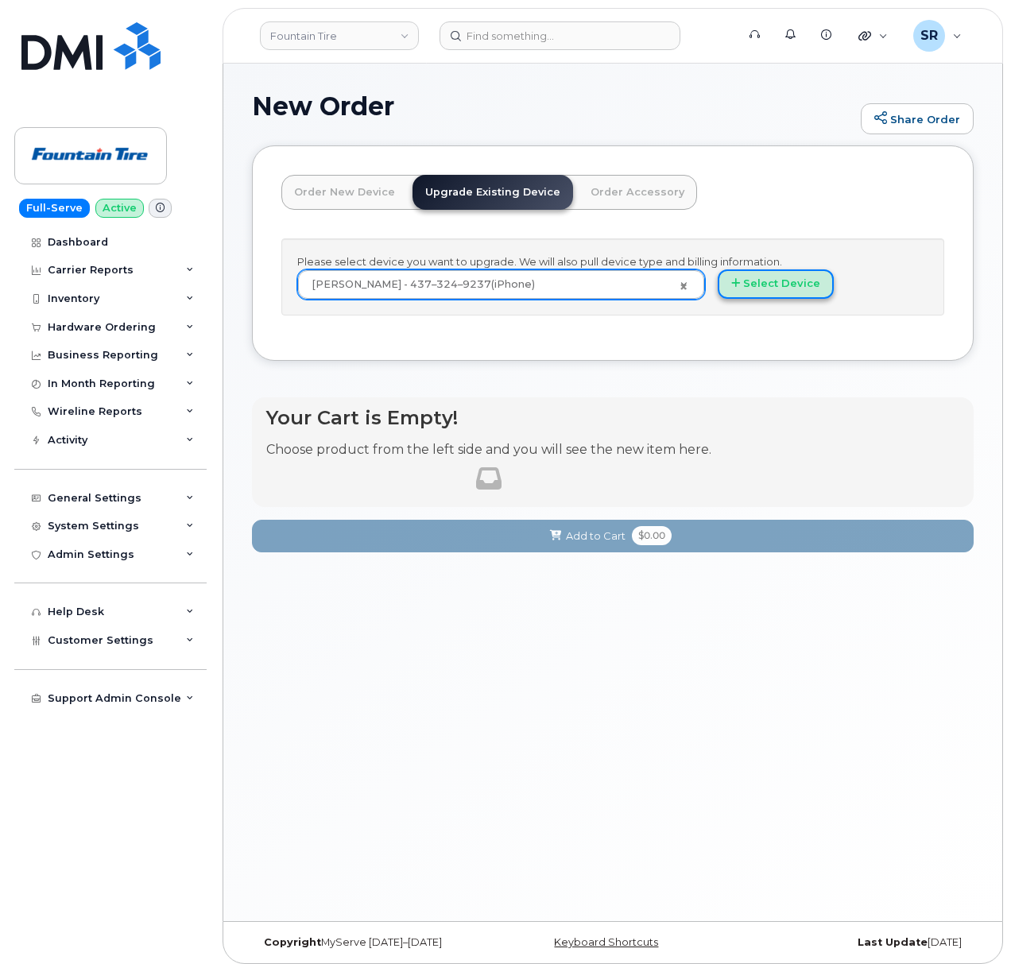
click at [773, 270] on button "Select Device" at bounding box center [776, 283] width 116 height 29
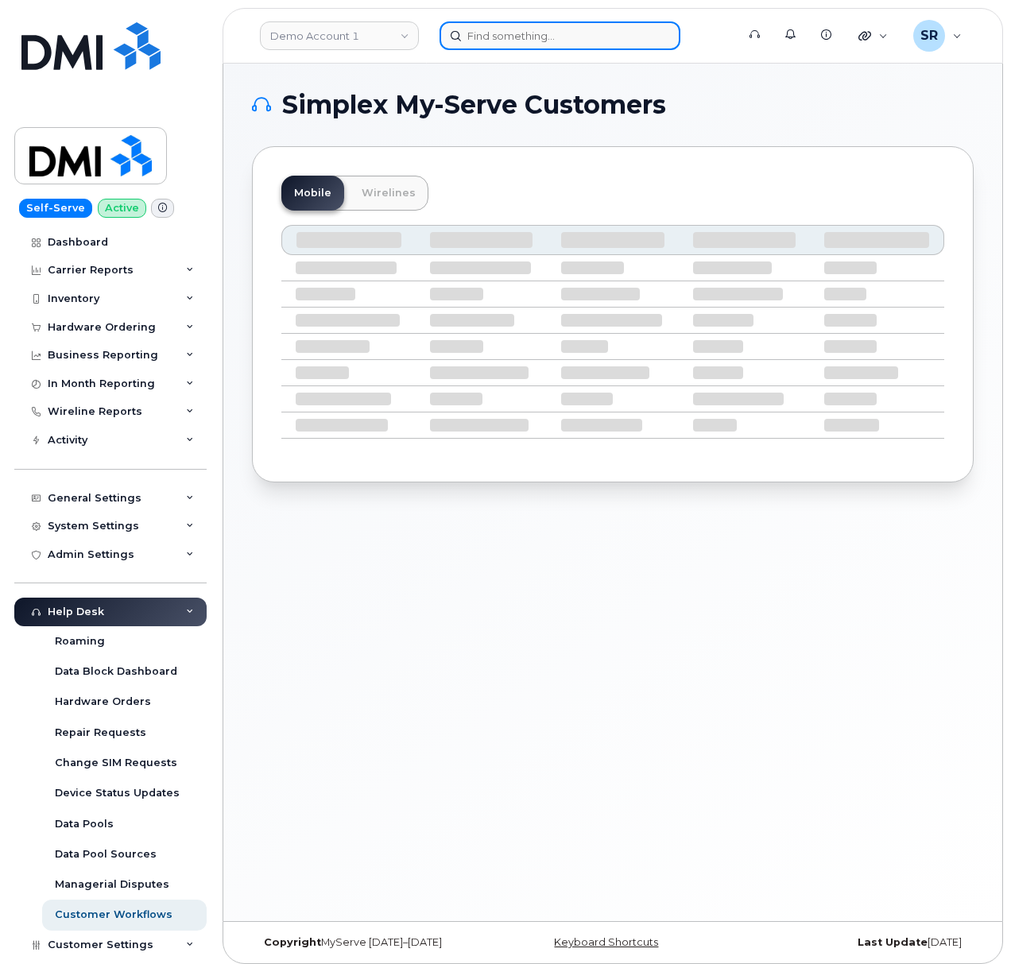
click at [553, 33] on input at bounding box center [560, 35] width 241 height 29
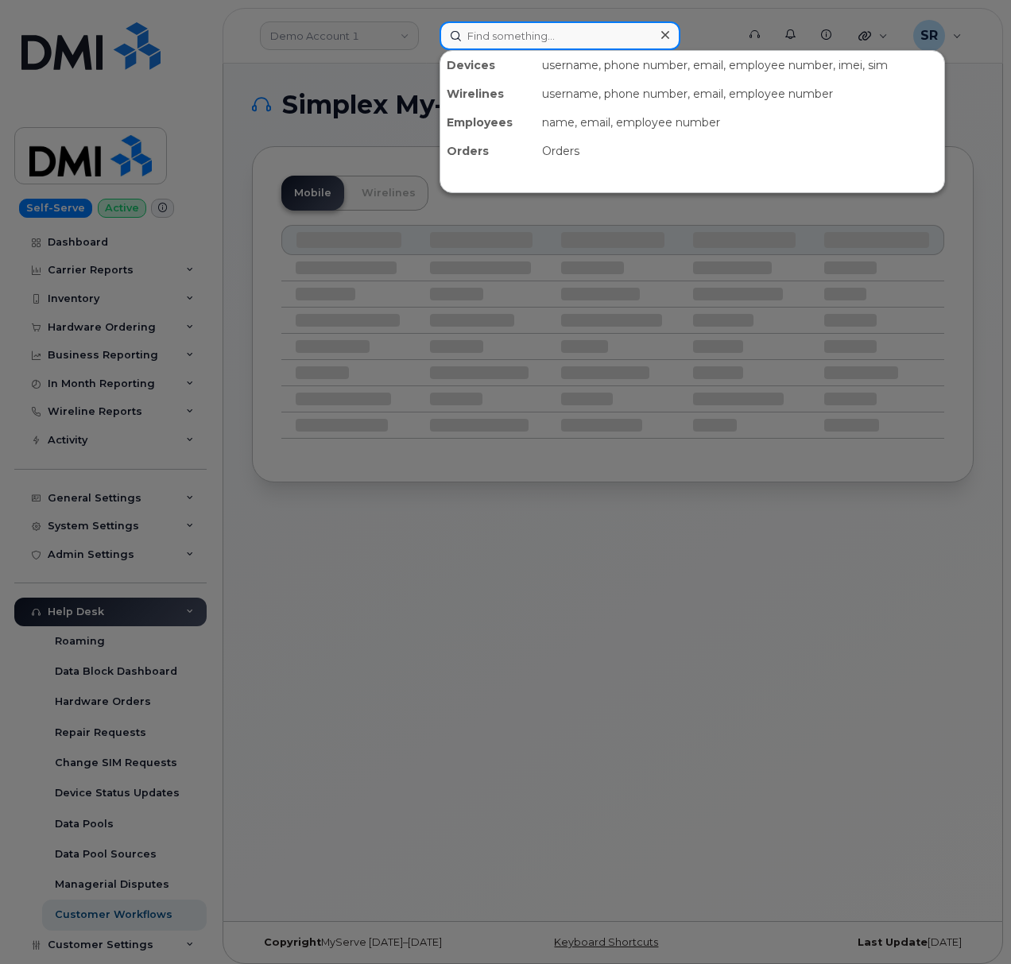
paste input "437.324.9237"
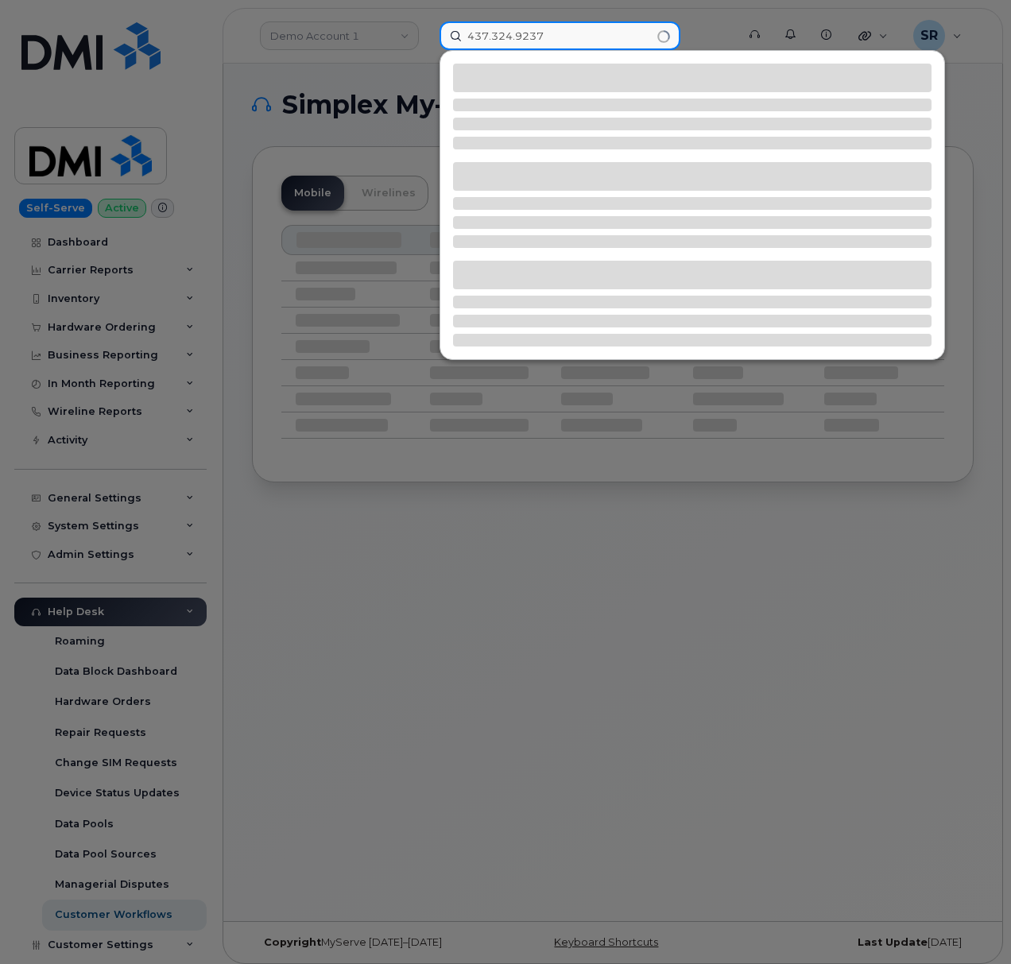
type input "437.324.9237"
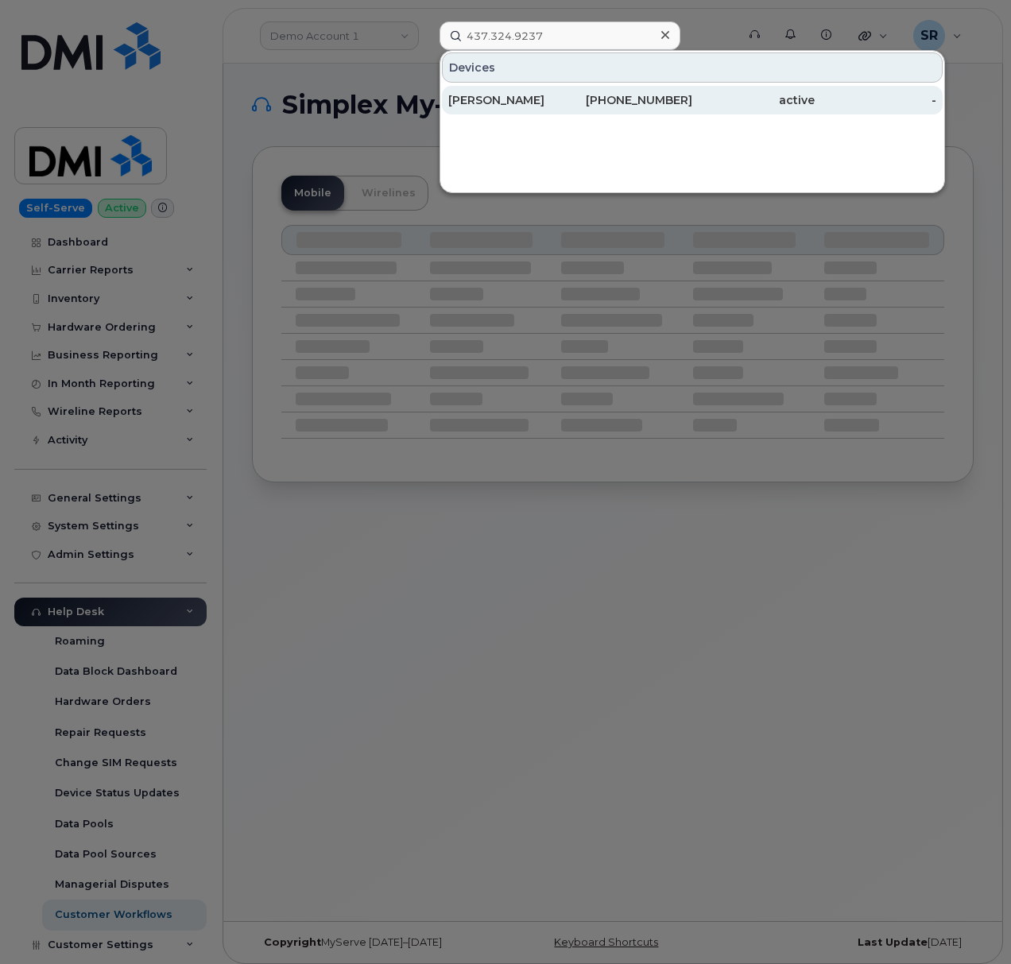
click at [525, 112] on div "[PERSON_NAME]" at bounding box center [509, 100] width 122 height 29
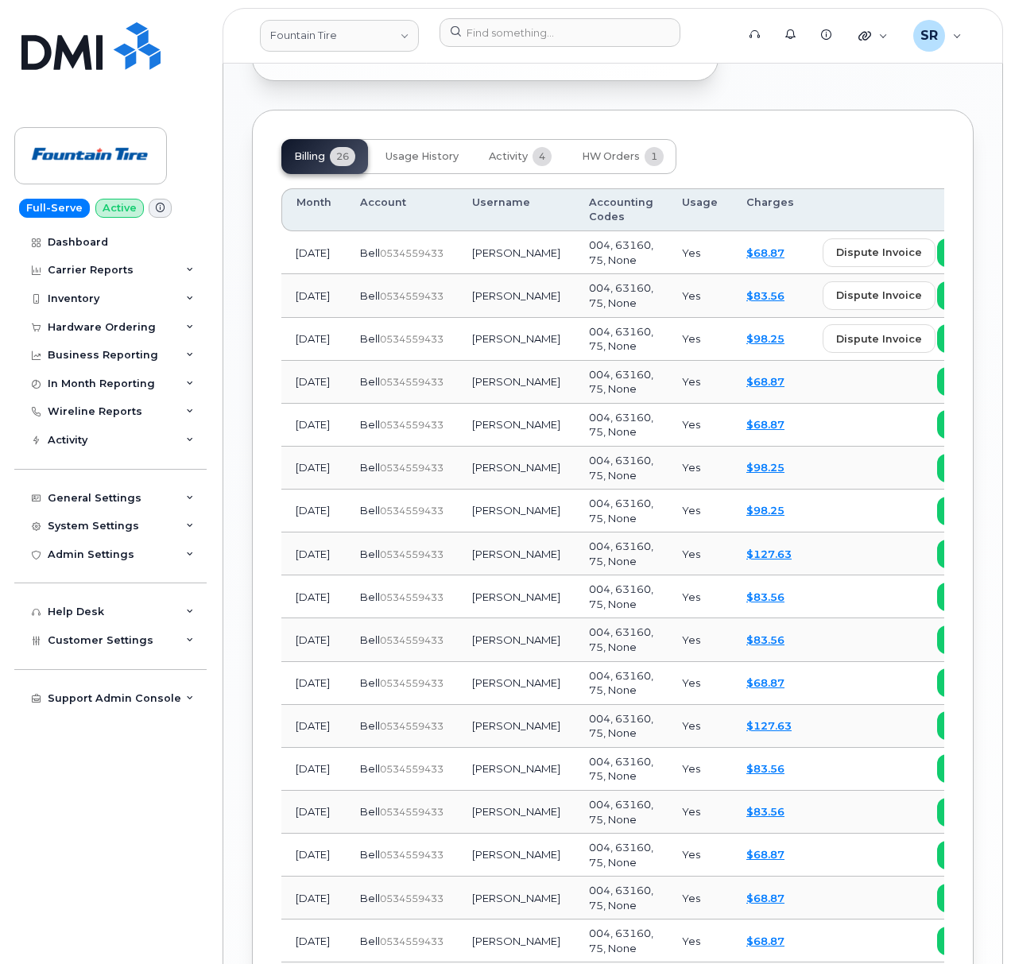
scroll to position [1272, 0]
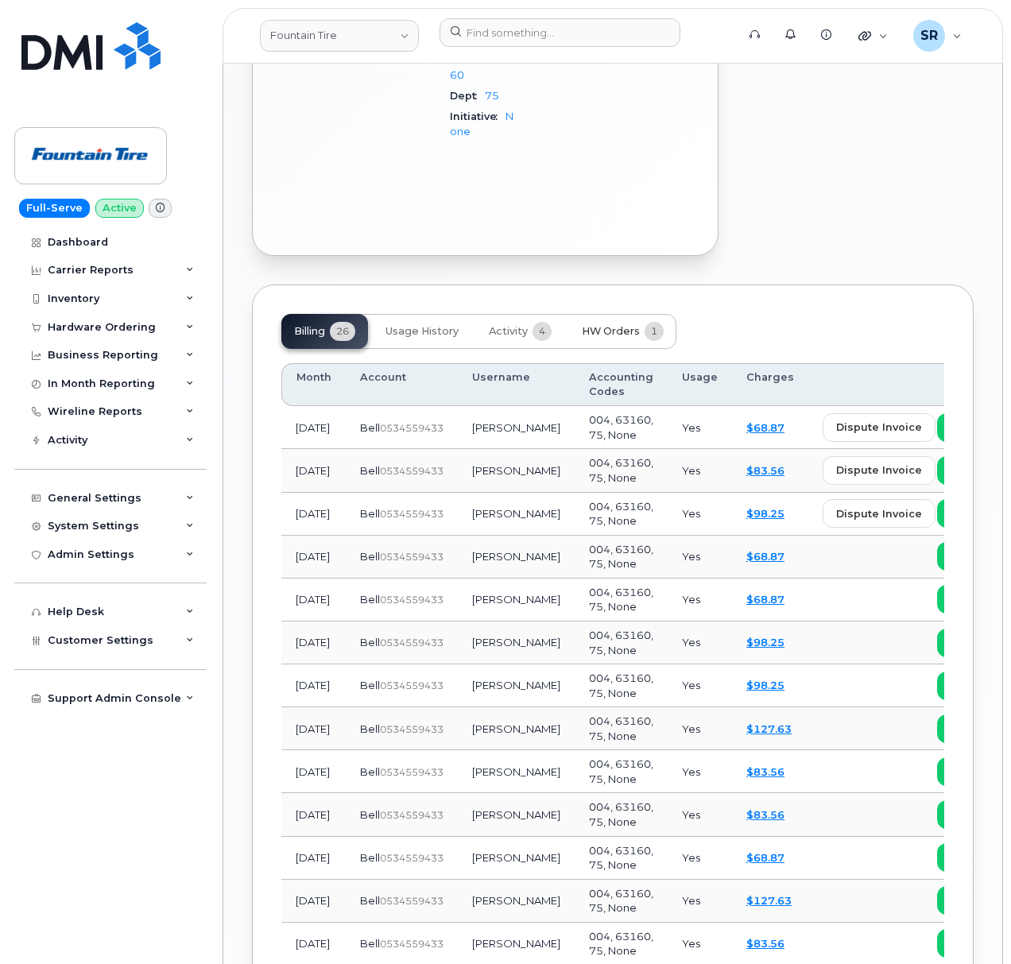
click at [610, 325] on span "HW Orders" at bounding box center [611, 331] width 58 height 13
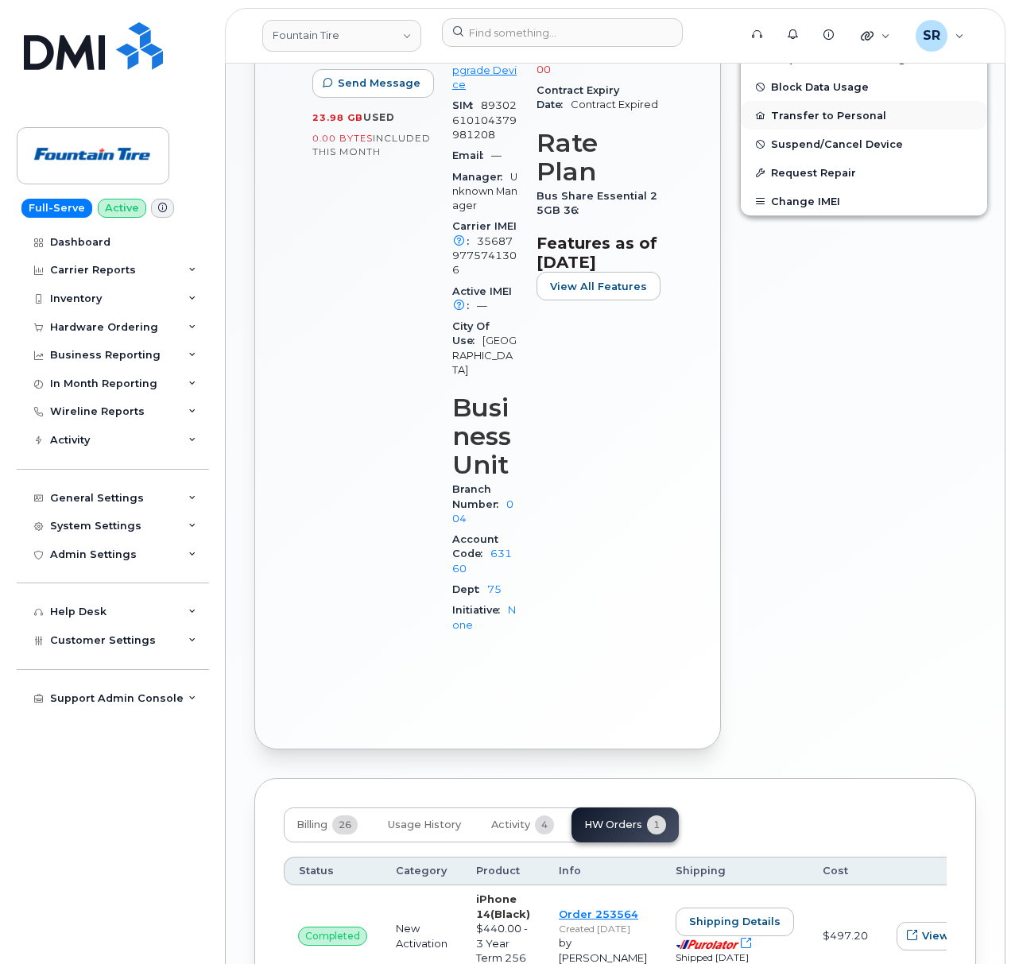
scroll to position [707, 0]
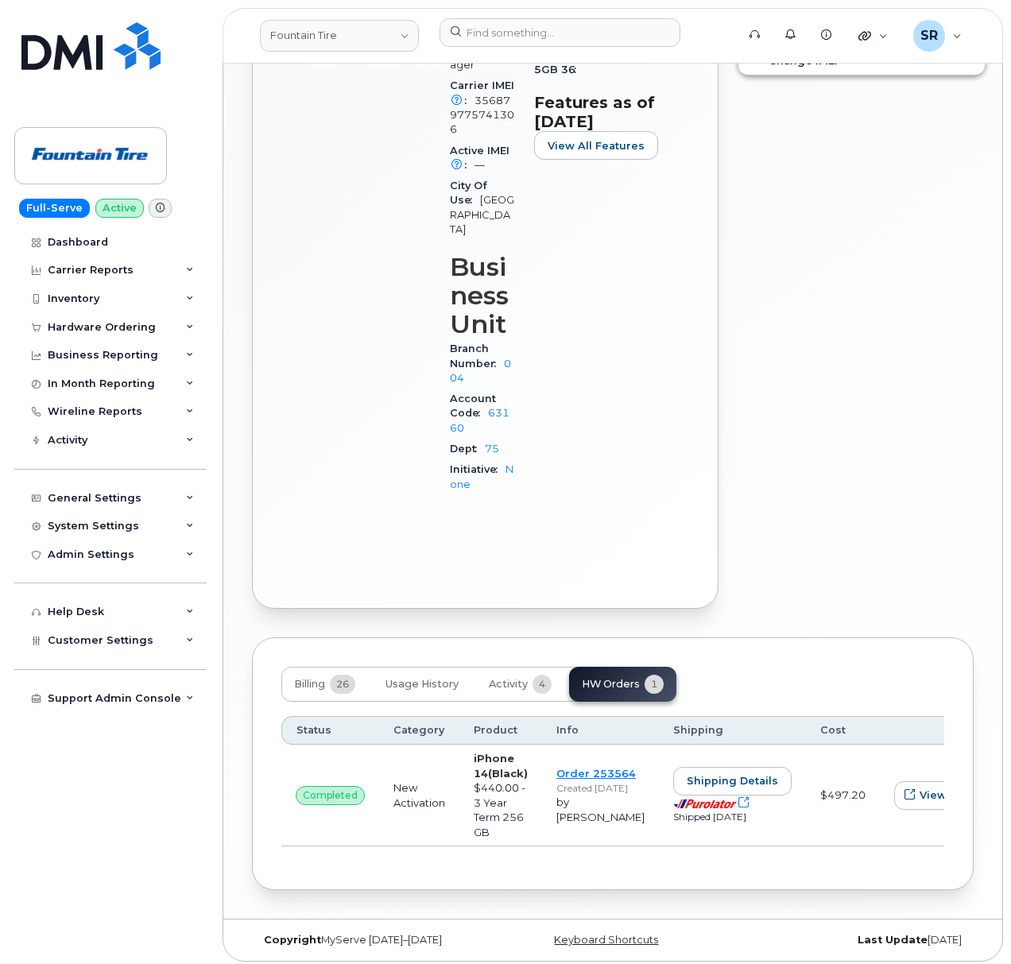
drag, startPoint x: 599, startPoint y: 833, endPoint x: 715, endPoint y: 831, distance: 116.9
click at [715, 831] on tr "completed New Activation iPhone 14 (Black) $440.00 - 3 Year Term 256 GB Order 2…" at bounding box center [654, 796] width 747 height 102
drag, startPoint x: 712, startPoint y: 840, endPoint x: 858, endPoint y: 843, distance: 146.3
click at [858, 843] on div "Status Category Product Info Shipping Cost completed New Activation iPhone 14 (…" at bounding box center [612, 782] width 663 height 160
click at [920, 788] on span "View" at bounding box center [933, 795] width 27 height 15
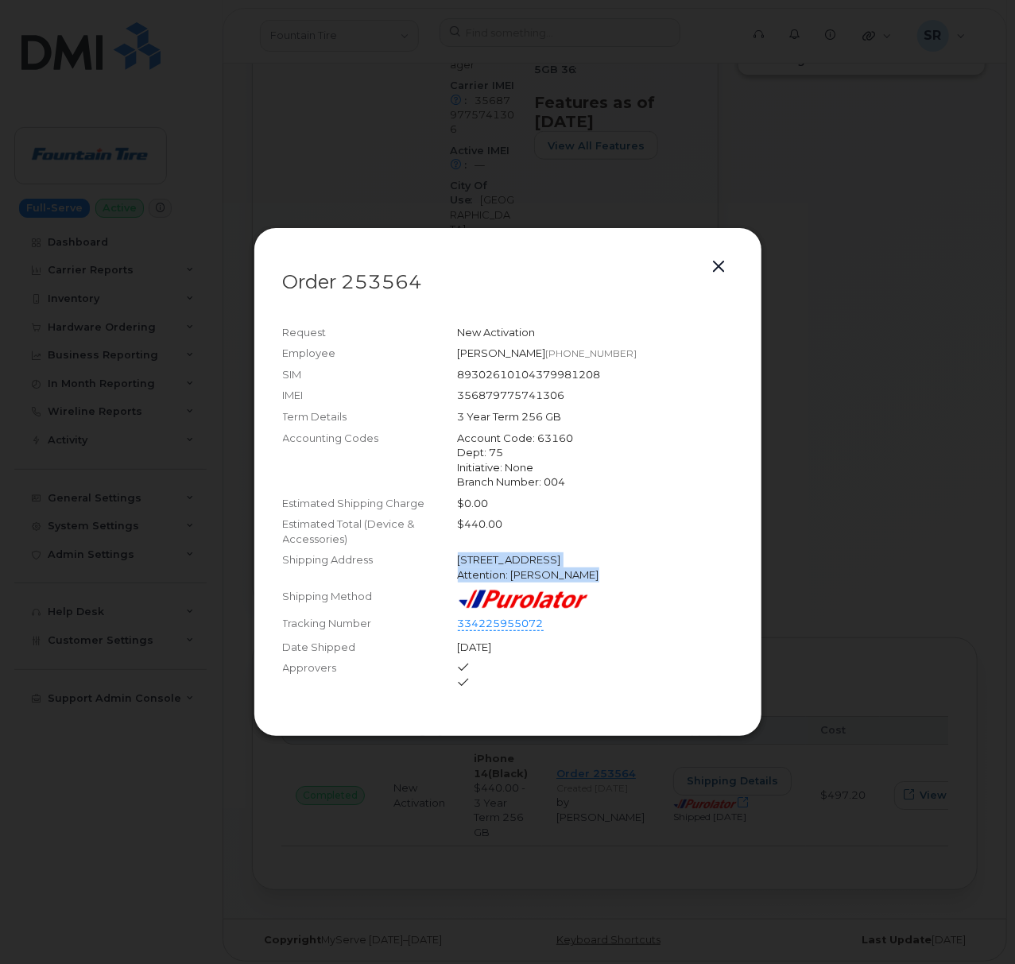
drag, startPoint x: 611, startPoint y: 582, endPoint x: 432, endPoint y: 561, distance: 180.0
click at [432, 561] on div "Shipping Address 408 Main St E SHELBURNE ON L9V 2Y9 CANADA Attention: TYLER LUD…" at bounding box center [508, 567] width 450 height 36
click at [625, 569] on div "Attention: TYLER LUDOLPH" at bounding box center [595, 575] width 275 height 15
drag, startPoint x: 720, startPoint y: 560, endPoint x: 452, endPoint y: 561, distance: 267.9
click at [452, 561] on div "Shipping Address 408 Main St E SHELBURNE ON L9V 2Y9 CANADA Attention: TYLER LUD…" at bounding box center [508, 567] width 450 height 36
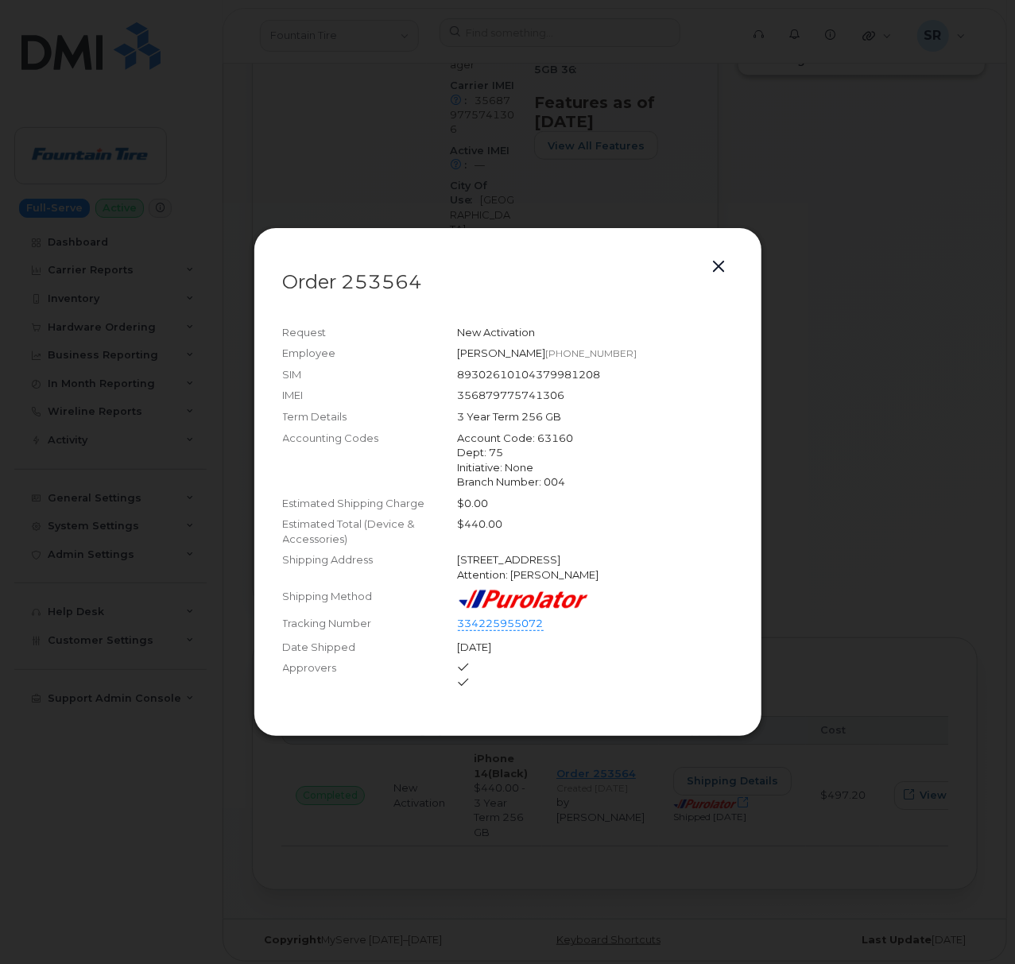
copy div "408 Main St E SHELBURNE ON L9V 2Y9 CANADA"
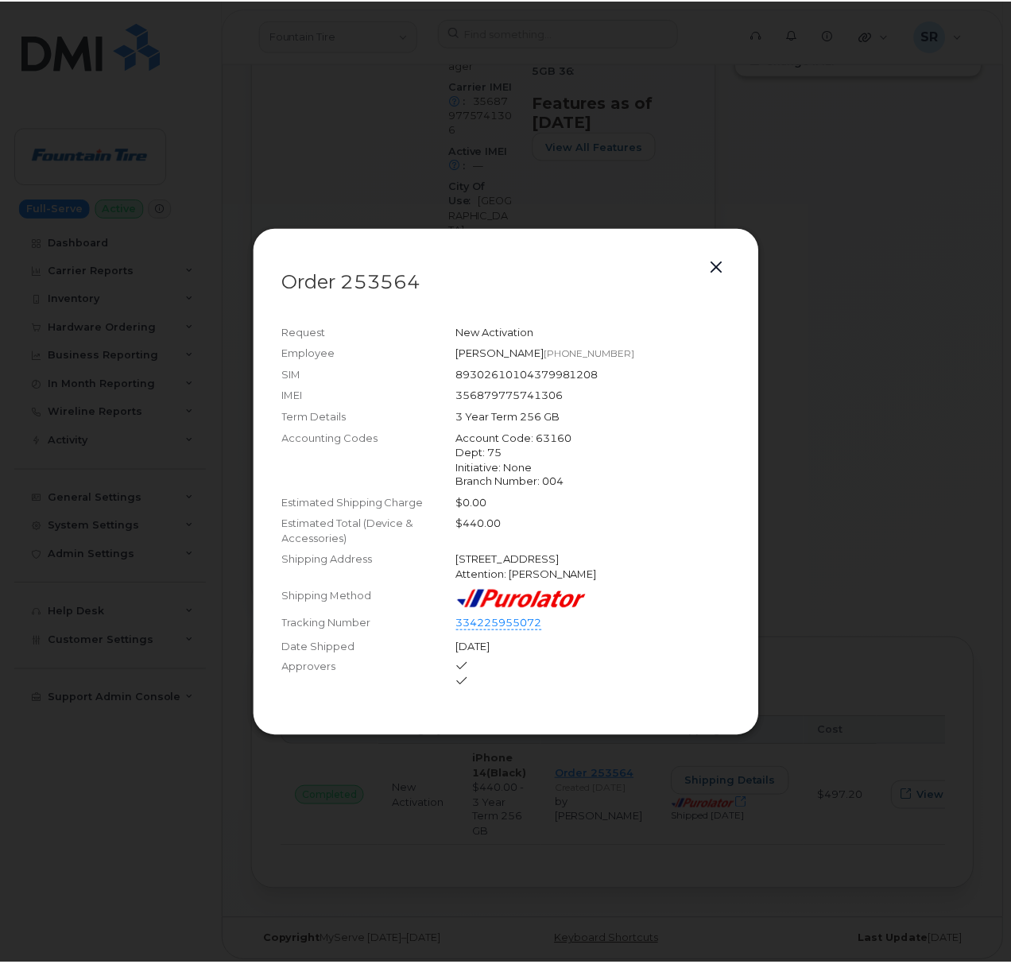
scroll to position [700, 0]
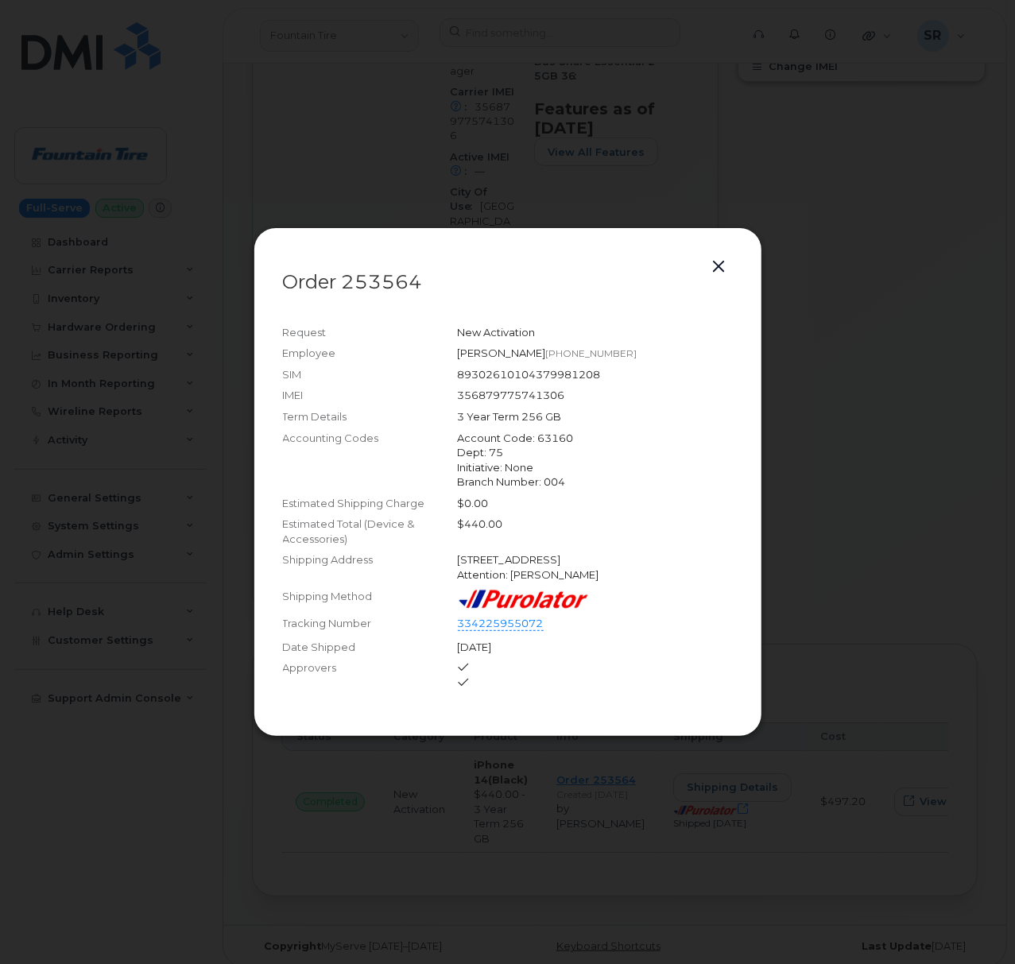
click at [617, 583] on div "Shipping Address 408 Main St E SHELBURNE ON L9V 2Y9 CANADA Attention: TYLER LUD…" at bounding box center [508, 567] width 450 height 36
drag, startPoint x: 715, startPoint y: 560, endPoint x: 461, endPoint y: 557, distance: 254.4
click at [461, 557] on div "408 Main St E SHELBURNE ON L9V 2Y9 CANADA" at bounding box center [595, 559] width 275 height 15
copy div "408 Main St E SHELBURNE ON L9V 2Y9 CANADA"
click at [723, 259] on button "button" at bounding box center [719, 267] width 24 height 22
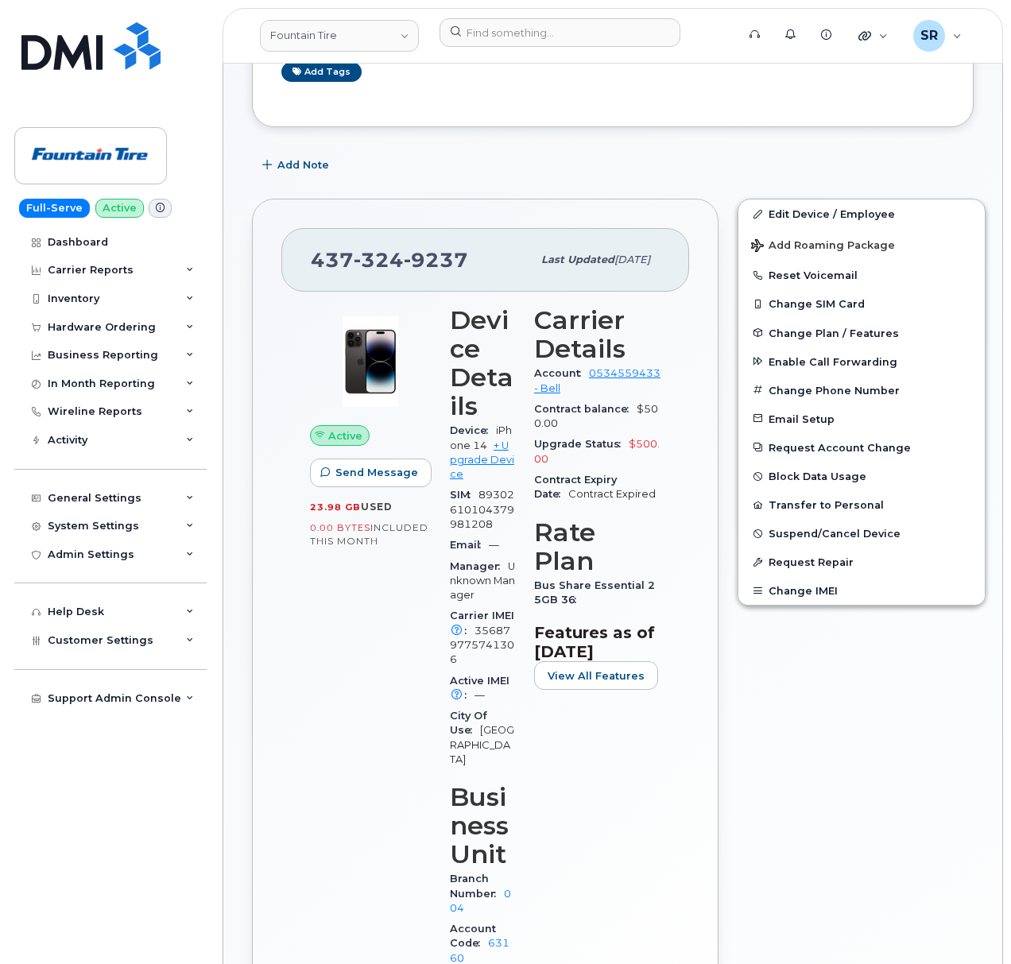
scroll to position [283, 0]
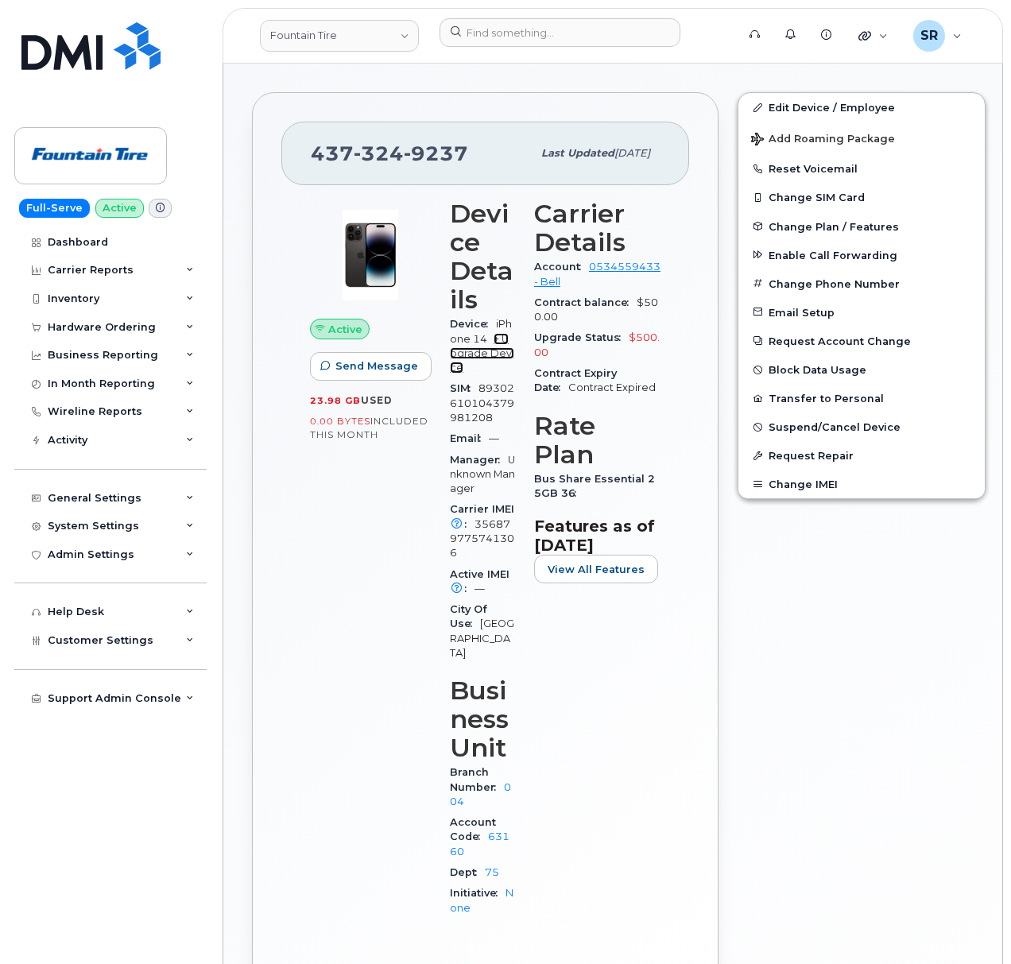
click at [490, 358] on link "+ Upgrade Device" at bounding box center [482, 353] width 64 height 41
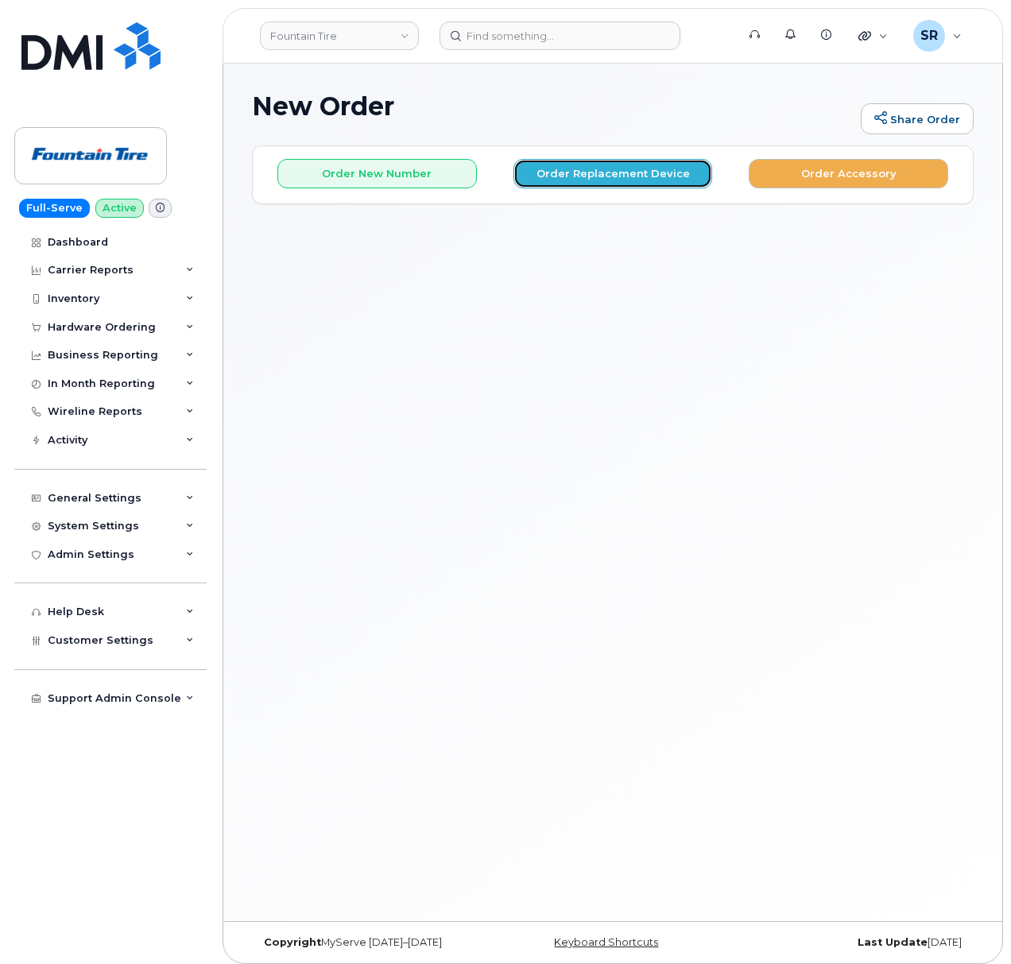
click at [618, 169] on button "Order Replacement Device" at bounding box center [613, 173] width 200 height 29
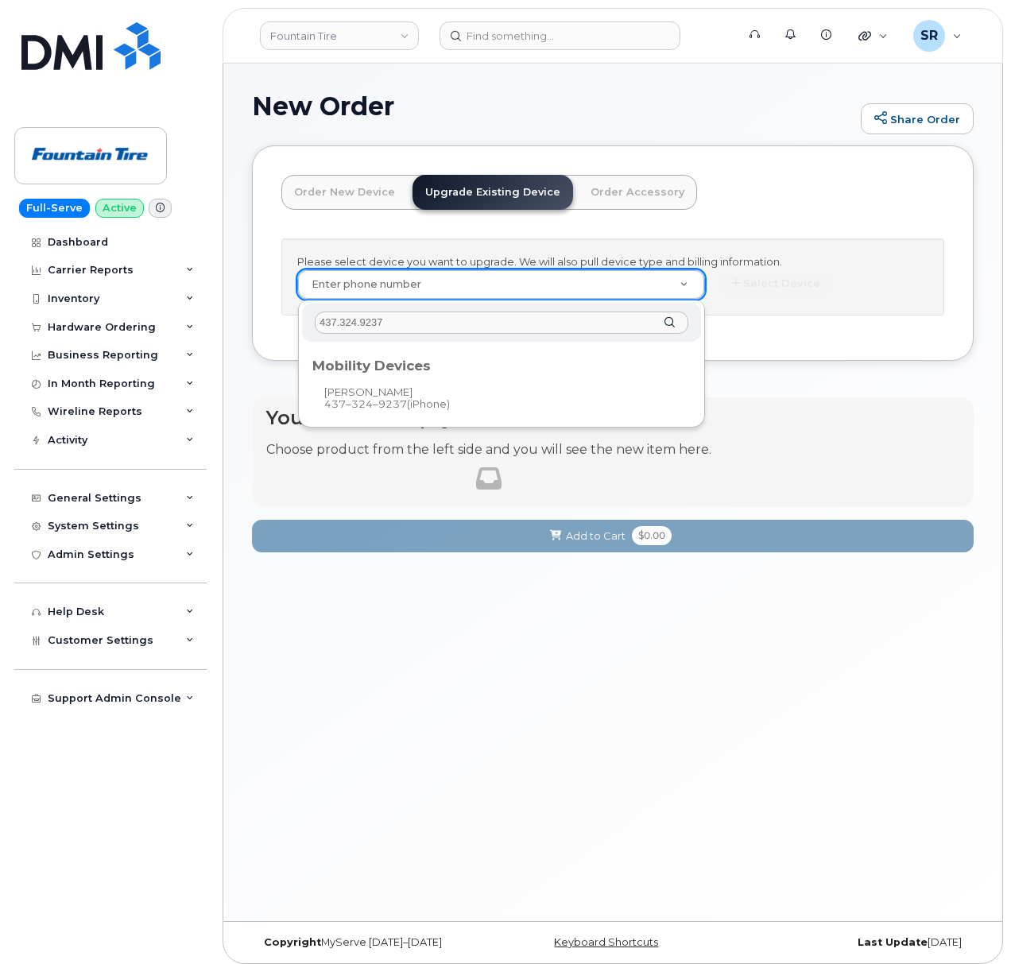
type input "437.324.9237"
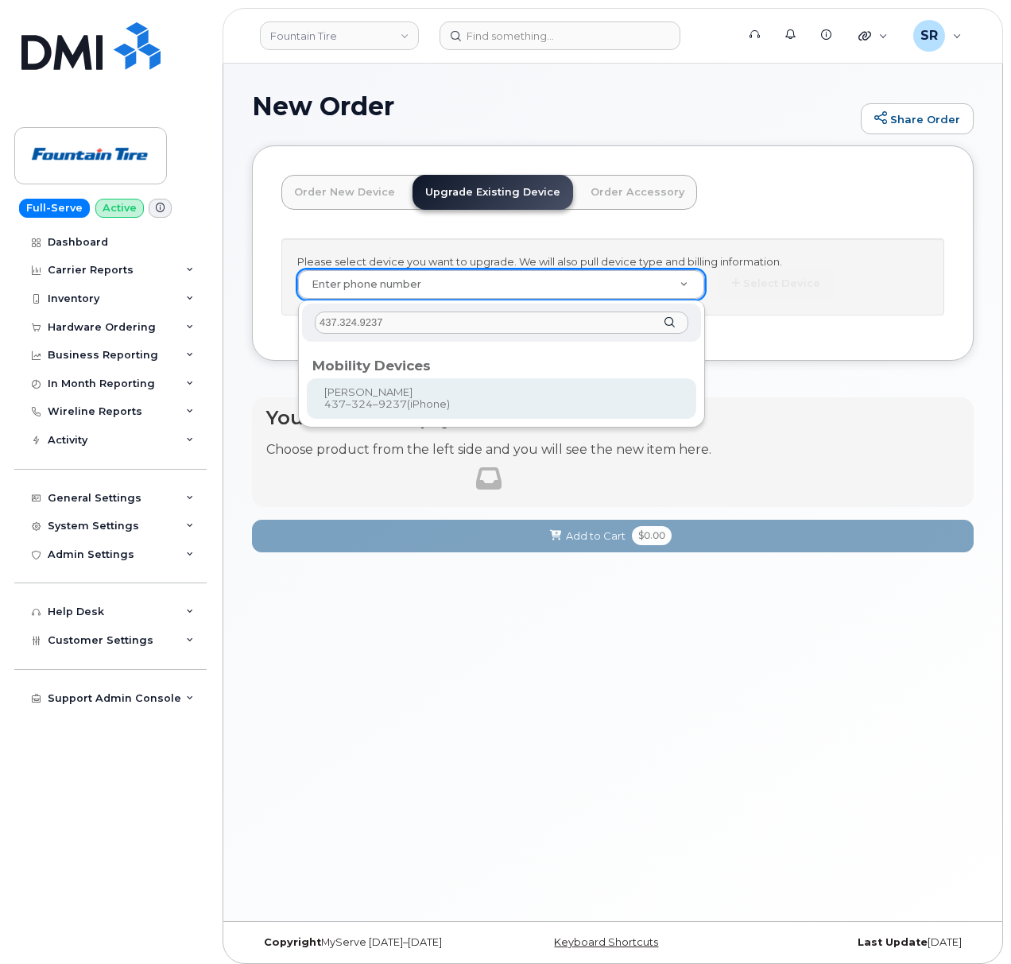
type input "893023"
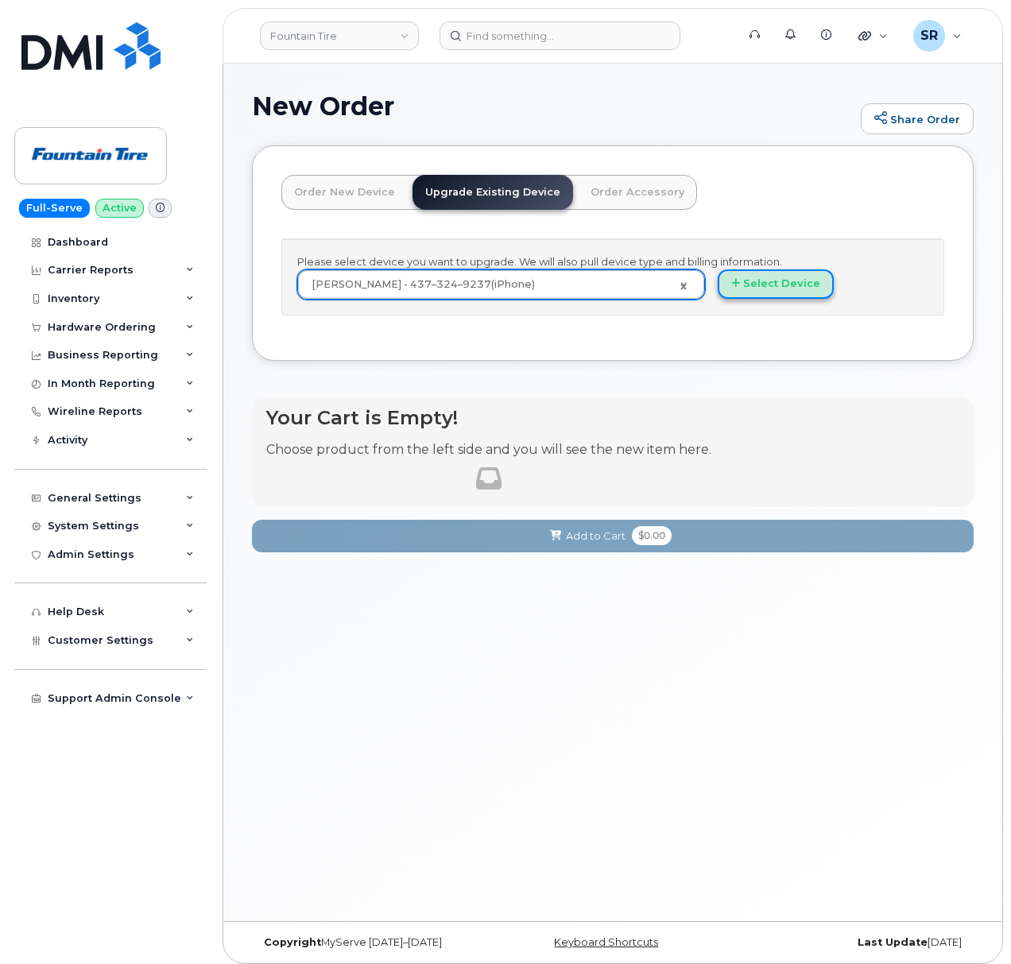
click at [781, 283] on button "Select Device" at bounding box center [776, 283] width 116 height 29
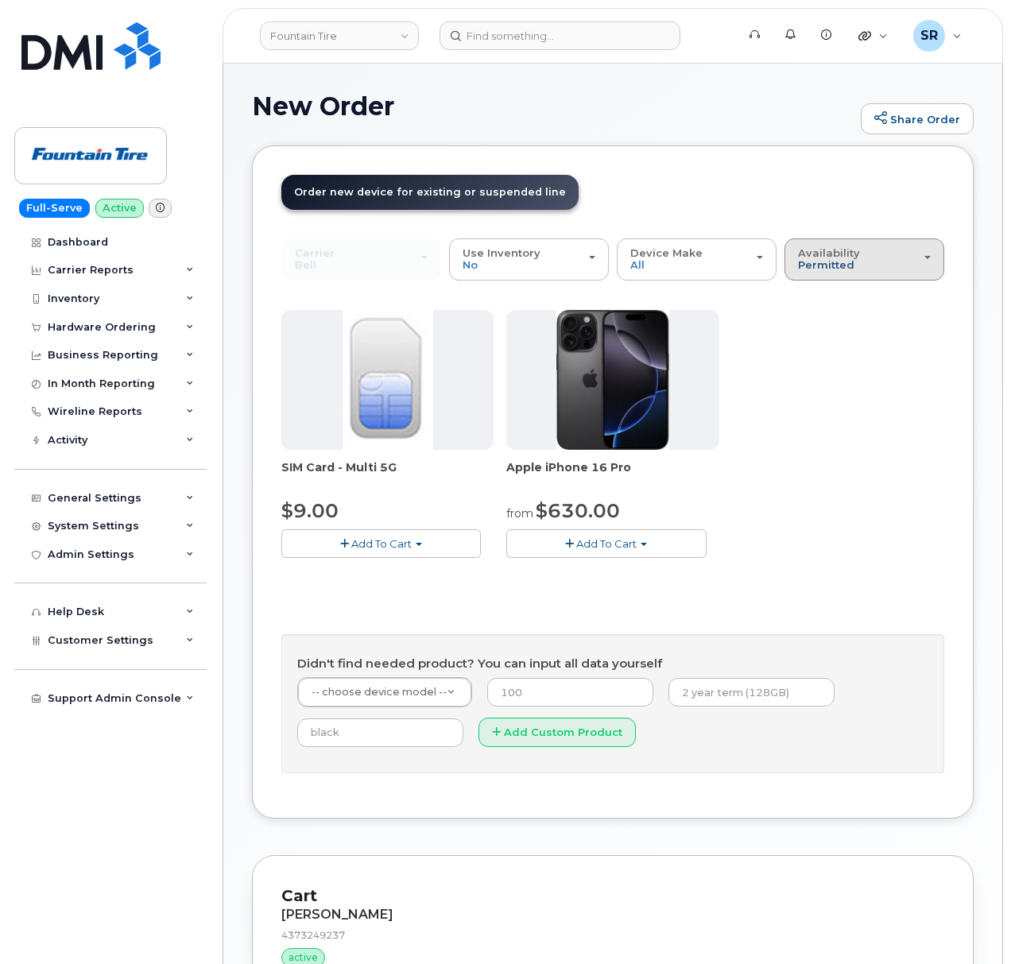
click at [847, 268] on span "Permitted" at bounding box center [826, 264] width 56 height 13
click at [814, 324] on label "All" at bounding box center [804, 322] width 33 height 19
click at [0, 0] on input "All" at bounding box center [0, 0] width 0 height 0
click at [881, 258] on div "Availability Permitted All" at bounding box center [864, 259] width 133 height 25
click at [840, 290] on label "Permitted" at bounding box center [825, 295] width 75 height 19
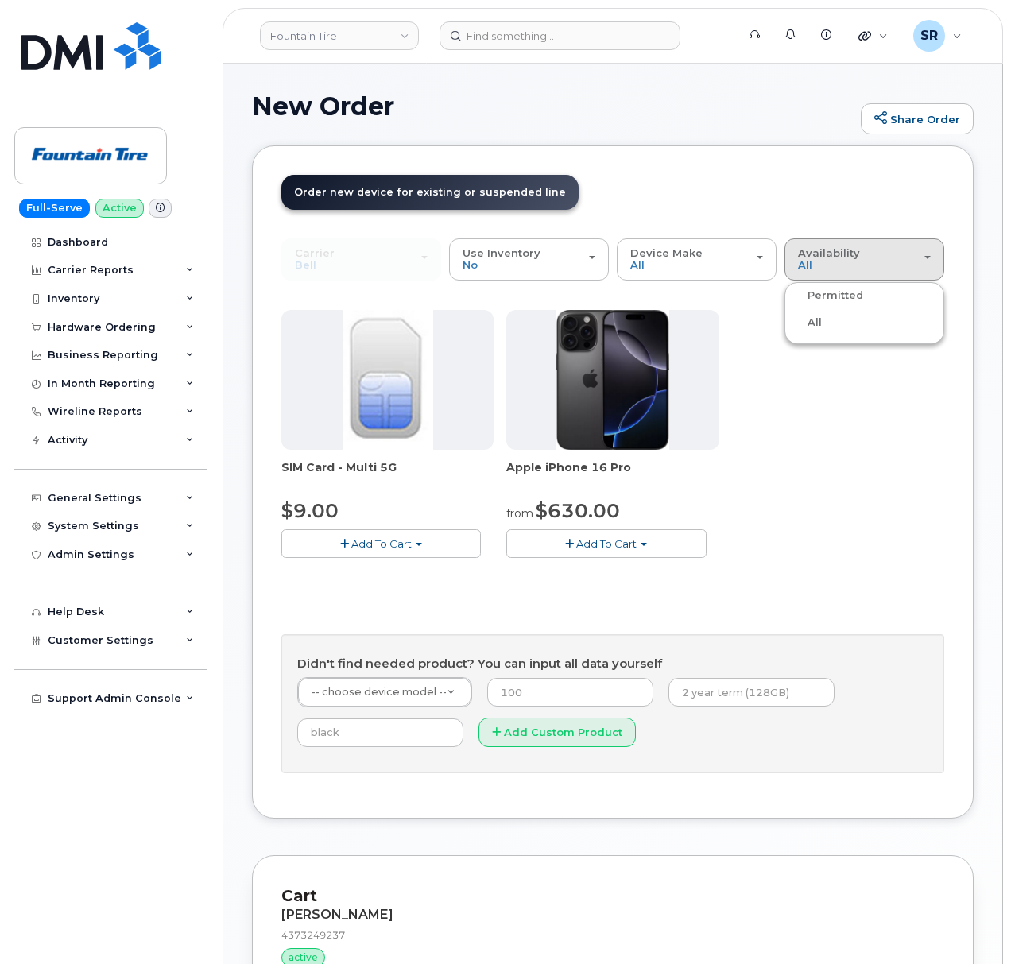
click at [0, 0] on input "Permitted" at bounding box center [0, 0] width 0 height 0
click at [572, 545] on span "button" at bounding box center [569, 544] width 9 height 10
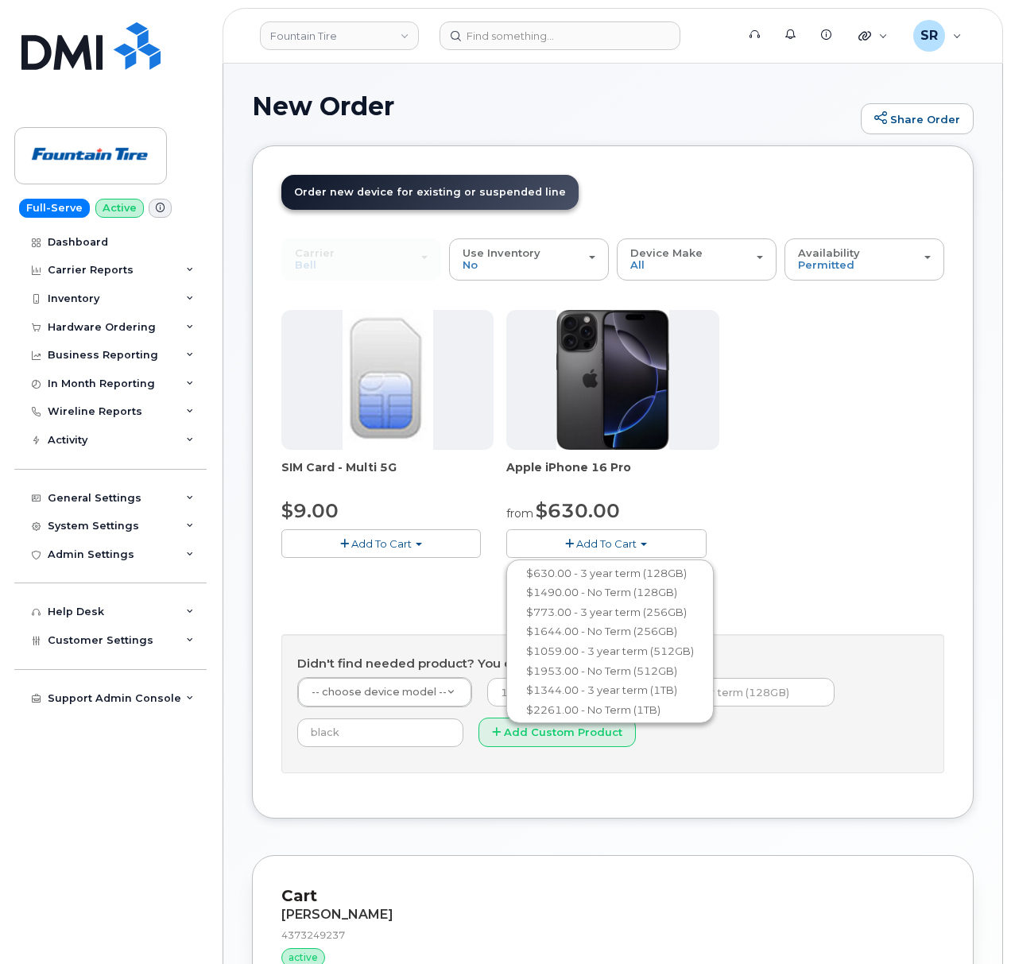
click at [831, 478] on div "SIM Card - Multi 5G $9.00 Add To Cart $9.00 - Replacement SIM Card Apple iPhone…" at bounding box center [612, 446] width 663 height 273
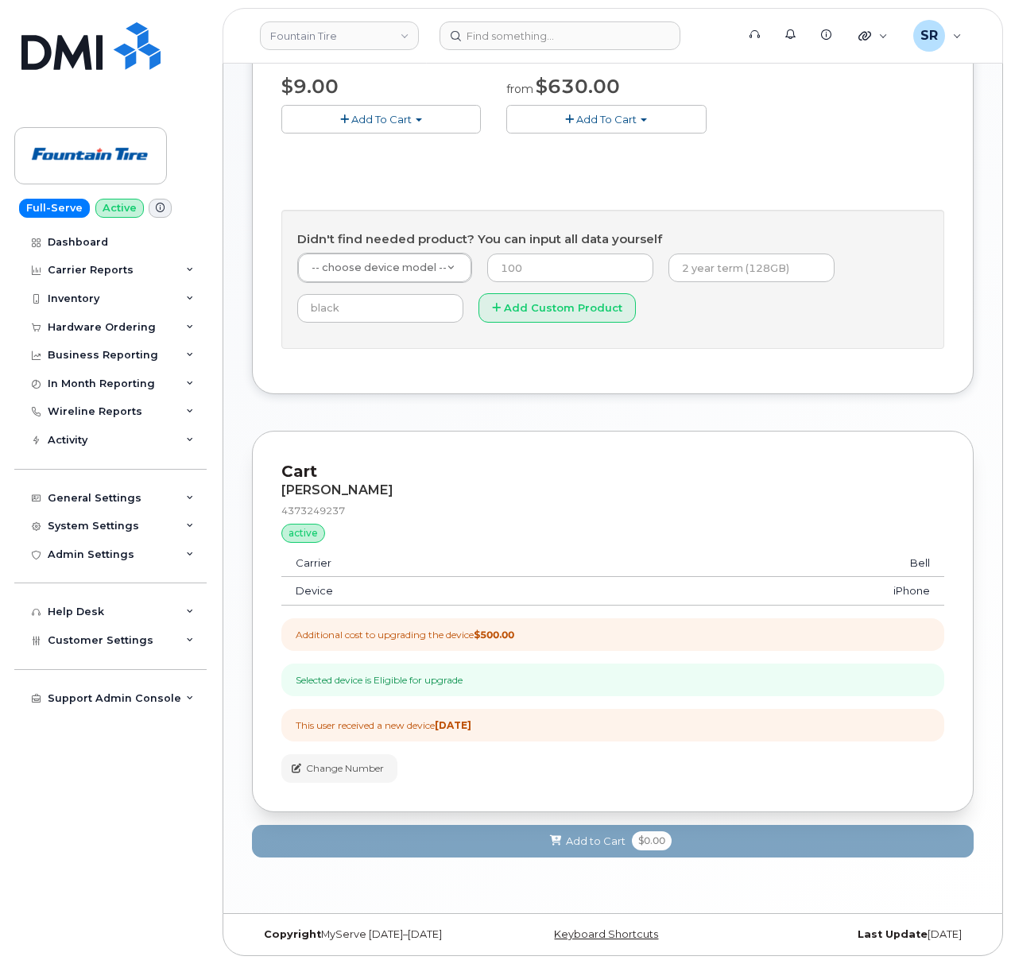
scroll to position [218, 0]
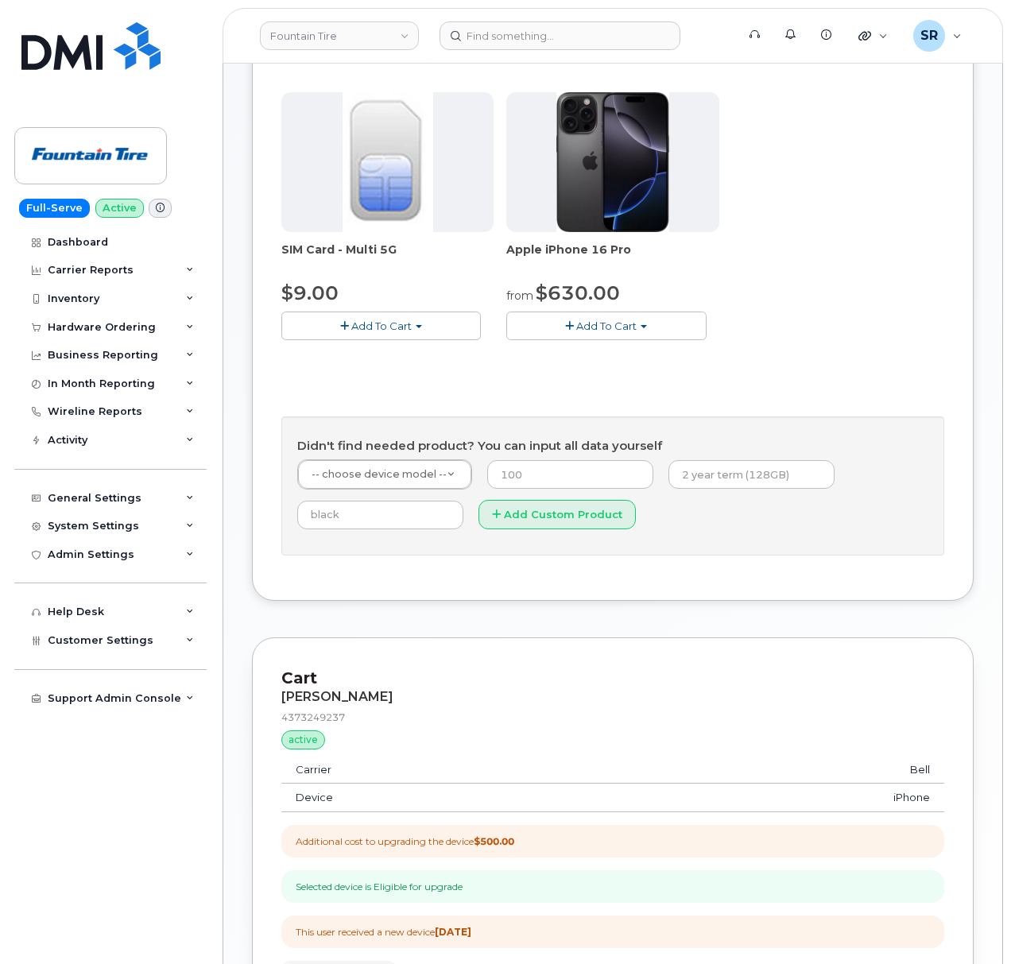
click at [634, 315] on button "Add To Cart" at bounding box center [606, 326] width 200 height 28
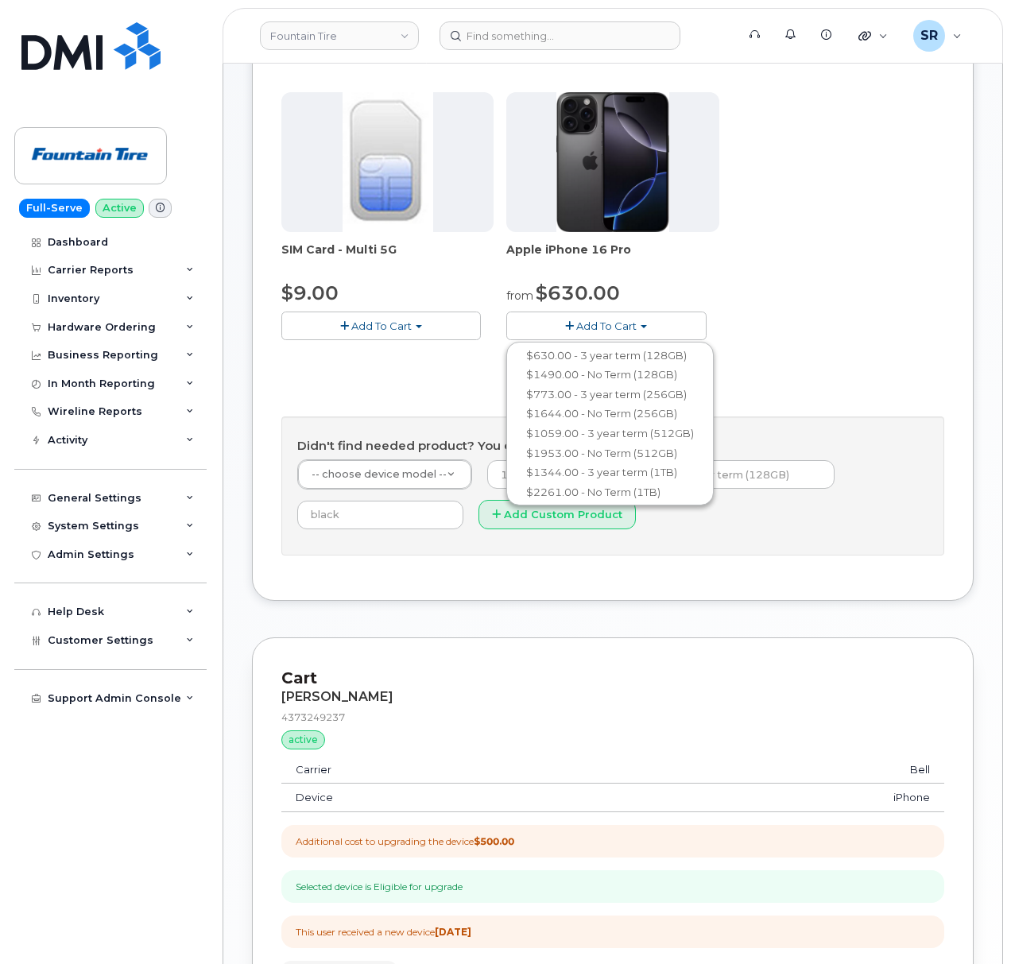
click at [634, 315] on button "Add To Cart" at bounding box center [606, 326] width 200 height 28
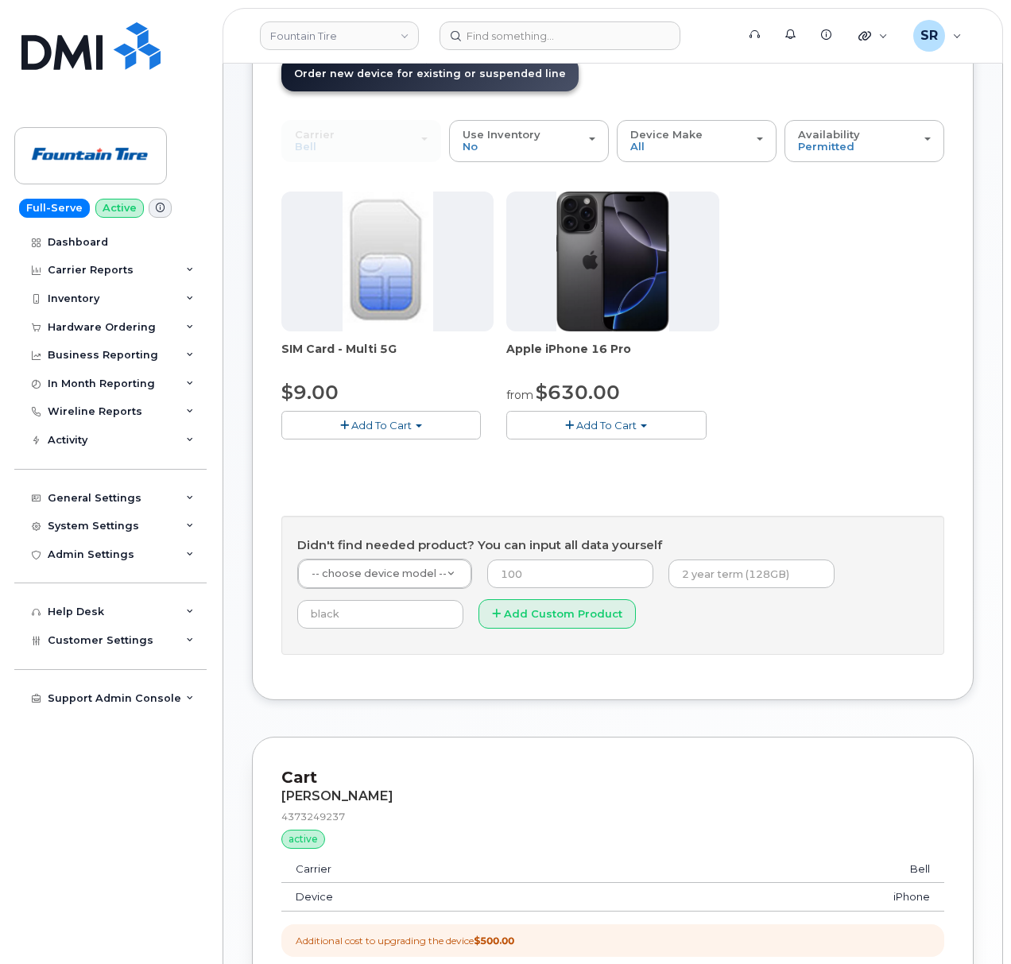
scroll to position [0, 0]
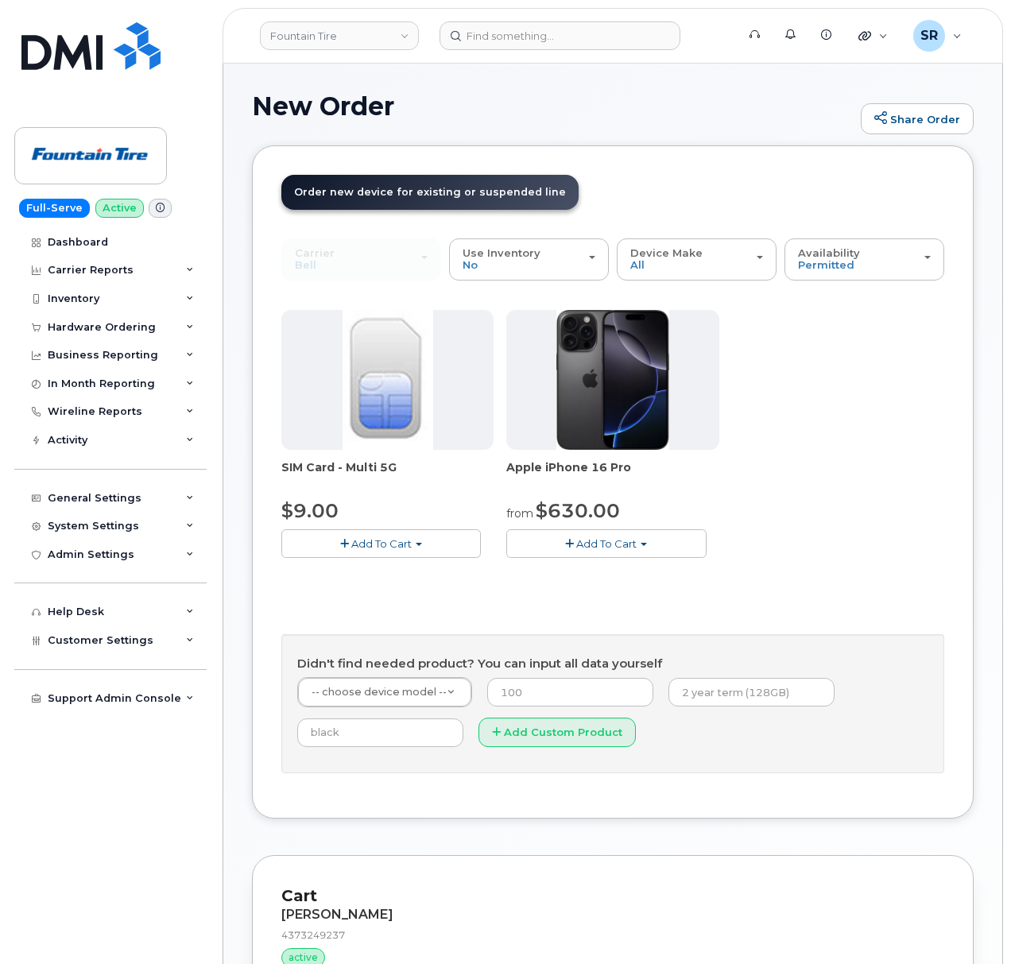
click at [618, 548] on span "Add To Cart" at bounding box center [606, 543] width 60 height 13
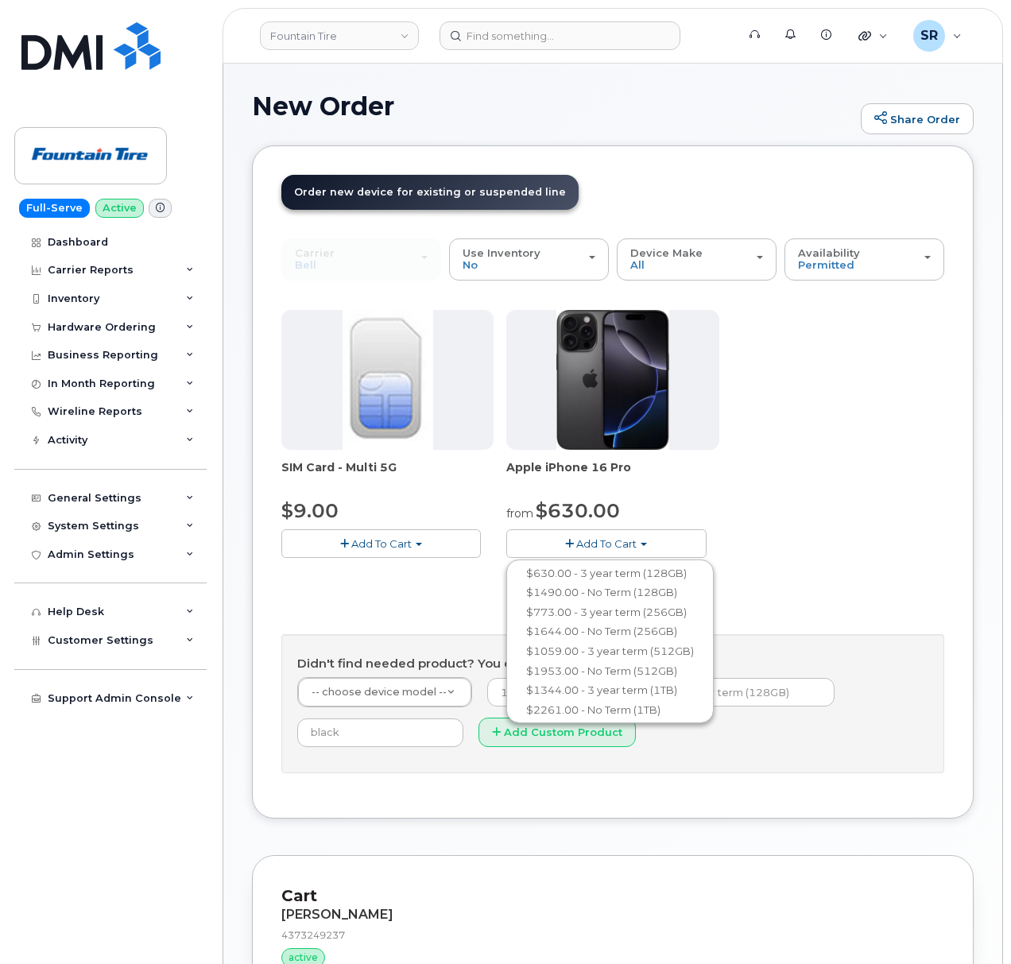
click at [598, 536] on button "Add To Cart" at bounding box center [606, 543] width 200 height 28
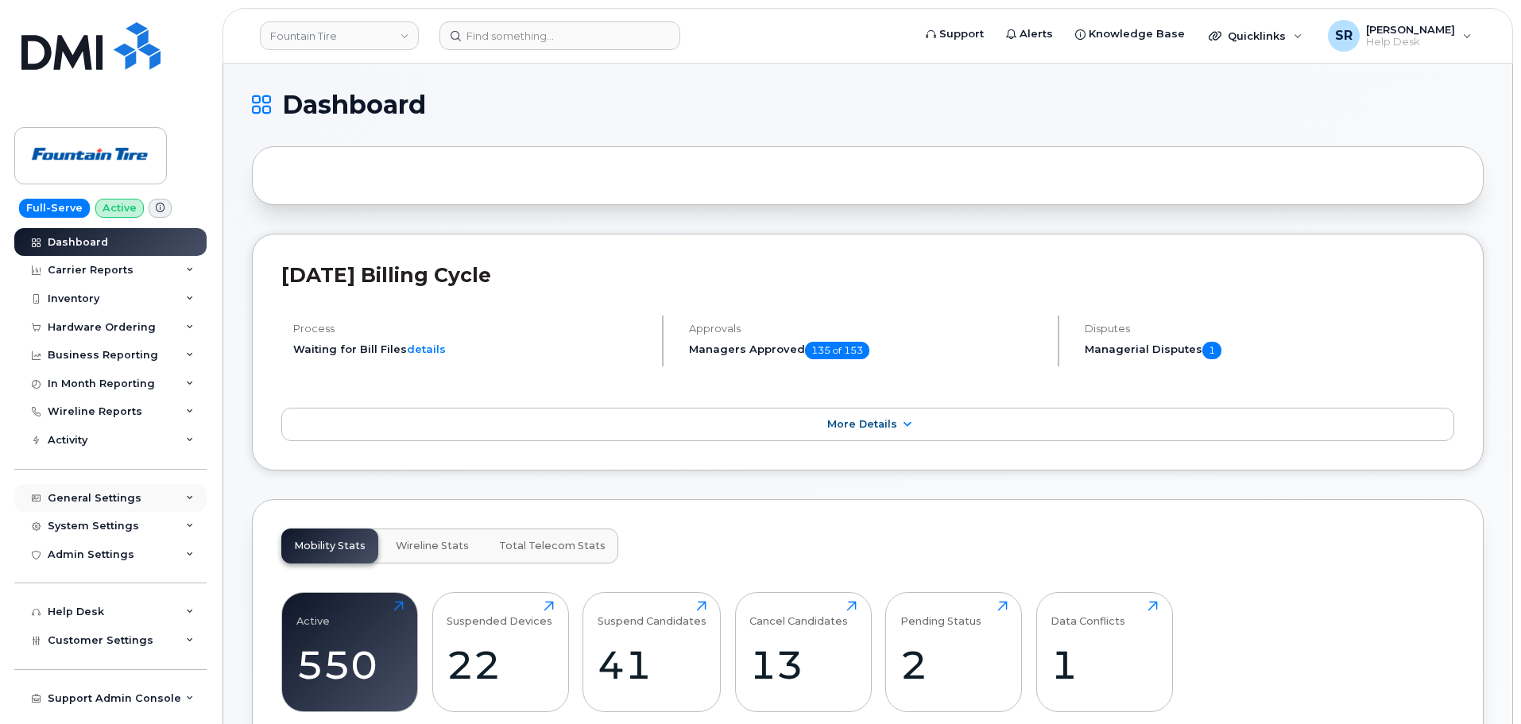
click at [107, 502] on div "General Settings" at bounding box center [95, 498] width 94 height 13
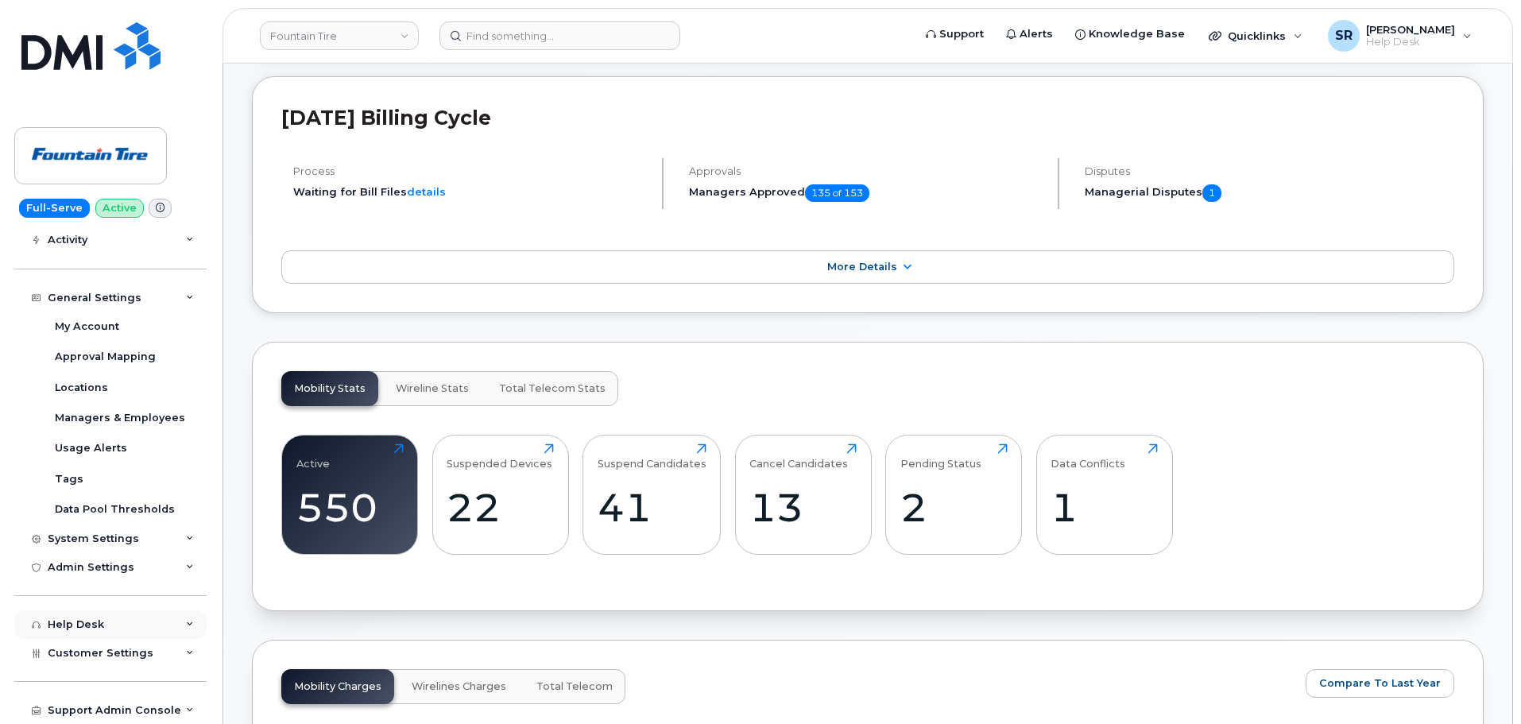
scroll to position [159, 0]
click at [141, 663] on div "Customer Settings" at bounding box center [110, 653] width 192 height 29
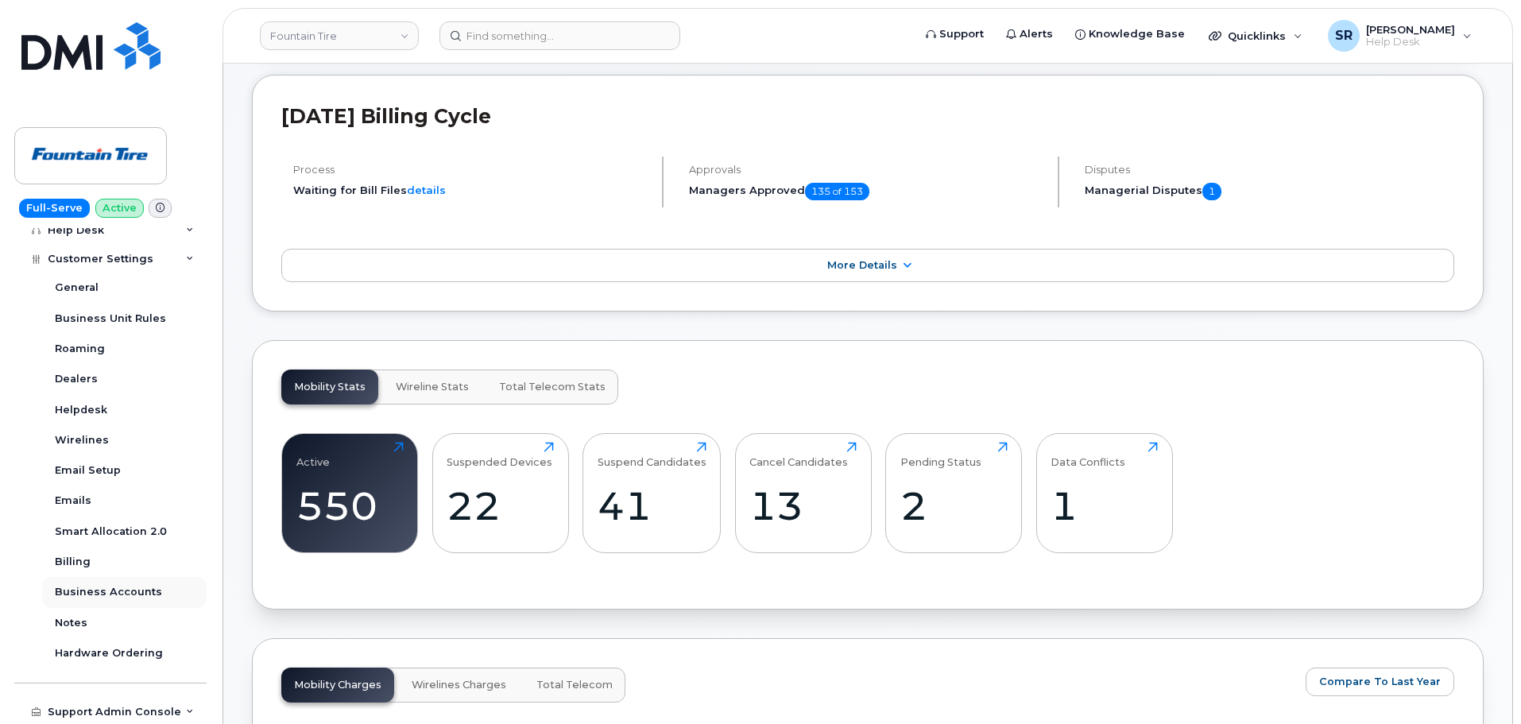
scroll to position [596, 0]
click at [118, 585] on div "Business Accounts" at bounding box center [108, 590] width 107 height 14
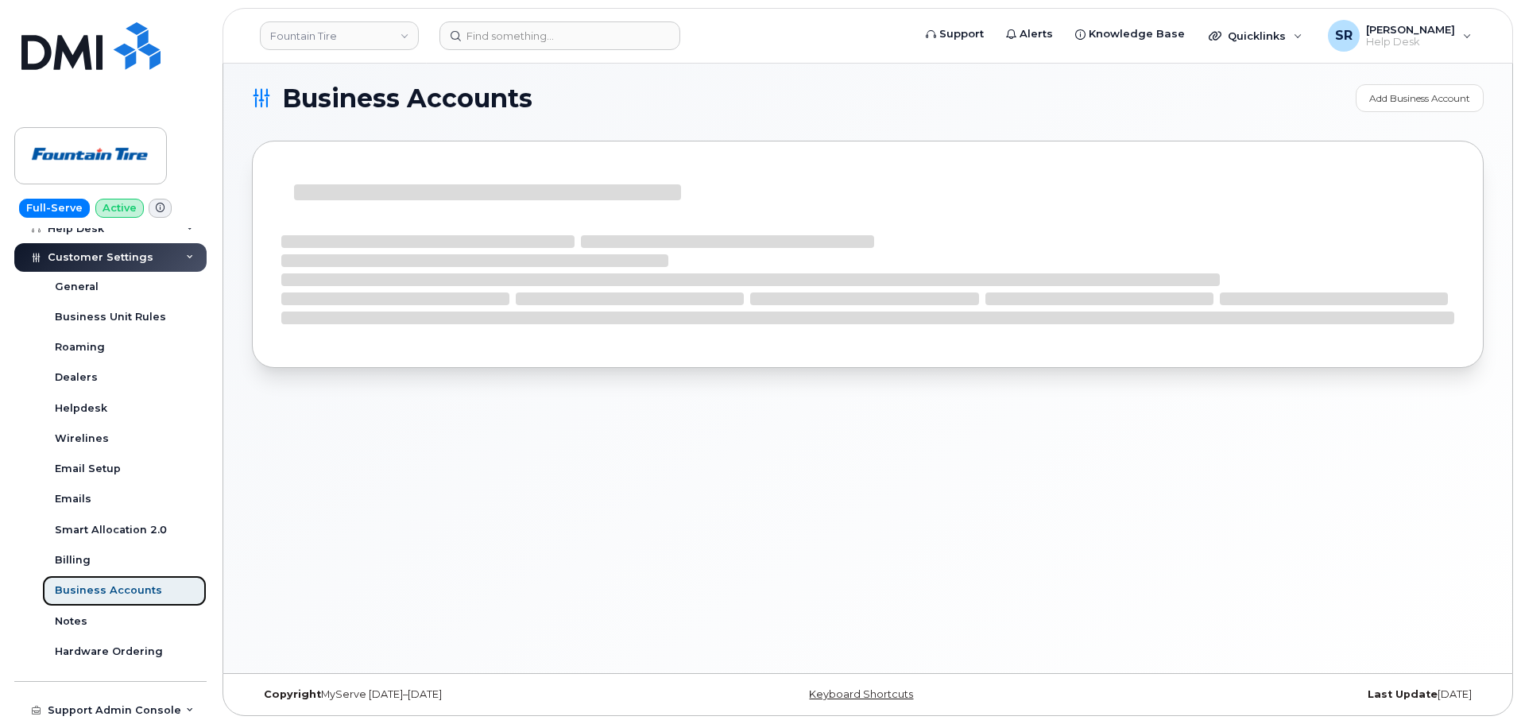
scroll to position [383, 0]
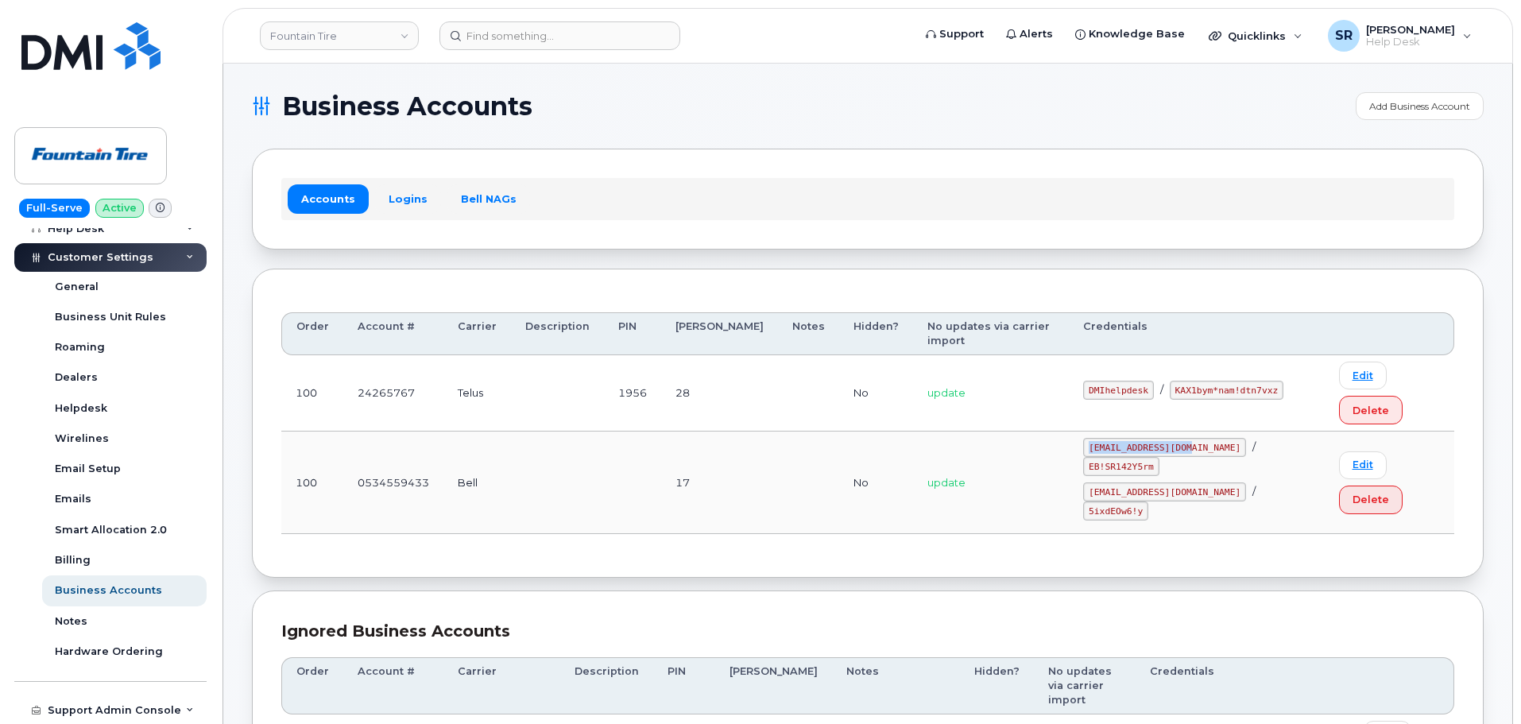
drag, startPoint x: 1092, startPoint y: 400, endPoint x: 1189, endPoint y: 400, distance: 97.0
click at [1189, 438] on code "fountain@myserve.ca" at bounding box center [1164, 447] width 163 height 19
click at [1092, 482] on code "1Founta@myserve.ca" at bounding box center [1164, 491] width 163 height 19
drag, startPoint x: 1092, startPoint y: 426, endPoint x: 1178, endPoint y: 422, distance: 85.9
click at [1178, 482] on code "1Founta@myserve.ca" at bounding box center [1164, 491] width 163 height 19
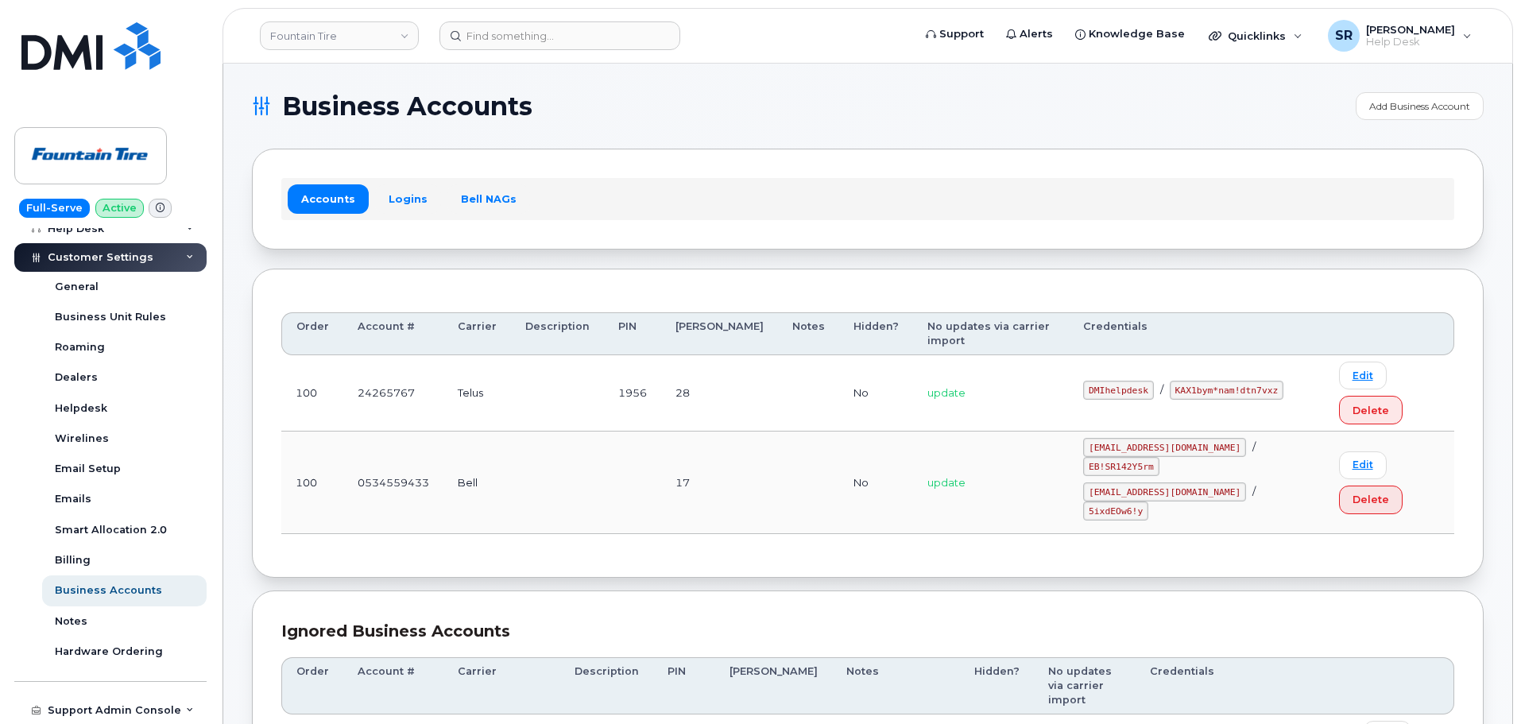
click at [1095, 438] on code "fountain@myserve.ca" at bounding box center [1164, 447] width 163 height 19
drag, startPoint x: 1093, startPoint y: 398, endPoint x: 1190, endPoint y: 393, distance: 97.1
click at [1190, 438] on code "fountain@myserve.ca" at bounding box center [1164, 447] width 163 height 19
copy code "fountain@myserve.ca"
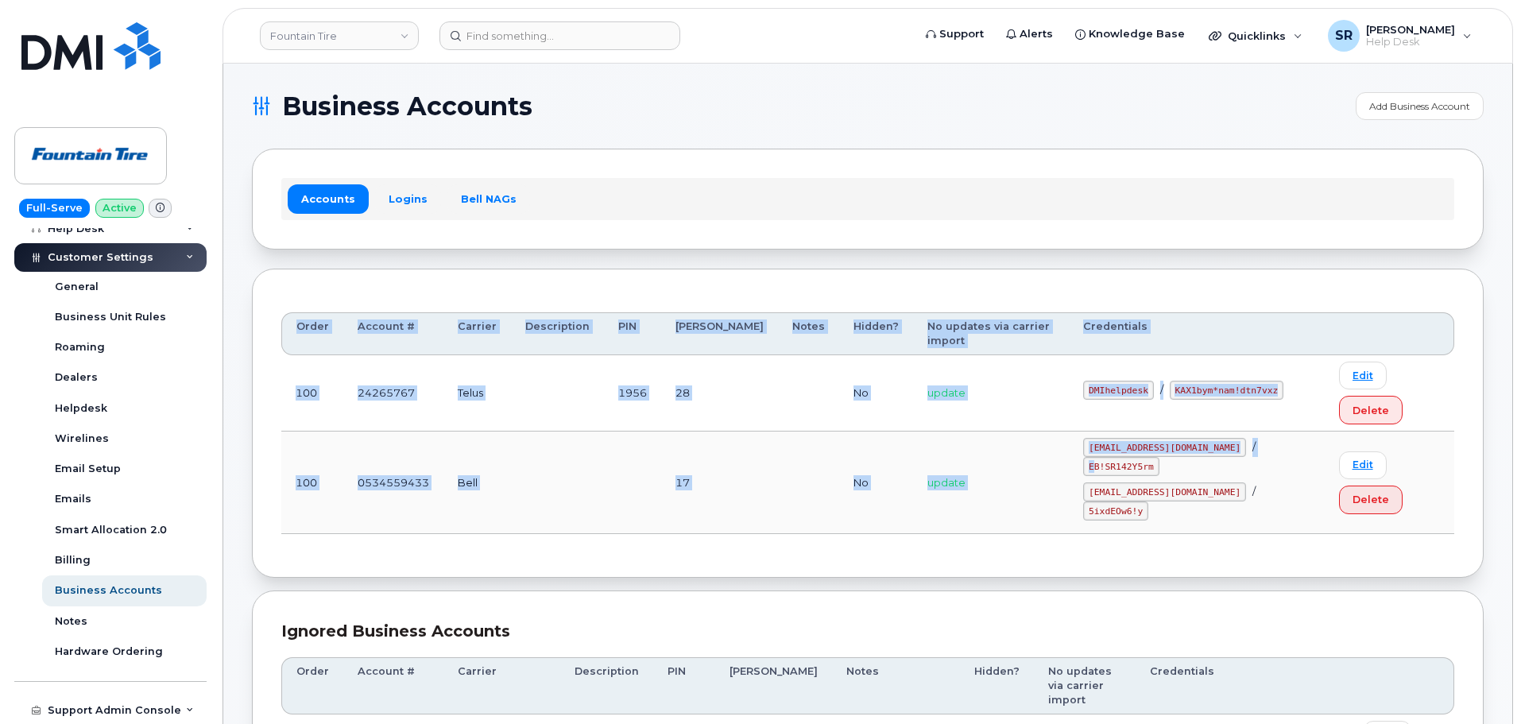
drag, startPoint x: 1217, startPoint y: 399, endPoint x: 1318, endPoint y: 391, distance: 101.3
click at [1318, 432] on tr "100 0534559433 Bell 17 No update fountain@myserve.ca / EB!SR142Y5rm 1Founta@mys…" at bounding box center [867, 483] width 1173 height 103
click at [1159, 457] on code "EB!SR142Y5rm" at bounding box center [1121, 466] width 76 height 19
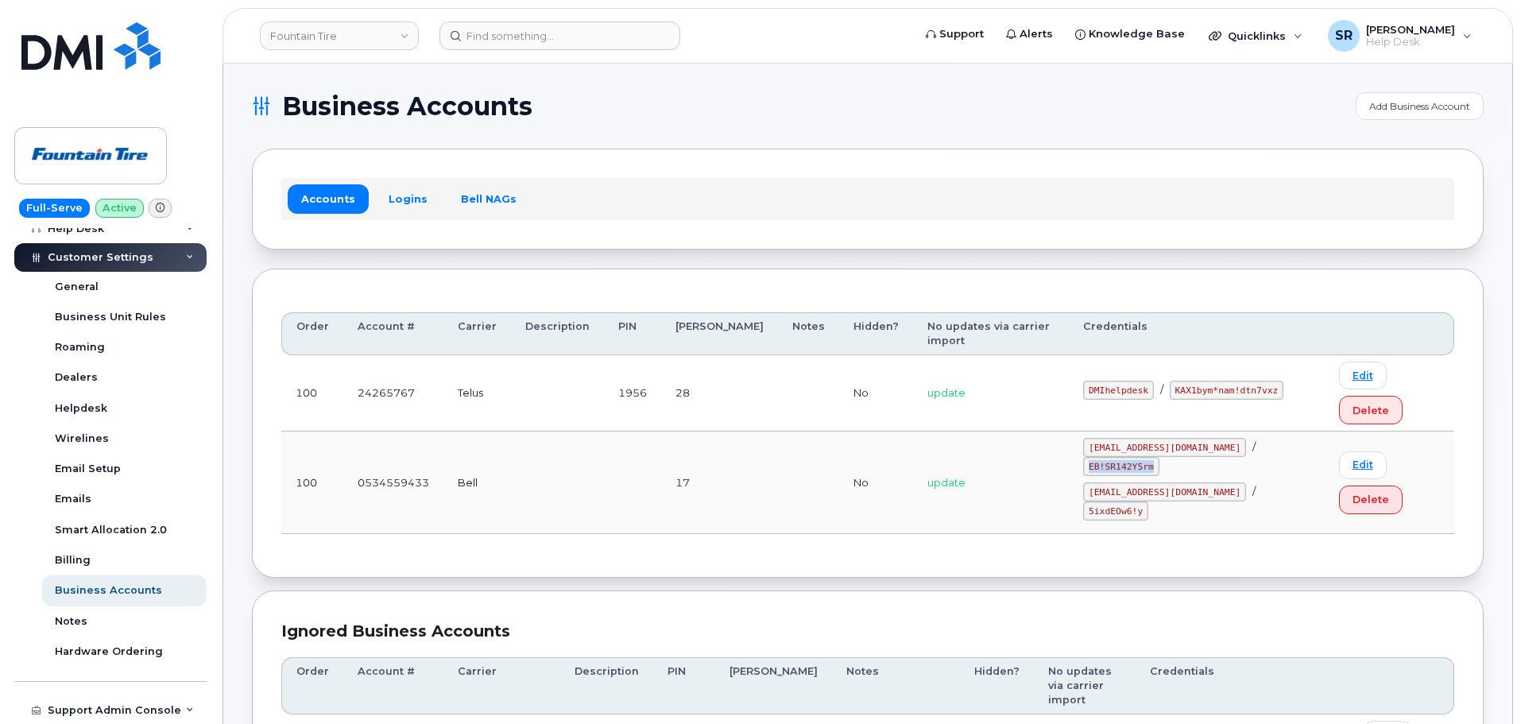
drag, startPoint x: 1214, startPoint y: 401, endPoint x: 1282, endPoint y: 397, distance: 68.5
click at [1282, 438] on div "fountain@myserve.ca / EB!SR142Y5rm" at bounding box center [1196, 457] width 227 height 38
copy code "EB!SR142Y5rm"
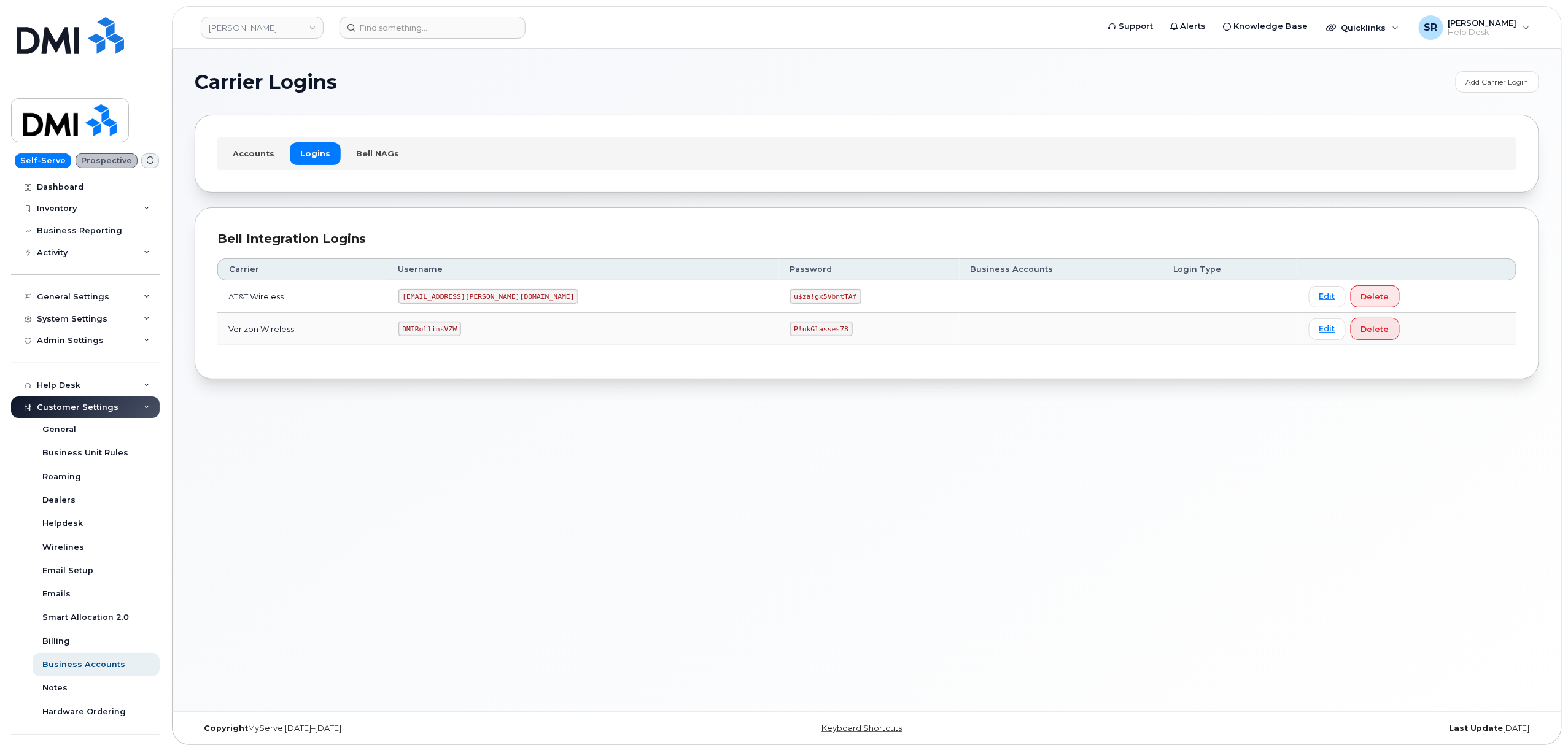
click at [470, 300] on code "[EMAIL_ADDRESS][PERSON_NAME][DOMAIN_NAME]" at bounding box center [489, 296] width 181 height 15
copy code "[EMAIL_ADDRESS][PERSON_NAME][DOMAIN_NAME]"
click at [790, 298] on code "u$za!gx5VbntTAf" at bounding box center [826, 296] width 71 height 15
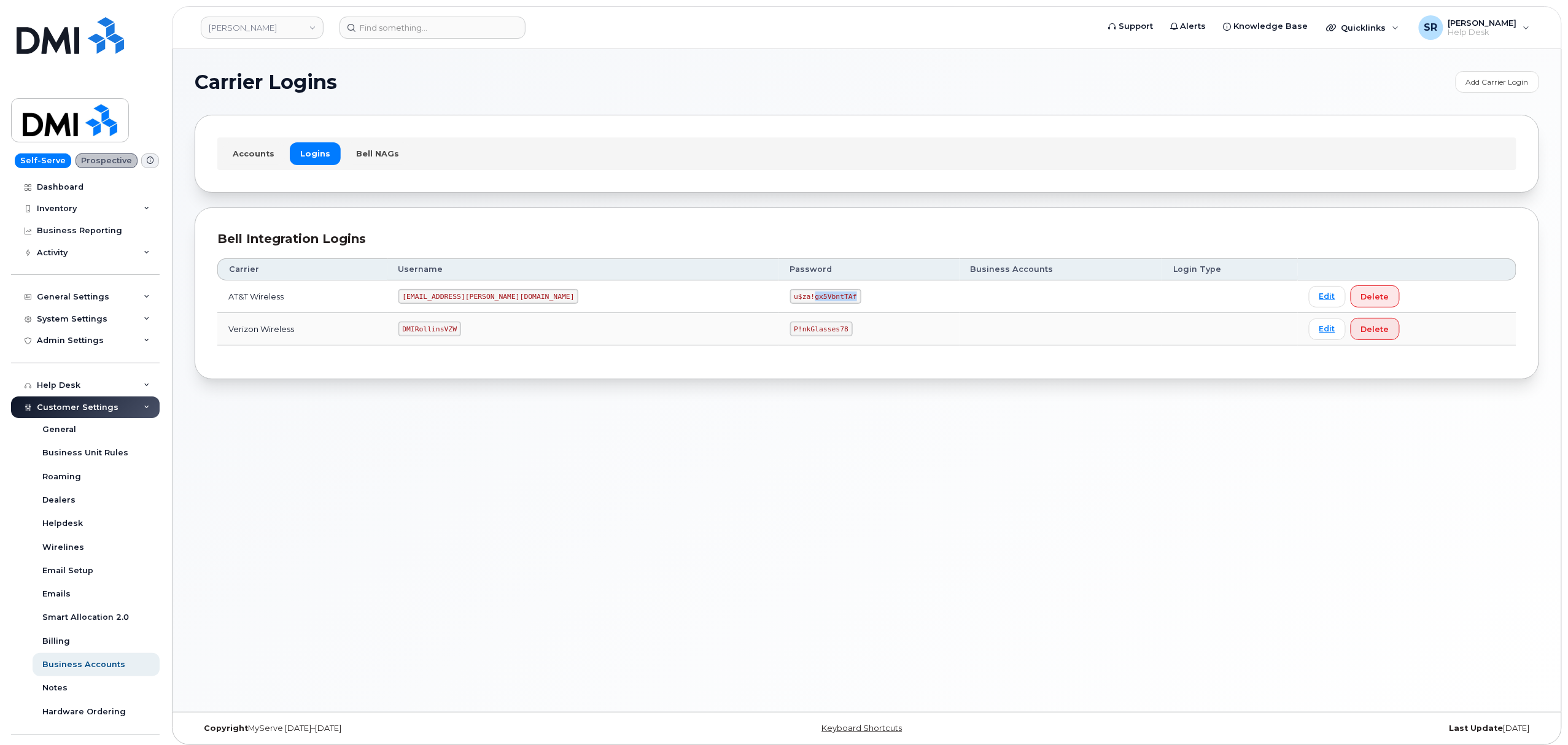
click at [790, 298] on code "u$za!gx5VbntTAf" at bounding box center [826, 296] width 71 height 15
copy code "u$za!gx5VbntTAf"
click at [458, 300] on code "[EMAIL_ADDRESS][PERSON_NAME][DOMAIN_NAME]" at bounding box center [489, 296] width 181 height 15
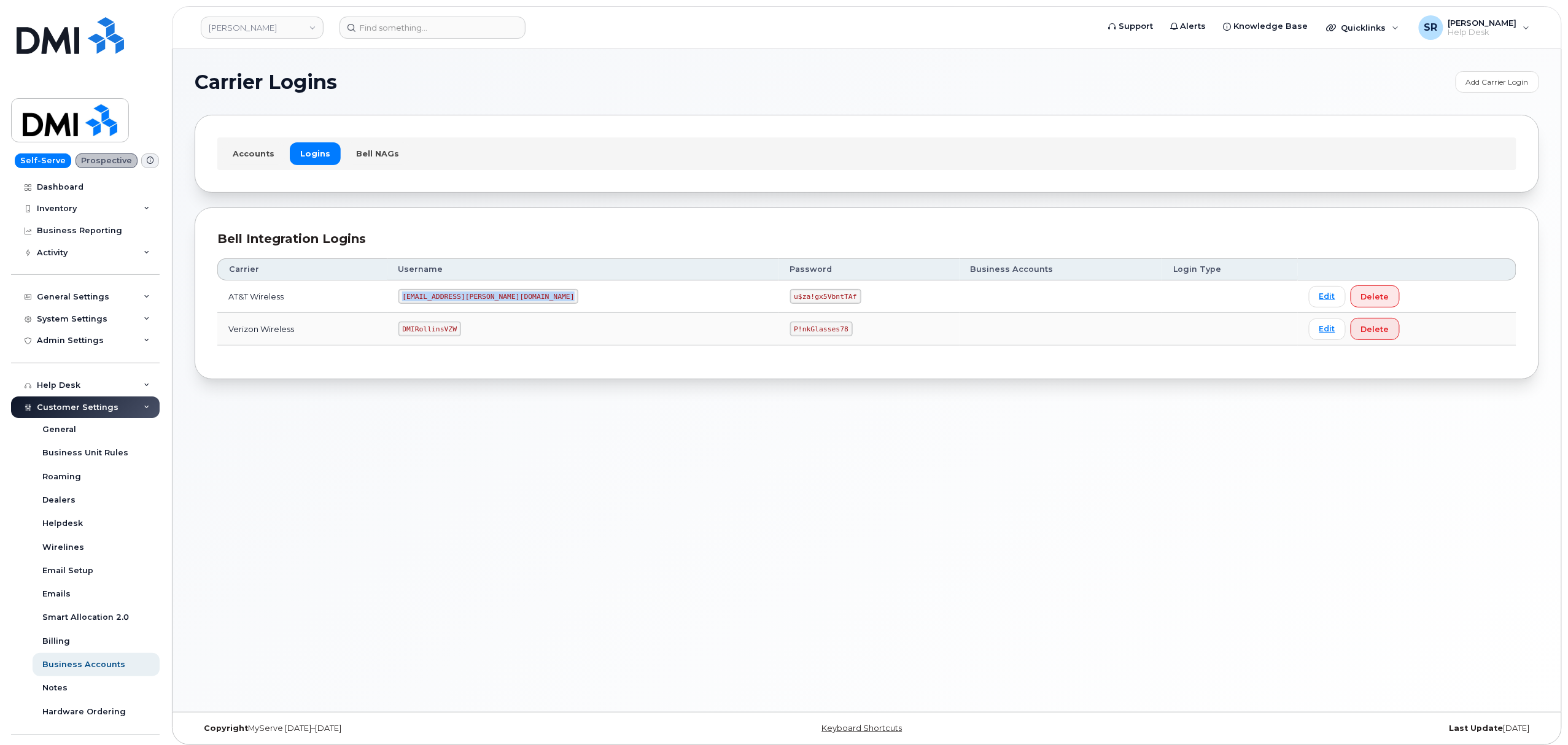
click at [458, 300] on code "[EMAIL_ADDRESS][PERSON_NAME][DOMAIN_NAME]" at bounding box center [489, 296] width 181 height 15
copy code "[EMAIL_ADDRESS][PERSON_NAME][DOMAIN_NAME]"
click at [790, 300] on code "u$za!gx5VbntTAf" at bounding box center [826, 296] width 71 height 15
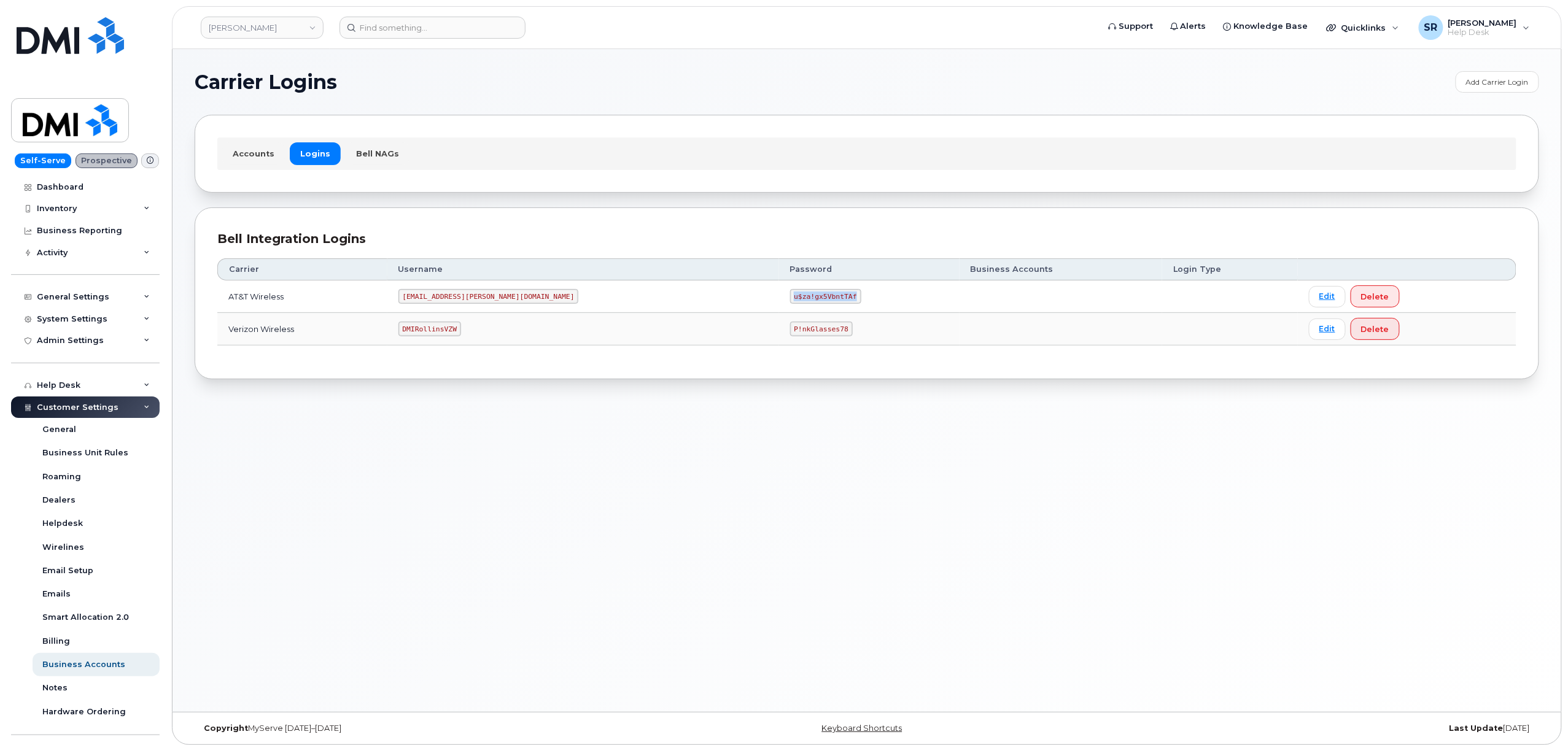
copy code "u$za!gx5VbntTAf"
click at [457, 337] on code "DMIRollinsVZW" at bounding box center [429, 328] width 63 height 15
click at [457, 335] on code "DMIRollinsVZW" at bounding box center [429, 328] width 63 height 15
copy code "DMIRollinsVZW"
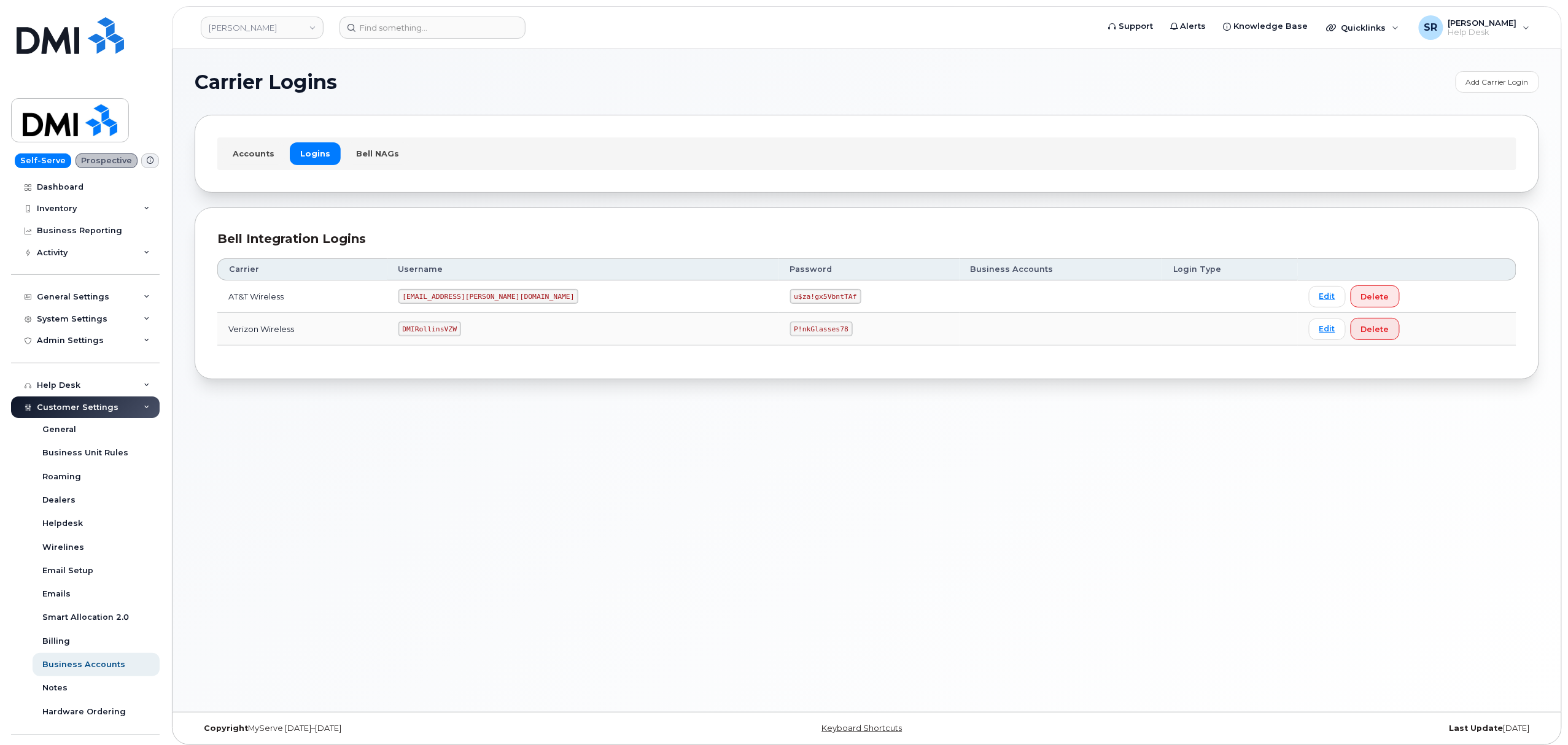
click at [790, 329] on code "P!nkGlasses78" at bounding box center [821, 328] width 63 height 15
copy code "P!nkGlasses78"
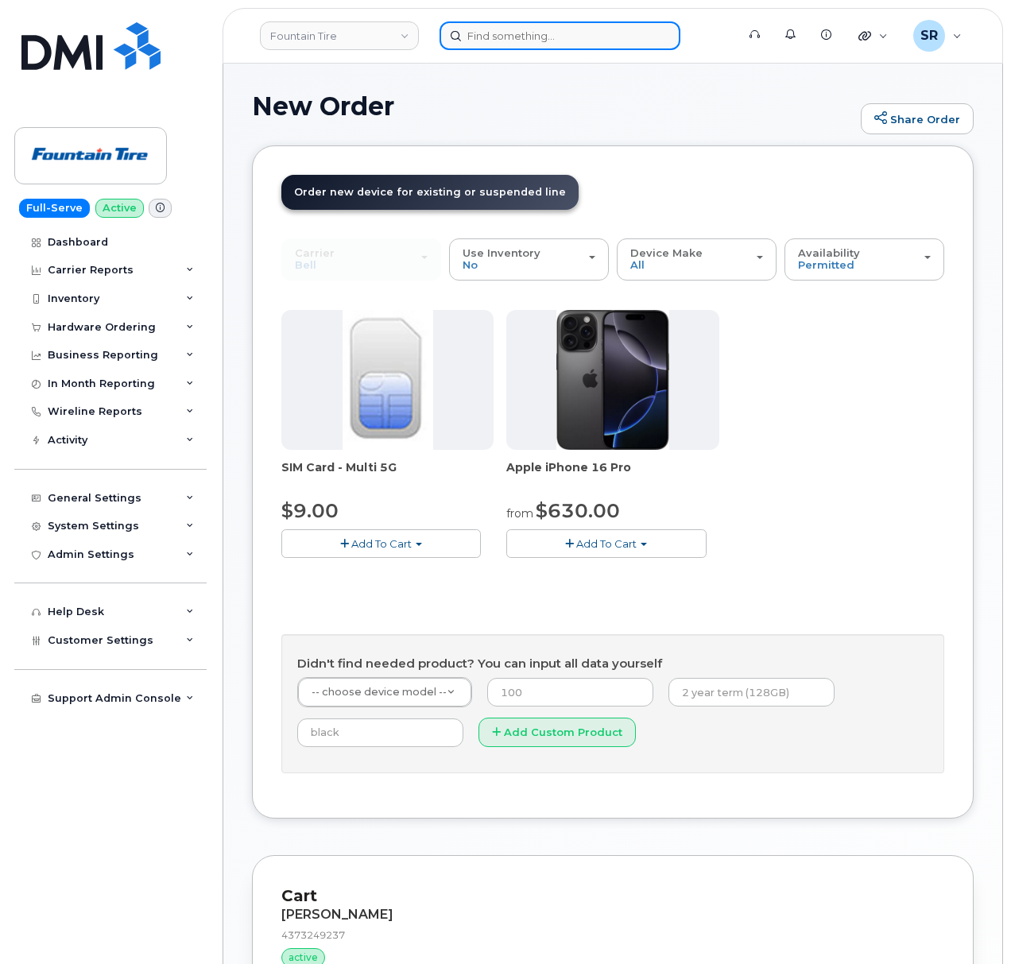
click at [517, 26] on input at bounding box center [560, 35] width 241 height 29
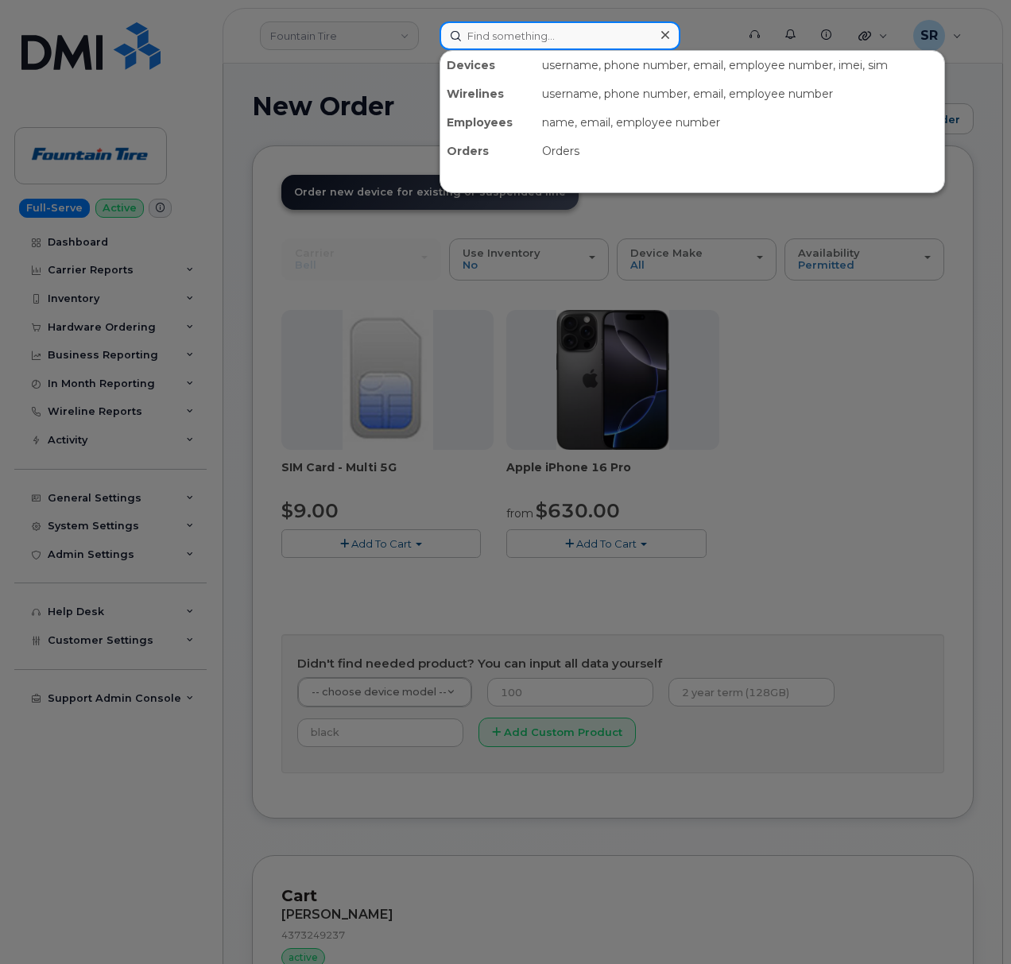
paste input "3255301509"
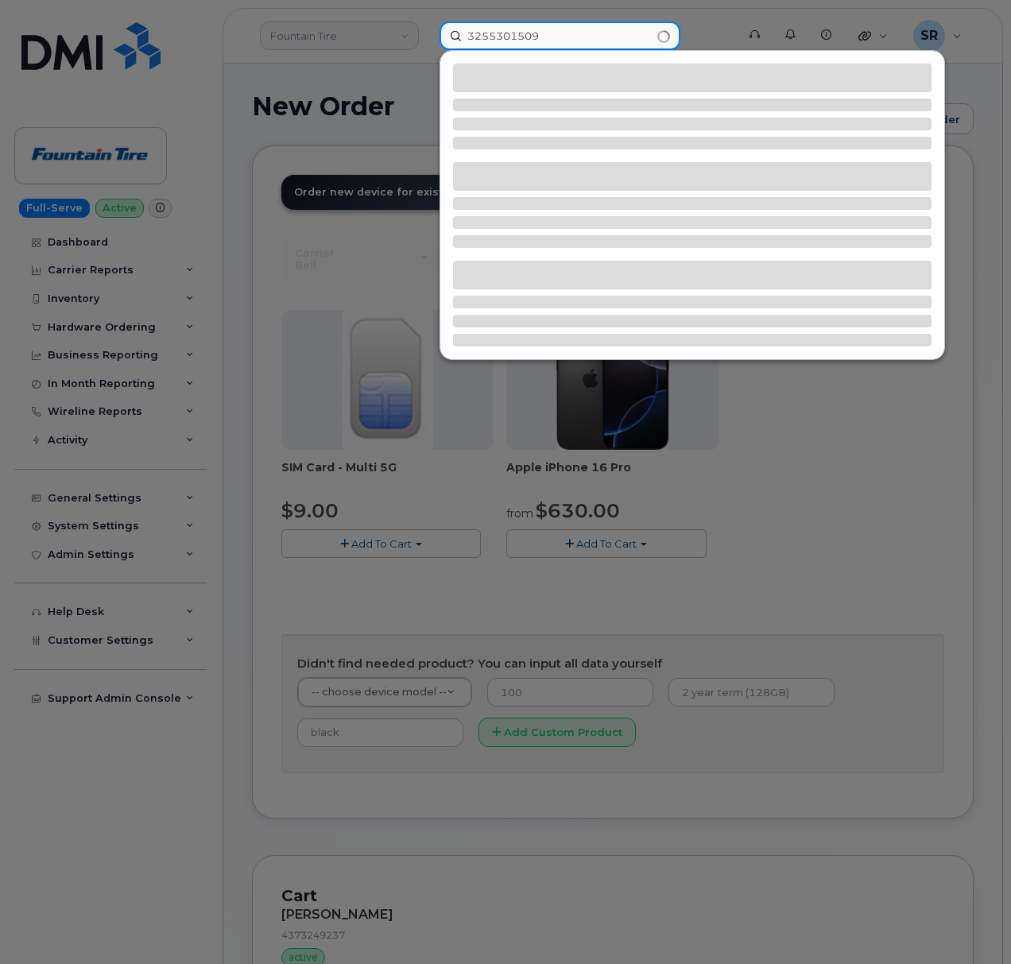
type input "3255301509"
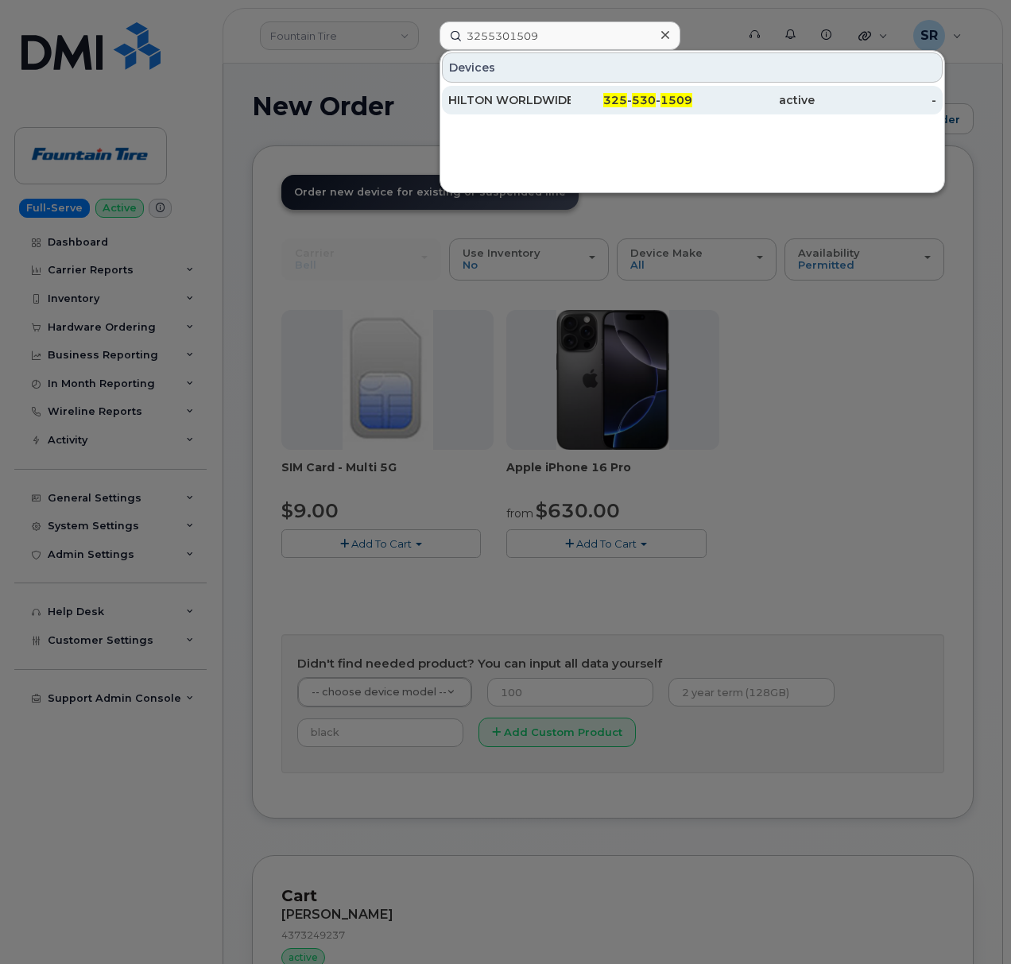
click at [547, 95] on div "HILTON WORLDWIDE HOLDINGS INC." at bounding box center [509, 100] width 122 height 16
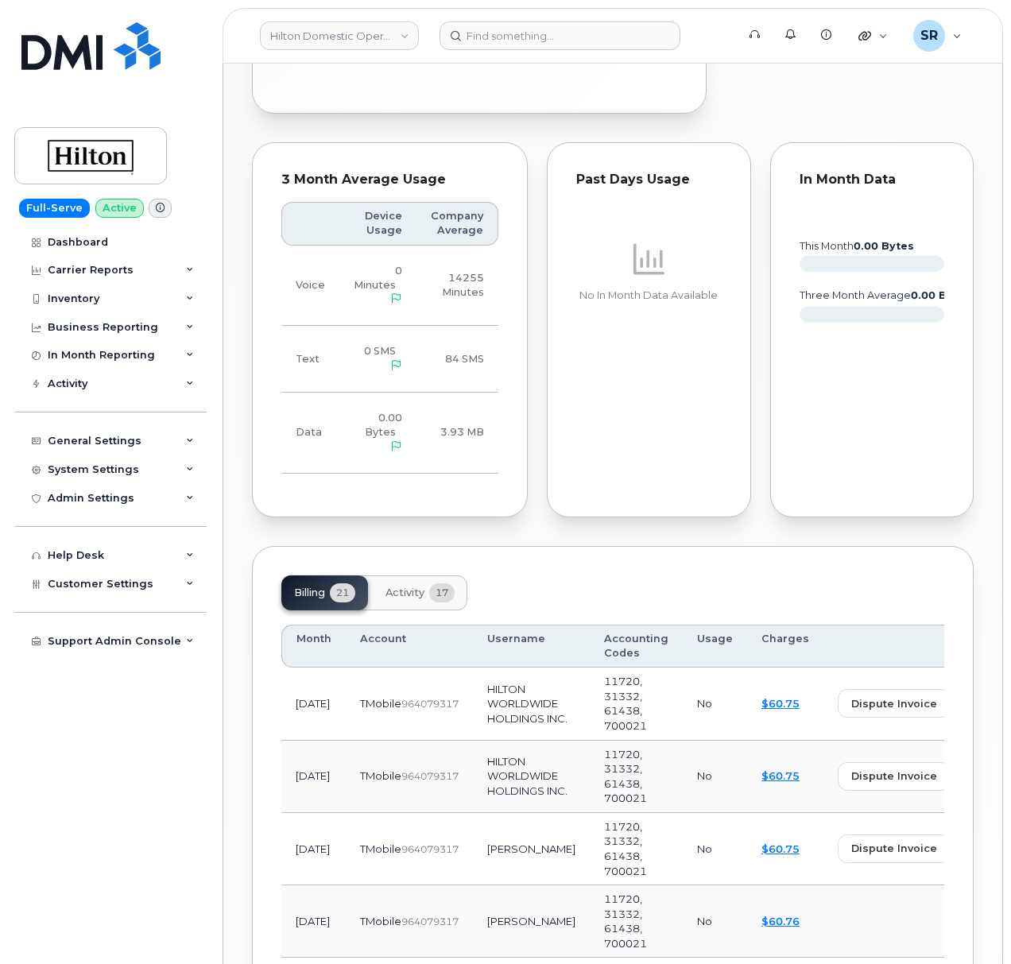
scroll to position [1165, 0]
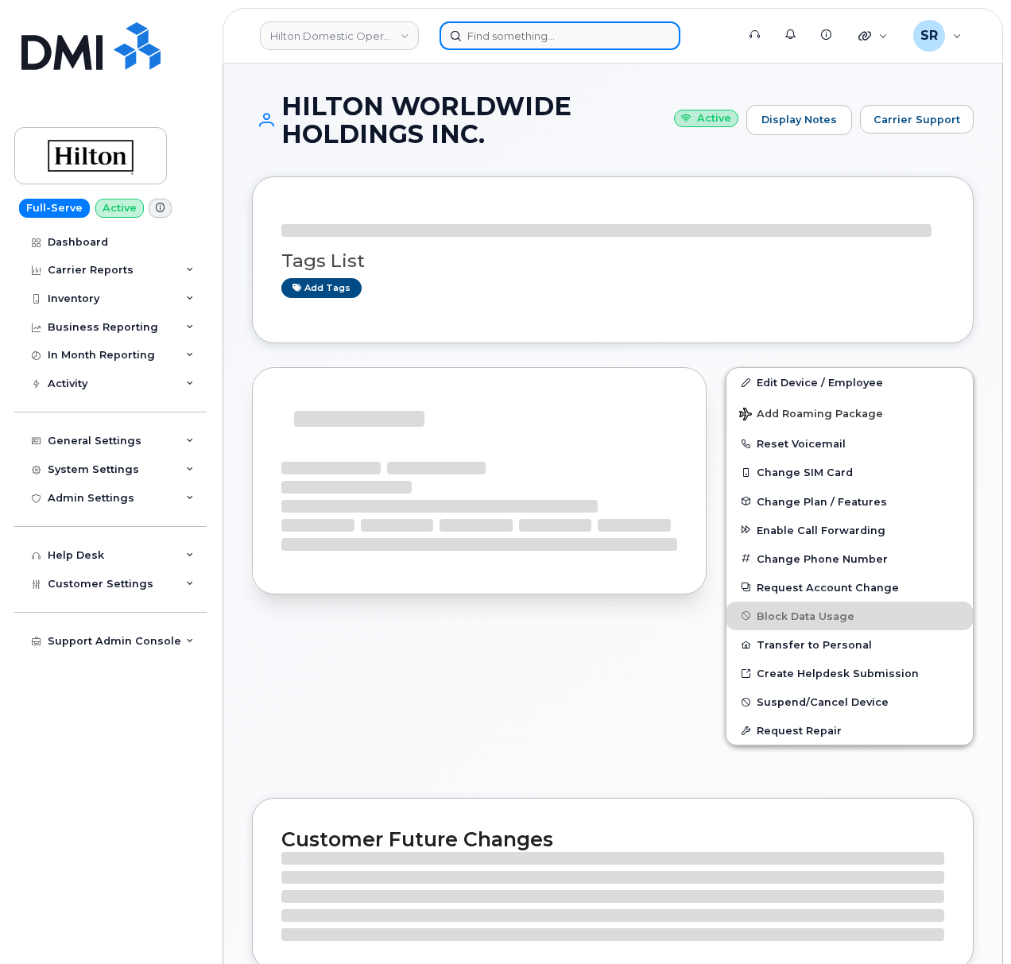
click at [588, 42] on input at bounding box center [560, 35] width 241 height 29
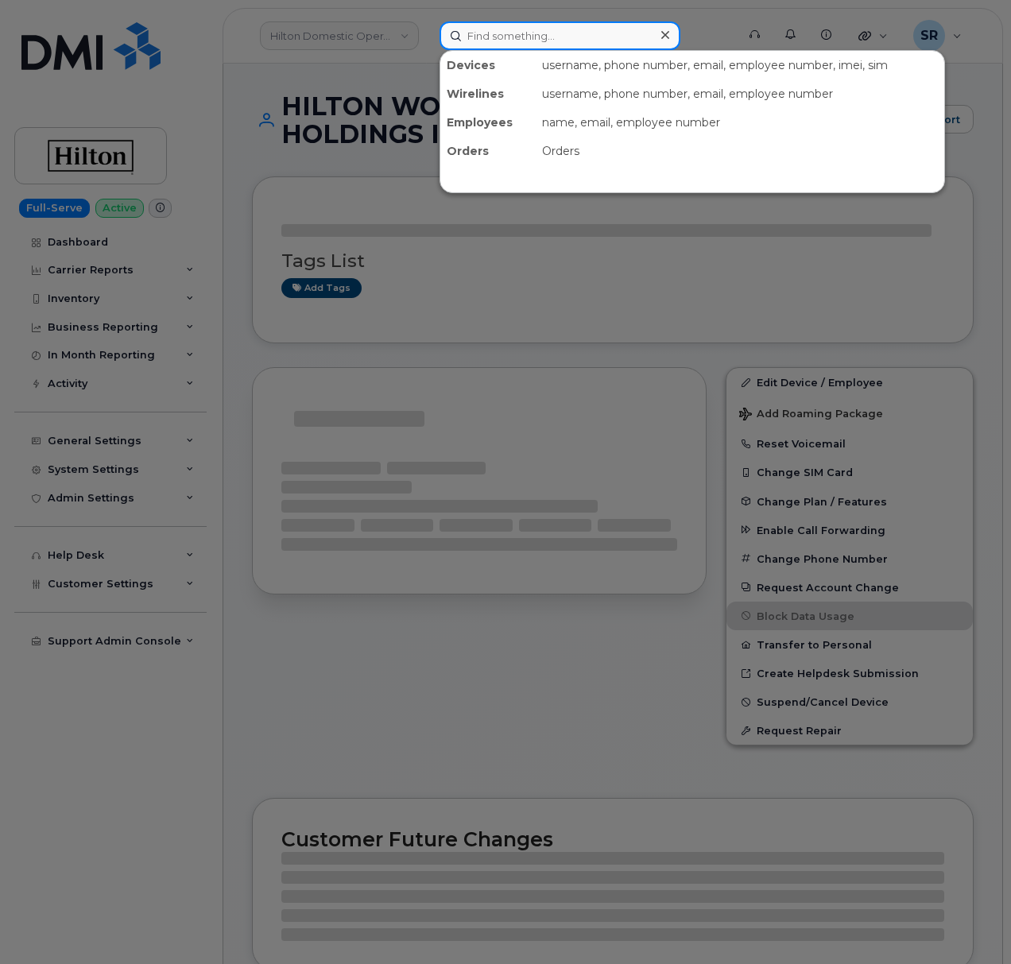
paste input "357442661124027"
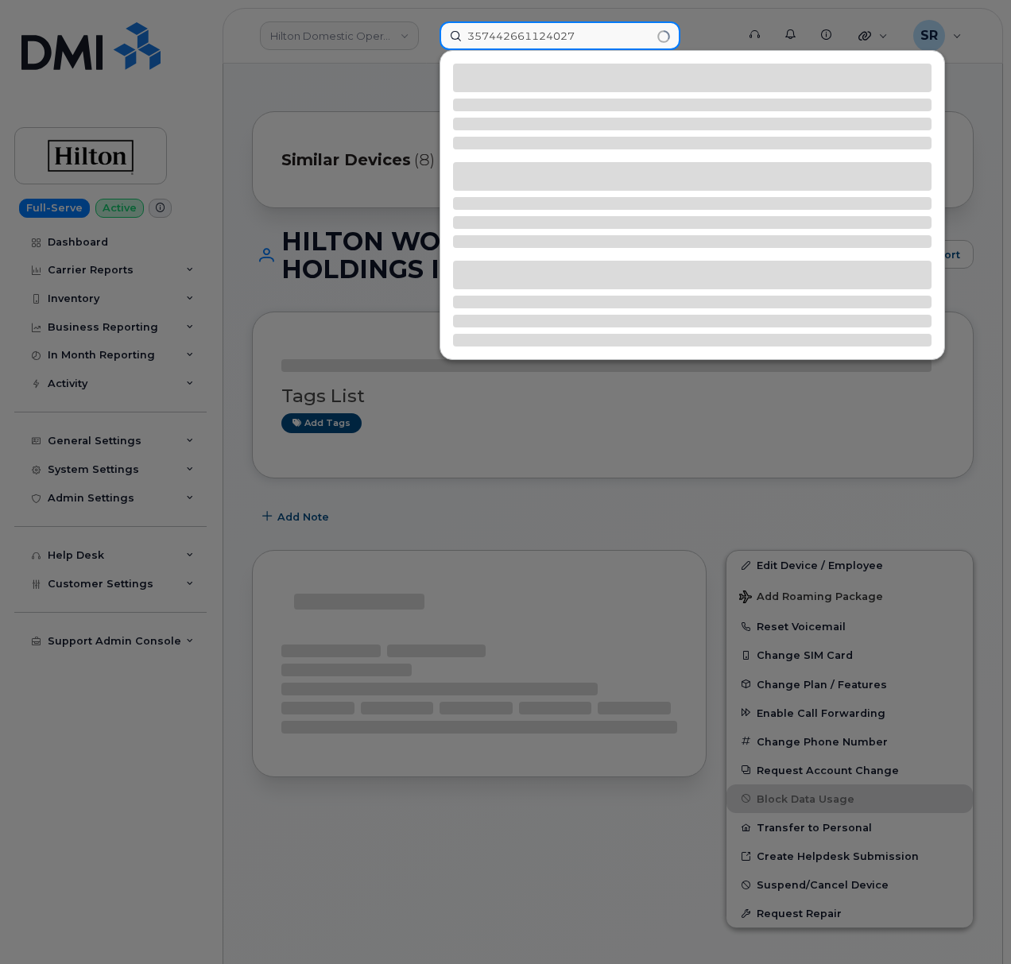
type input "357442661124027"
click at [240, 255] on div at bounding box center [505, 482] width 1011 height 964
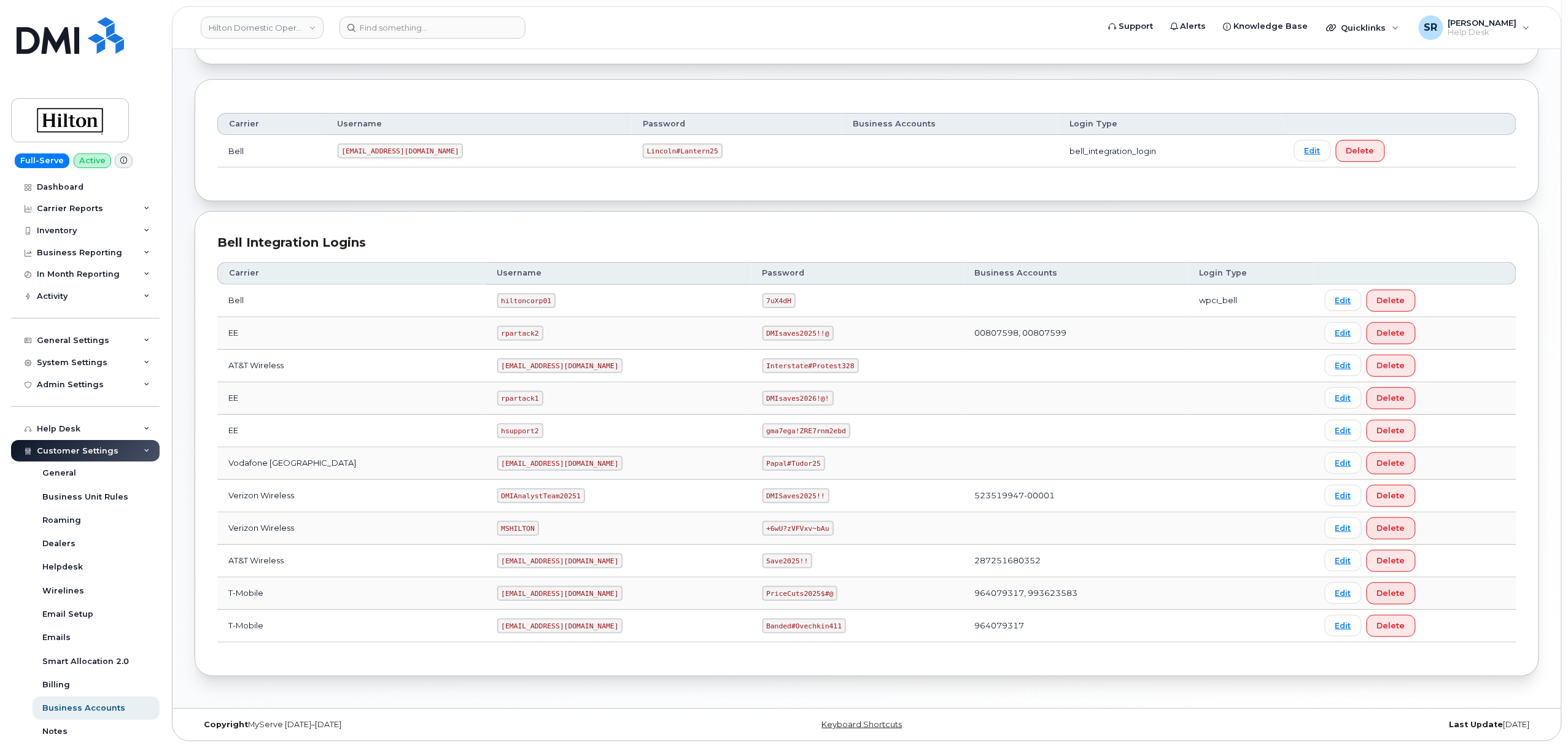
scroll to position [136, 0]
click at [504, 618] on code "[EMAIL_ADDRESS][DOMAIN_NAME]" at bounding box center [560, 623] width 126 height 15
copy code "[EMAIL_ADDRESS][DOMAIN_NAME]"
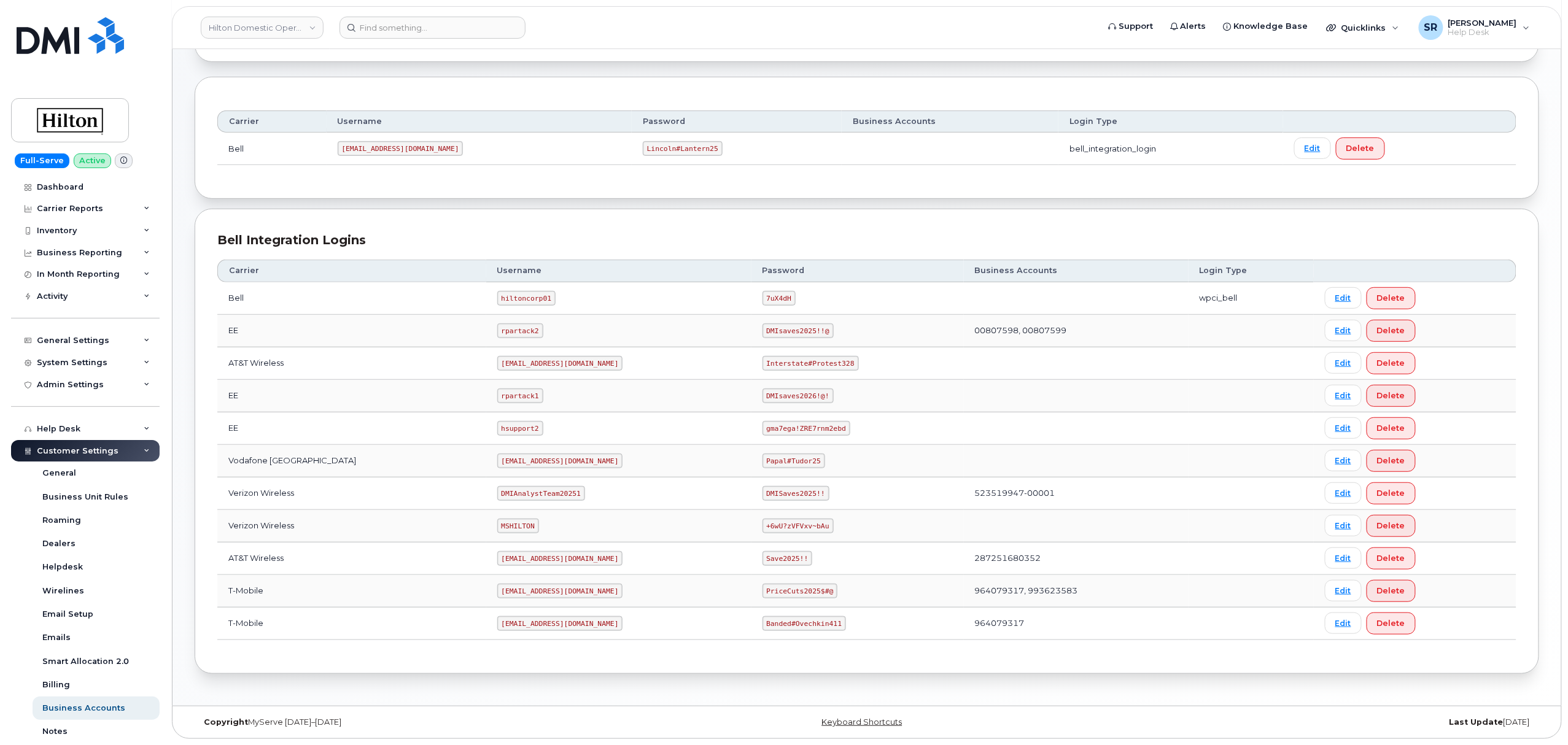
click at [795, 622] on code "Banded#Ovechkin411" at bounding box center [804, 623] width 83 height 15
copy code "Banded#Ovechkin411"
